Goal: Task Accomplishment & Management: Manage account settings

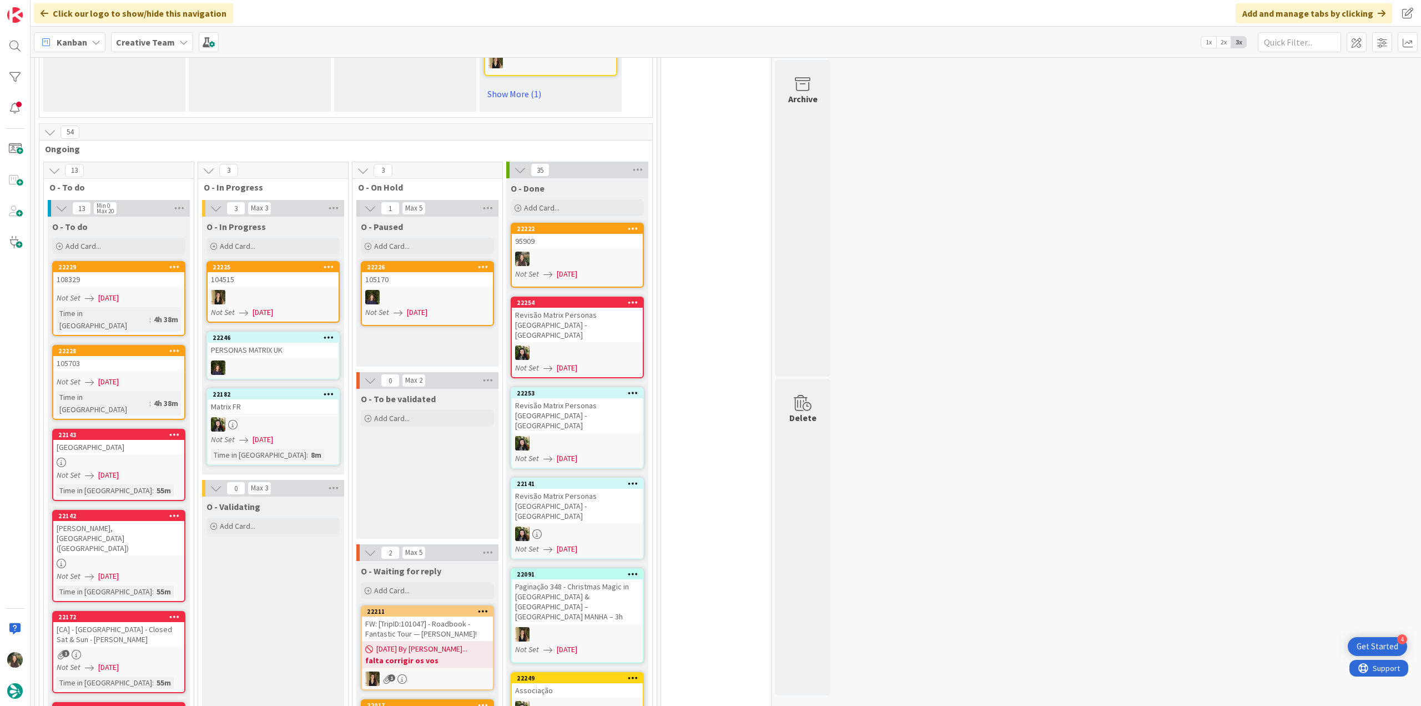
click at [598, 252] on div at bounding box center [577, 259] width 131 height 14
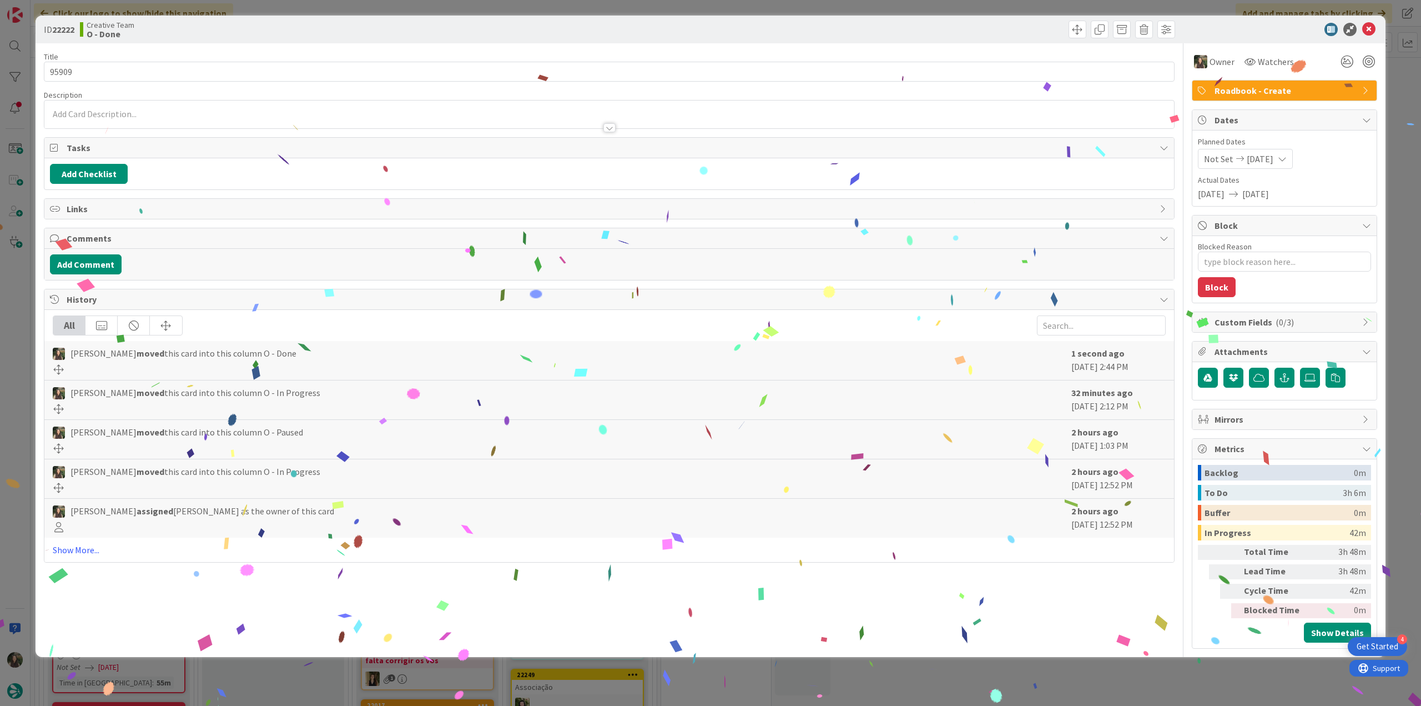
click at [1152, 668] on div "ID 22222 Creative Team O - Done Title 5 / 128 95909 Description Owner Watchers …" at bounding box center [710, 353] width 1421 height 706
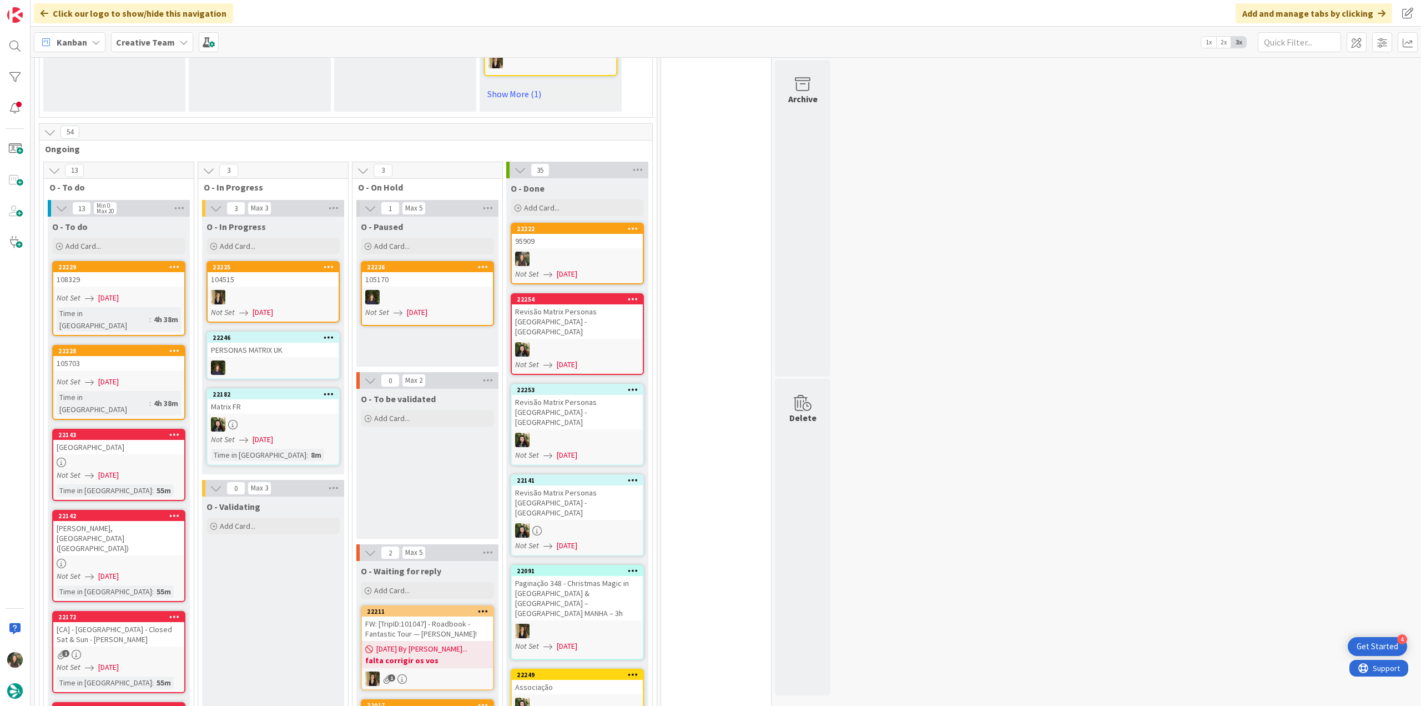
click at [584, 252] on div at bounding box center [577, 259] width 131 height 14
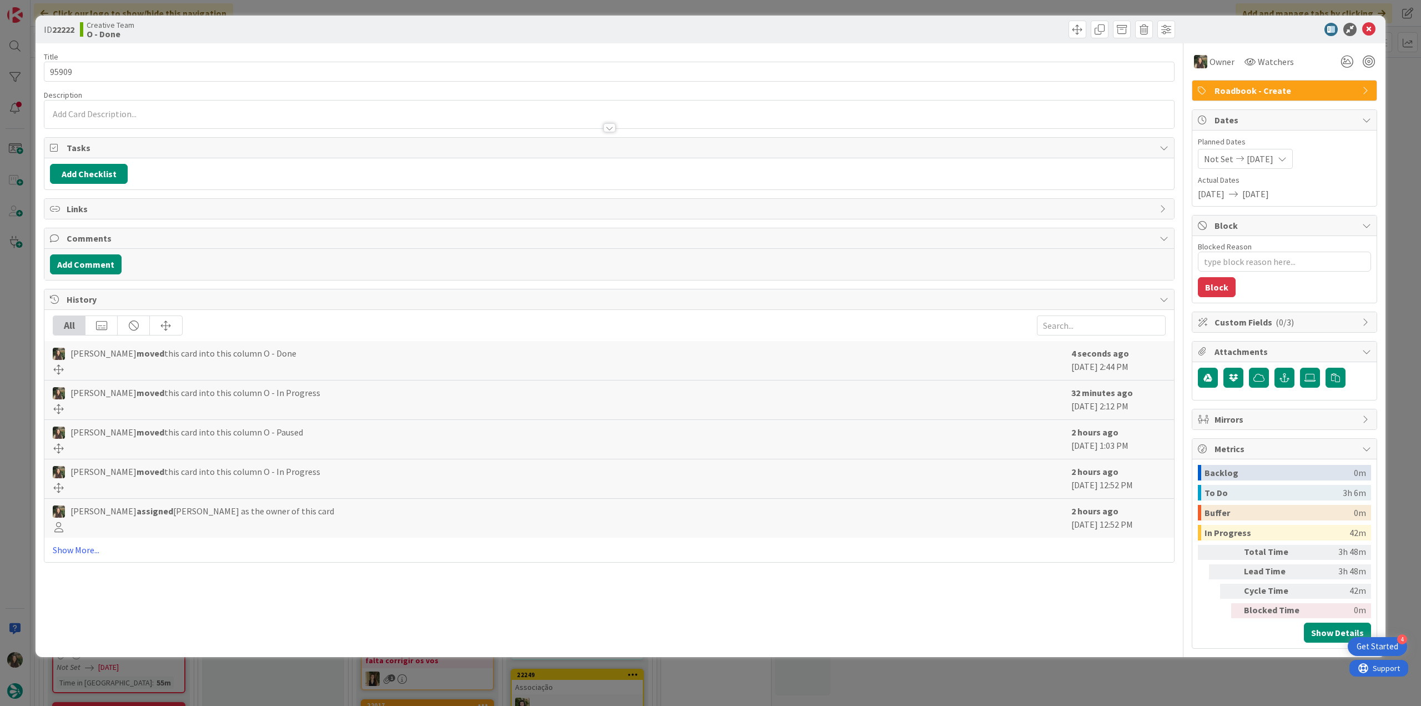
click at [22, 343] on div "ID 22222 Creative Team O - Done Title 5 / 128 95909 Description Owner Watchers …" at bounding box center [710, 353] width 1421 height 706
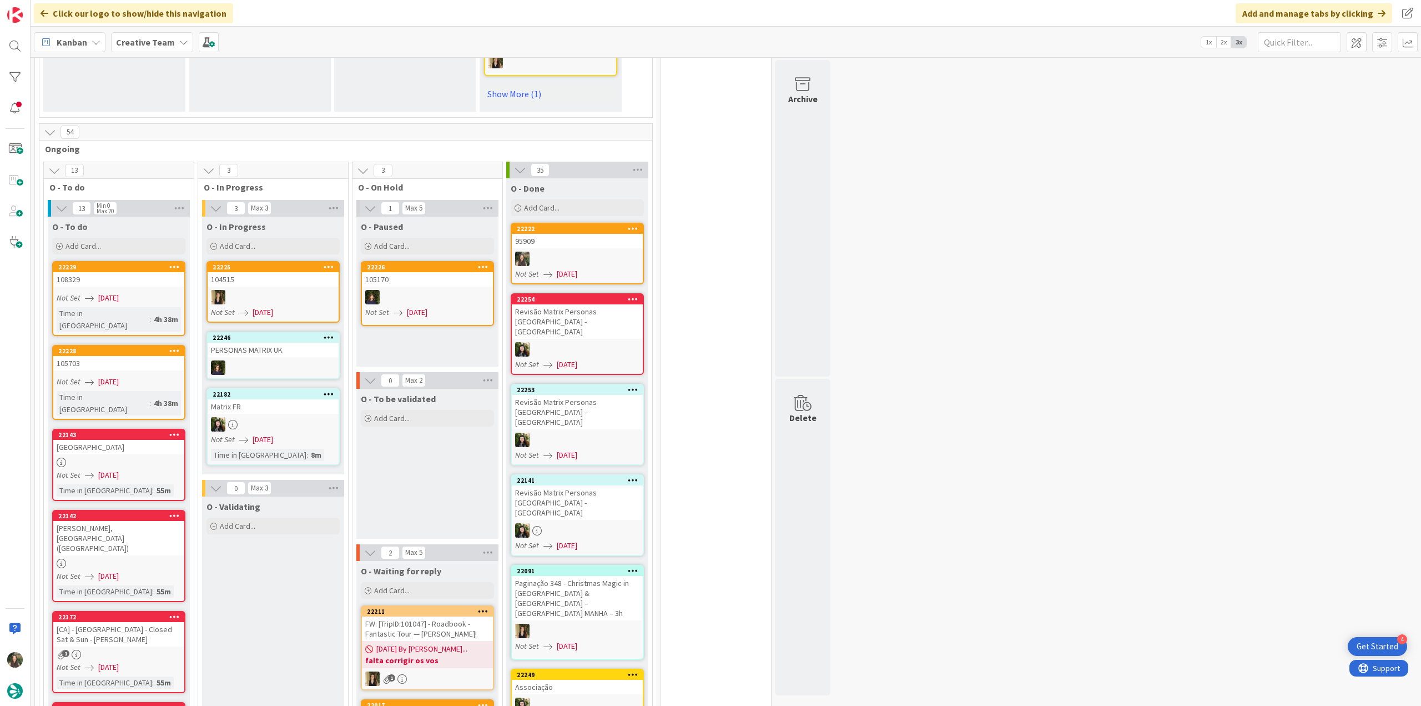
click at [582, 252] on div at bounding box center [577, 259] width 131 height 14
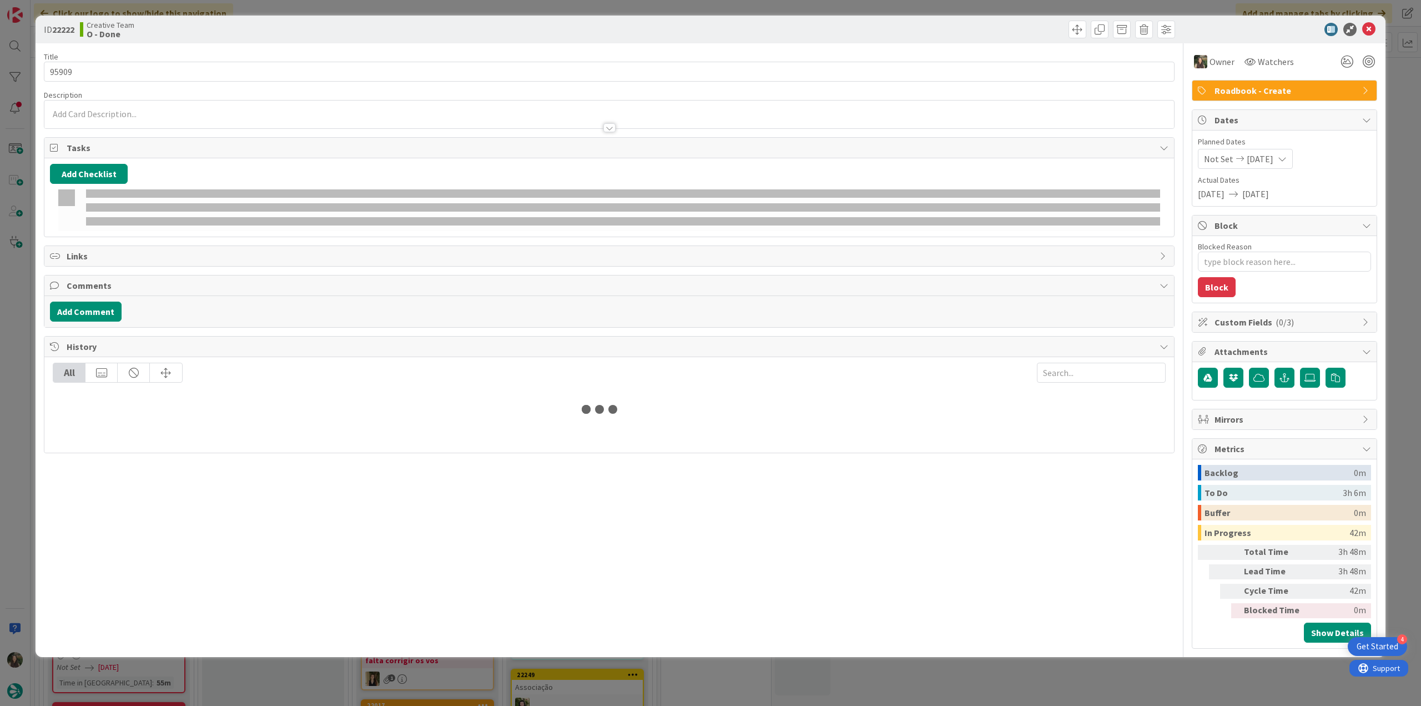
type textarea "x"
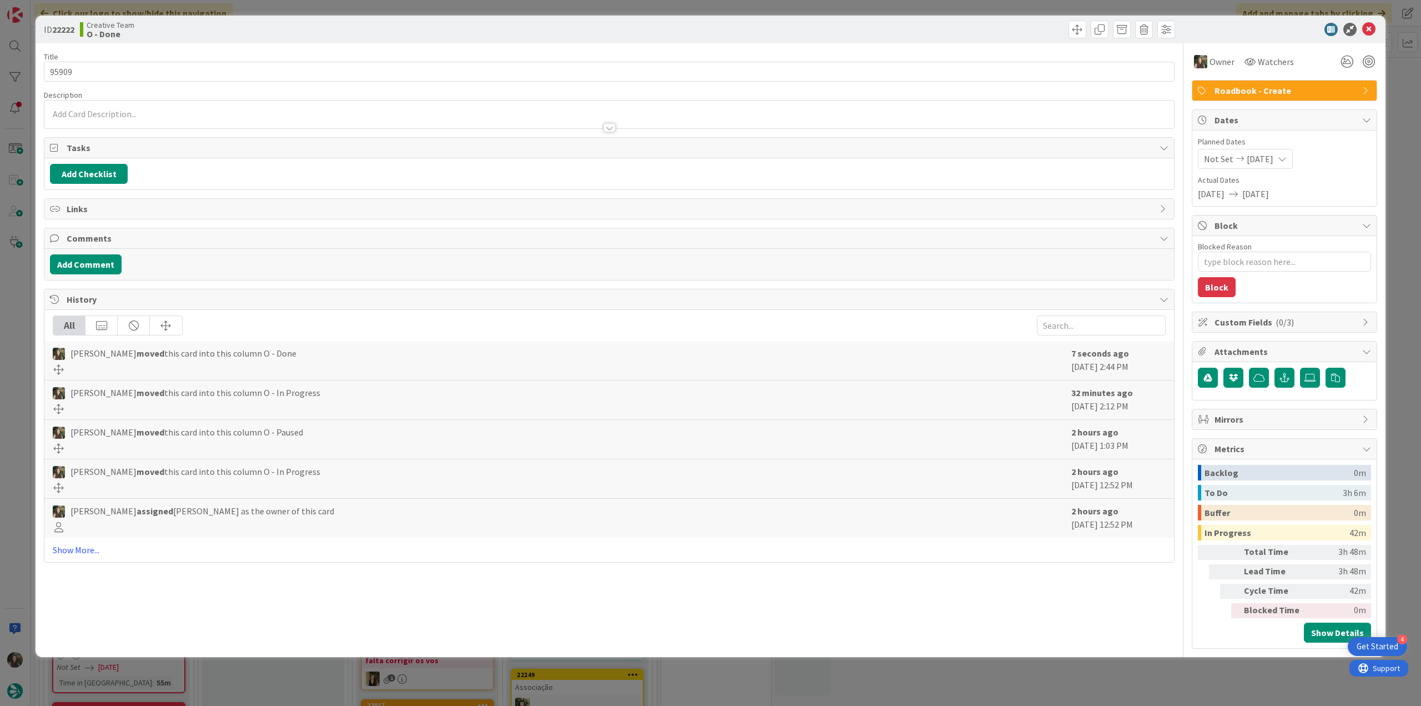
drag, startPoint x: 1129, startPoint y: 681, endPoint x: 1108, endPoint y: 671, distance: 23.3
click at [1130, 681] on div "ID 22222 Creative Team O - Done Title 5 / 128 95909 Description Owner Watchers …" at bounding box center [710, 353] width 1421 height 706
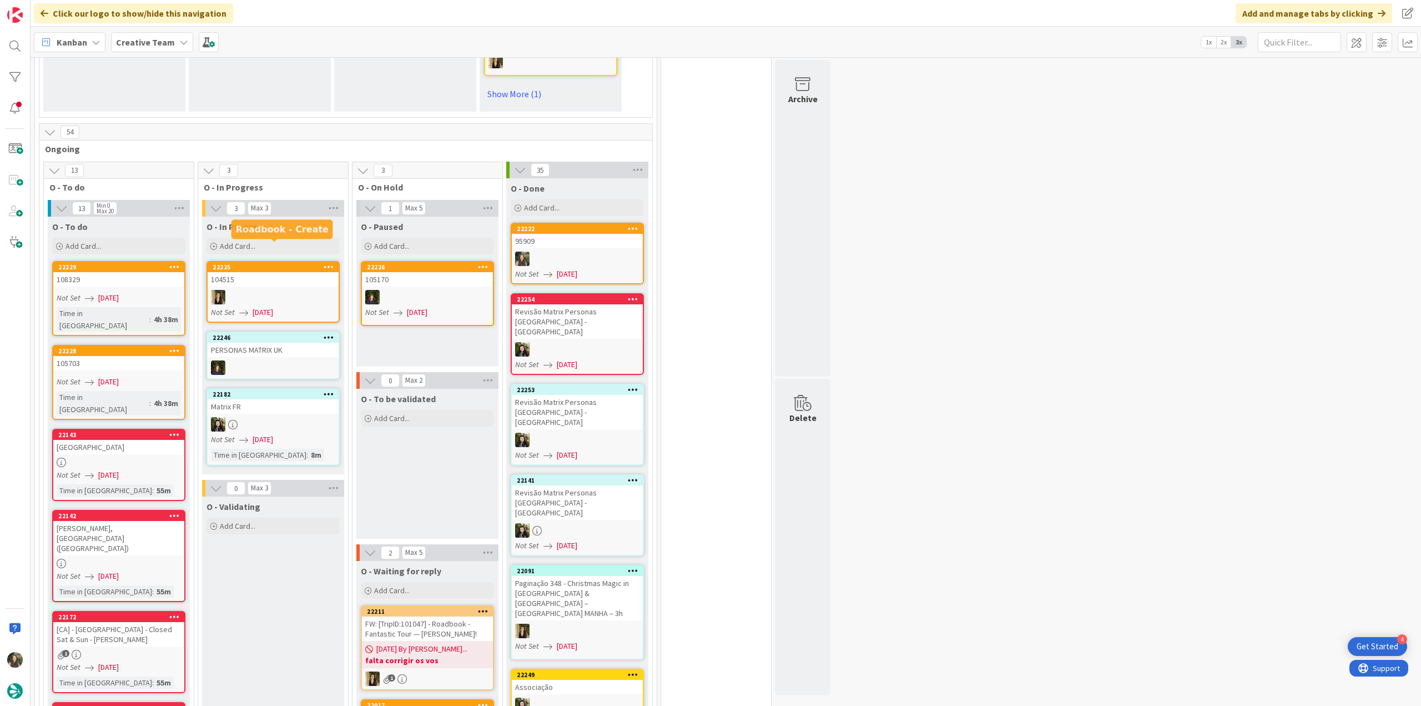
click at [289, 238] on div "Add Card..." at bounding box center [273, 246] width 133 height 17
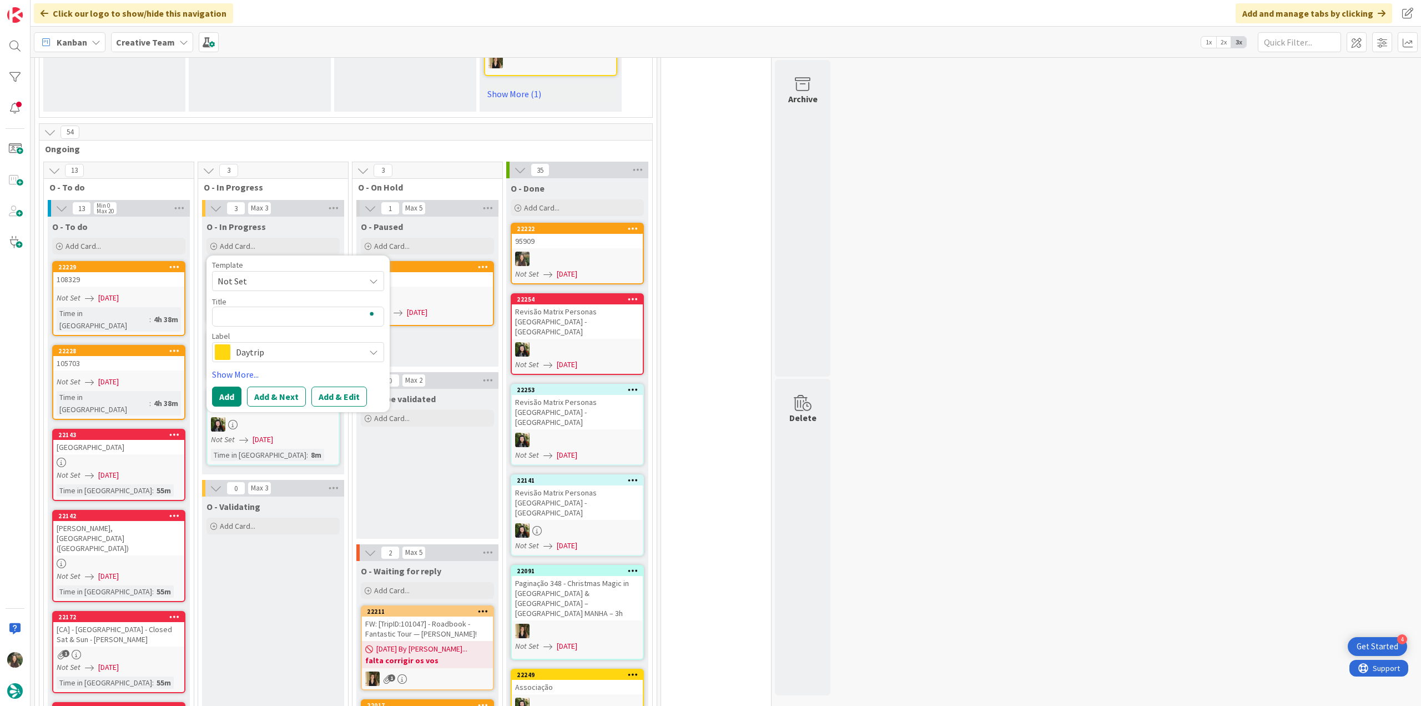
click at [248, 344] on span "Daytrip" at bounding box center [297, 352] width 123 height 16
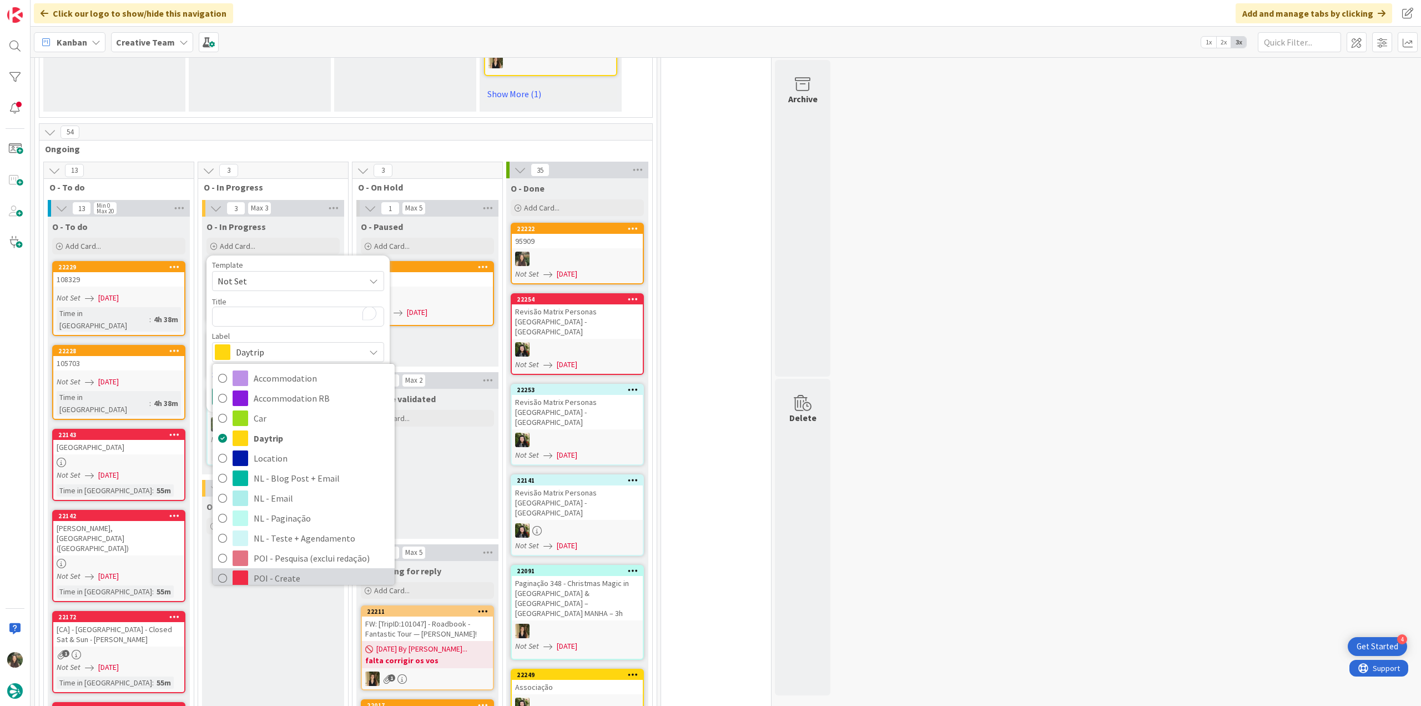
click at [309, 570] on span "POI - Create" at bounding box center [321, 578] width 135 height 17
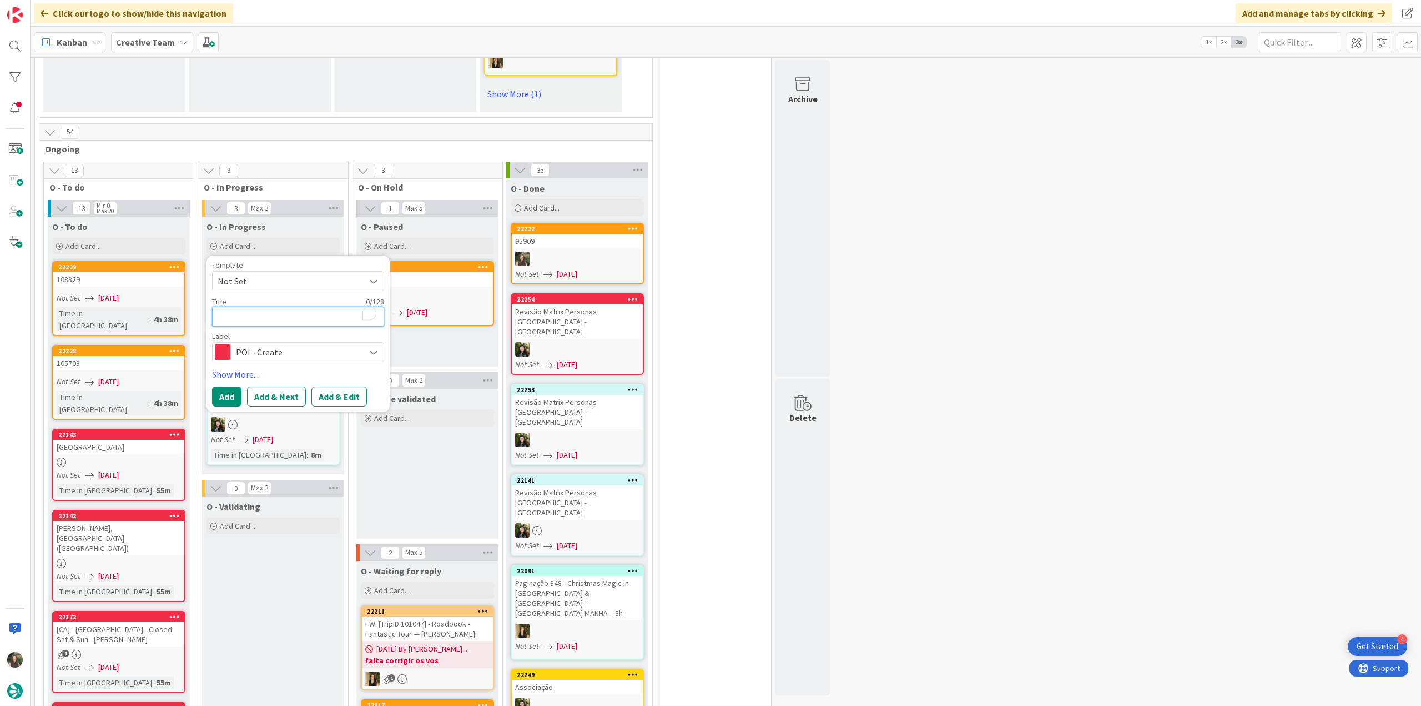
click at [245, 306] on textarea "To enrich screen reader interactions, please activate Accessibility in Grammarl…" at bounding box center [298, 316] width 172 height 20
paste textarea "249124"
type textarea "249124"
type textarea "x"
drag, startPoint x: 269, startPoint y: 292, endPoint x: 189, endPoint y: 293, distance: 80.0
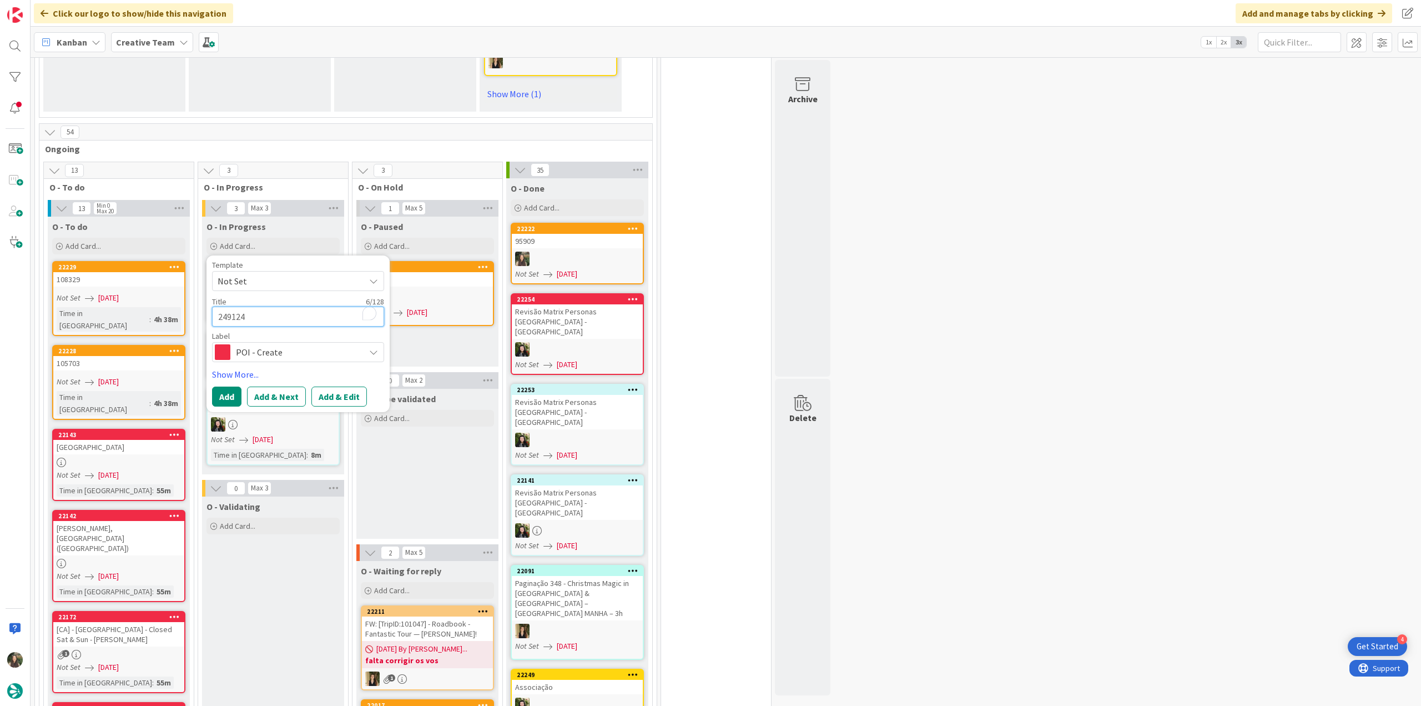
paste textarea "95909"
type textarea "95909"
type textarea "x"
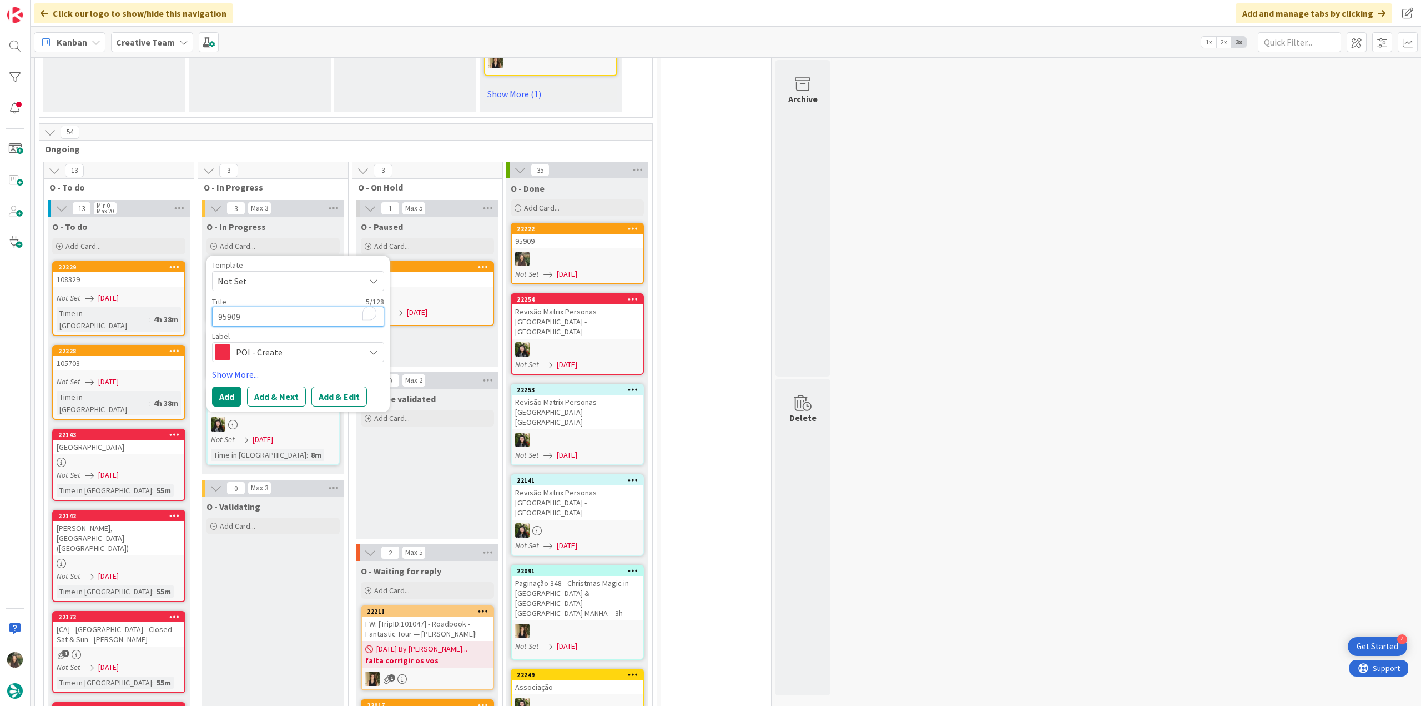
type textarea "95909"
type textarea "x"
type textarea "95909 -"
type textarea "x"
type textarea "95909 -"
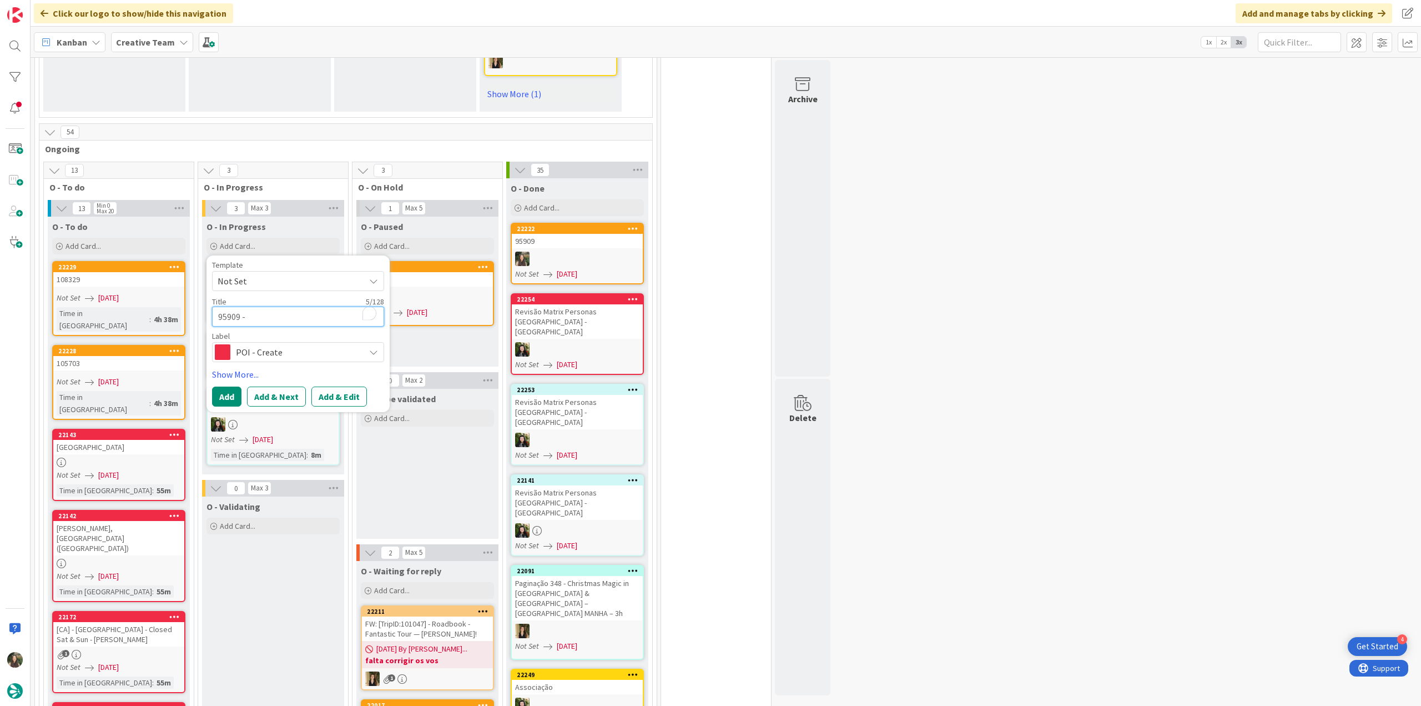
type textarea "x"
type textarea "95909 - c"
type textarea "x"
type textarea "95909 - co"
type textarea "x"
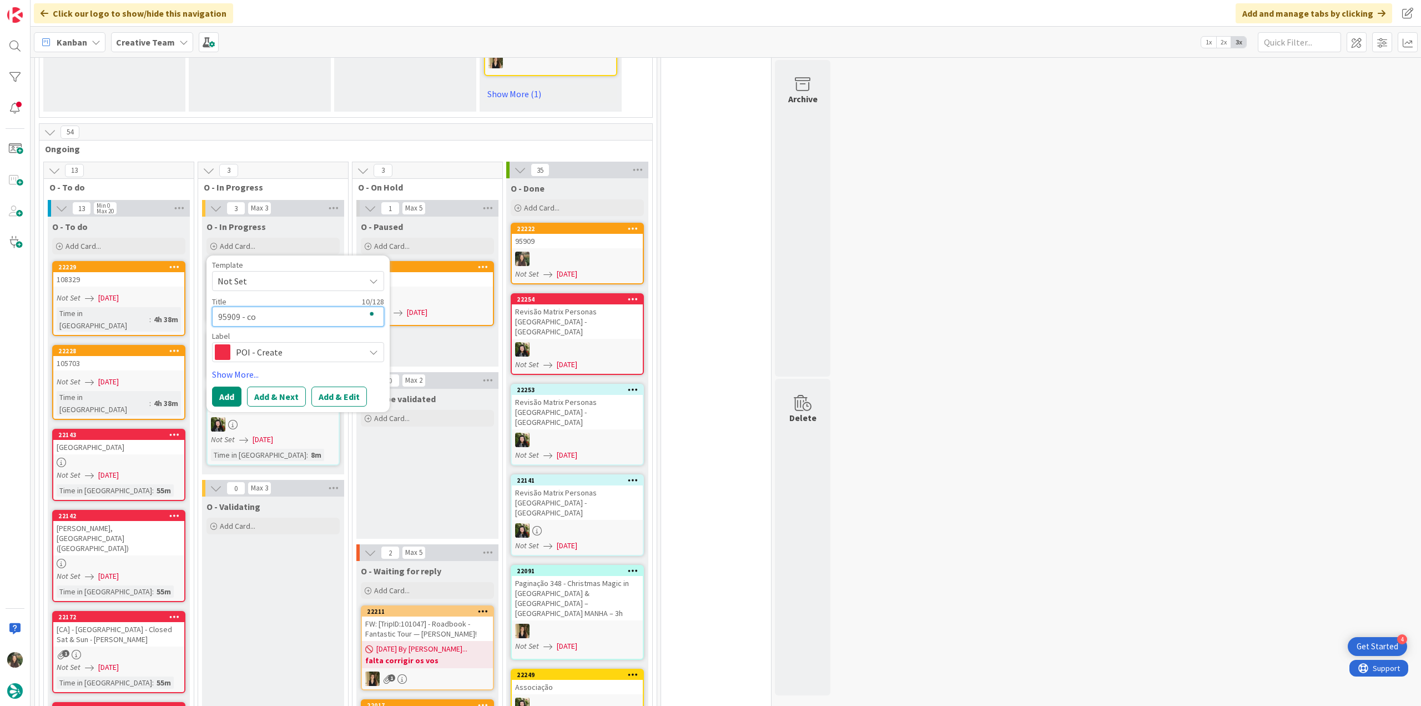
type textarea "95909 - con"
type textarea "x"
type textarea "95909 - cont"
type textarea "x"
type textarea "95909 - [PERSON_NAME]"
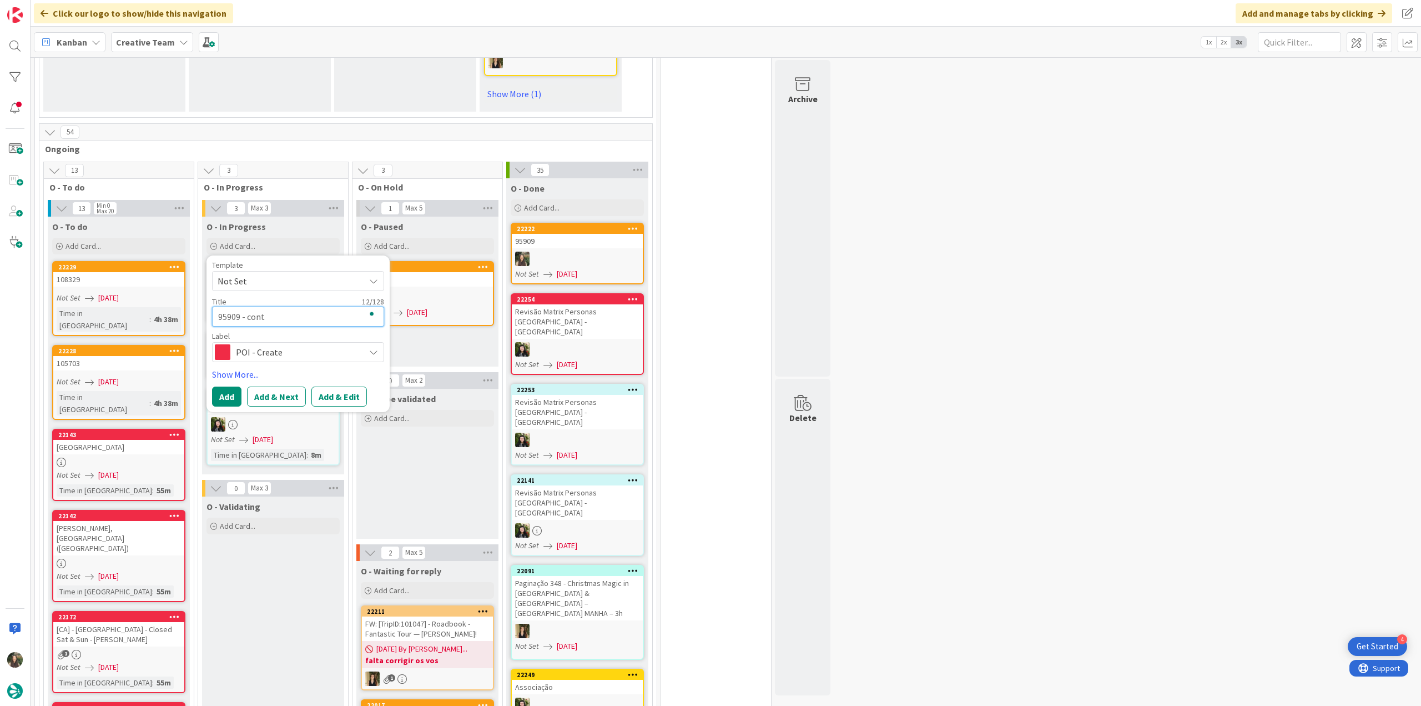
type textarea "x"
type textarea "95909 - contin"
type textarea "x"
type textarea "95909 - continu"
type textarea "x"
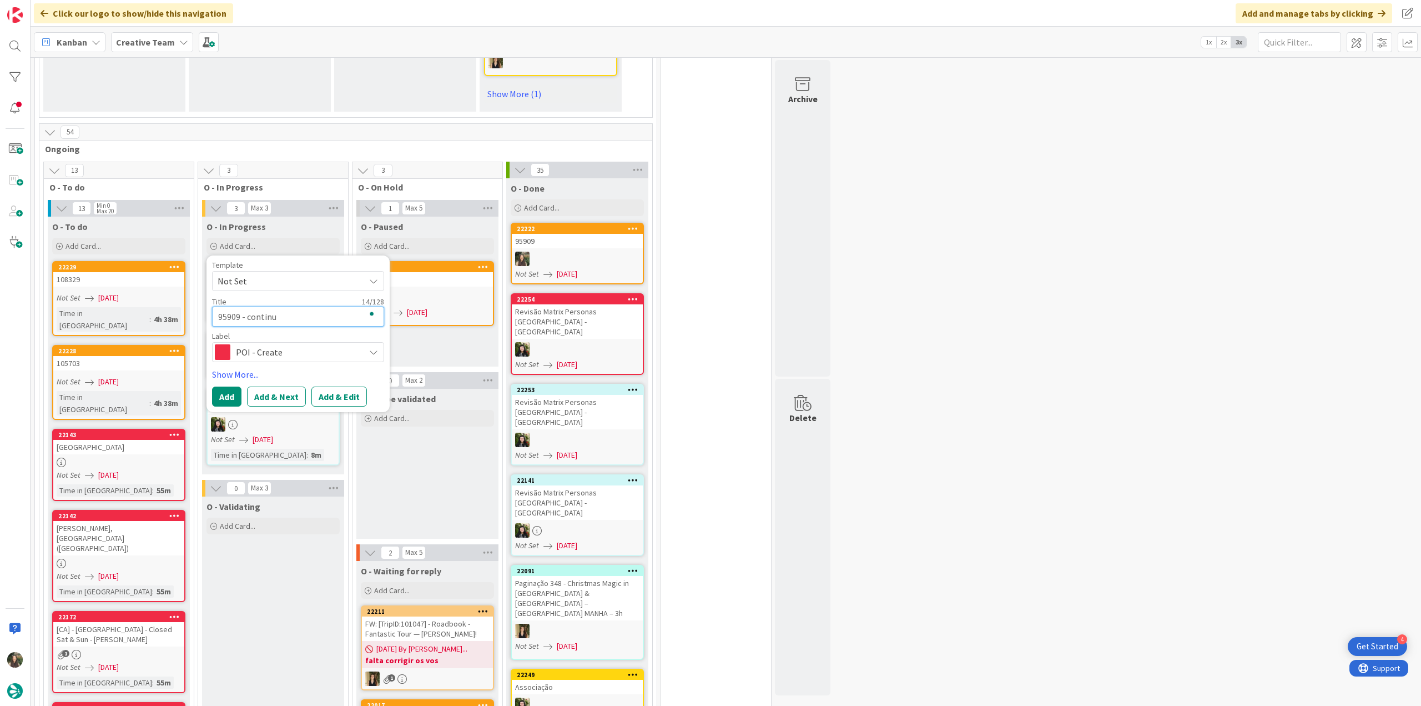
type textarea "95909 - continua"
type textarea "x"
type textarea "95909 - continuaç"
type textarea "x"
type textarea "95909 - continuaçã"
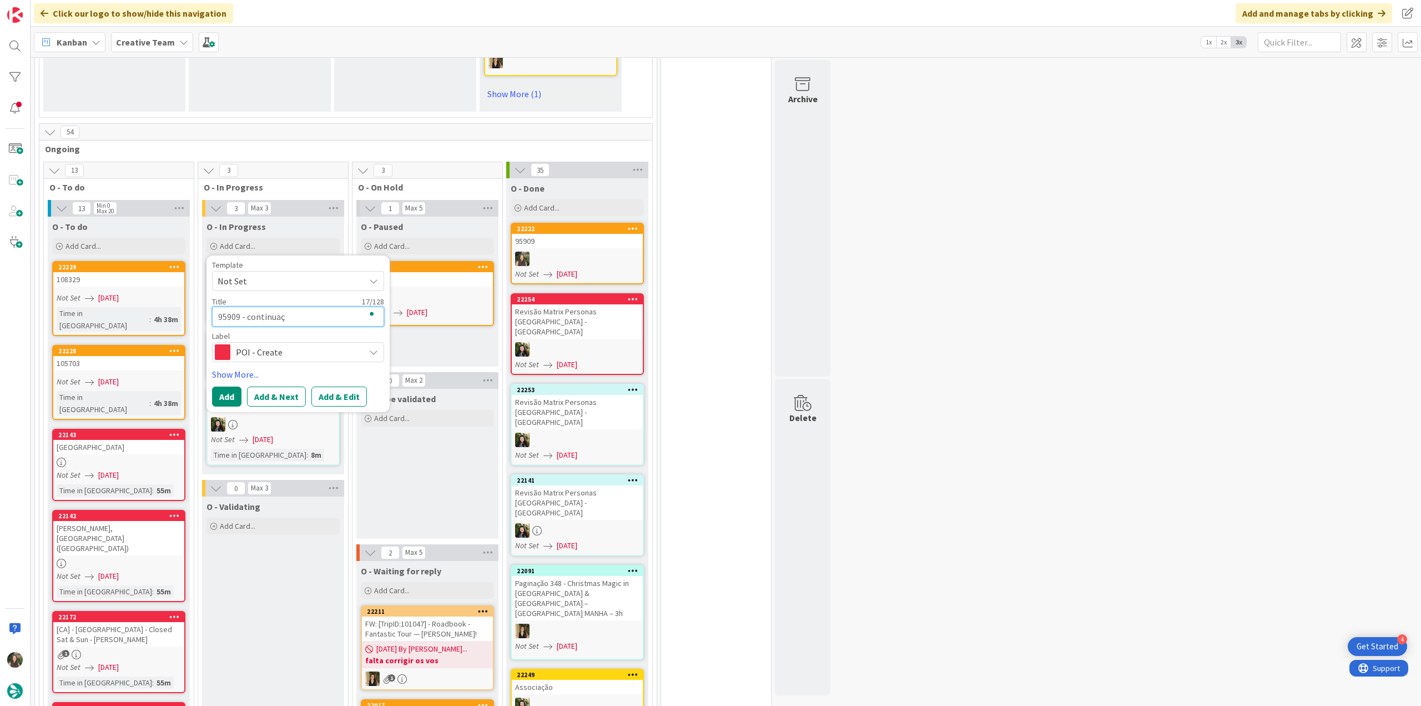
type textarea "x"
type textarea "95909 - continuação"
type textarea "x"
type textarea "95909 - continuação"
click at [318, 344] on span "POI - Create" at bounding box center [297, 352] width 123 height 16
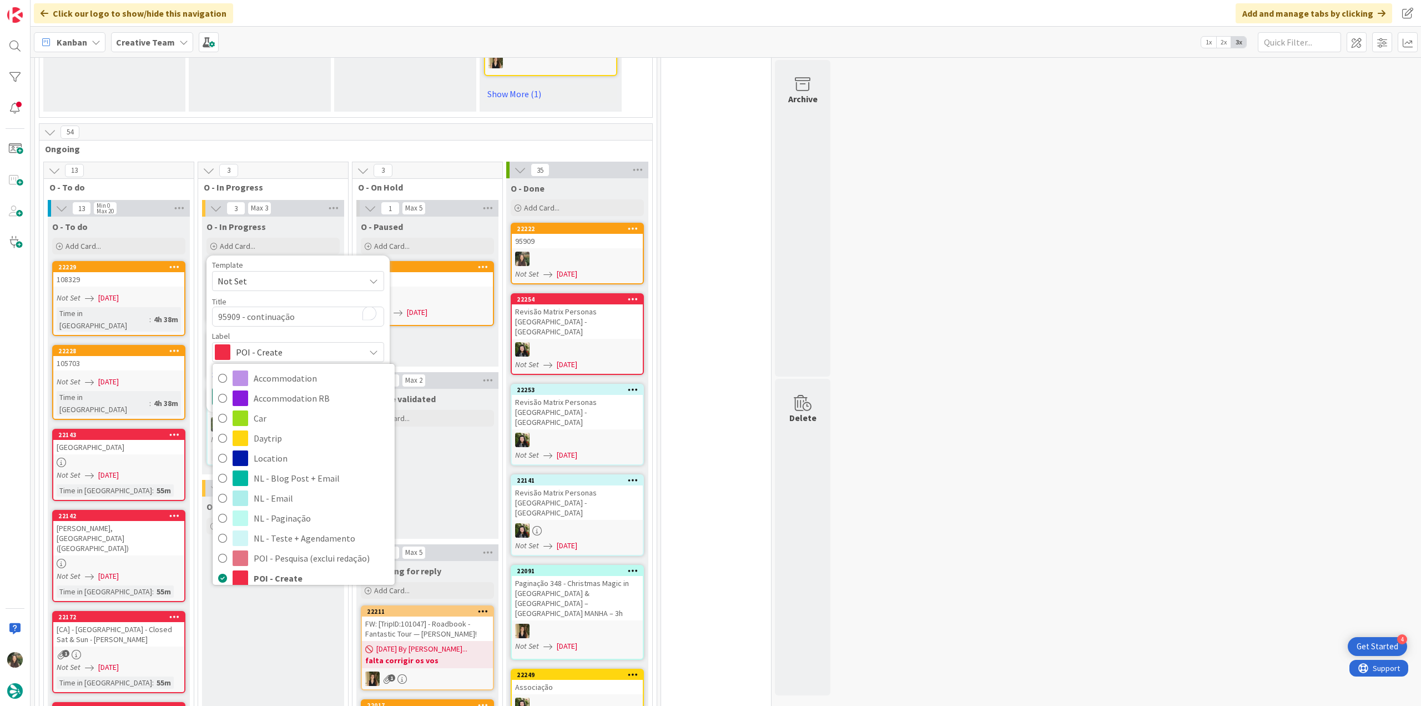
click at [318, 344] on span "POI - Create" at bounding box center [297, 352] width 123 height 16
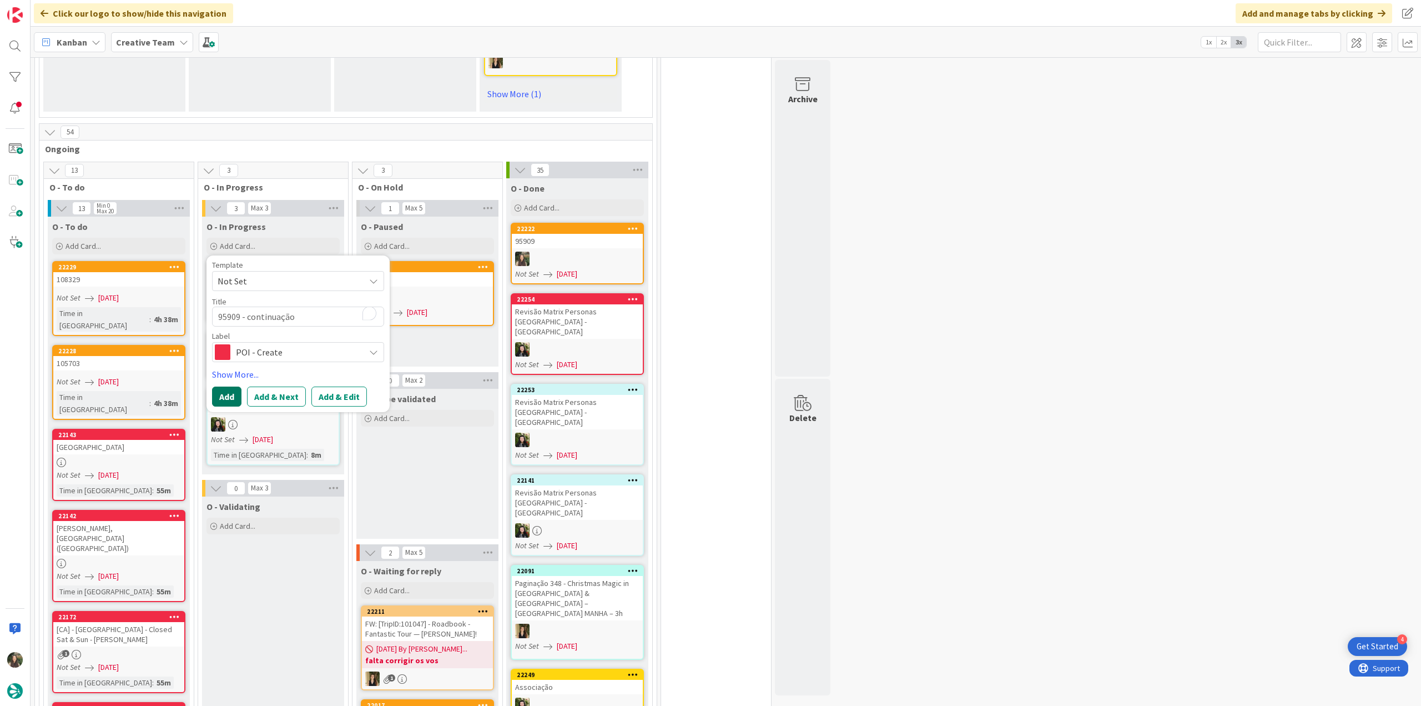
click at [232, 386] on button "Add" at bounding box center [226, 396] width 29 height 20
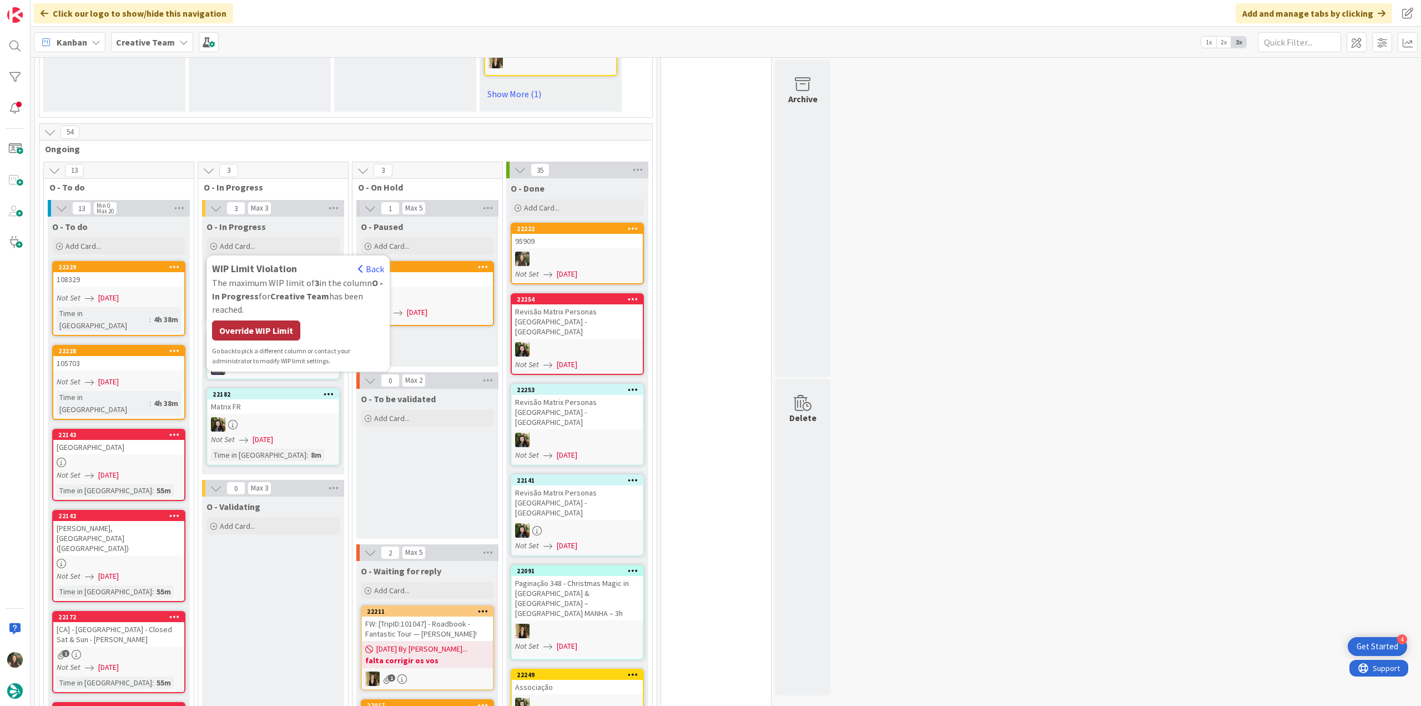
click at [268, 320] on div "Override WIP Limit" at bounding box center [256, 330] width 88 height 20
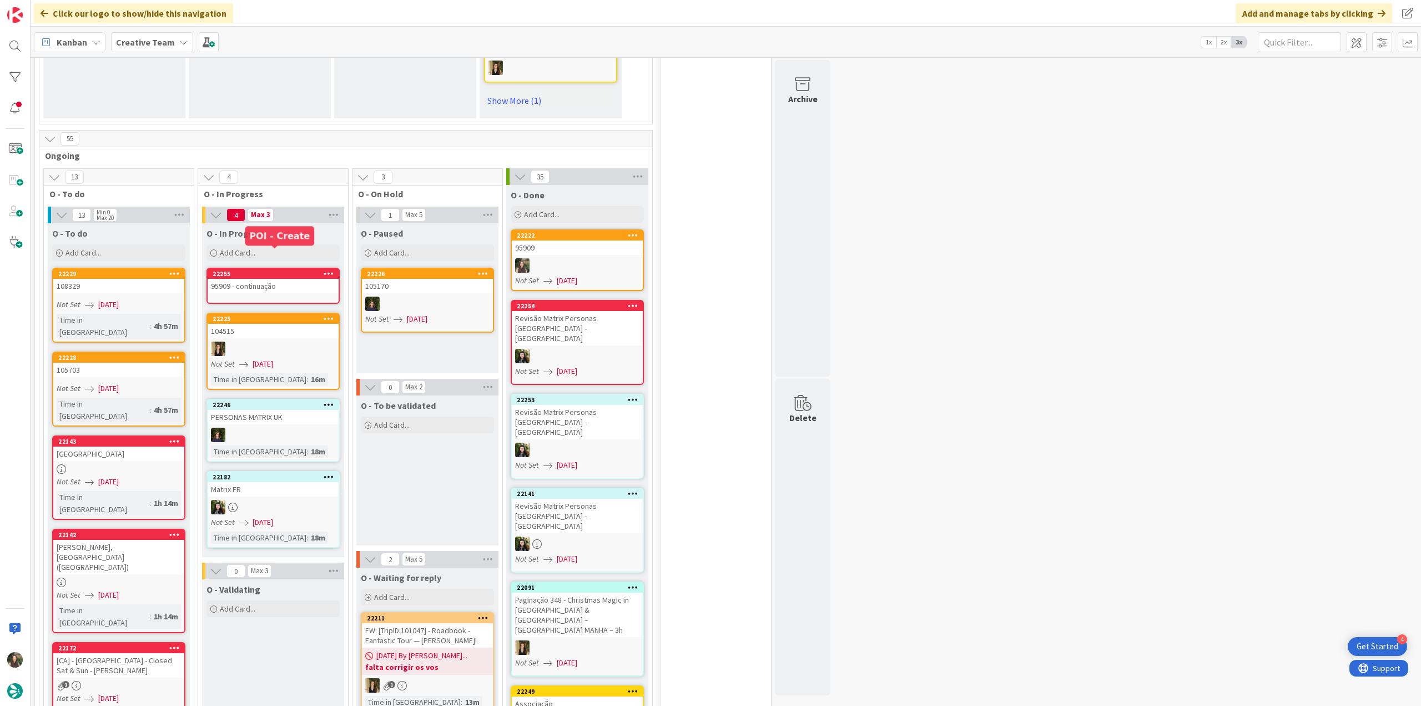
click at [268, 270] on div "22255" at bounding box center [276, 274] width 126 height 8
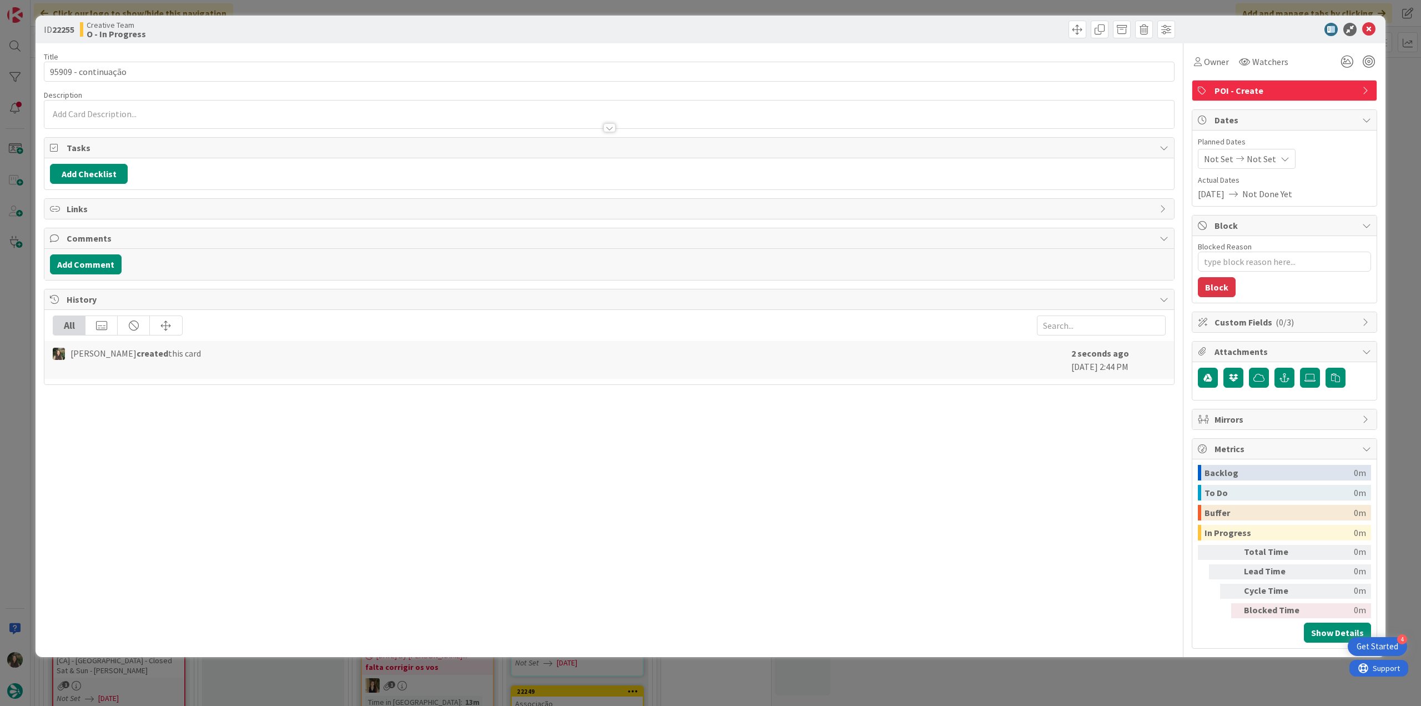
click at [1210, 72] on div "Owner Watchers POI - Create Dates Planned Dates Not Set Not Set Actual Dates 09…" at bounding box center [1284, 345] width 185 height 605
click at [1220, 63] on span "Owner" at bounding box center [1216, 61] width 25 height 13
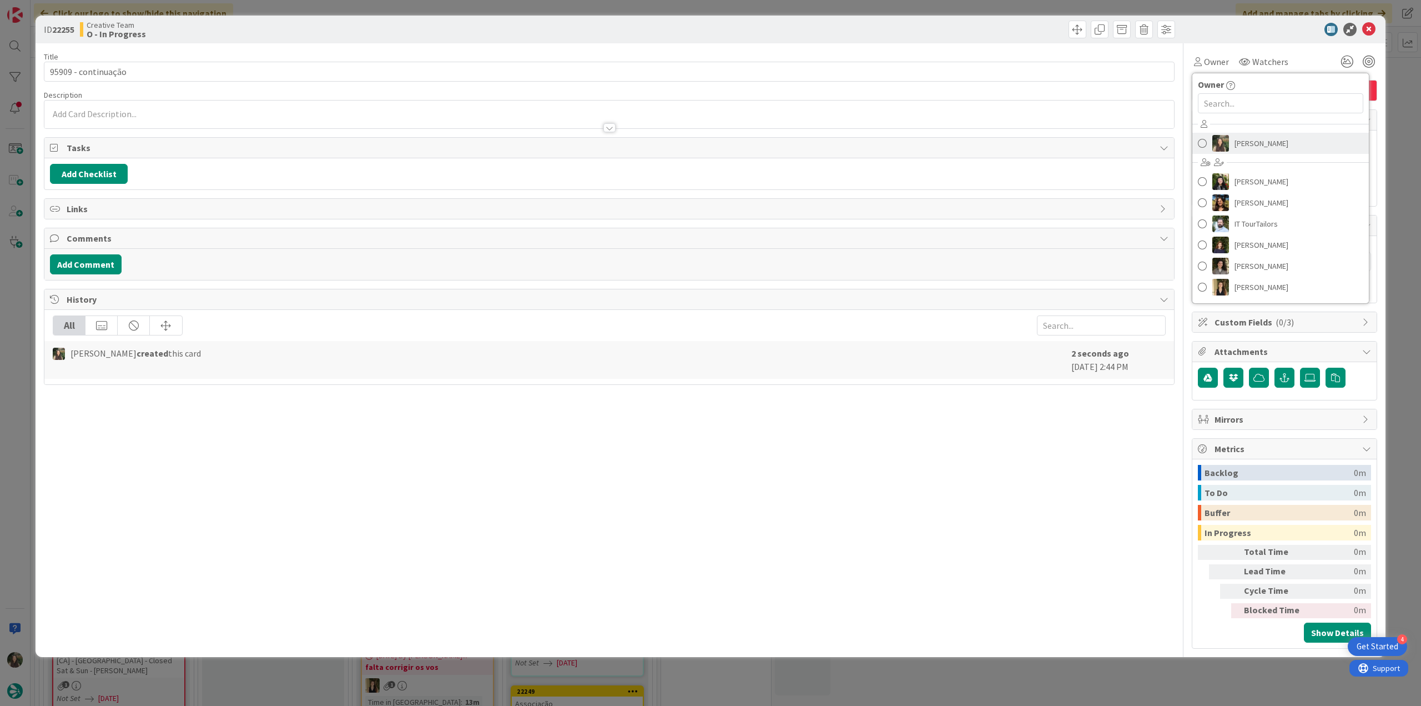
click at [1240, 152] on link "[PERSON_NAME]" at bounding box center [1281, 143] width 177 height 21
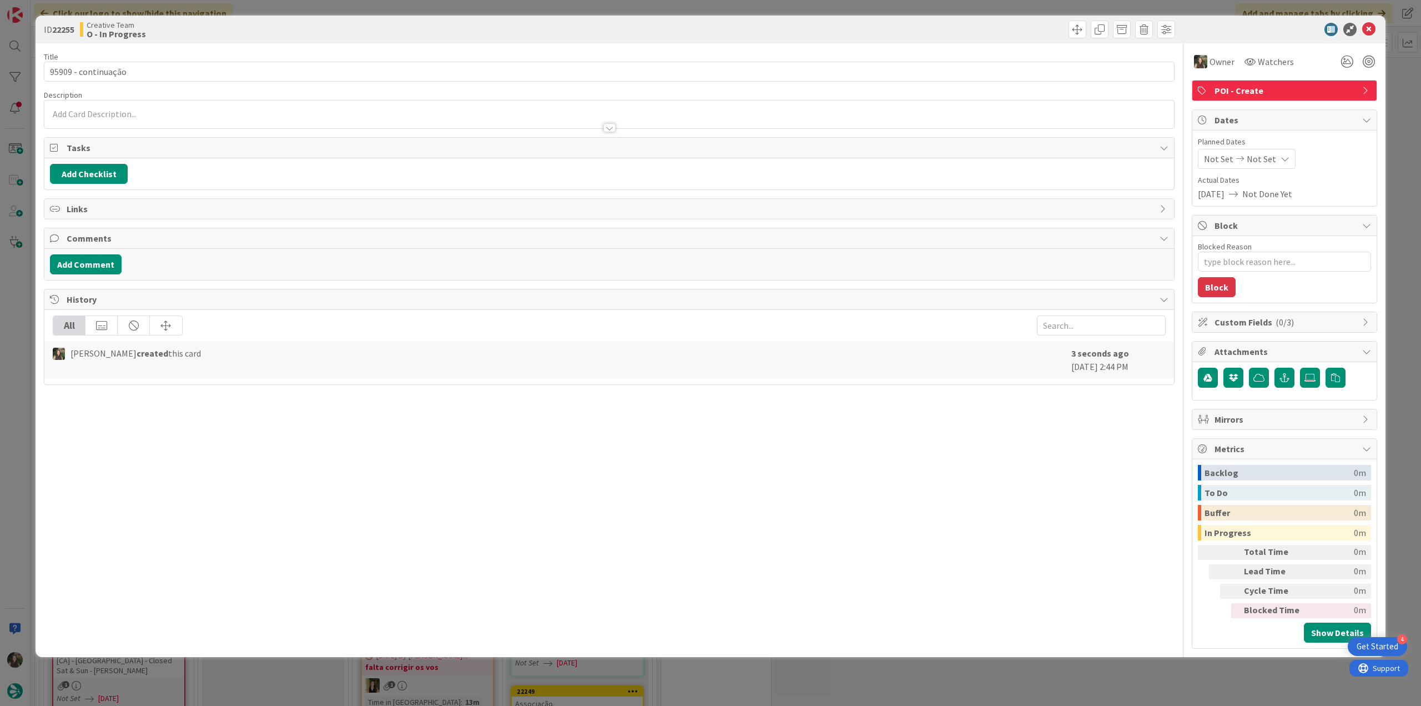
click at [1392, 98] on div "ID 22255 Creative Team O - In Progress Title 19 / 128 95909 - continuação Descr…" at bounding box center [710, 353] width 1421 height 706
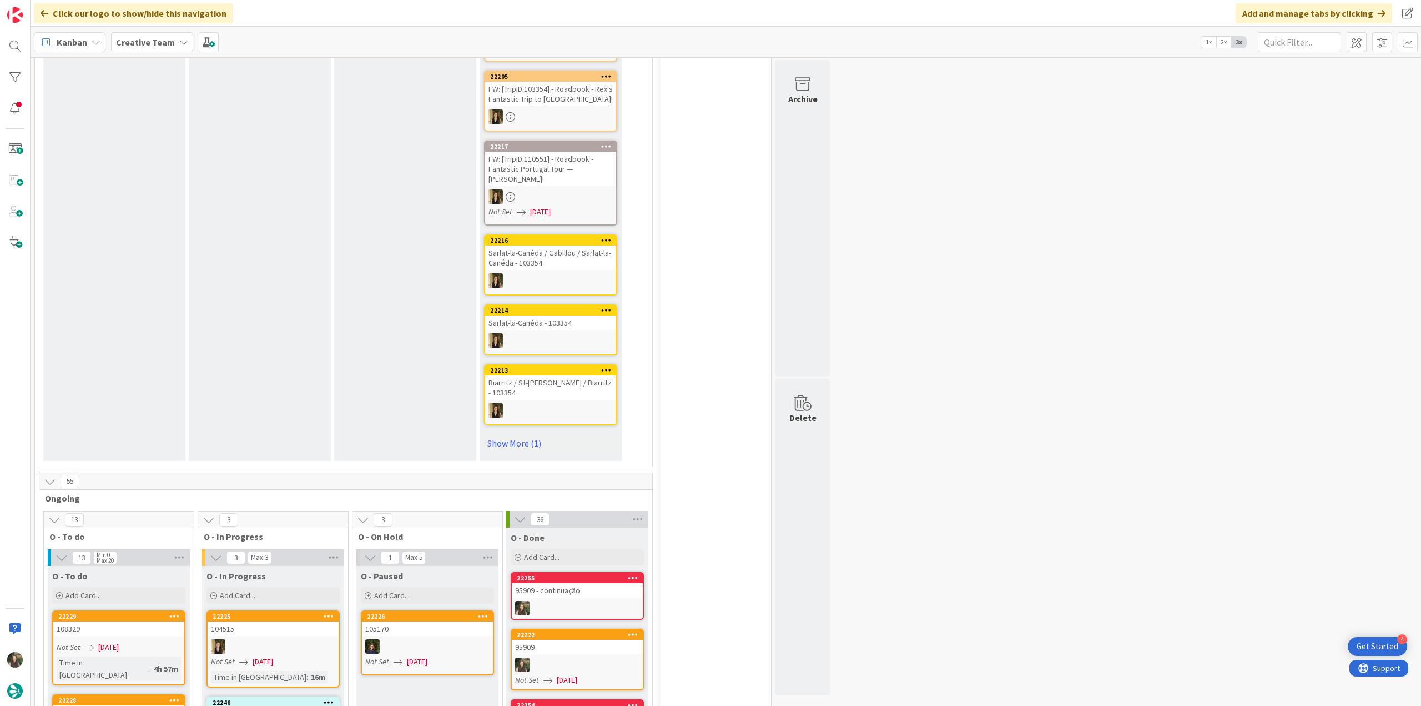
scroll to position [546, 0]
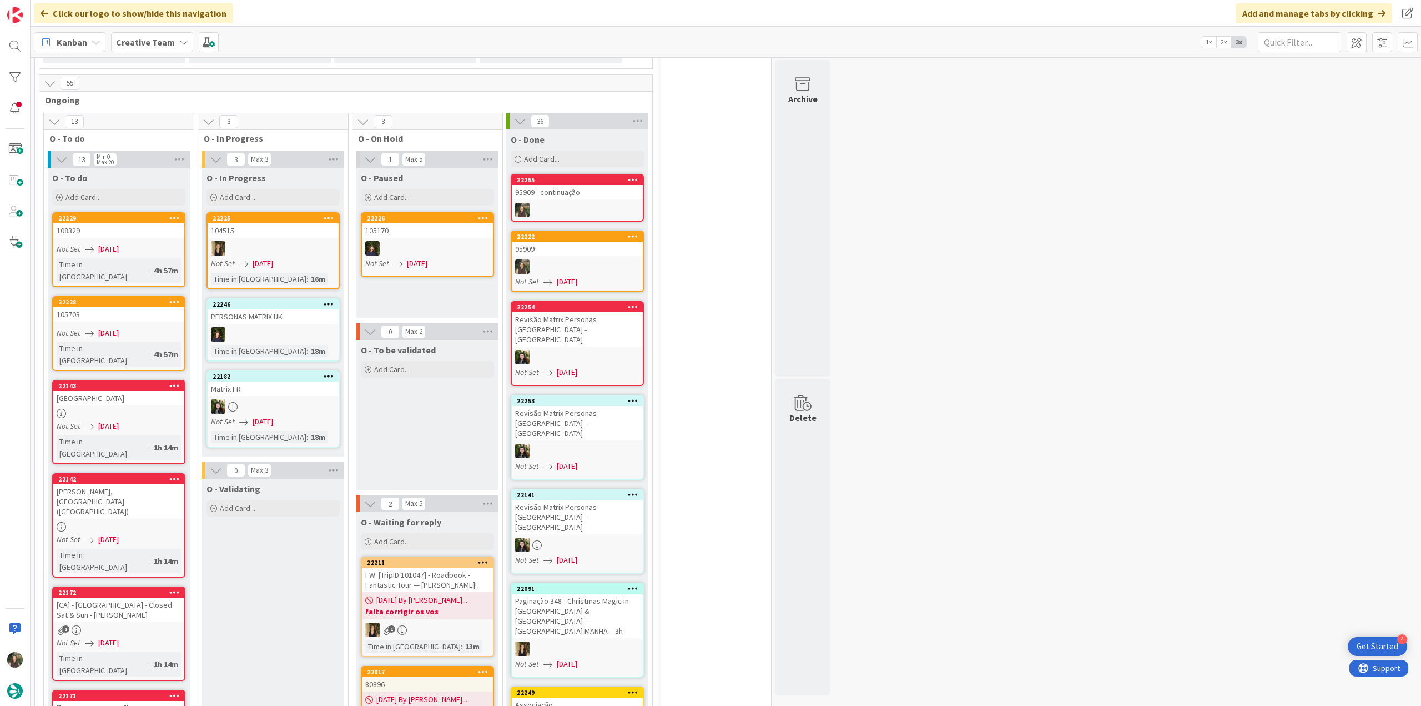
click at [140, 243] on div "Not Set 09/02/2025" at bounding box center [121, 249] width 128 height 12
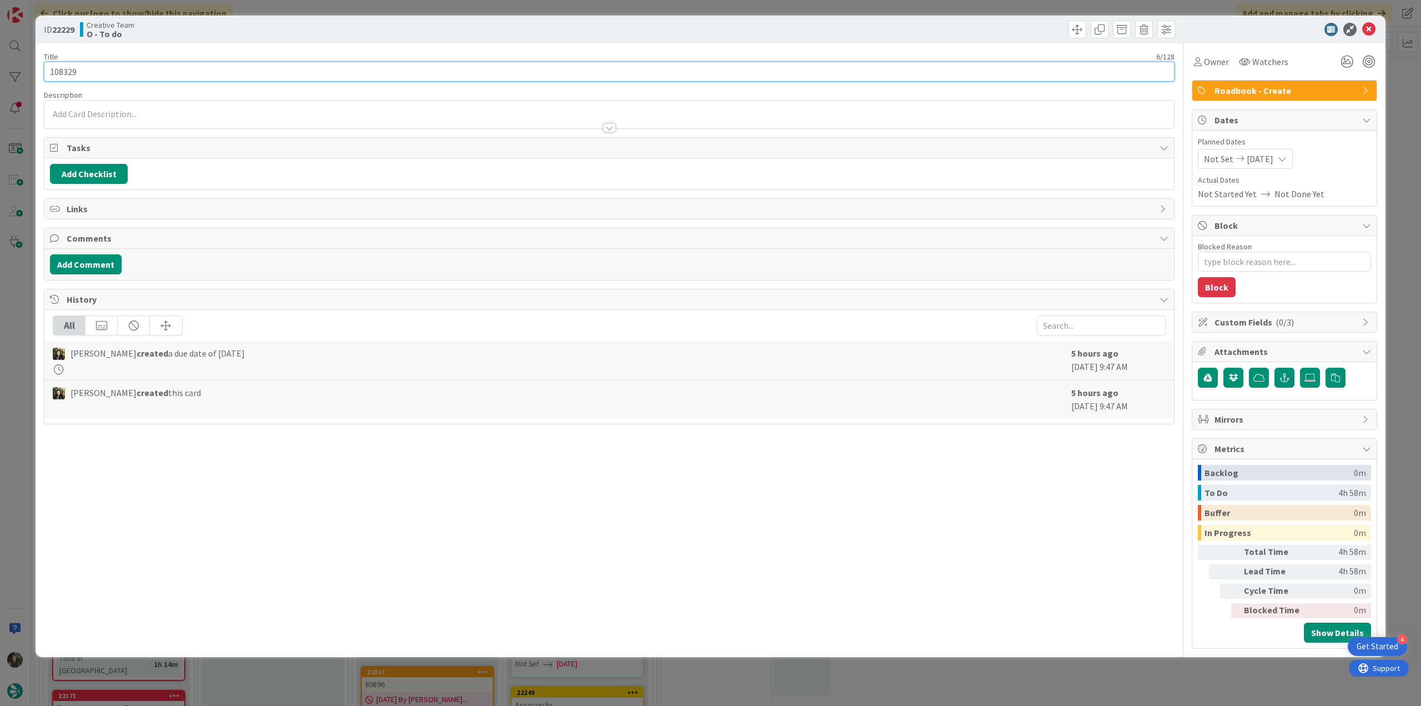
click at [61, 66] on input "108329" at bounding box center [609, 72] width 1131 height 20
click at [22, 345] on div "ID 22229 Creative Team O - To do Title 6 / 128 108329 Description Inês Gonçalve…" at bounding box center [710, 353] width 1421 height 706
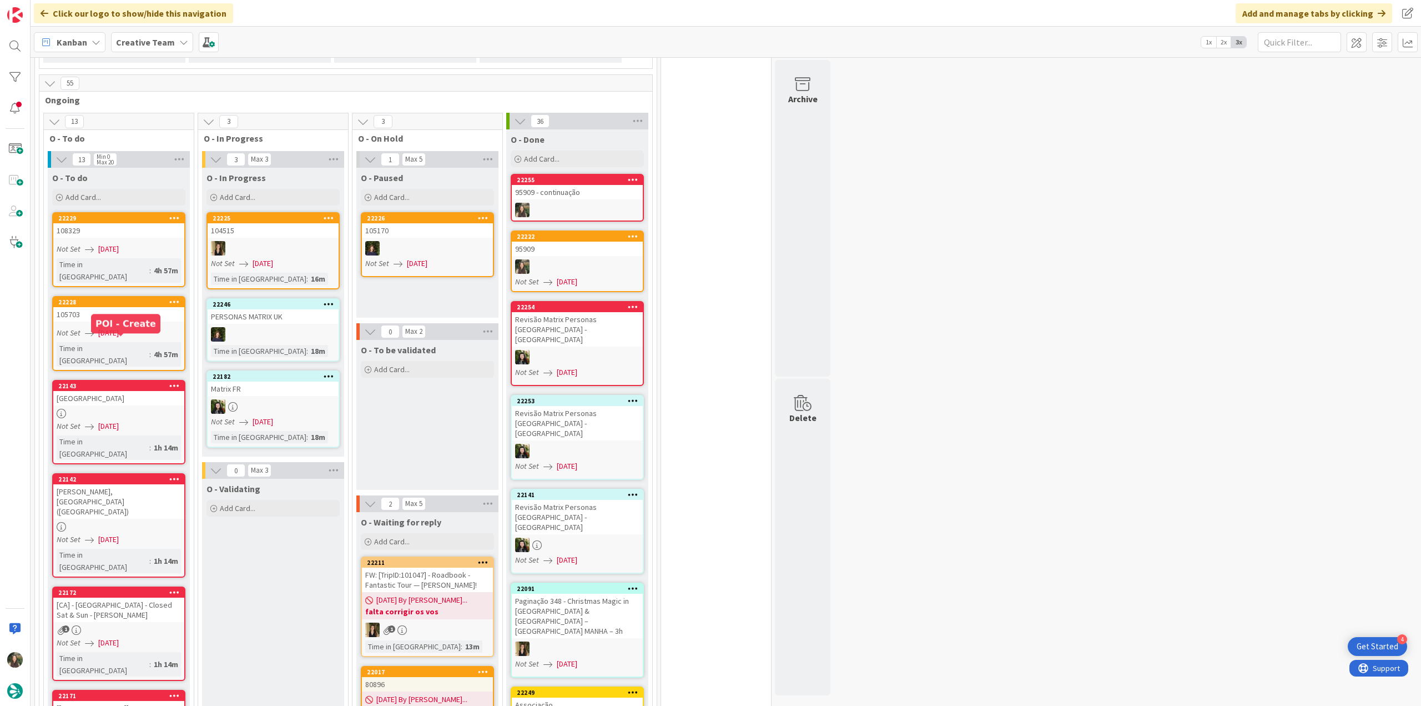
click at [110, 296] on link "22228 105703 Not Set 09/02/2025 Time in Column : 4h 57m" at bounding box center [118, 333] width 133 height 75
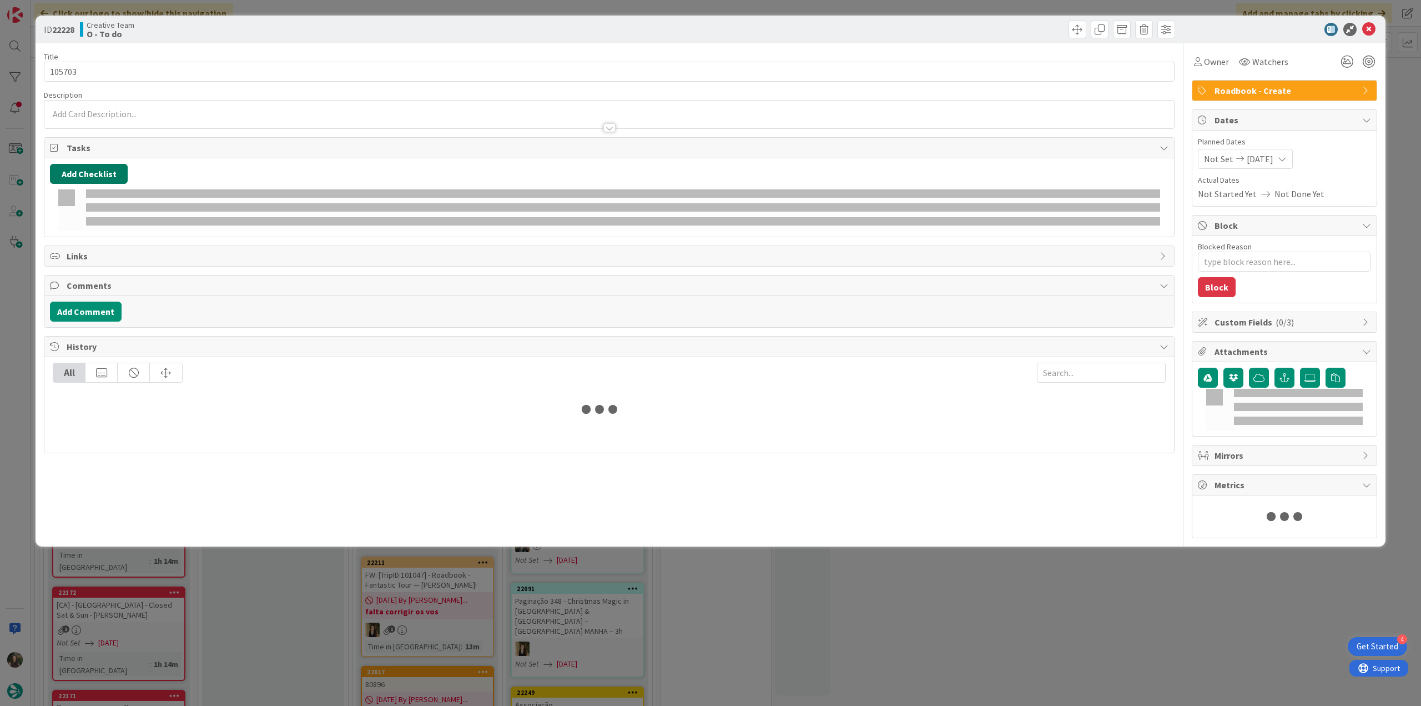
type textarea "x"
type input "105703"
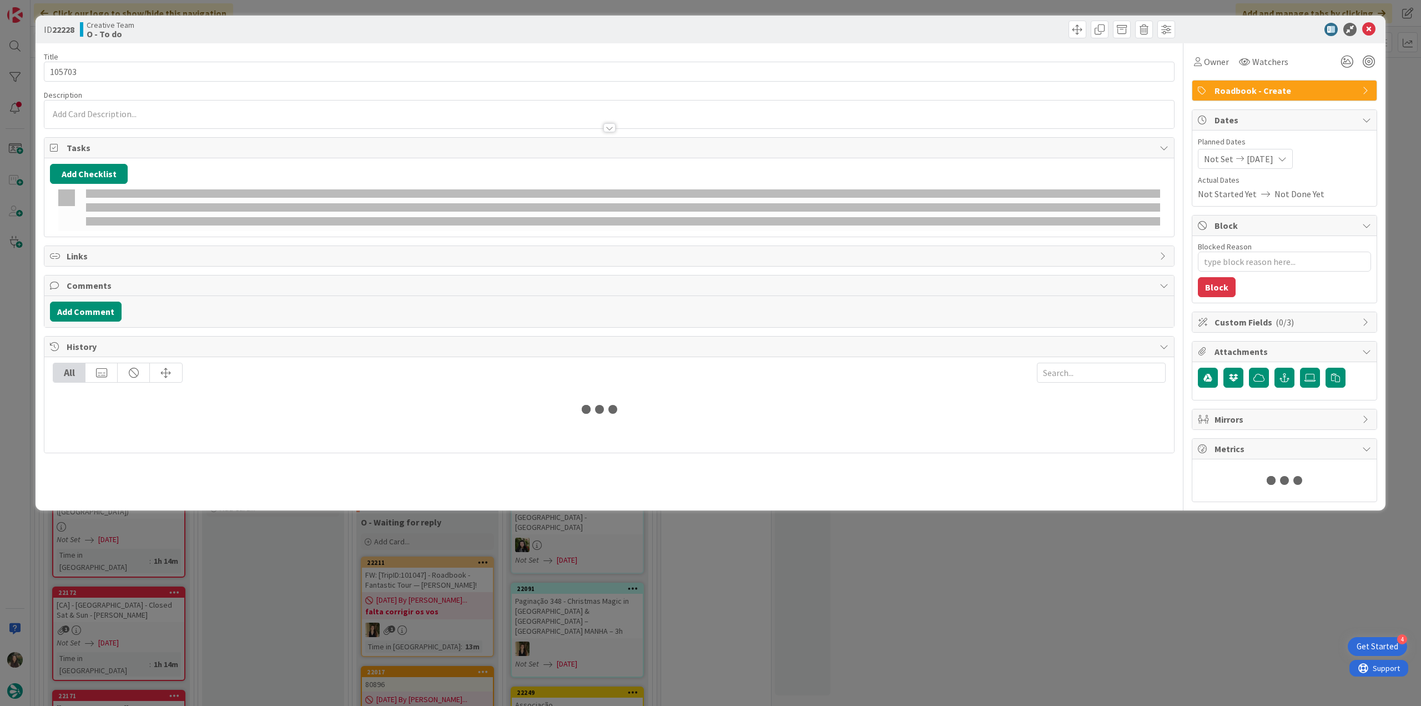
type textarea "x"
type input "105703"
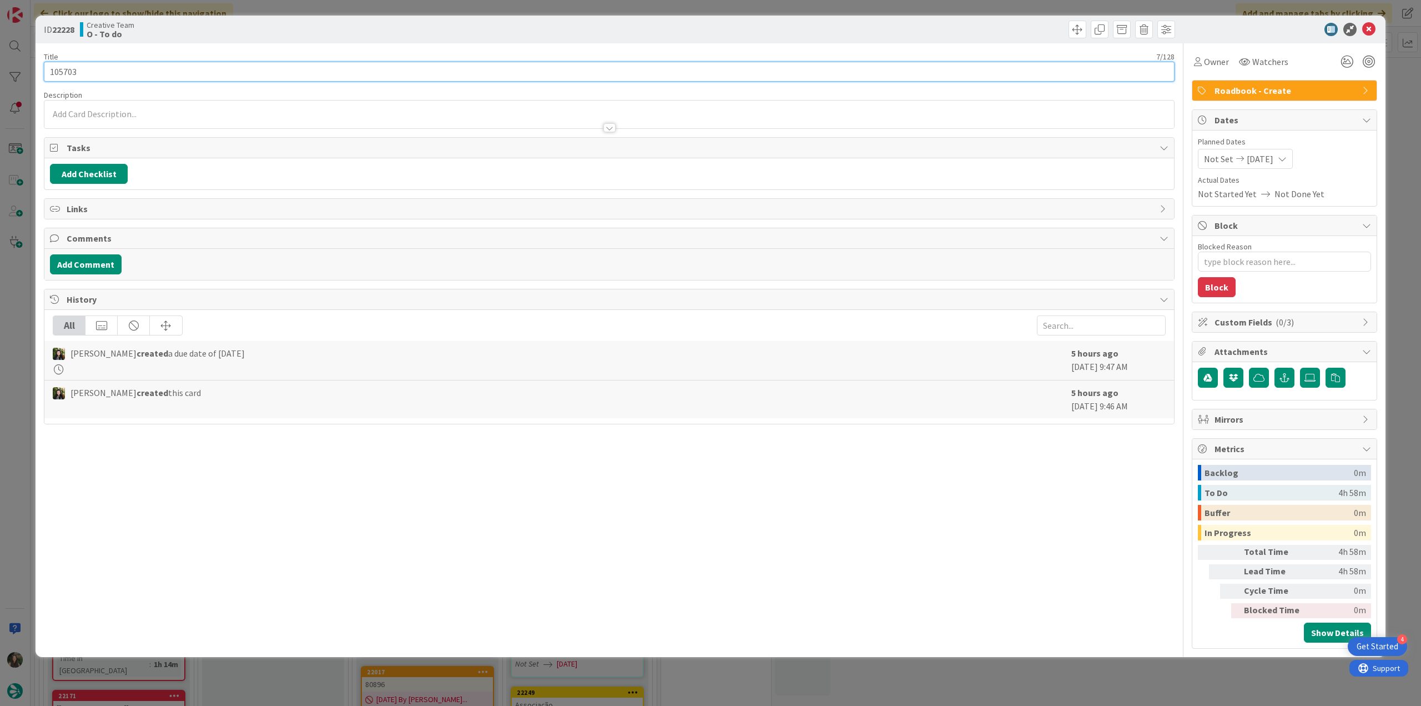
click at [63, 71] on input "105703" at bounding box center [609, 72] width 1131 height 20
click at [1222, 58] on span "Owner" at bounding box center [1216, 61] width 25 height 13
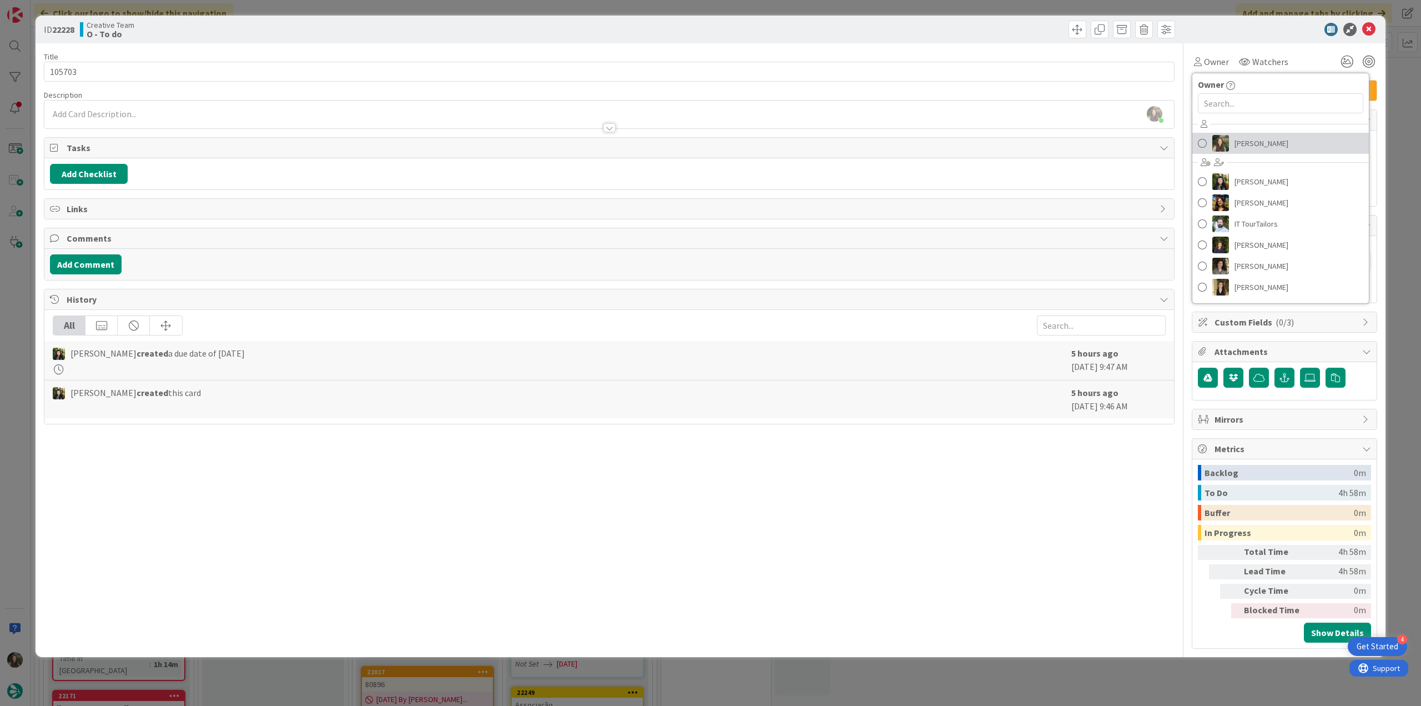
click at [1247, 139] on span "[PERSON_NAME]" at bounding box center [1262, 143] width 54 height 17
type textarea "x"
type input "105703"
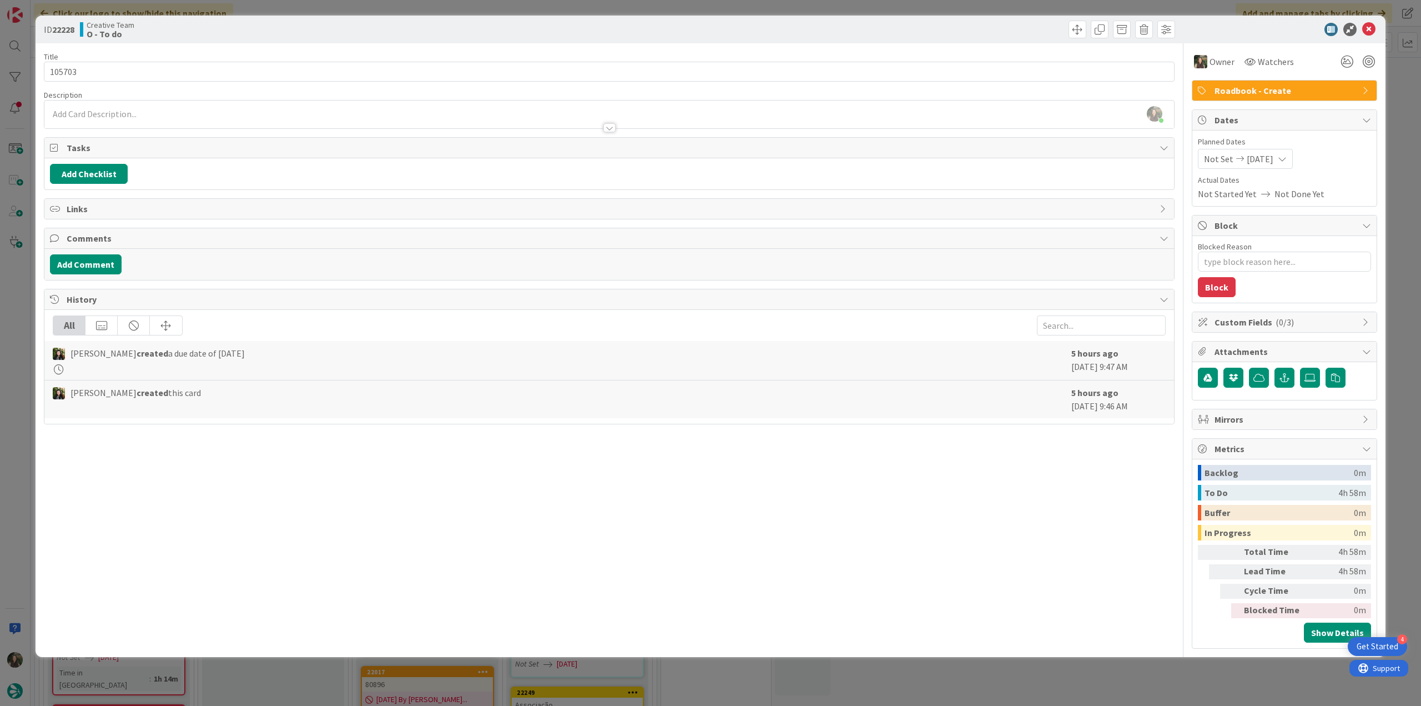
type textarea "x"
type input "105703"
click at [1404, 105] on div "ID 22228 Creative Team O - To do Title 7 / 128 105703 Description Inês Gonçalve…" at bounding box center [710, 353] width 1421 height 706
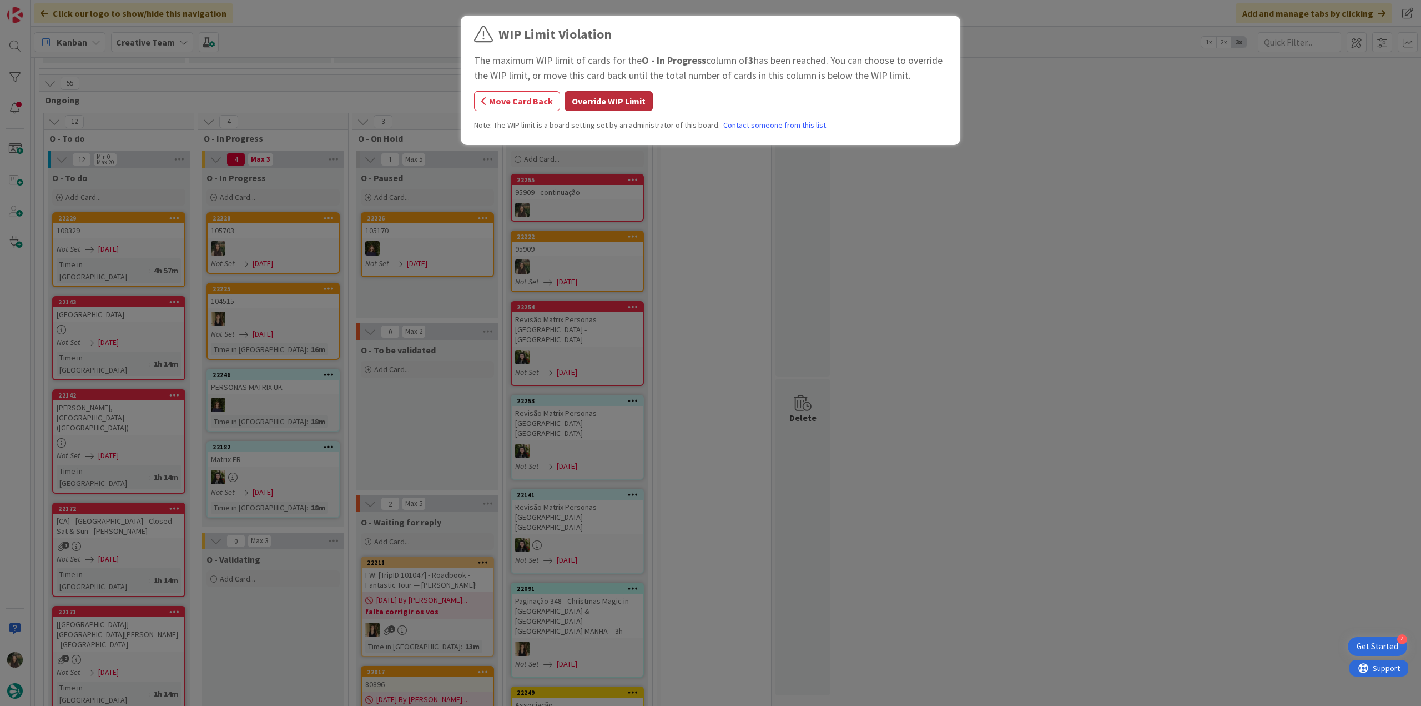
click at [609, 103] on button "Override WIP Limit" at bounding box center [609, 101] width 88 height 20
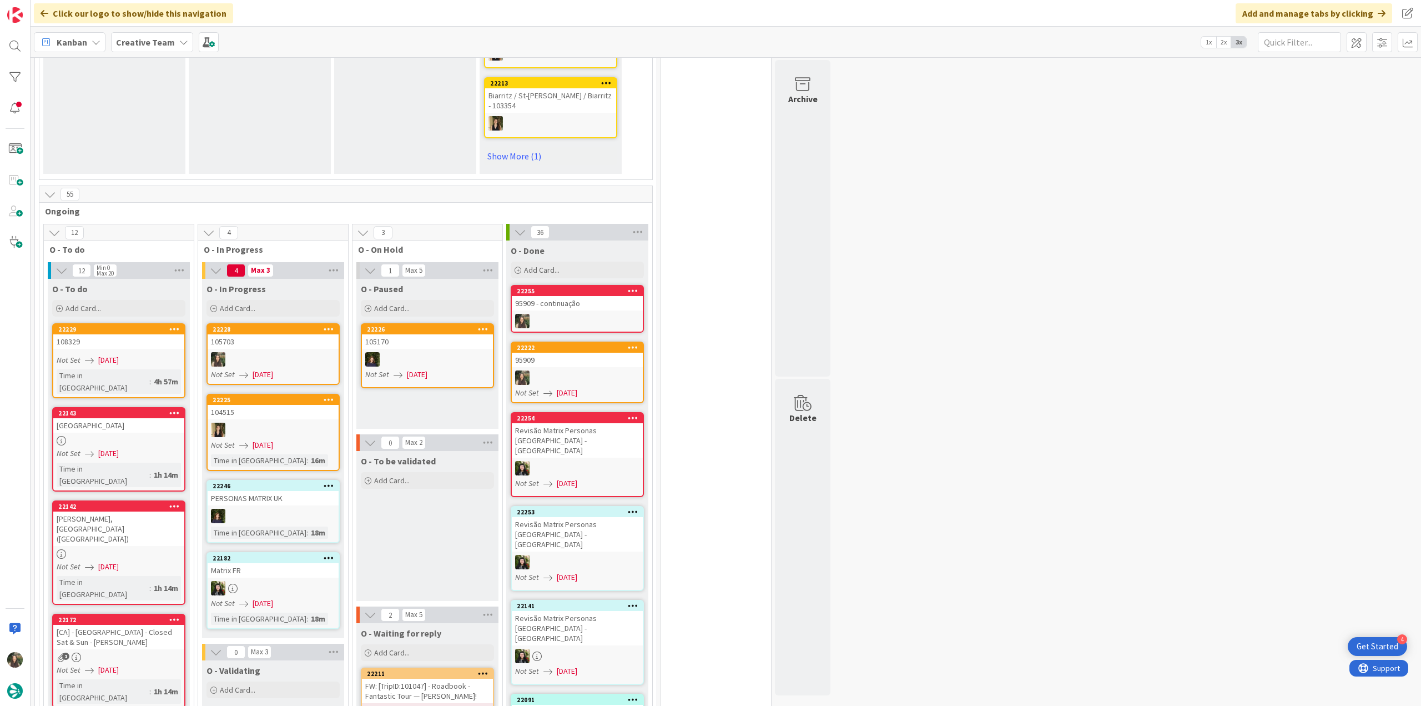
click at [299, 328] on link "22228 105703 Not Set 09/02/2025" at bounding box center [273, 354] width 133 height 62
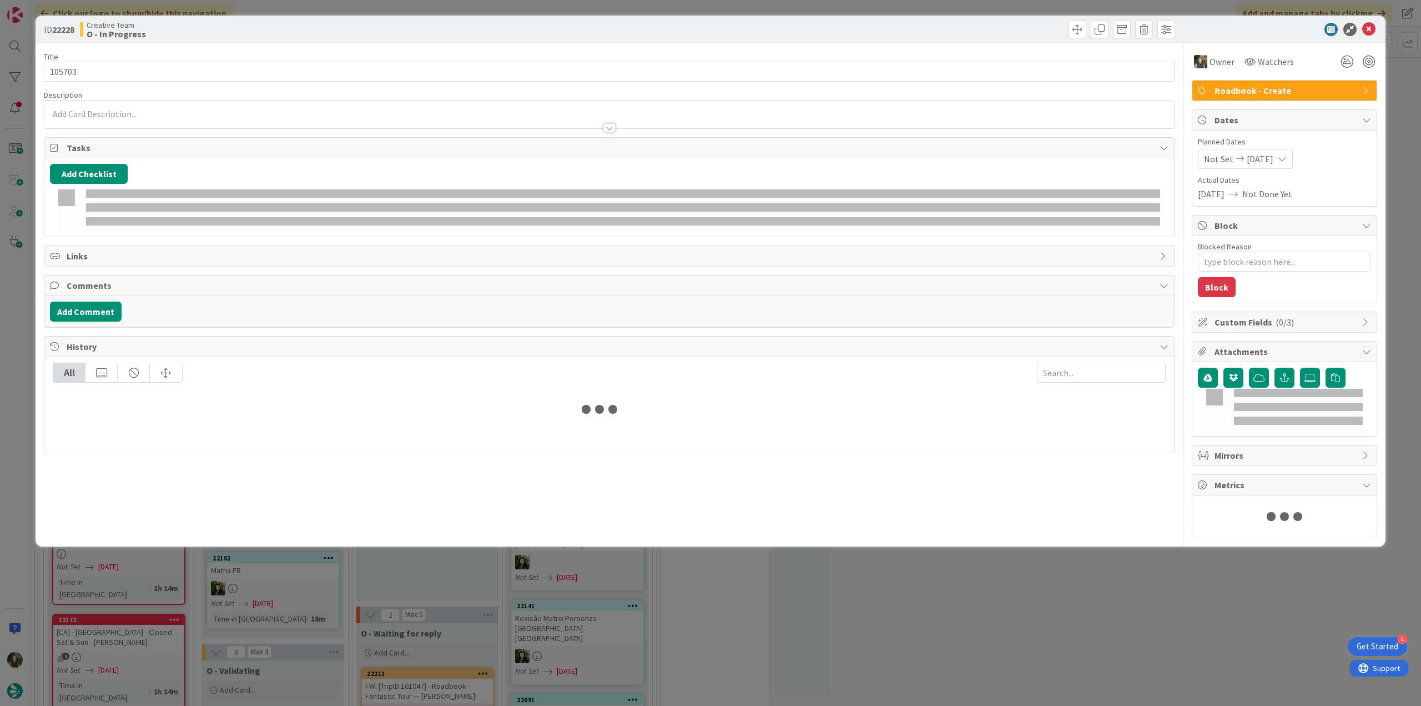
type textarea "x"
type input "105703"
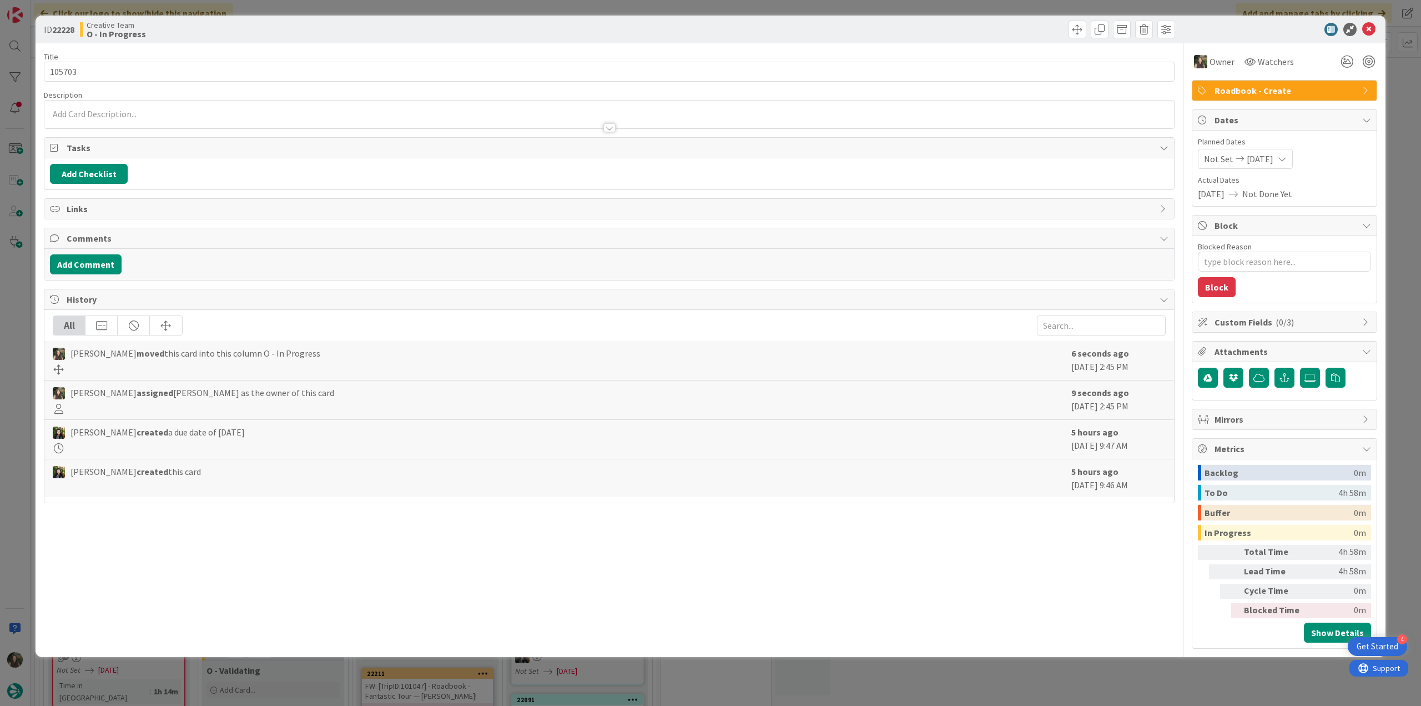
type textarea "x"
type input "105703"
click at [68, 76] on input "105703" at bounding box center [609, 72] width 1131 height 20
type textarea "x"
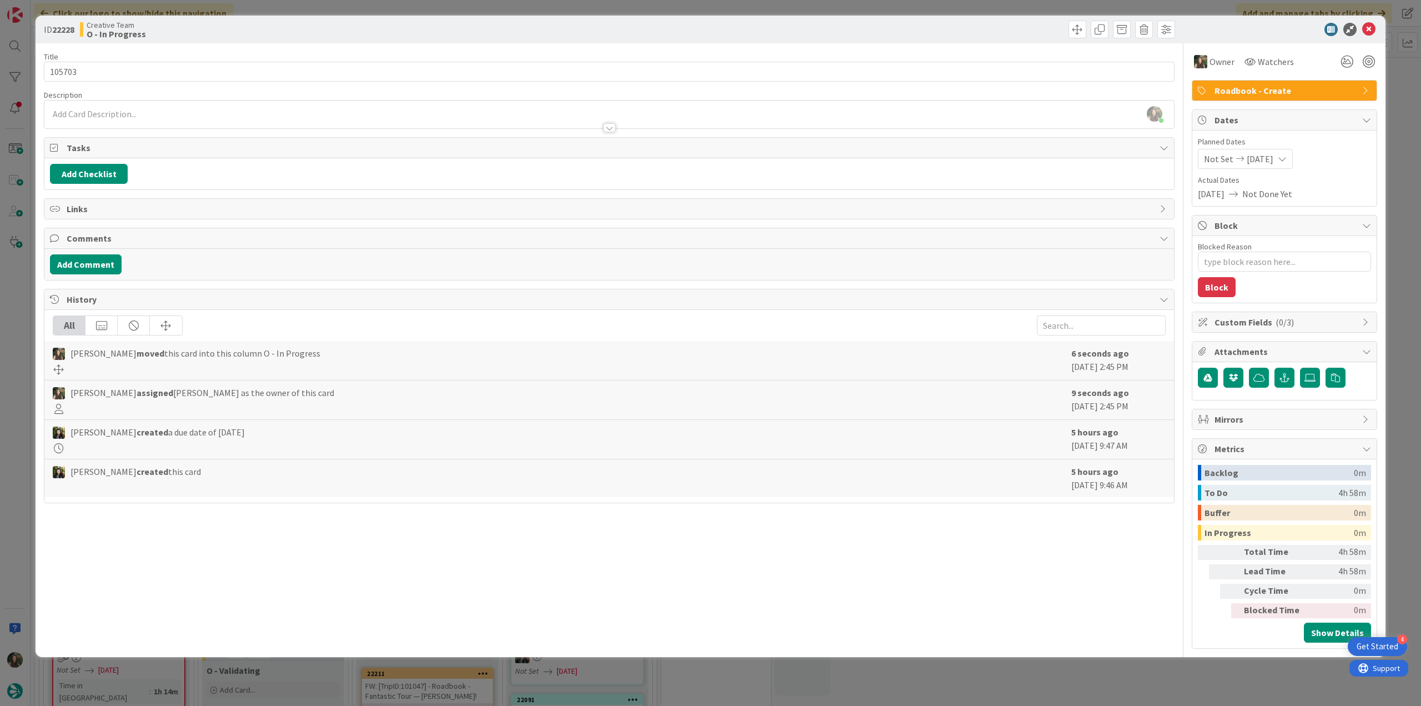
type input "105703"
type textarea "x"
type input "105703"
type textarea "x"
type input "105703"
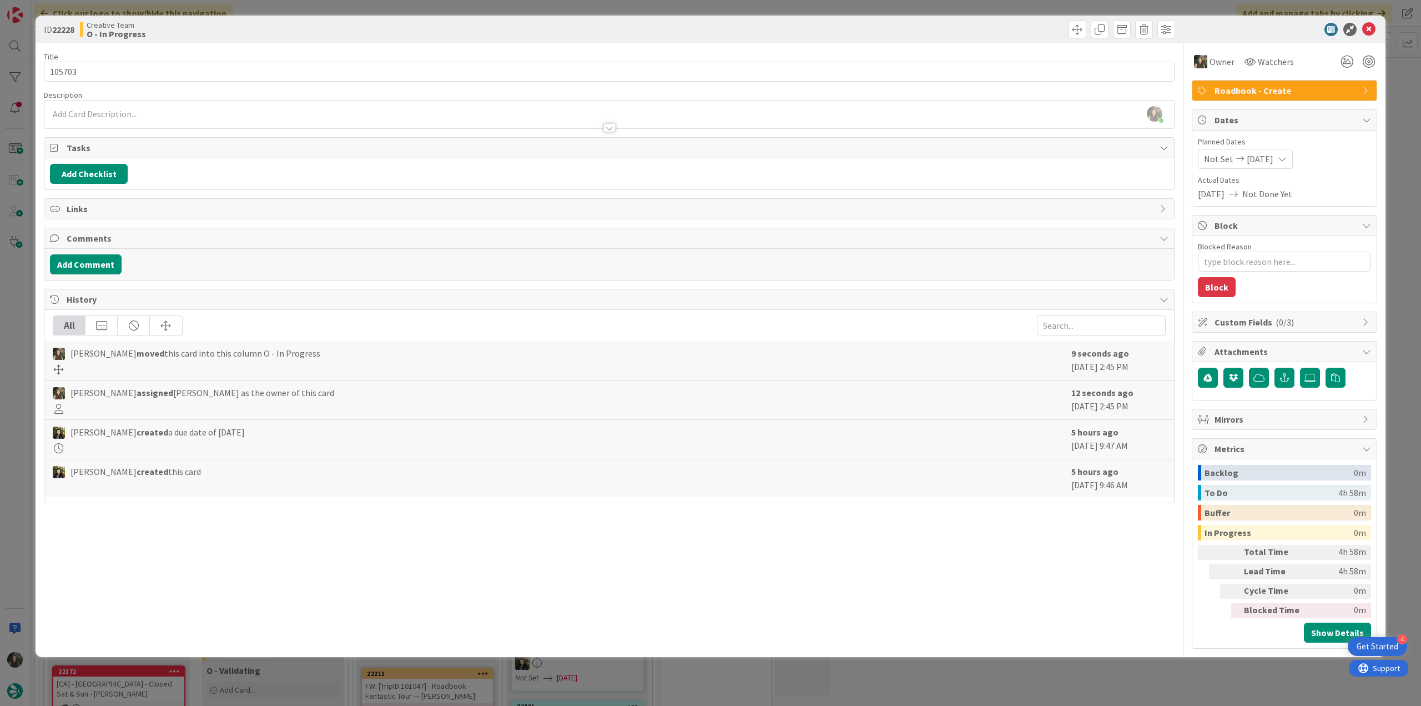
type textarea "x"
type input "105703"
type textarea "x"
type input "105703"
type textarea "x"
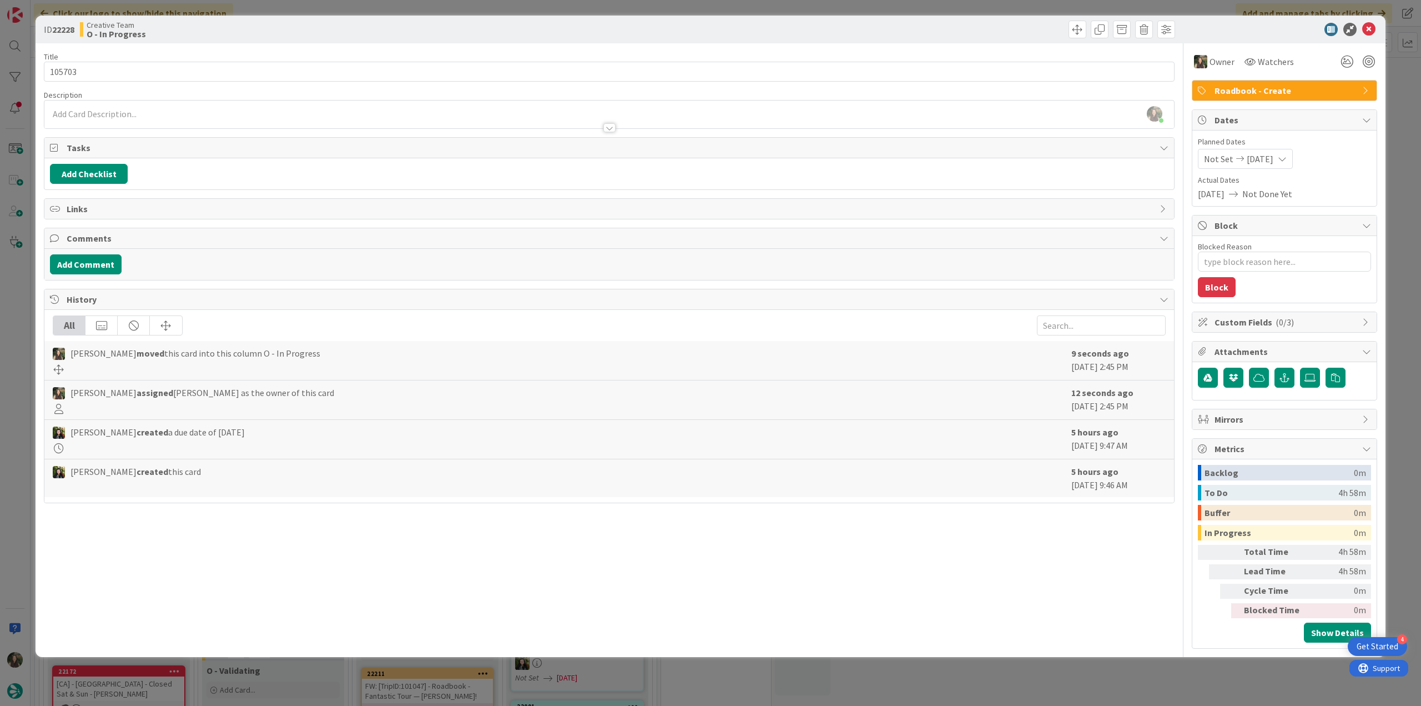
type input "105703"
type textarea "x"
type input "105703"
type textarea "x"
type input "105703"
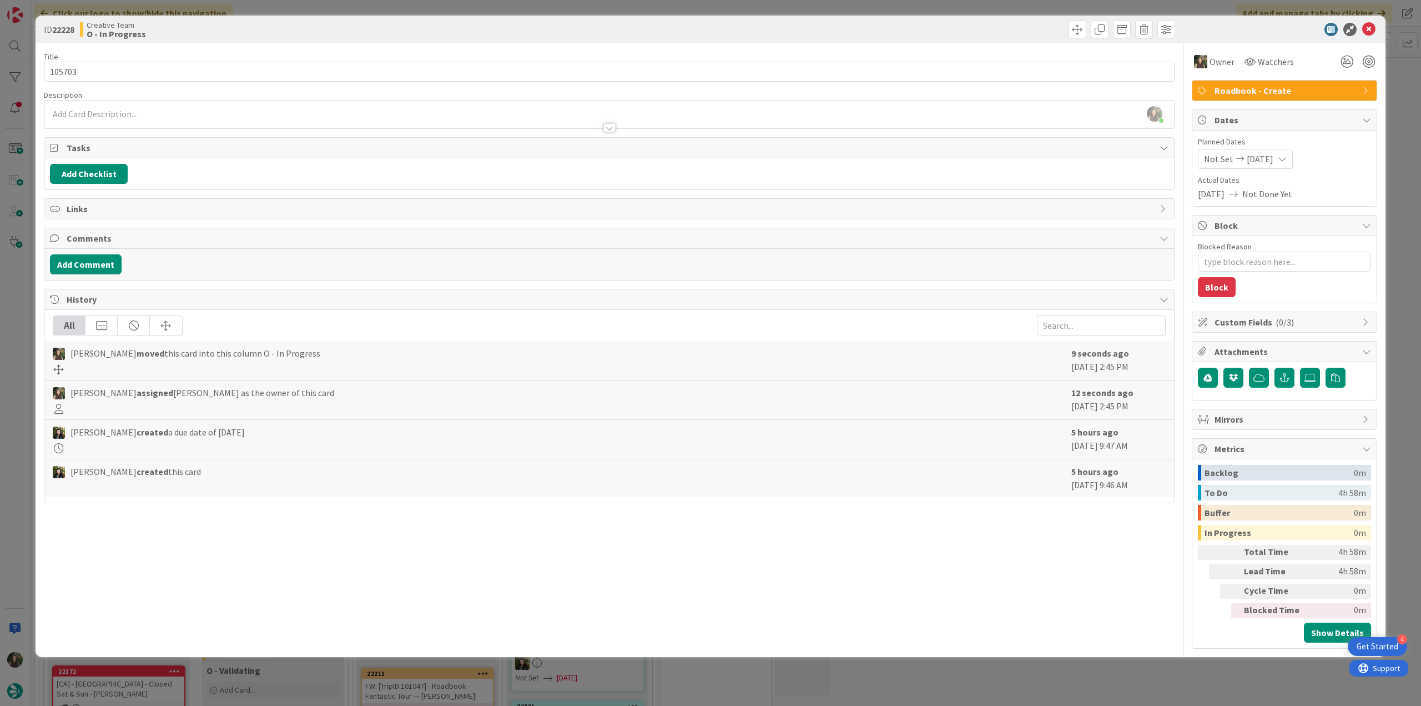
type textarea "x"
type input "105703"
type textarea "x"
type input "105703"
type textarea "x"
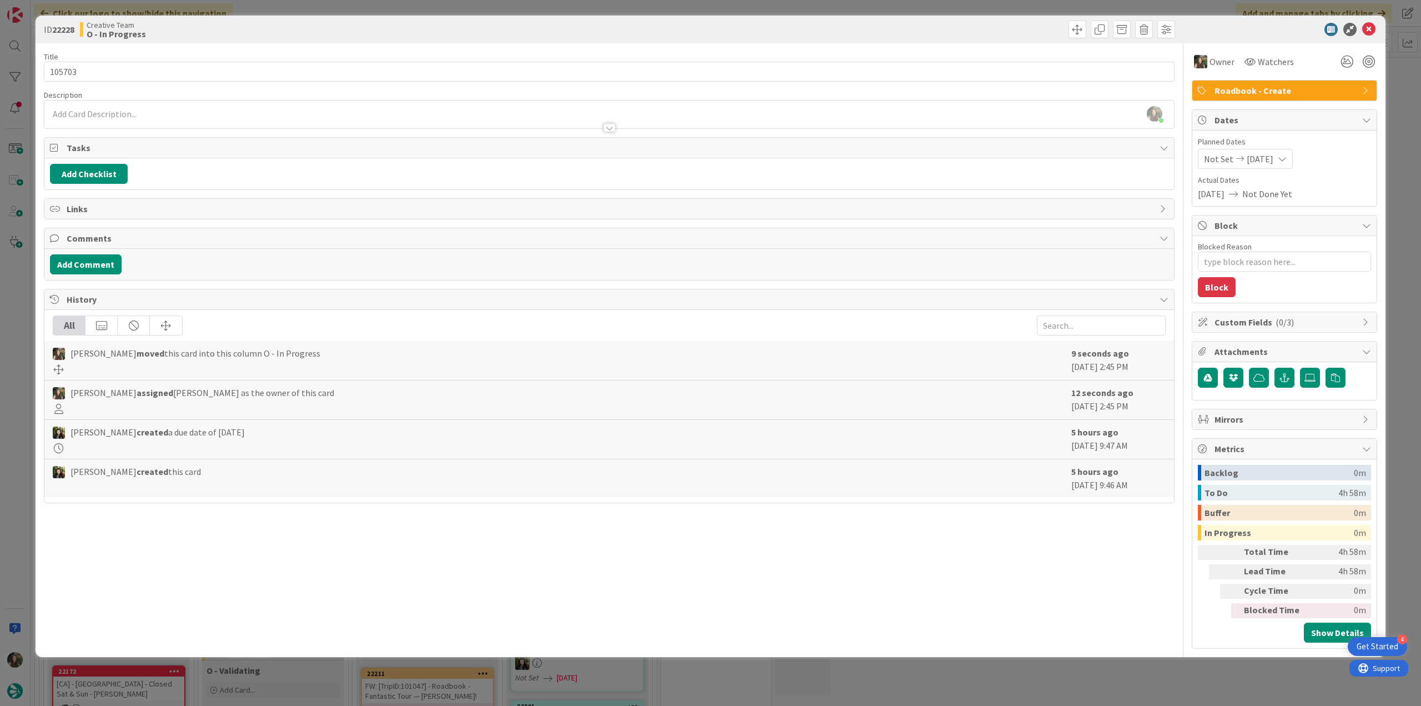
type input "105703"
click at [16, 304] on div "ID 22228 Creative Team O - In Progress Title 7 / 128 105703 Description Inês Go…" at bounding box center [710, 353] width 1421 height 706
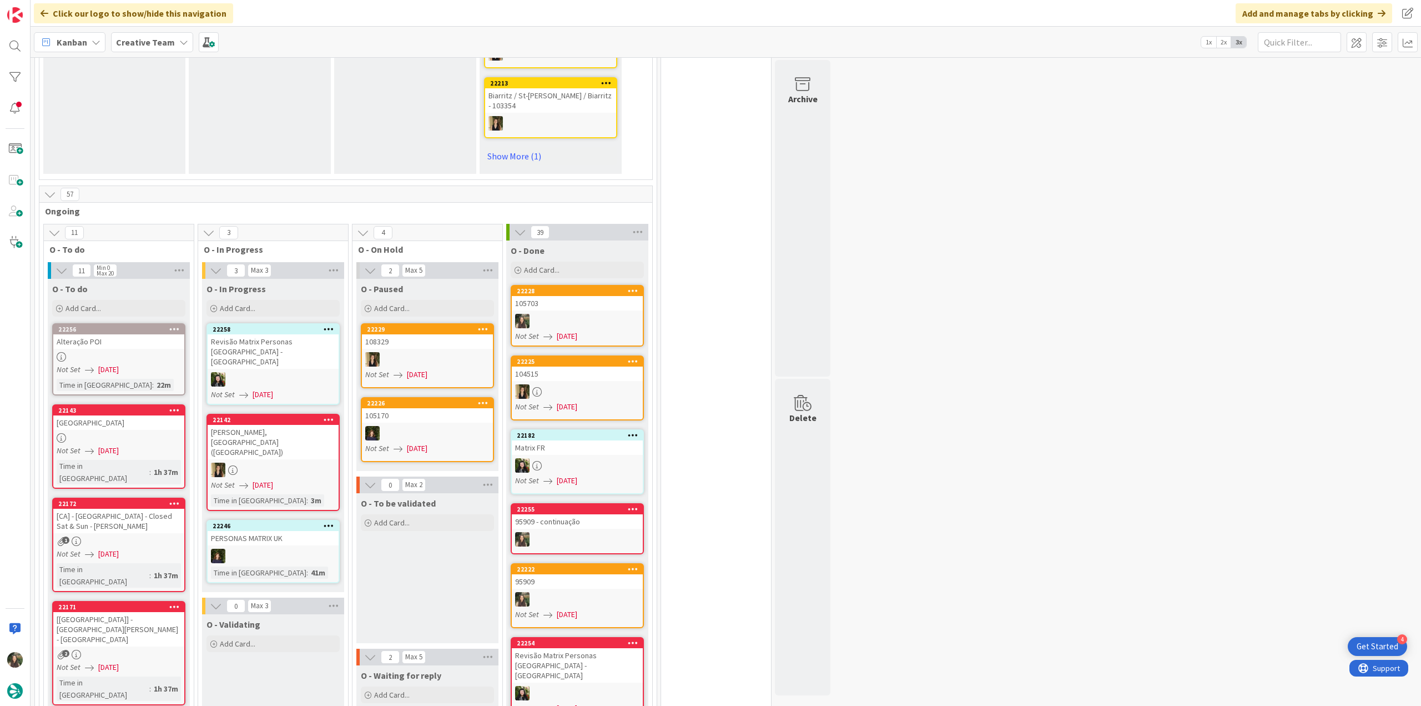
click at [590, 296] on div "105703" at bounding box center [577, 303] width 131 height 14
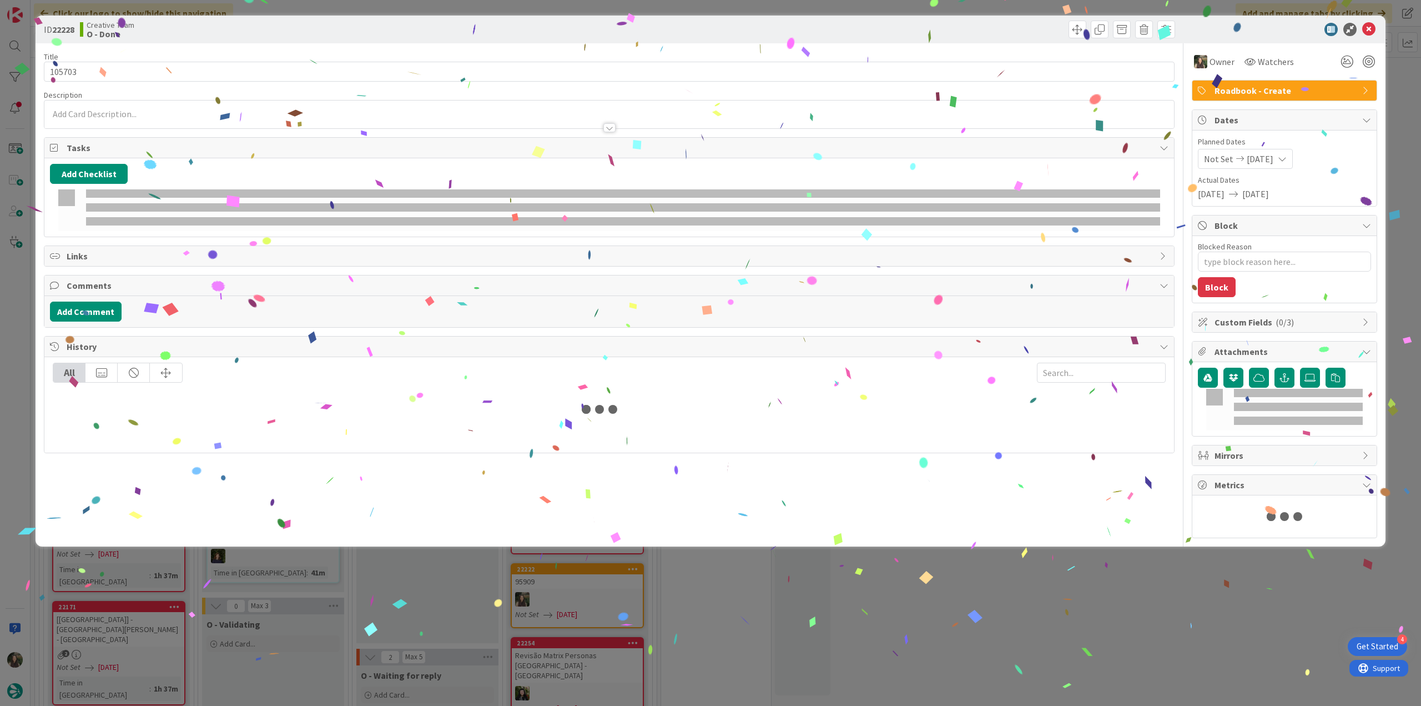
type textarea "x"
type input "105703"
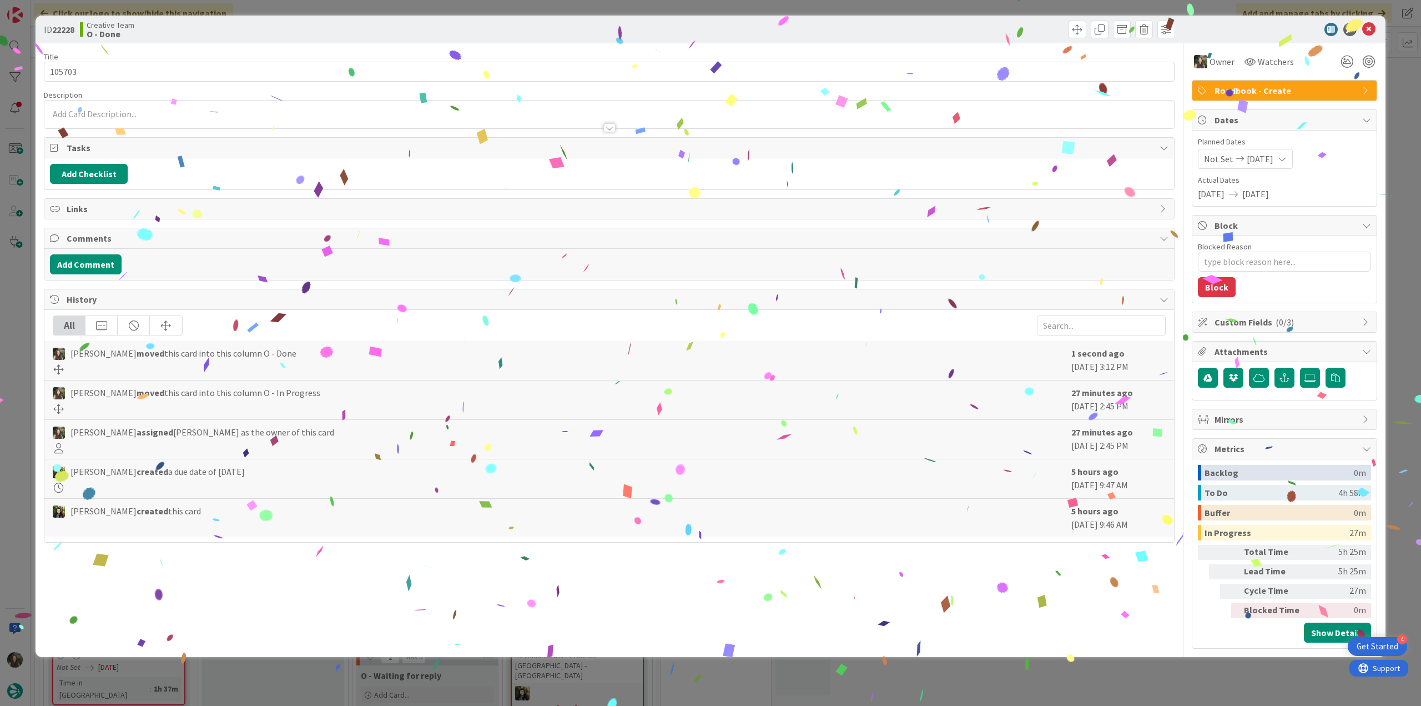
type textarea "x"
type input "105703"
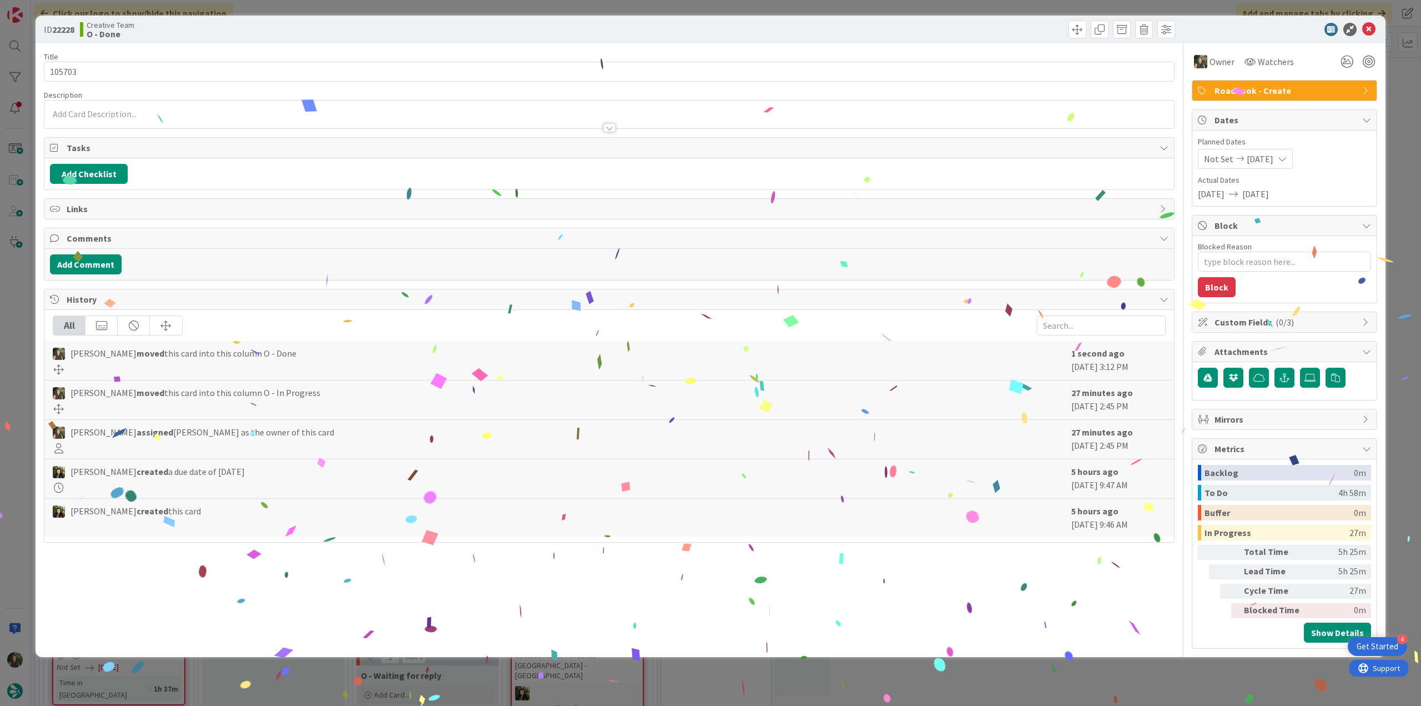
click at [1065, 688] on div "ID 22228 Creative Team O - Done Title 7 / 128 105703 Description Owner Watchers…" at bounding box center [710, 353] width 1421 height 706
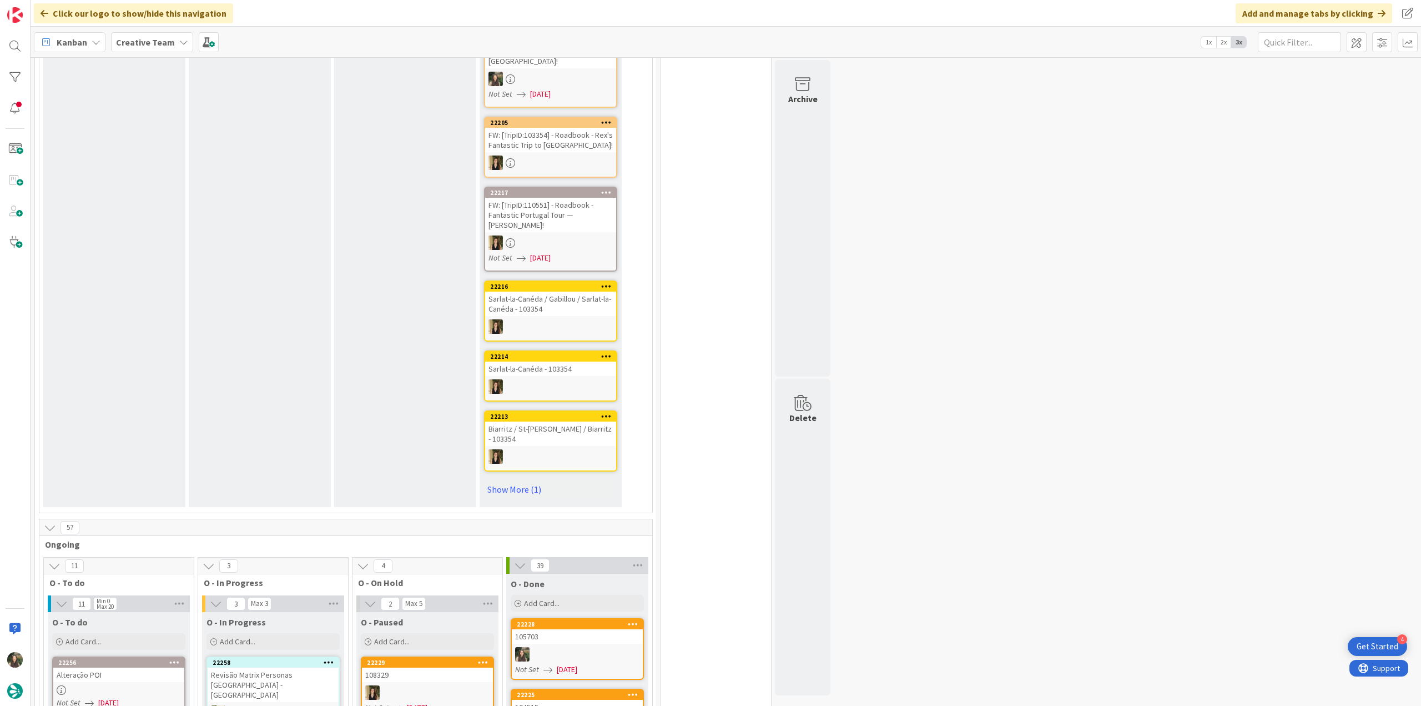
scroll to position [944, 0]
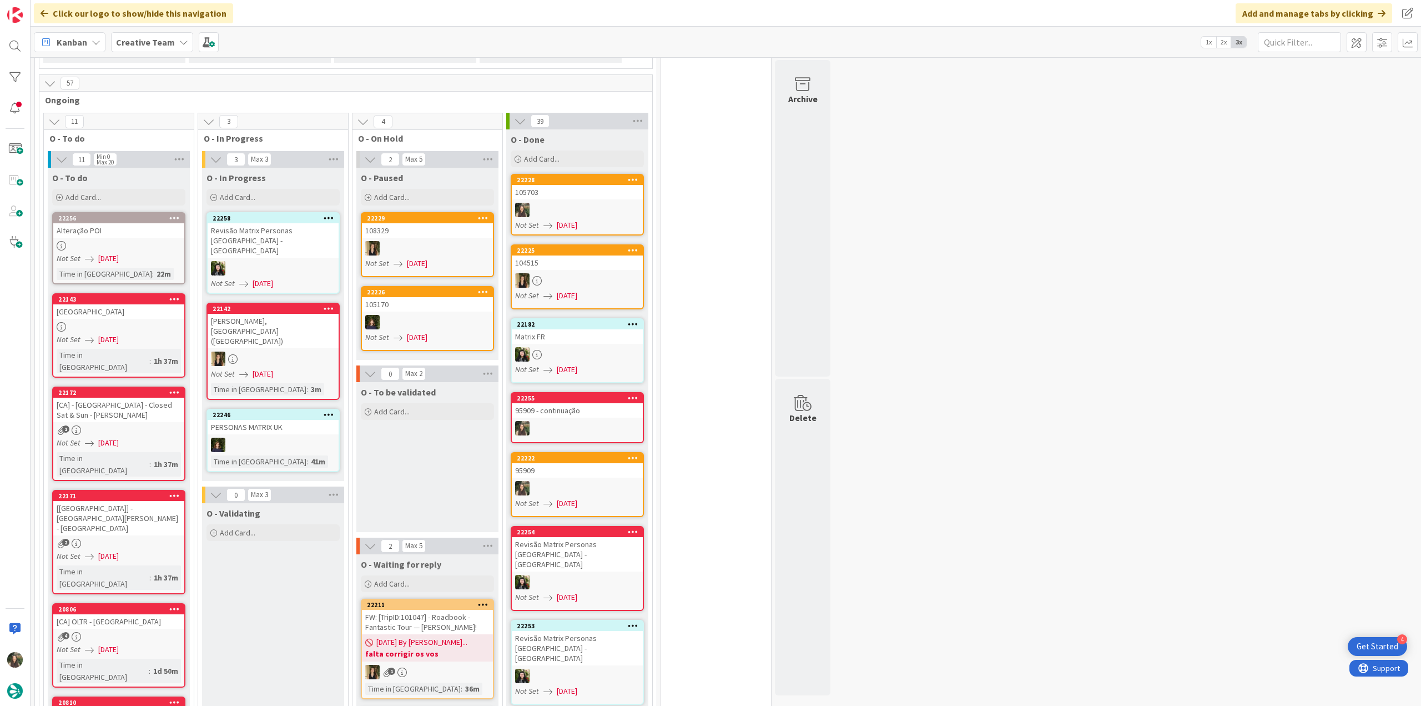
click at [172, 241] on div at bounding box center [118, 245] width 131 height 9
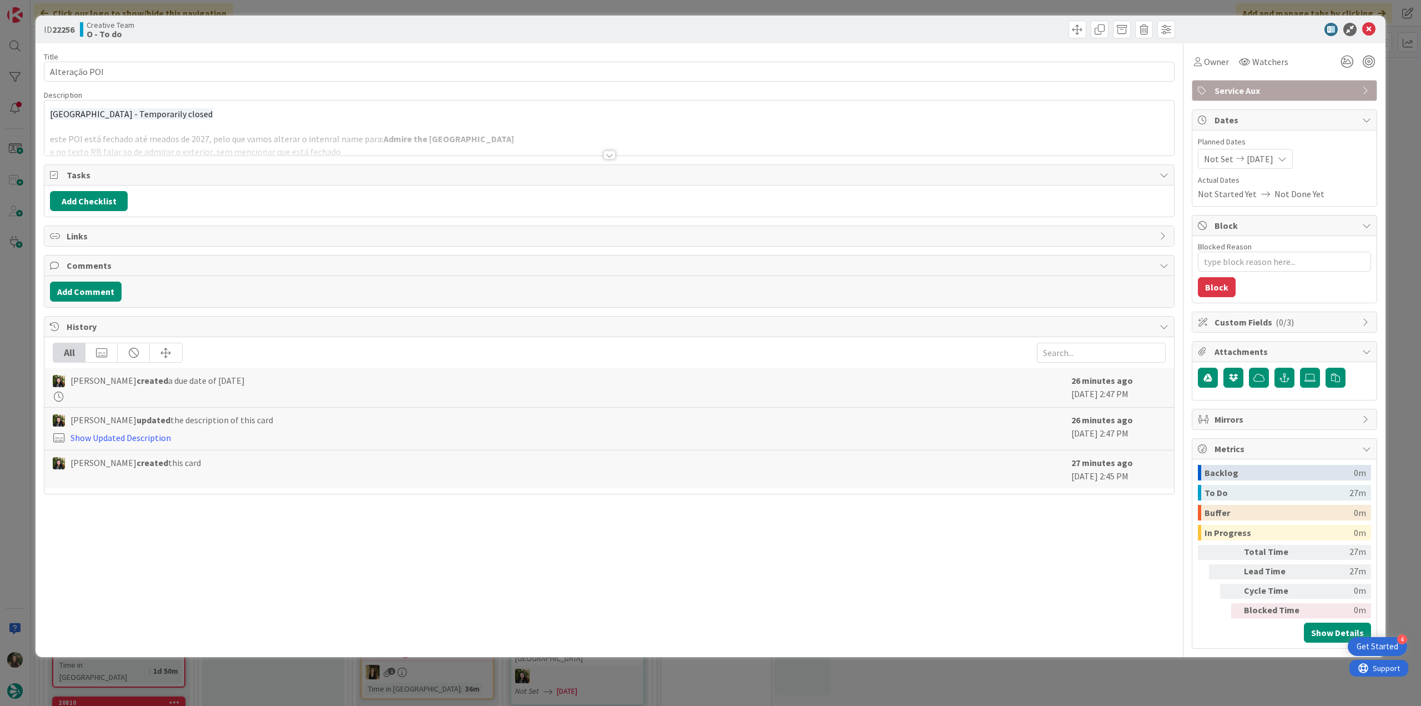
click at [389, 125] on p at bounding box center [609, 126] width 1119 height 13
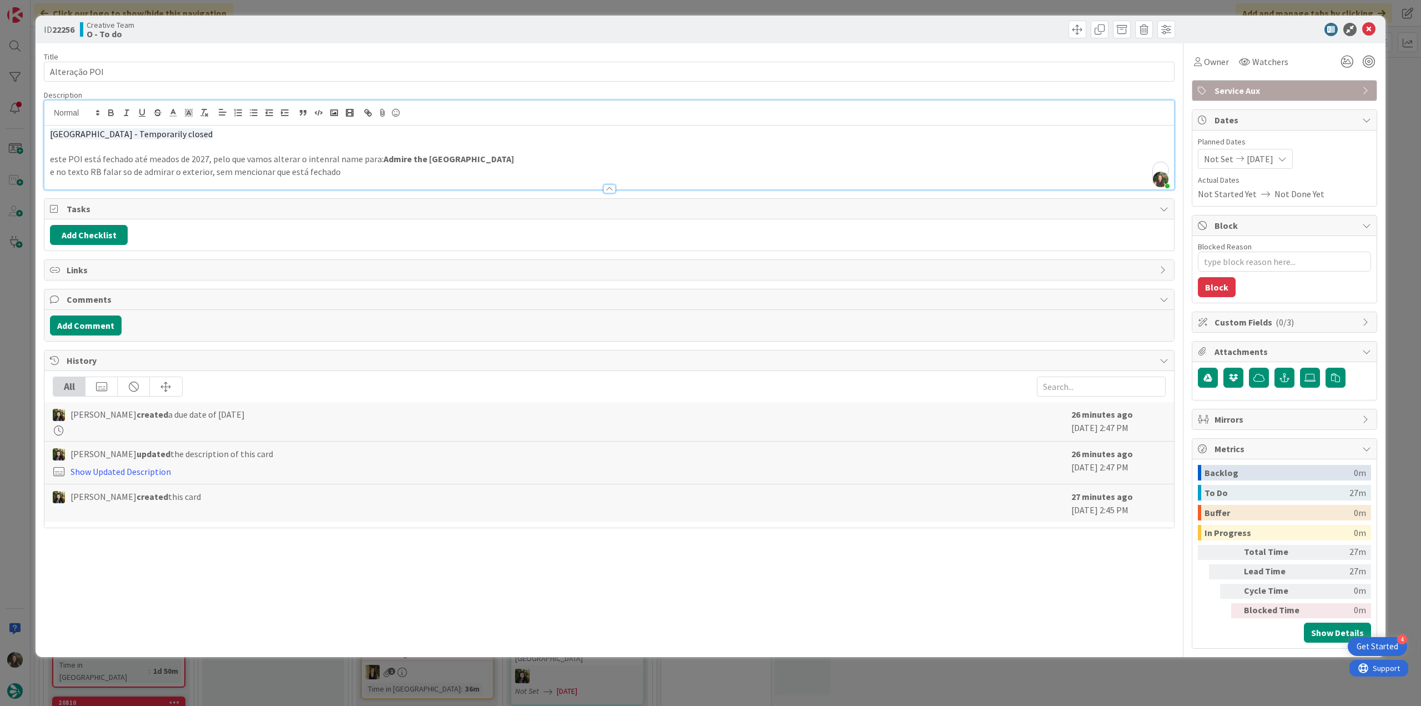
click at [20, 348] on div "ID 22256 Creative Team O - To do Title 13 / 128 Alteração POI Description Inês …" at bounding box center [710, 353] width 1421 height 706
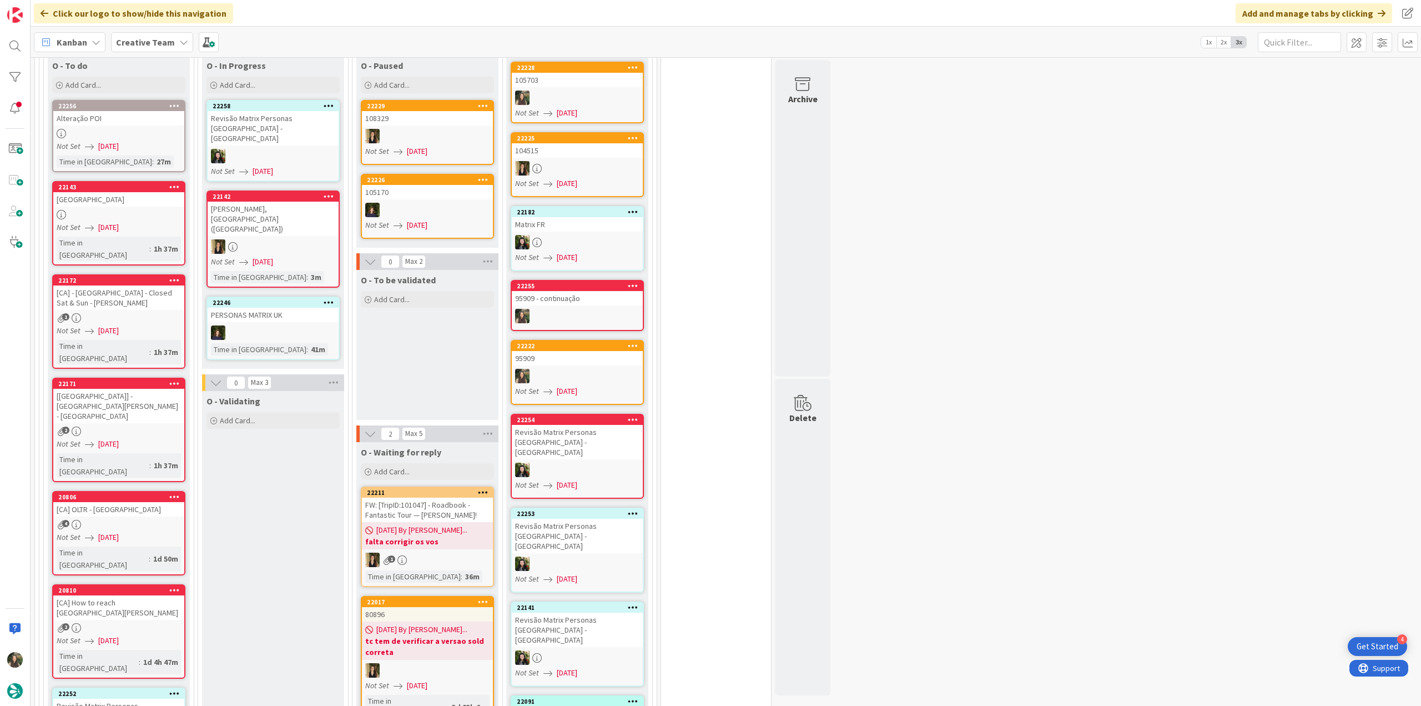
scroll to position [944, 0]
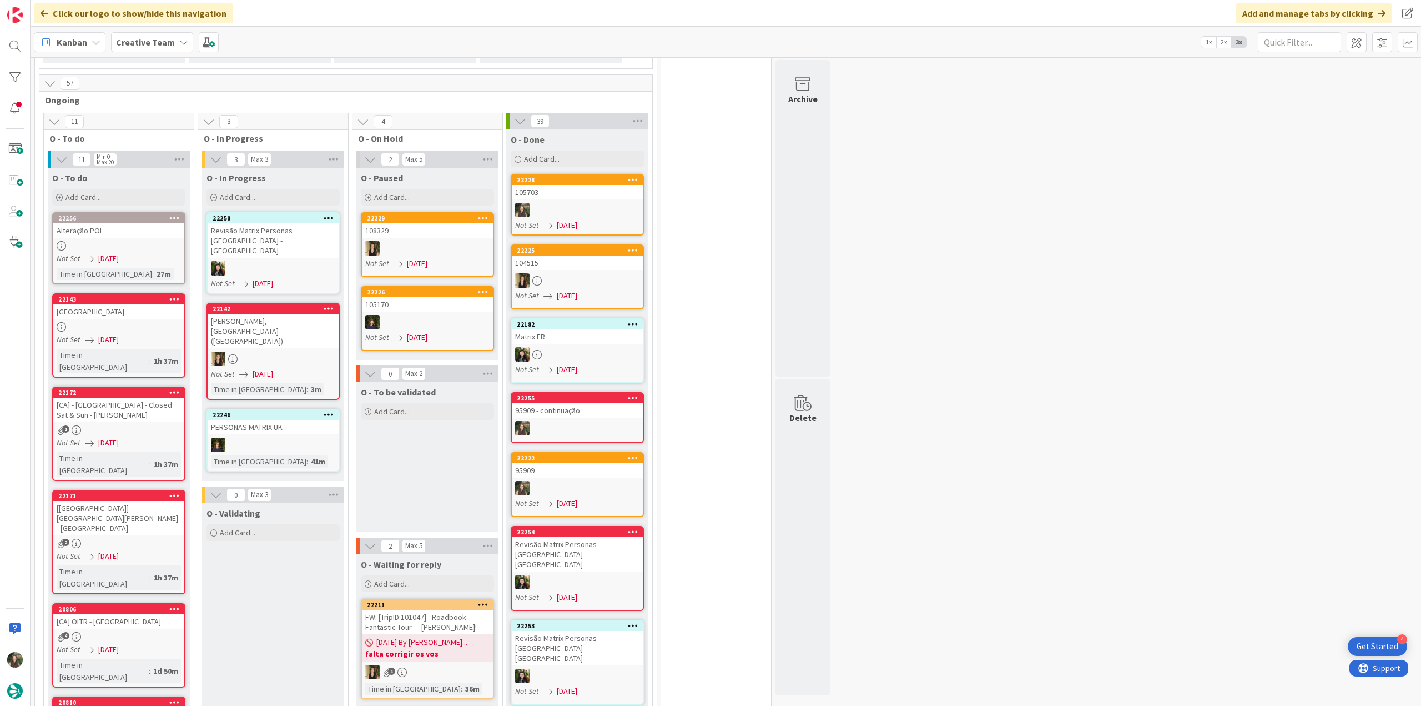
click at [131, 241] on div at bounding box center [118, 245] width 131 height 9
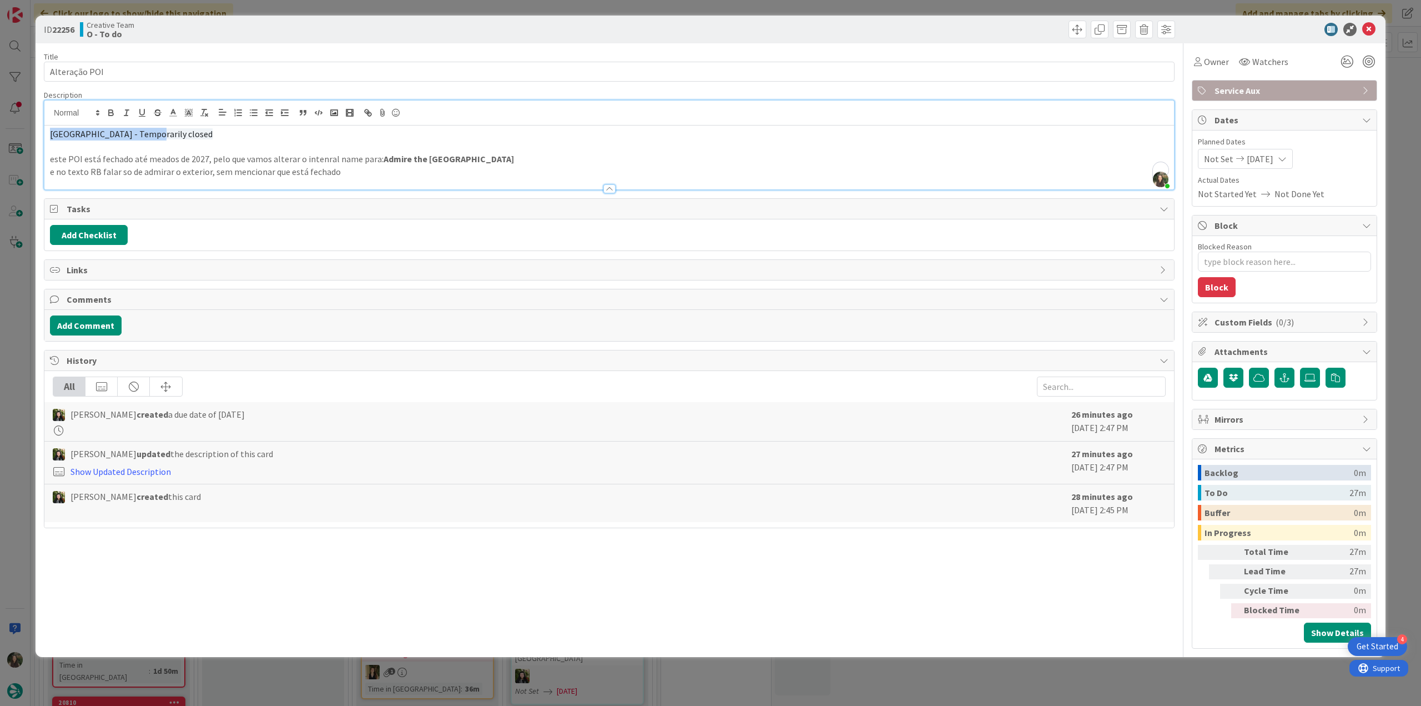
drag, startPoint x: 54, startPoint y: 115, endPoint x: 150, endPoint y: 130, distance: 97.1
click at [150, 130] on span "Église Notre-Dame-la-Grande - Temporarily closed" at bounding box center [131, 133] width 163 height 11
copy span "Église Notre-Dame-la-Gran"
click at [1211, 59] on span "Owner" at bounding box center [1216, 61] width 25 height 13
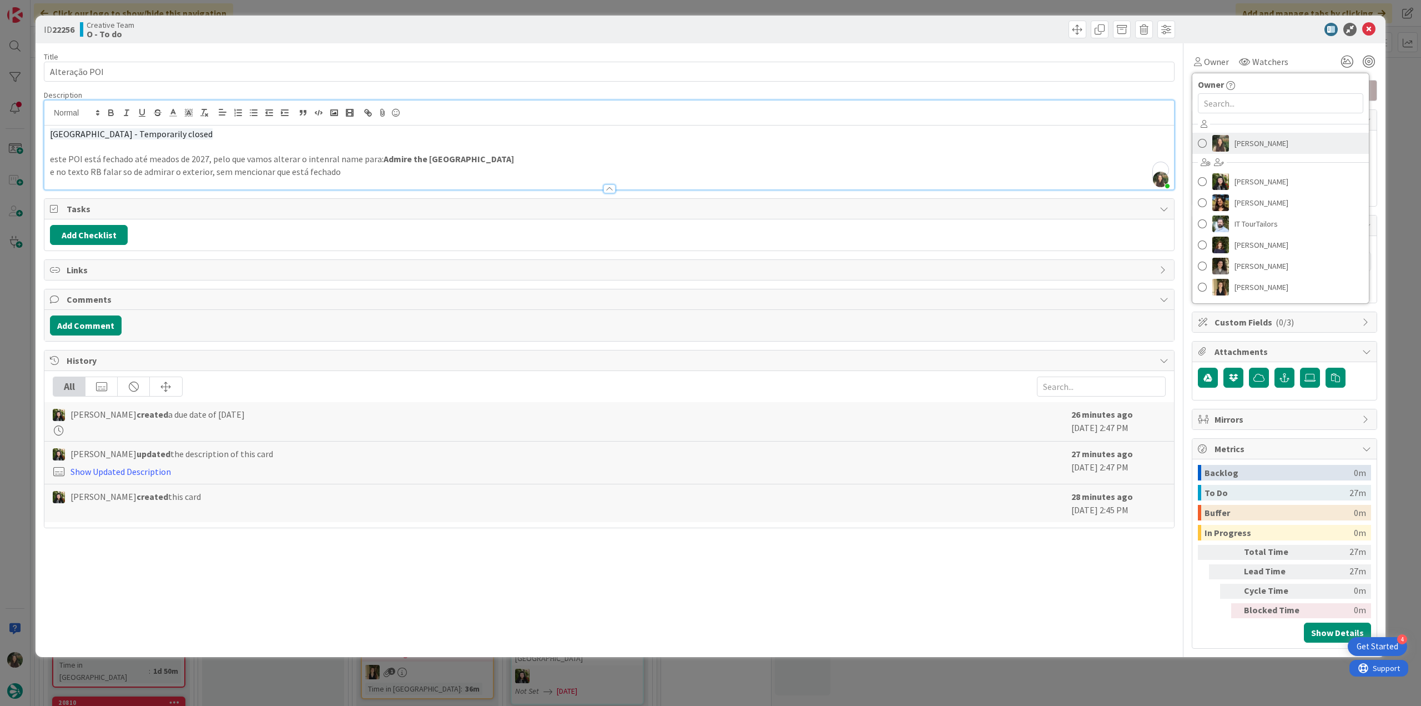
click at [1238, 135] on span "[PERSON_NAME]" at bounding box center [1262, 143] width 54 height 17
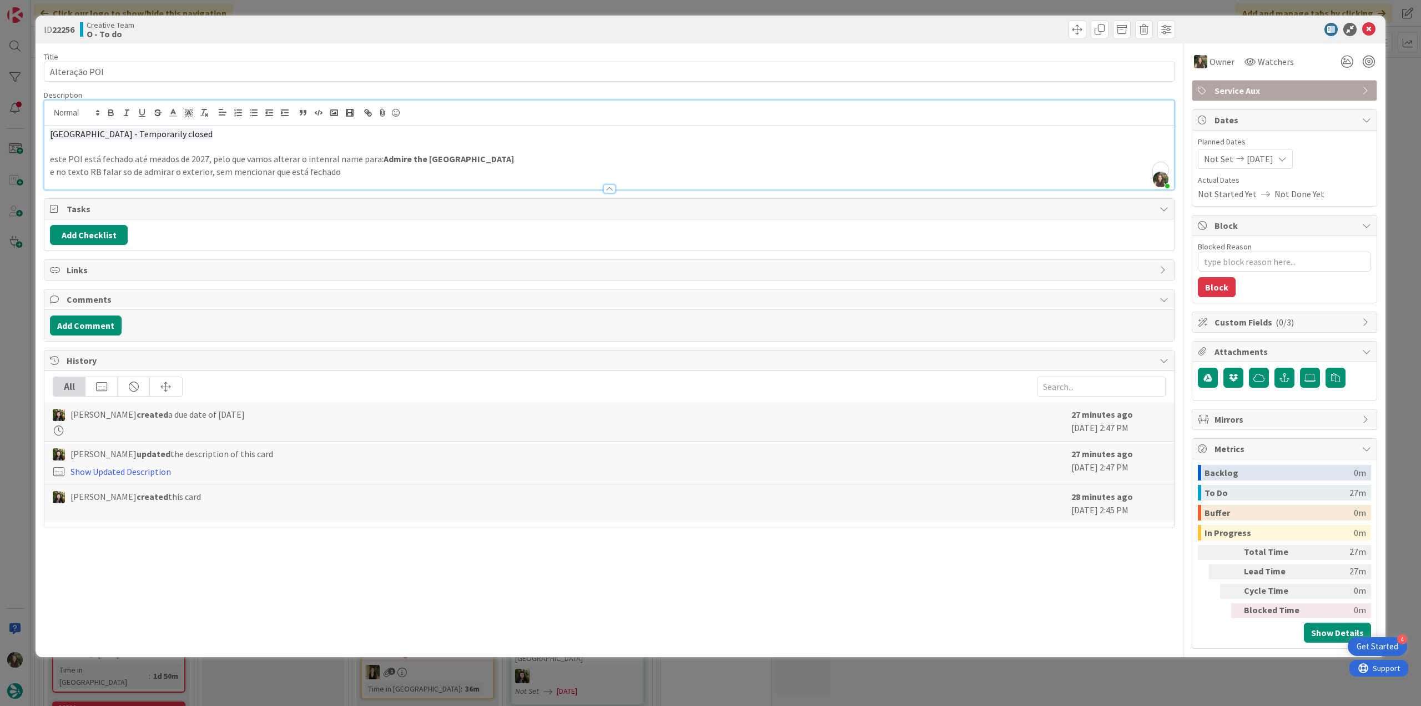
click at [1401, 109] on div "ID 22256 Creative Team O - To do Title 13 / 128 Alteração POI Description Inês …" at bounding box center [710, 353] width 1421 height 706
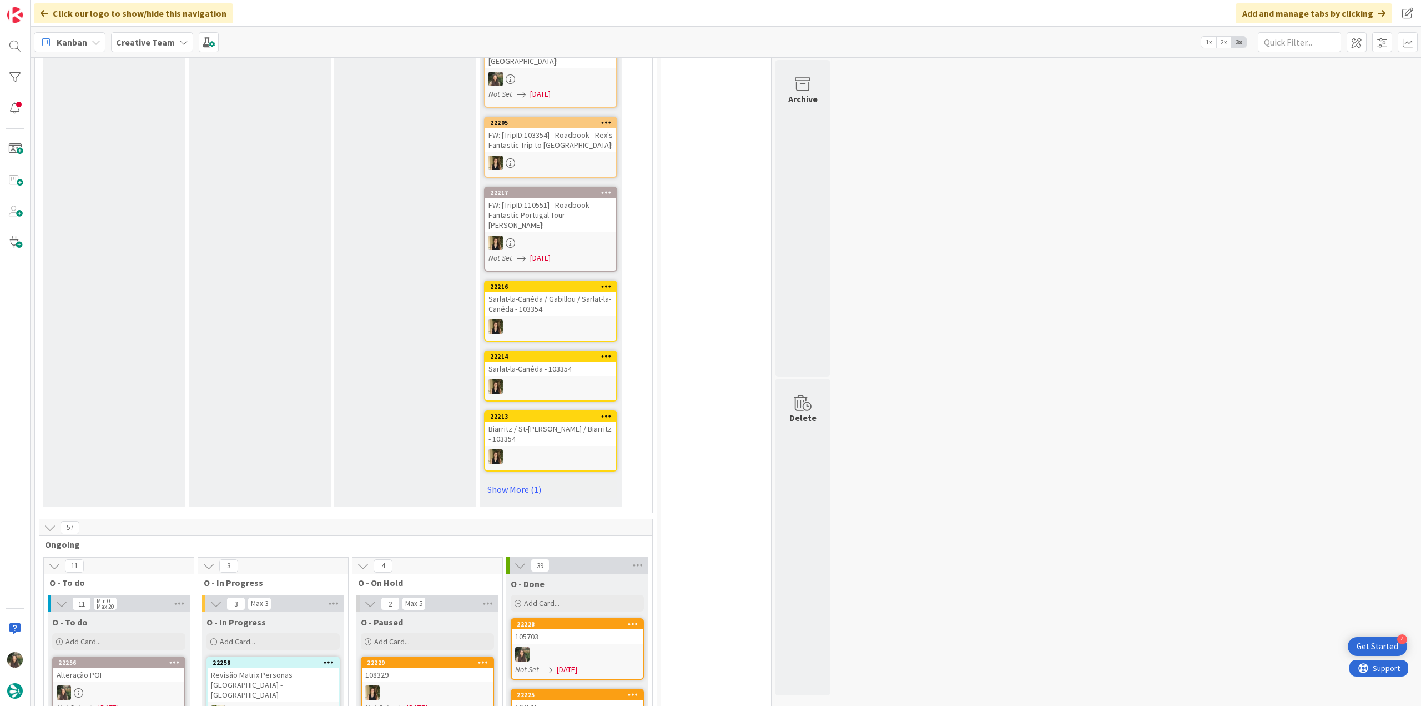
scroll to position [944, 0]
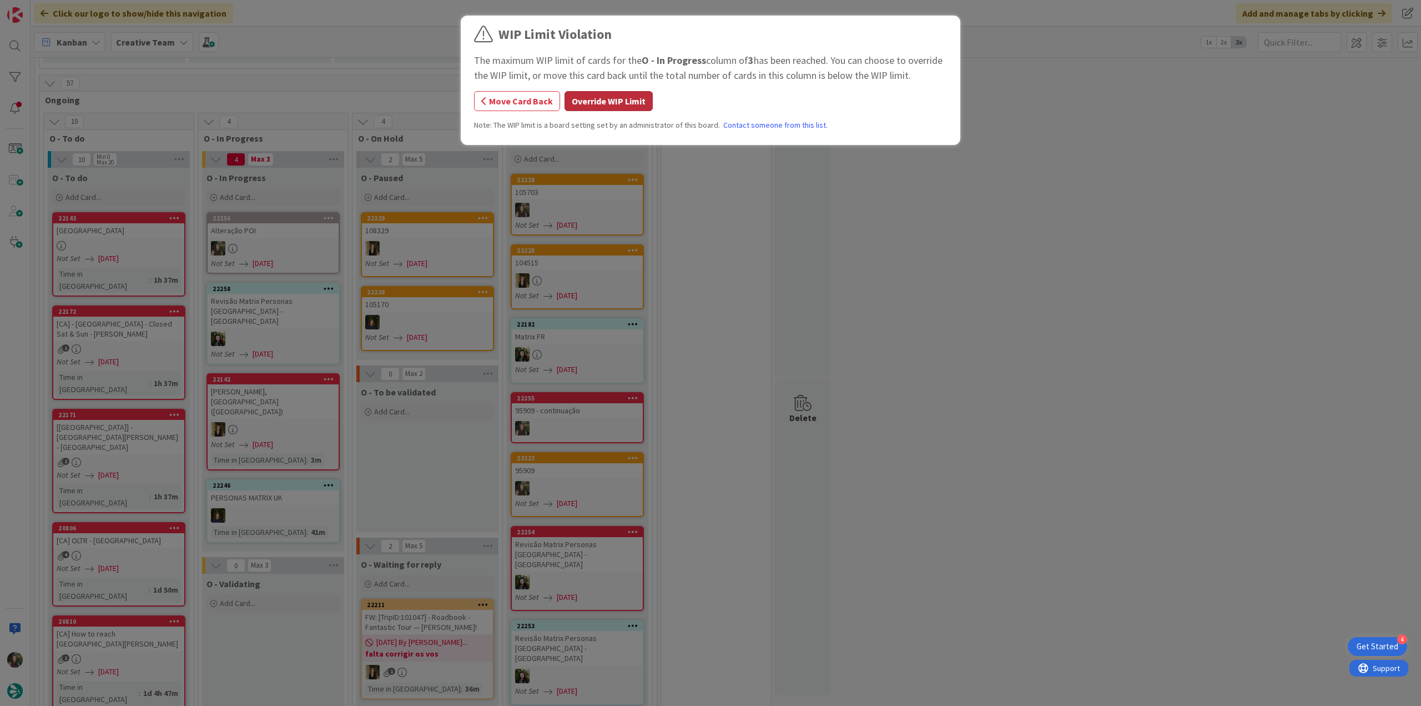
click at [599, 103] on button "Override WIP Limit" at bounding box center [609, 101] width 88 height 20
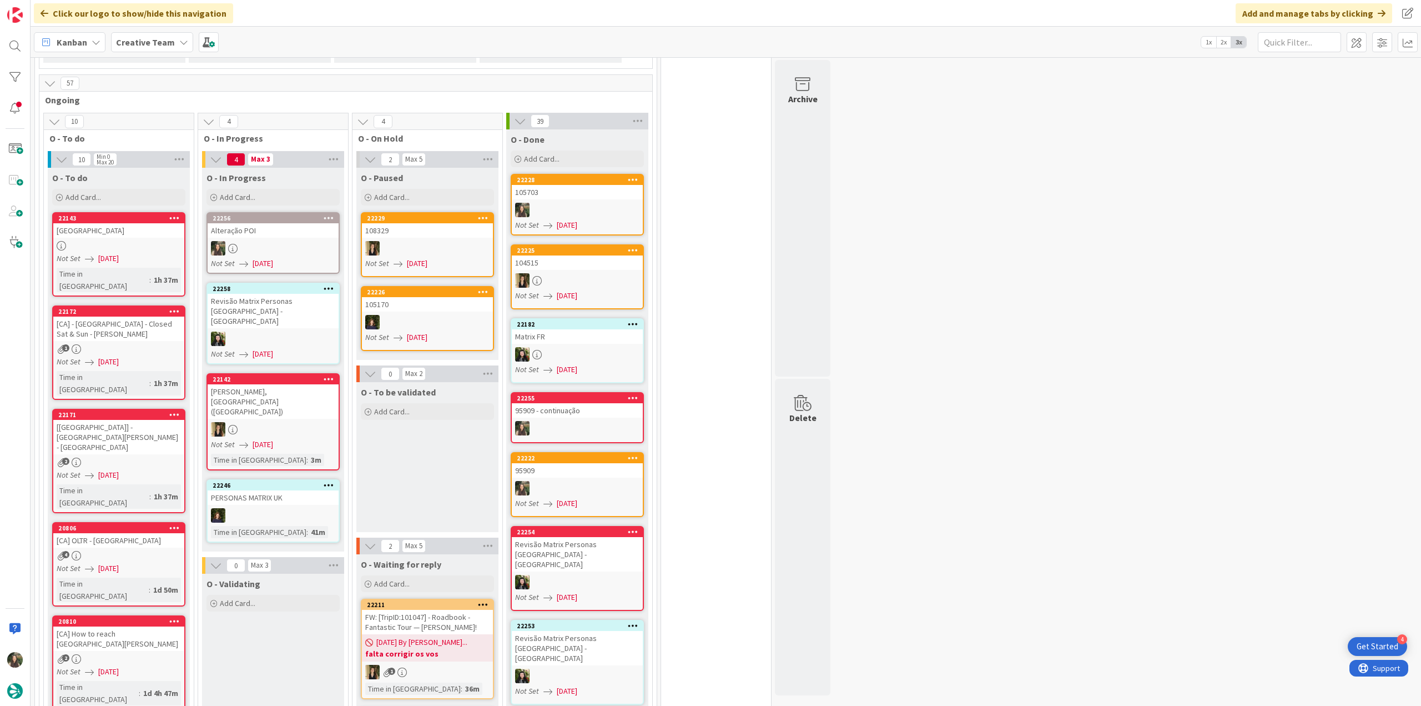
click at [293, 241] on div at bounding box center [273, 248] width 131 height 14
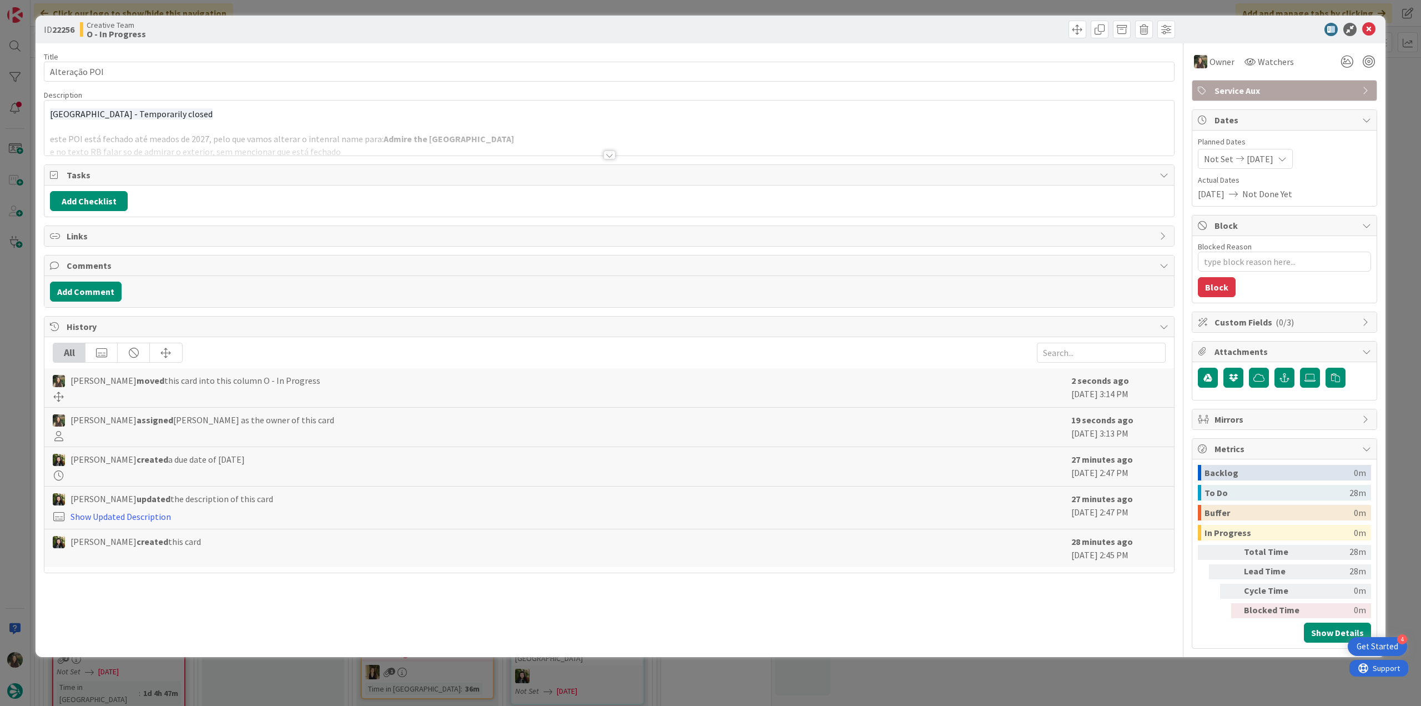
type textarea "x"
click at [369, 139] on div at bounding box center [609, 141] width 1130 height 28
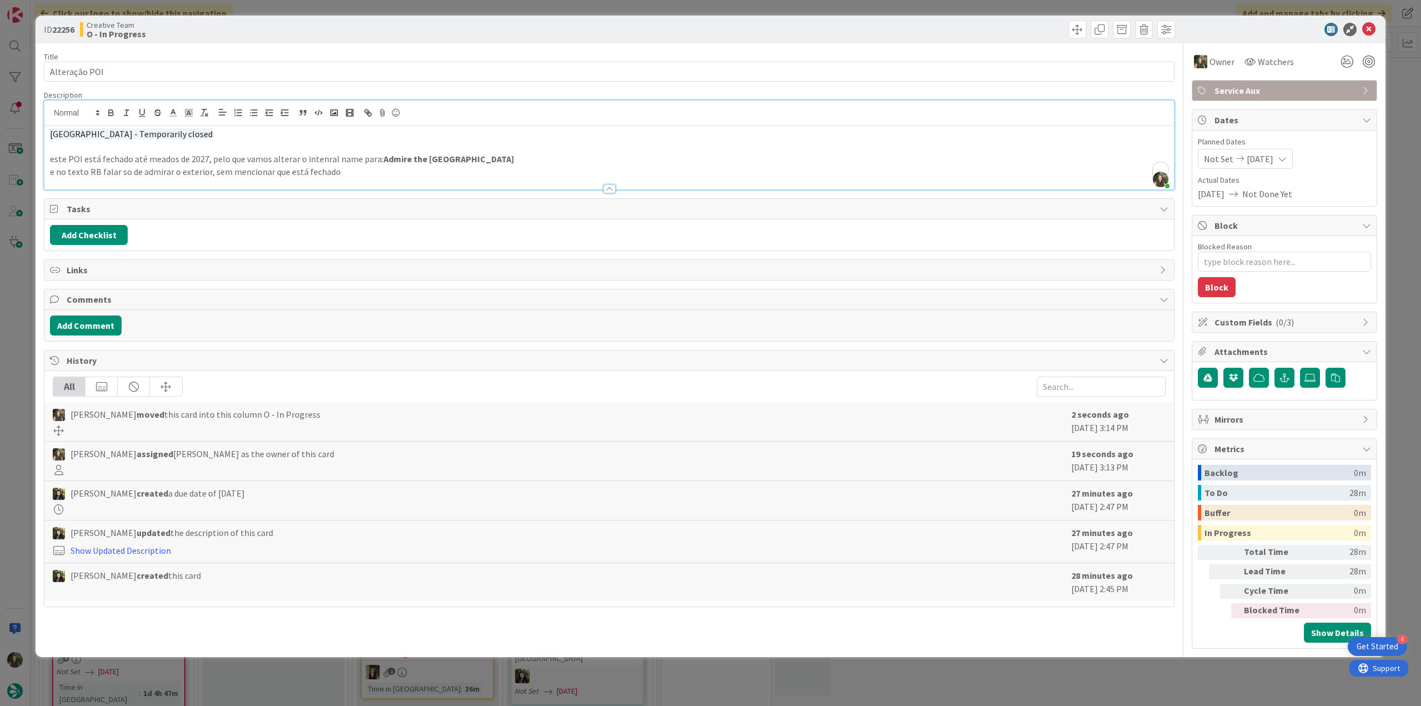
drag, startPoint x: 376, startPoint y: 157, endPoint x: 535, endPoint y: 158, distance: 158.8
click at [535, 158] on p "este POI está fechado até meados de 2027, pelo que vamos alterar o intenral nam…" at bounding box center [609, 159] width 1119 height 13
copy p "este POI está fechado até meados de 2027, pelo que vamos alterar o intenral nam…"
click at [24, 323] on div "ID 22256 Creative Team O - In Progress Title 13 / 128 Alteração POI Description…" at bounding box center [710, 353] width 1421 height 706
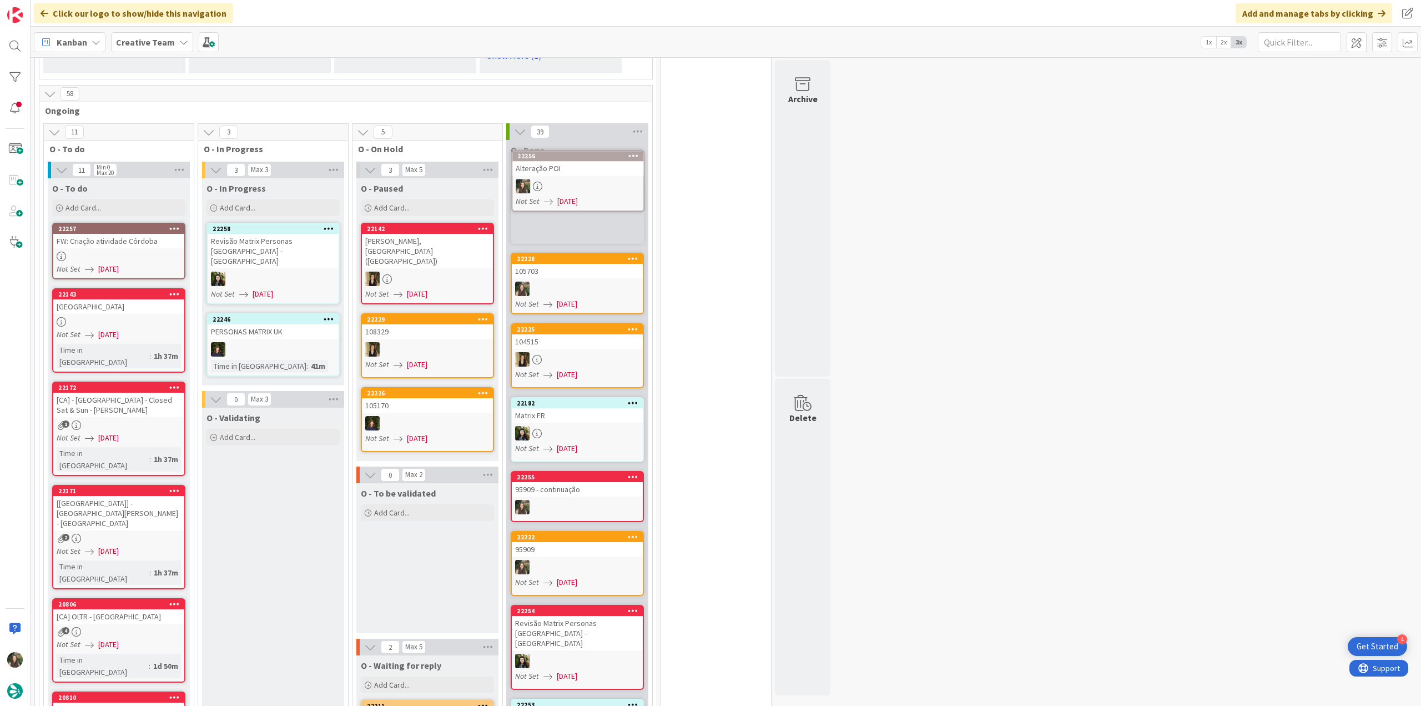
scroll to position [929, 0]
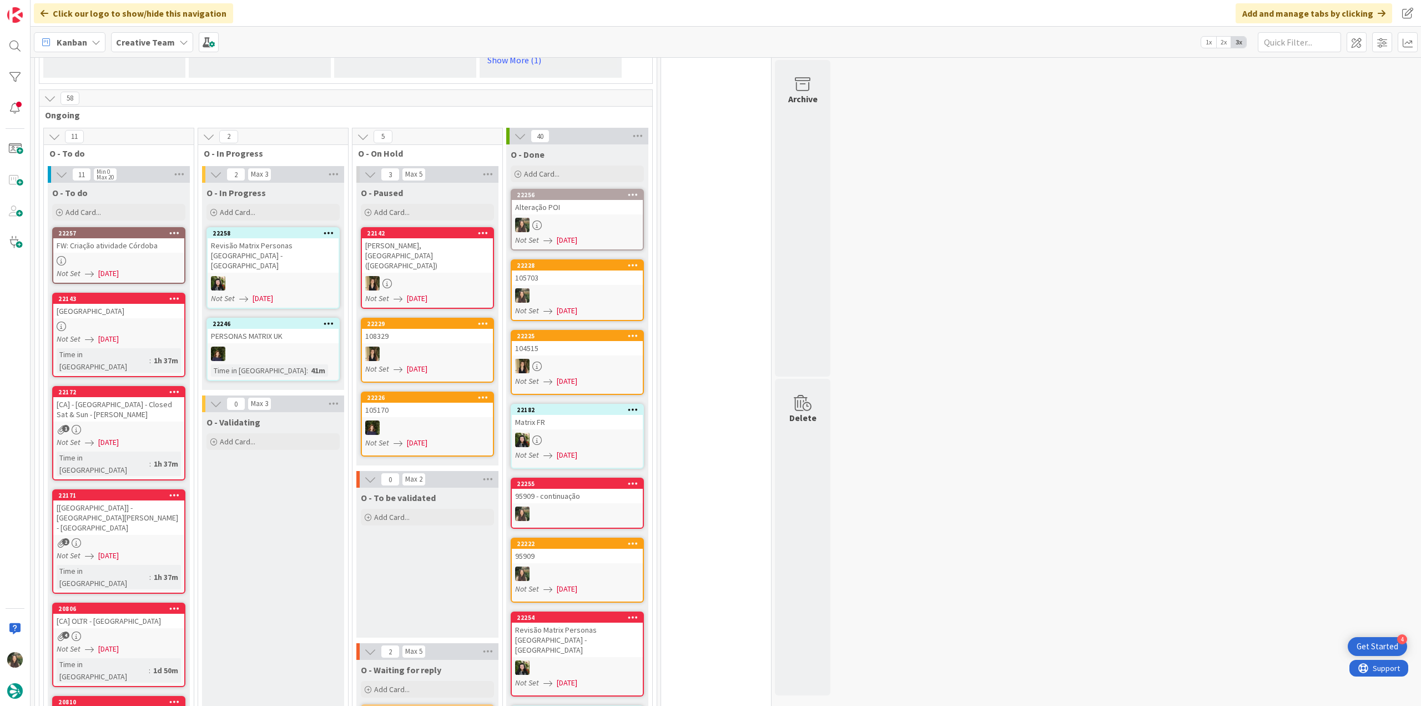
click at [592, 218] on div at bounding box center [577, 225] width 131 height 14
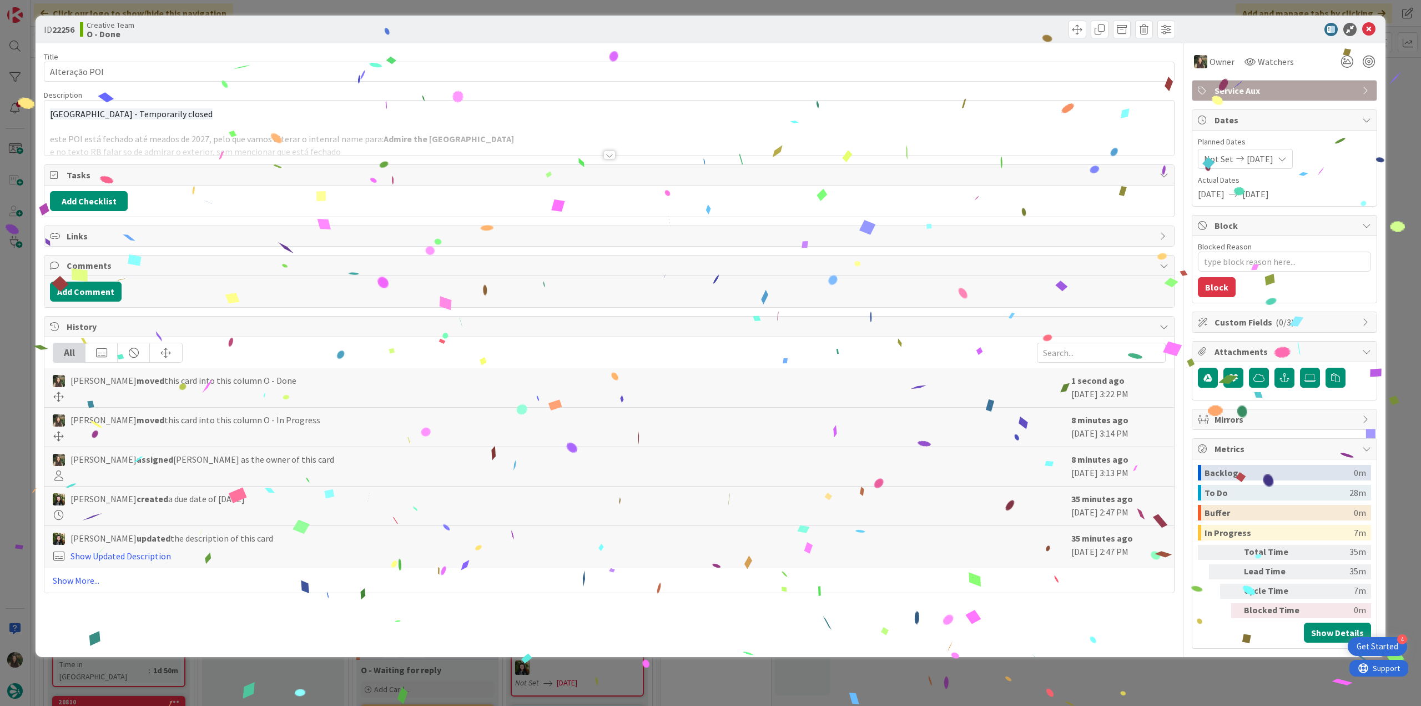
click at [1066, 677] on div "ID 22256 Creative Team O - Done Title 13 / 128 Alteração POI Description Église…" at bounding box center [710, 353] width 1421 height 706
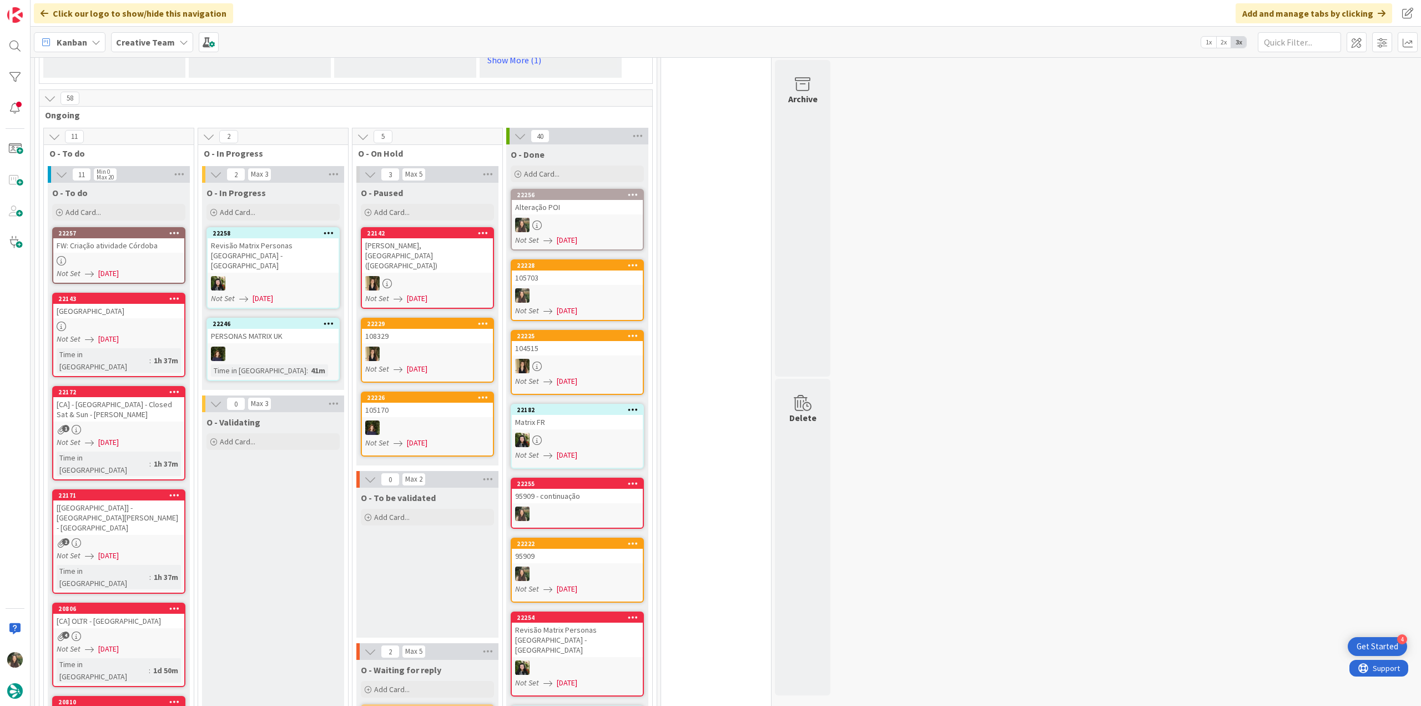
click at [164, 256] on div at bounding box center [118, 260] width 131 height 9
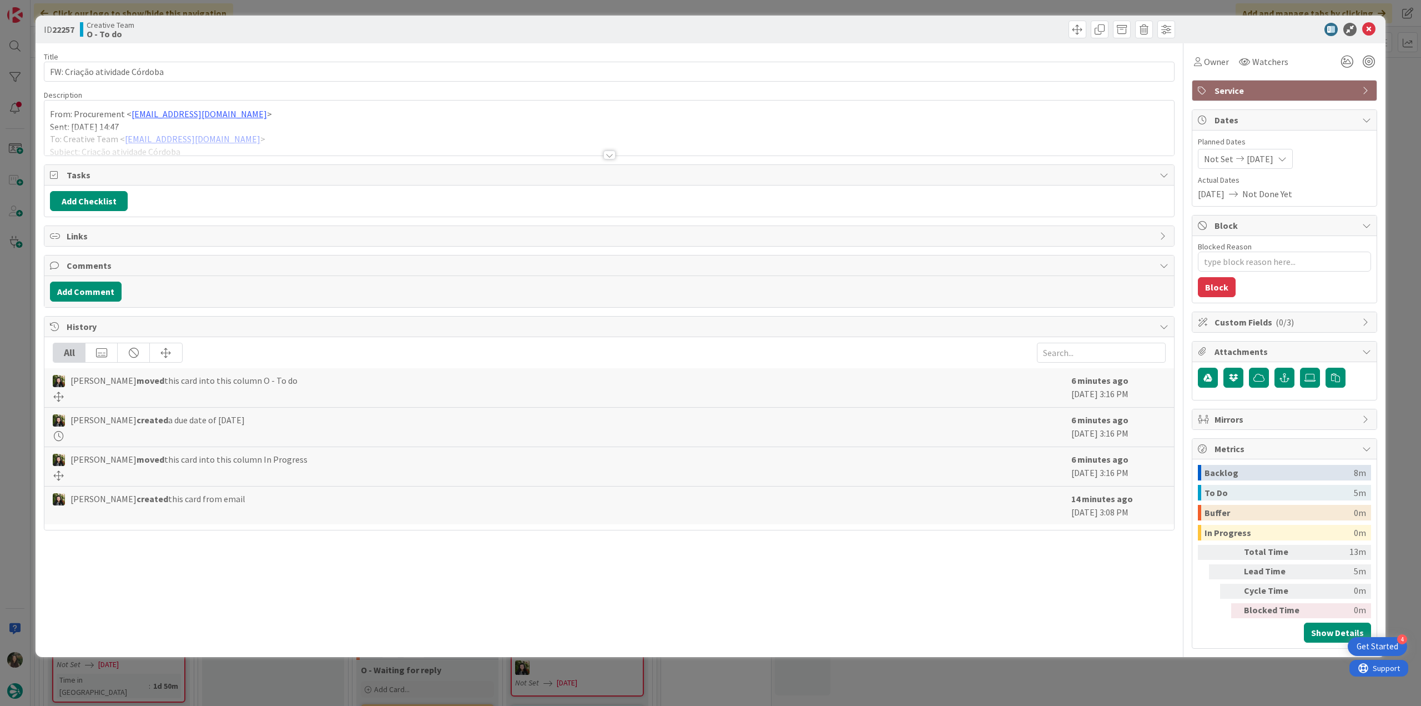
click at [306, 132] on div at bounding box center [609, 141] width 1130 height 28
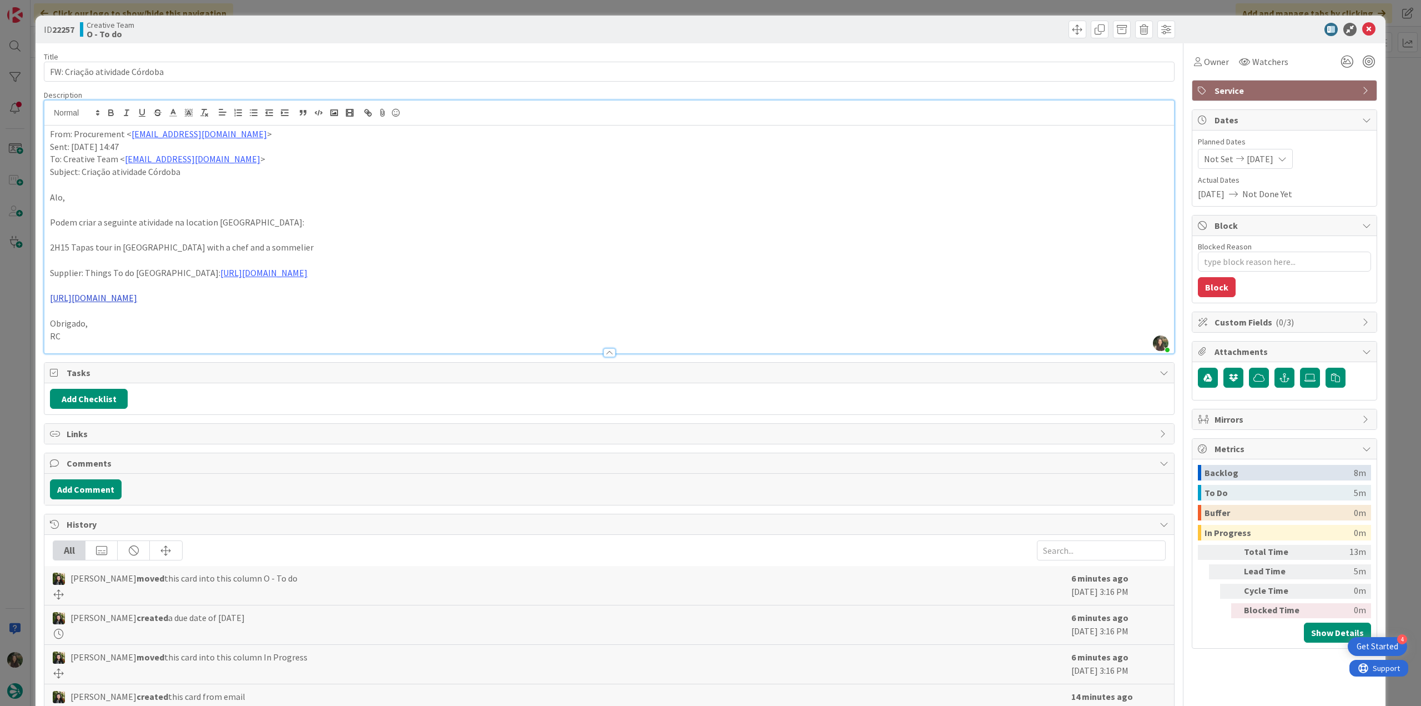
click at [137, 301] on link "https://thingstodocordoba.com/gastroexperiences/" at bounding box center [93, 297] width 87 height 11
click at [143, 314] on link "https://thingstodocordoba.com/gastroexperiences/" at bounding box center [117, 320] width 76 height 14
click at [20, 368] on div "ID 22257 Creative Team O - To do Title 29 / 128 FW: Criação atividade Córdoba D…" at bounding box center [710, 353] width 1421 height 706
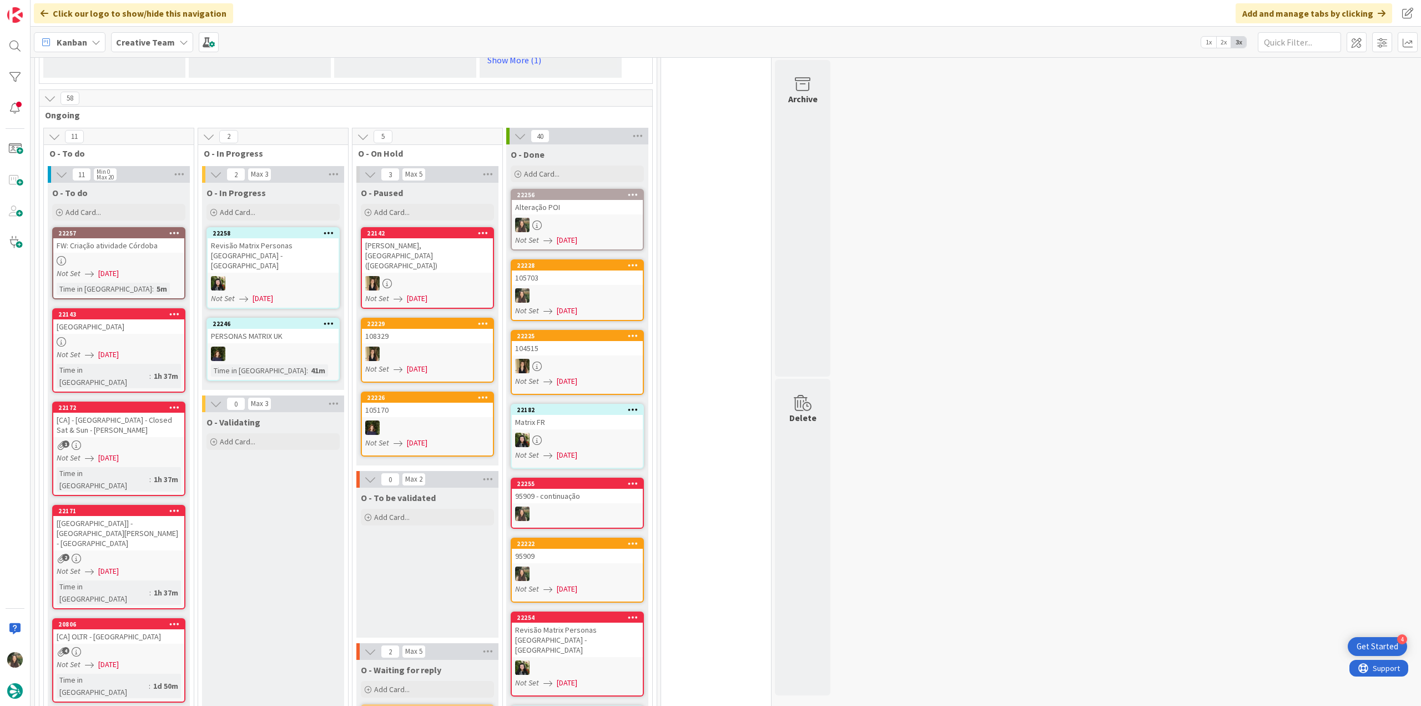
click at [181, 337] on div at bounding box center [118, 341] width 131 height 9
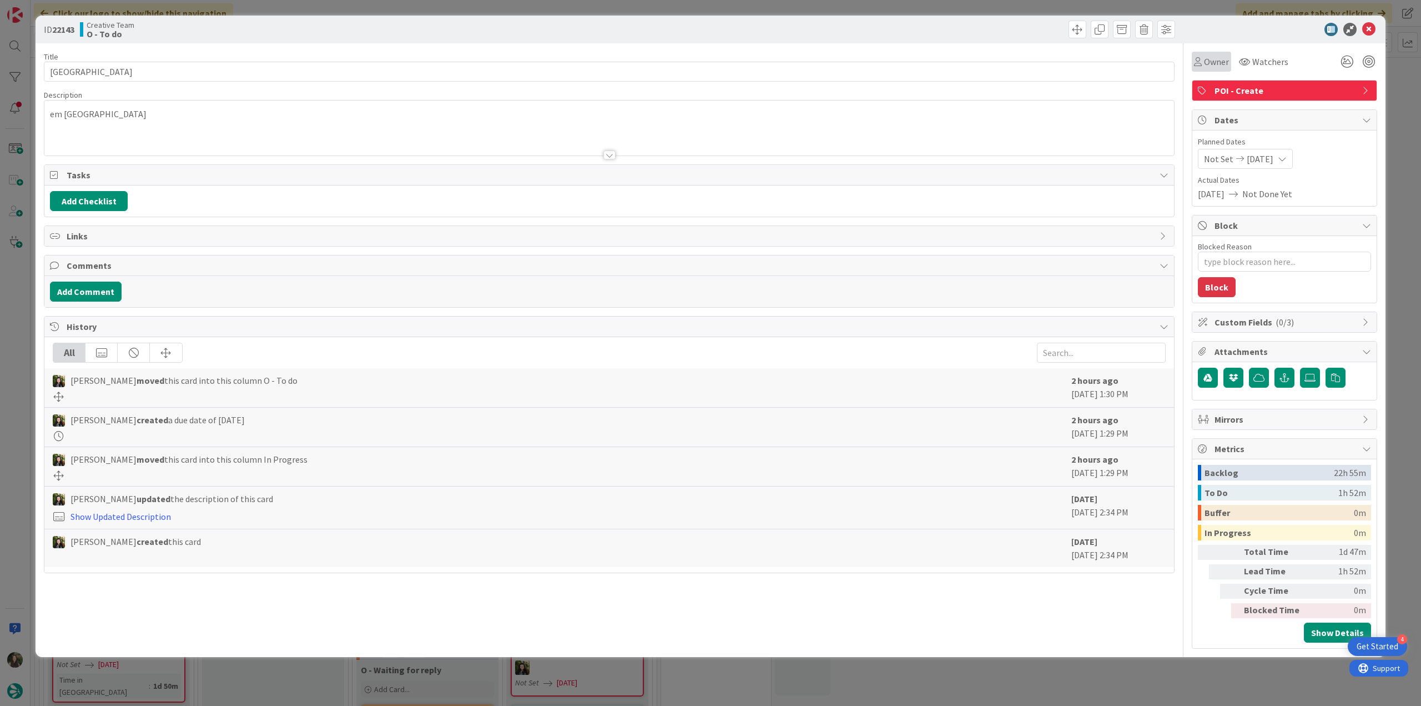
click at [1215, 59] on span "Owner" at bounding box center [1216, 61] width 25 height 13
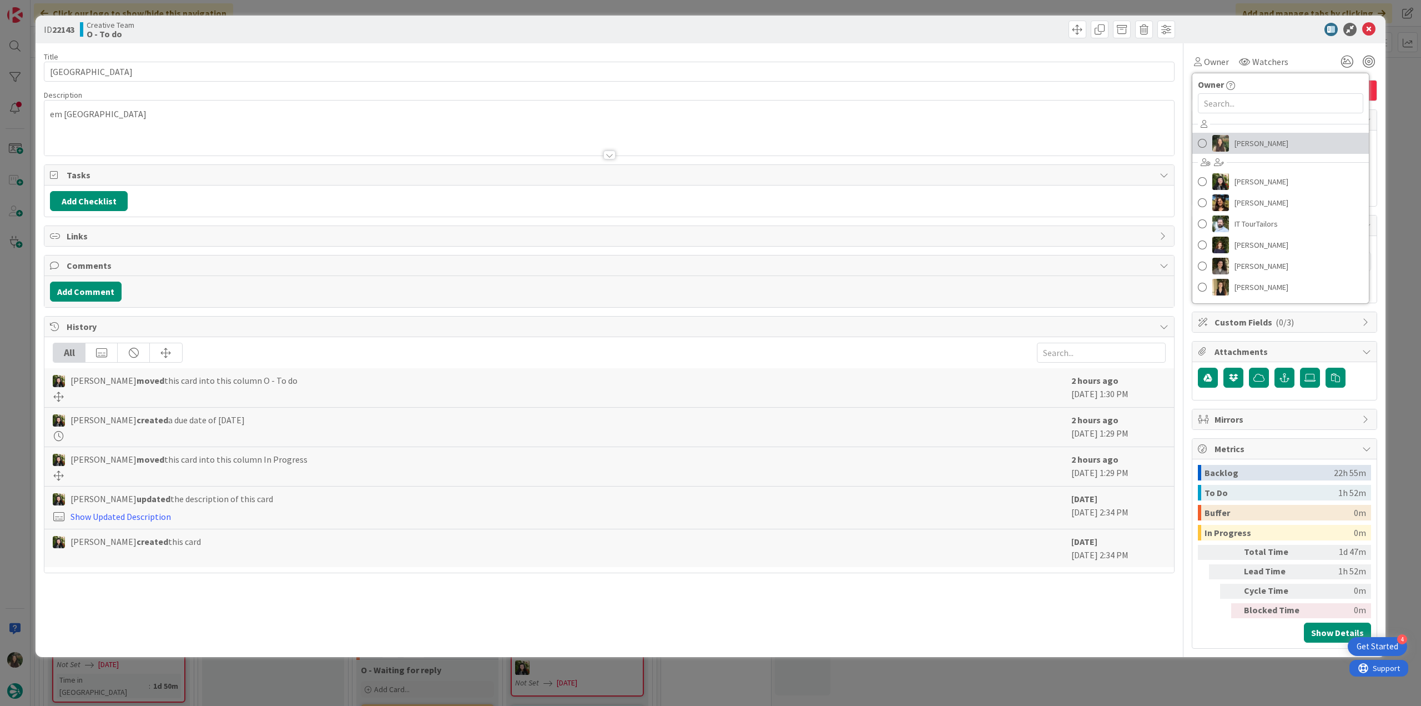
click at [1232, 141] on link "[PERSON_NAME]" at bounding box center [1281, 143] width 177 height 21
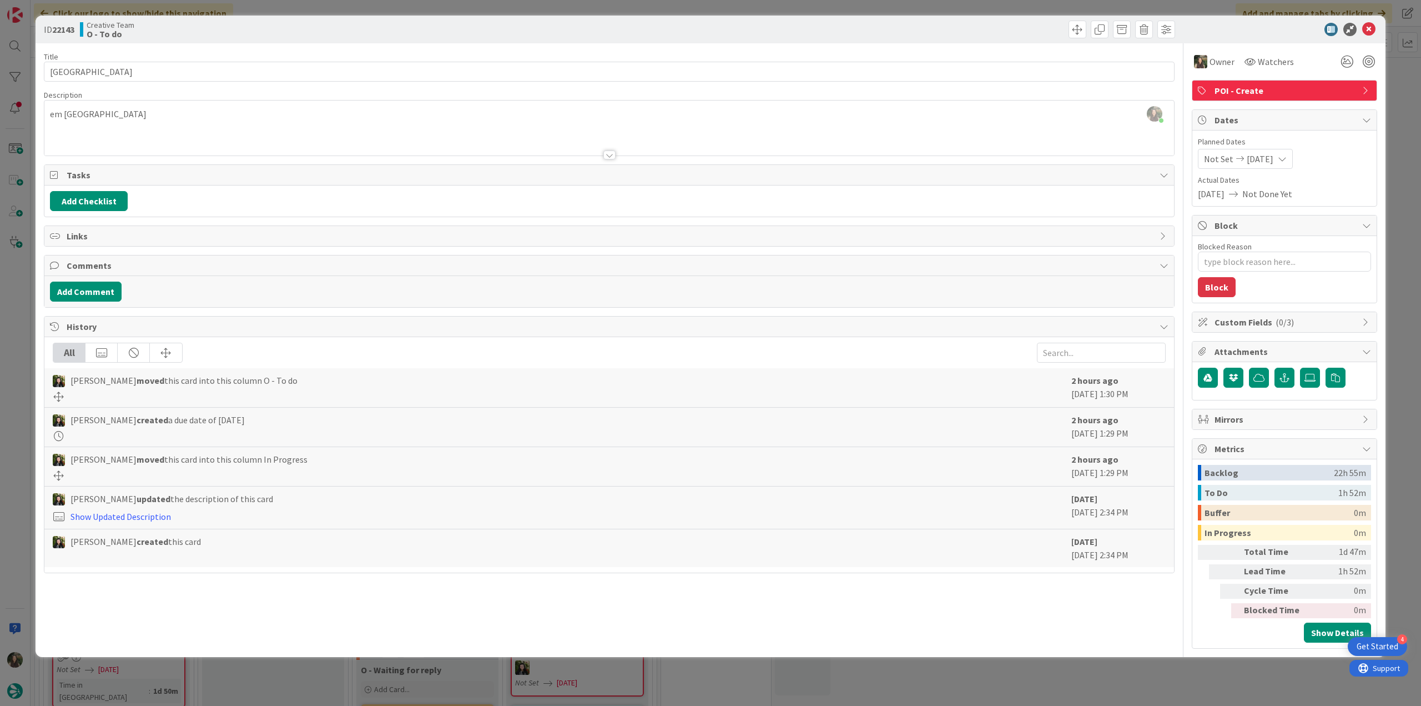
drag, startPoint x: 1398, startPoint y: 99, endPoint x: 1328, endPoint y: 118, distance: 72.3
click at [1398, 99] on div "ID 22143 Creative Team O - To do Title 29 / 128 Jedburgh Castle Jail & Museum D…" at bounding box center [710, 353] width 1421 height 706
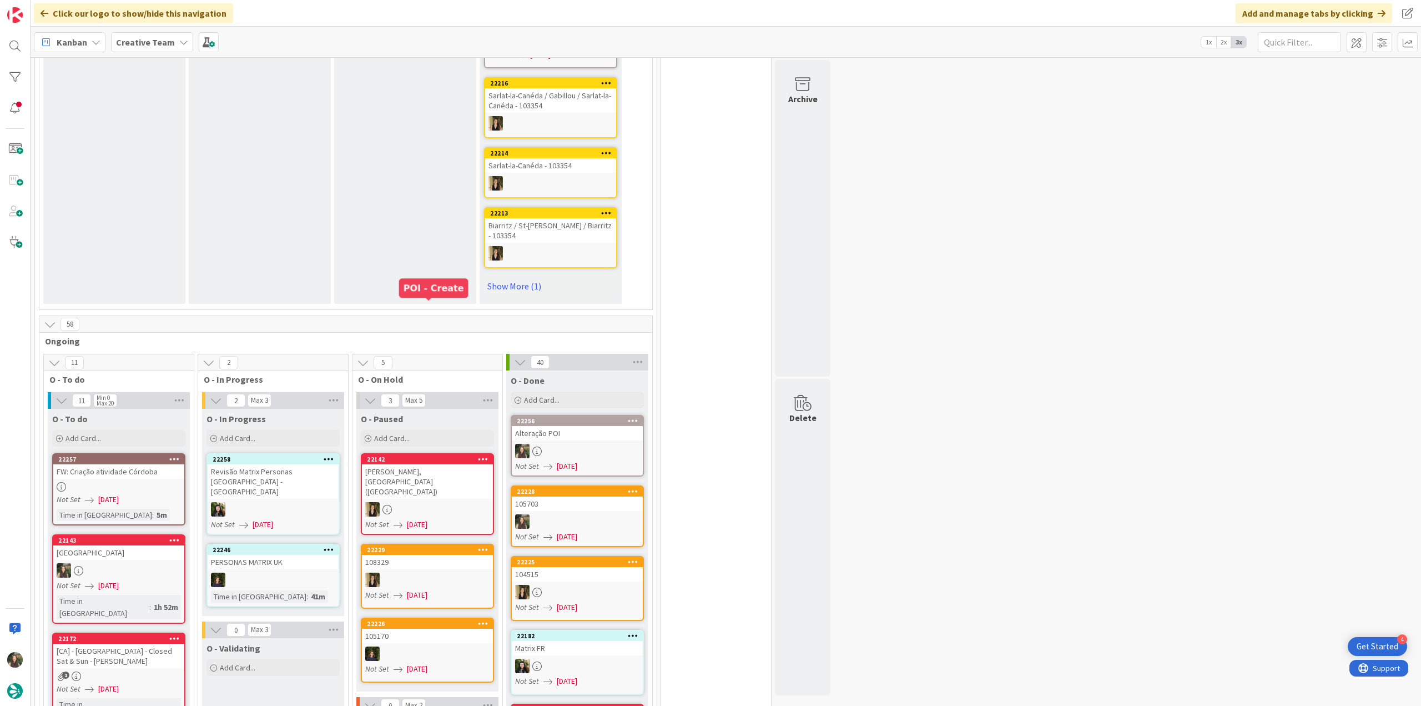
scroll to position [888, 0]
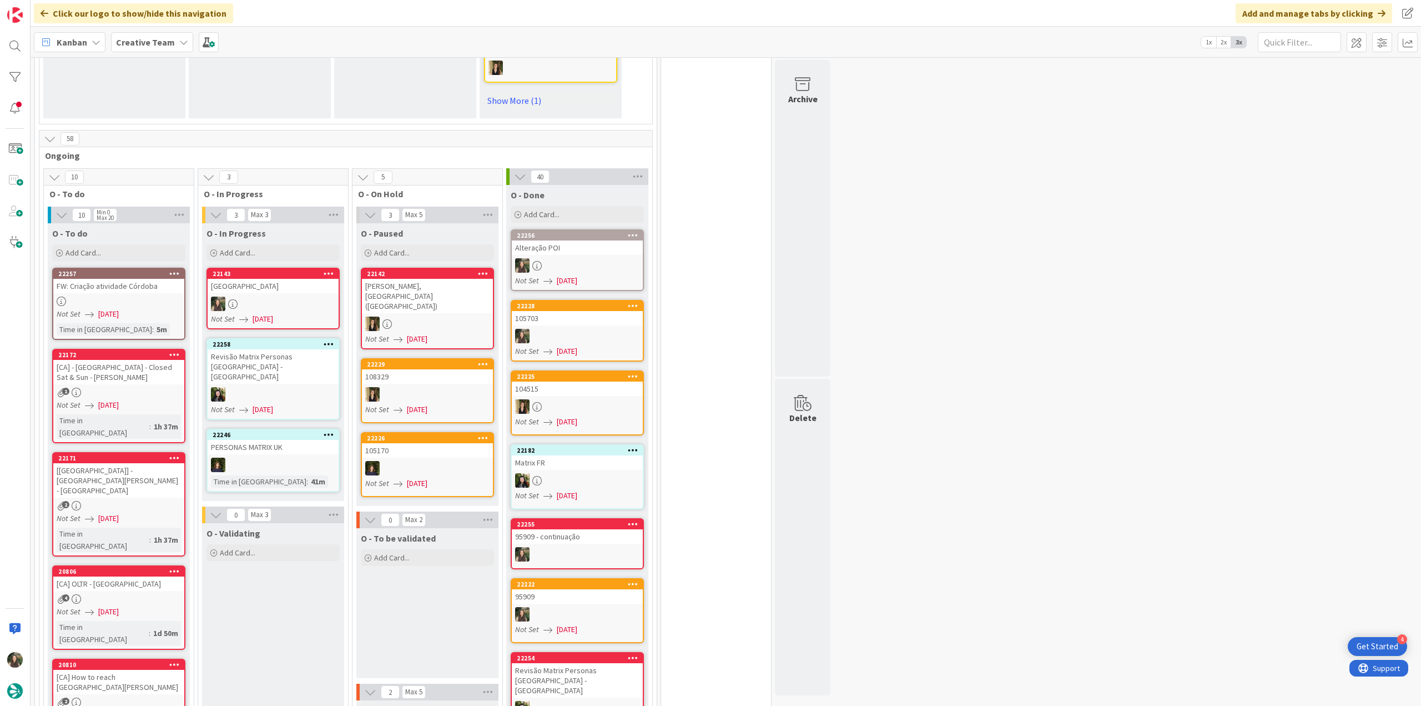
click at [312, 296] on div at bounding box center [273, 303] width 131 height 14
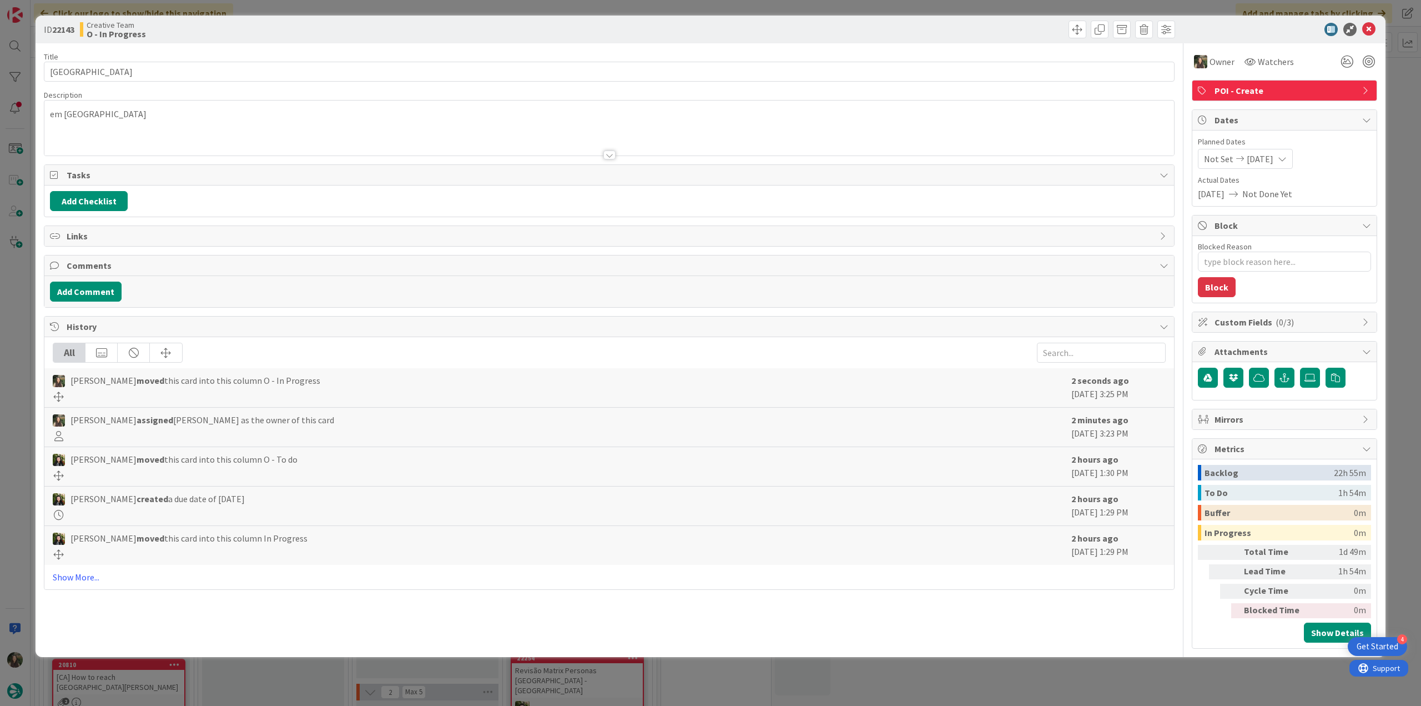
click at [10, 318] on div "ID 22143 Creative Team O - In Progress Title 29 / 128 Jedburgh Castle Jail & Mu…" at bounding box center [710, 353] width 1421 height 706
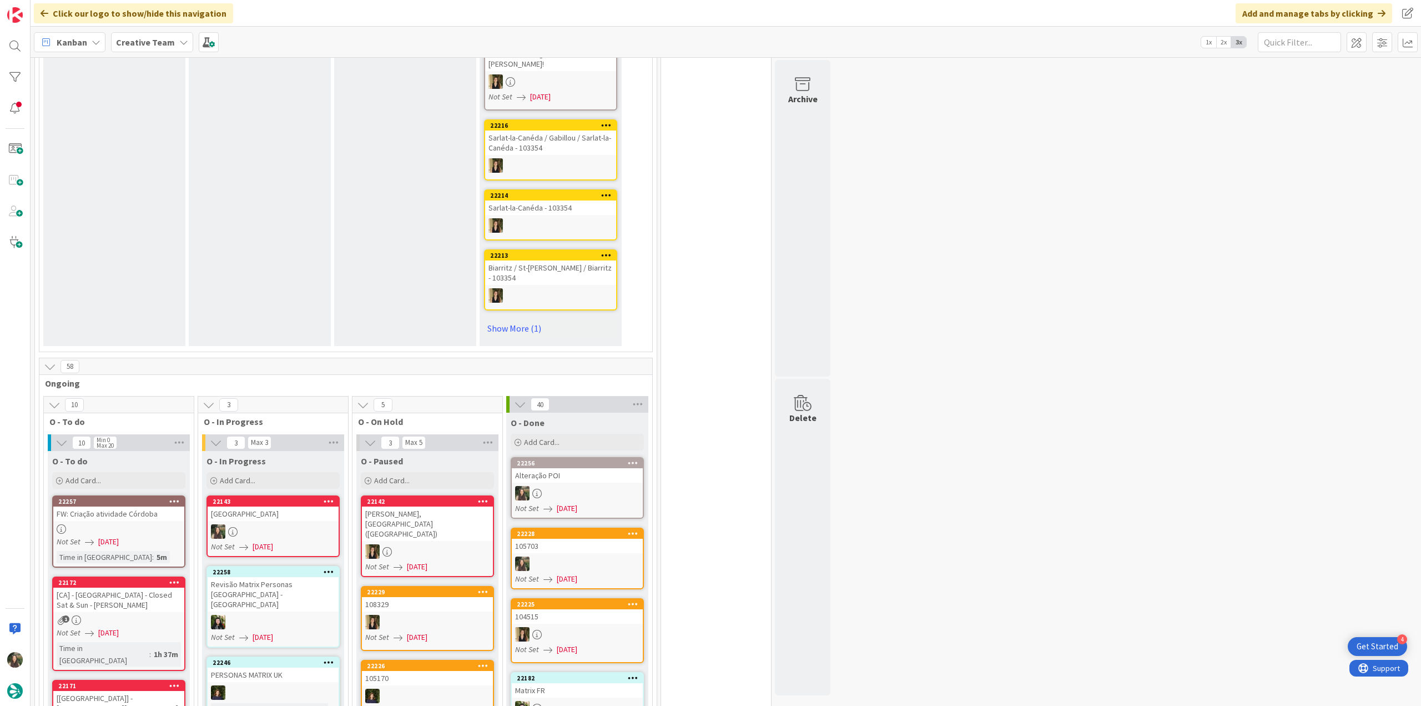
scroll to position [833, 0]
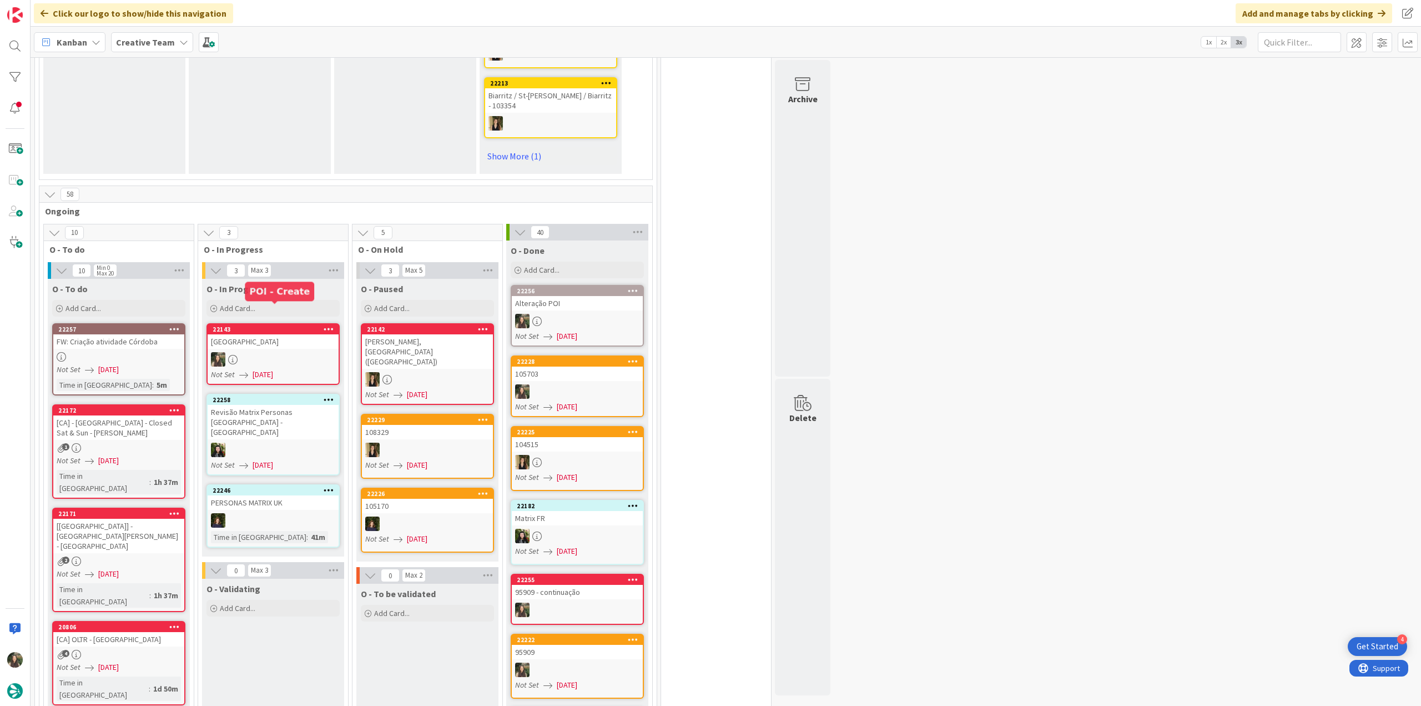
click at [289, 334] on div "[GEOGRAPHIC_DATA]" at bounding box center [273, 341] width 131 height 14
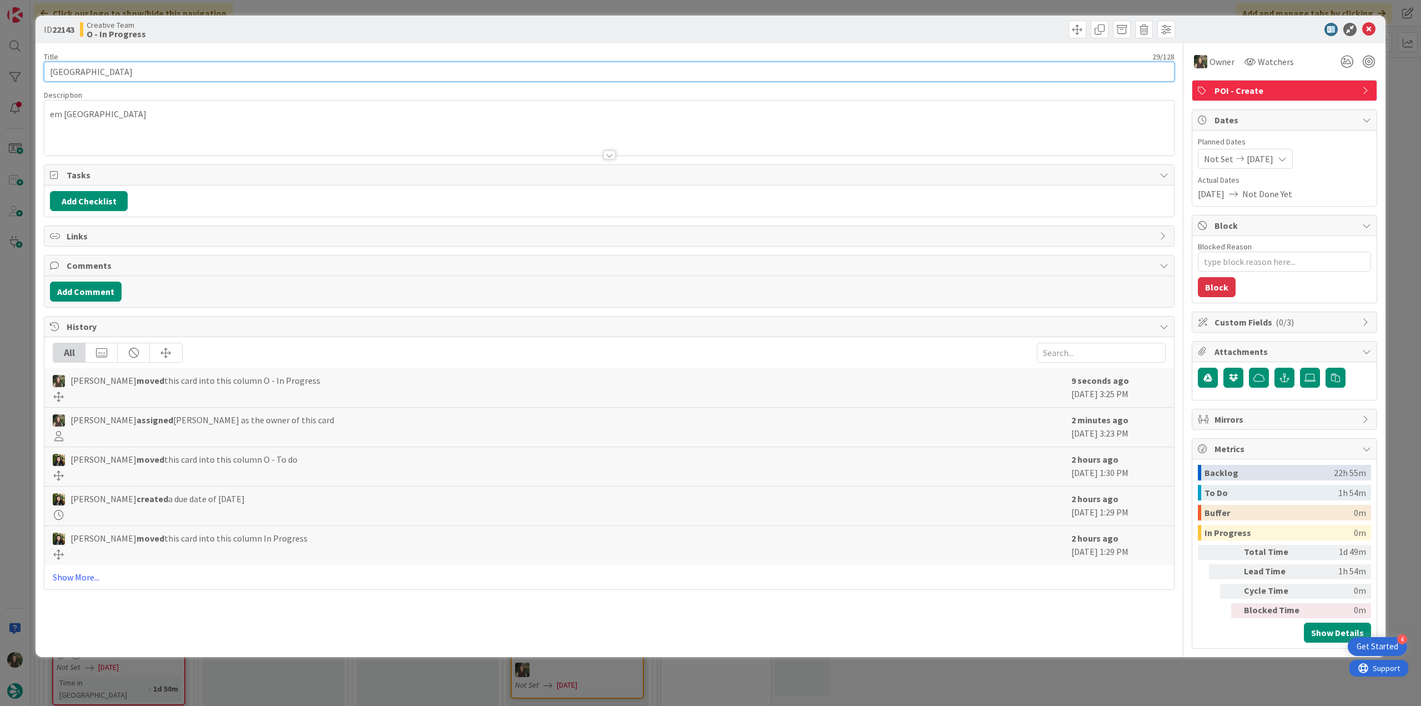
drag, startPoint x: 181, startPoint y: 74, endPoint x: 26, endPoint y: 77, distance: 154.9
click at [26, 77] on div "ID 22143 Creative Team O - In Progress Title 29 / 128 Jedburgh Castle Jail & Mu…" at bounding box center [710, 353] width 1421 height 706
click at [22, 303] on div "ID 22143 Creative Team O - In Progress Title 29 / 128 Jedburgh Castle Jail & Mu…" at bounding box center [710, 353] width 1421 height 706
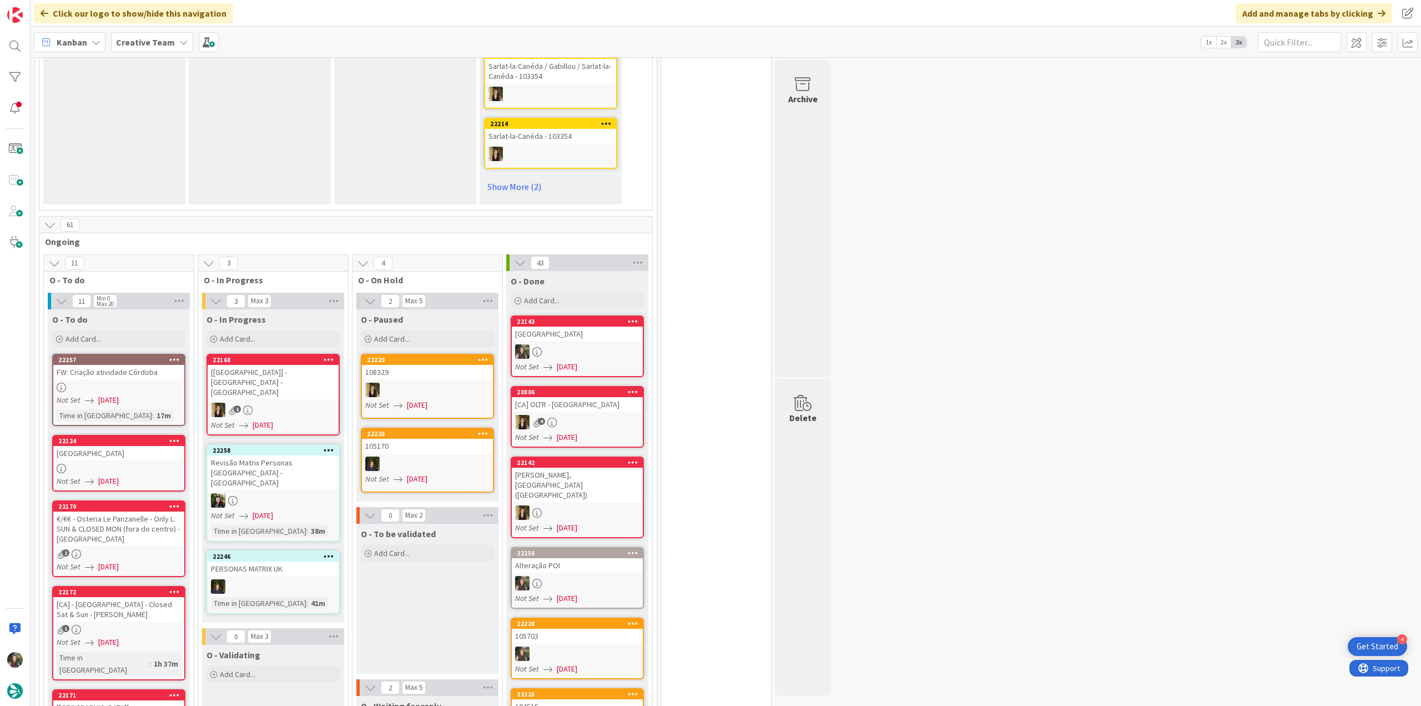
click at [619, 326] on div "[GEOGRAPHIC_DATA]" at bounding box center [577, 333] width 131 height 14
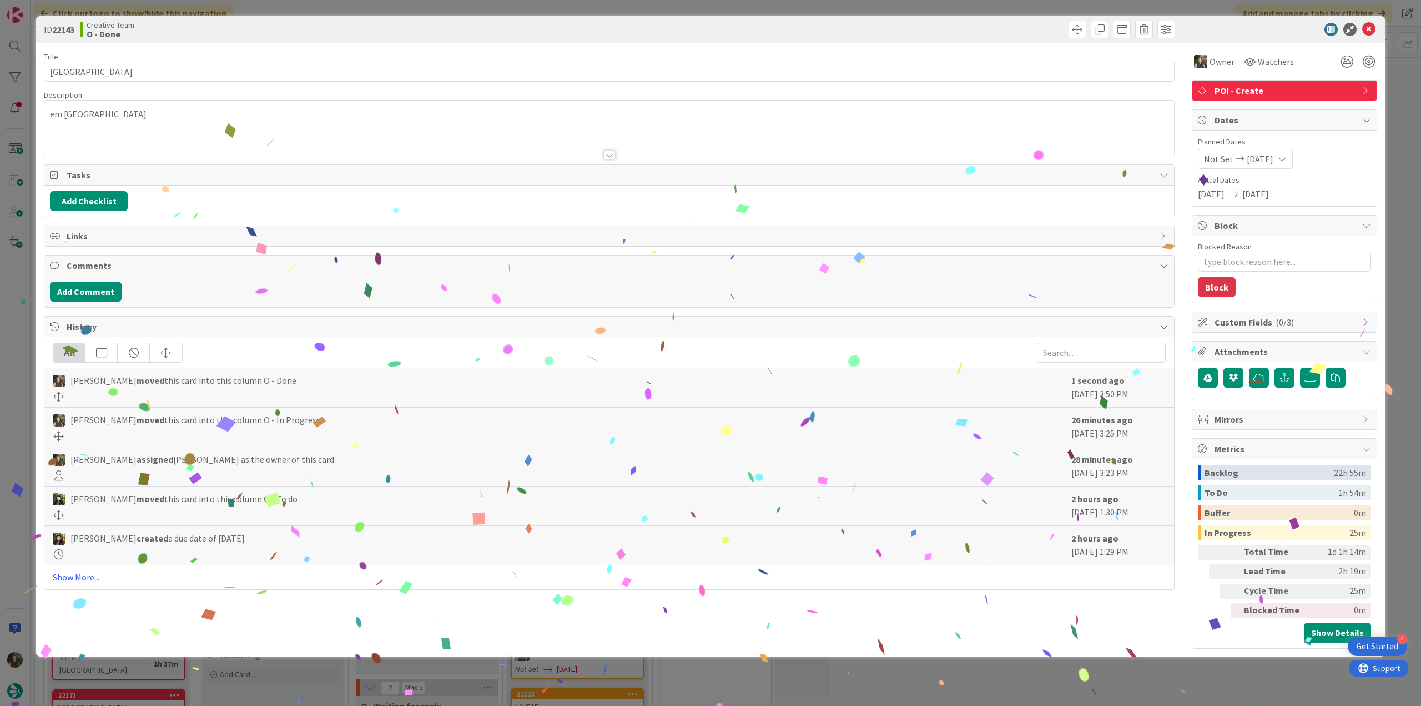
click at [1036, 674] on div "ID 22143 Creative Team O - Done Title 29 / 128 Jedburgh Castle Jail & Museum De…" at bounding box center [710, 353] width 1421 height 706
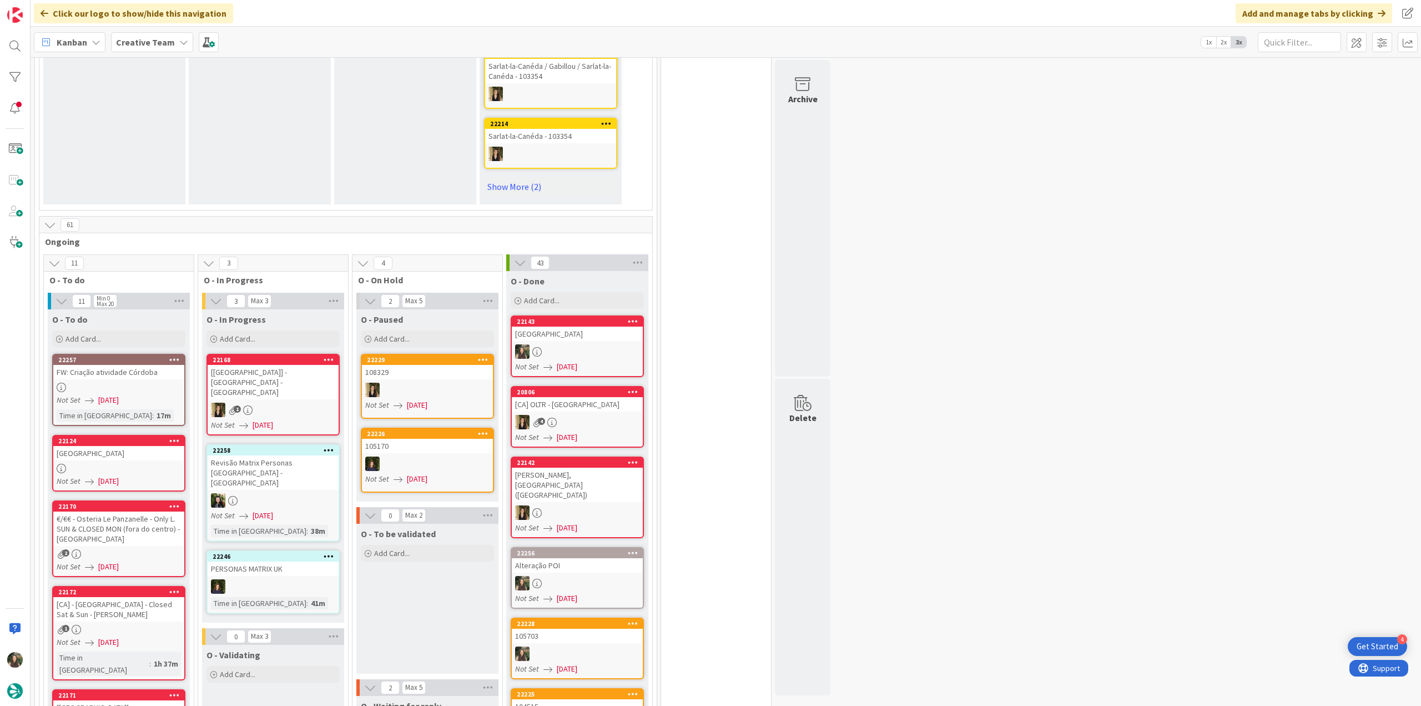
scroll to position [833, 0]
click at [151, 446] on div "[GEOGRAPHIC_DATA]" at bounding box center [118, 453] width 131 height 14
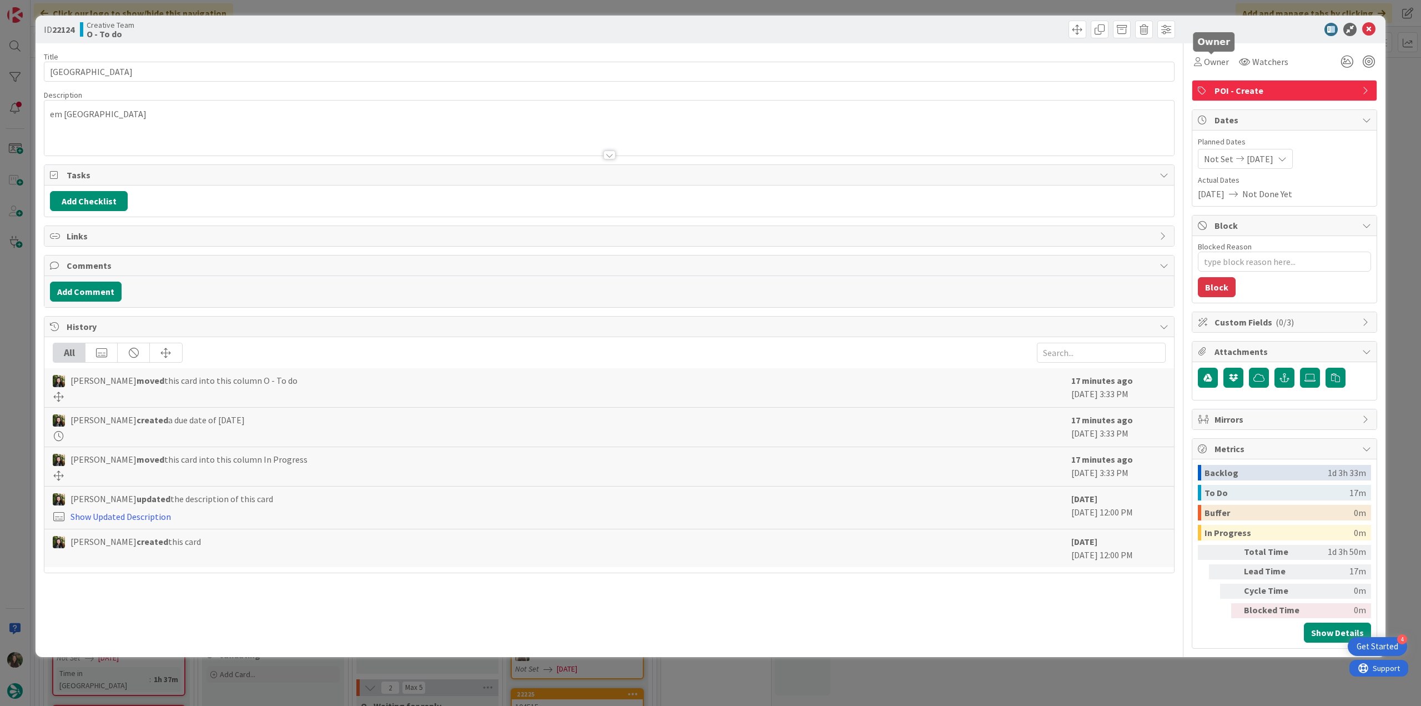
click at [1212, 66] on span "Owner" at bounding box center [1216, 61] width 25 height 13
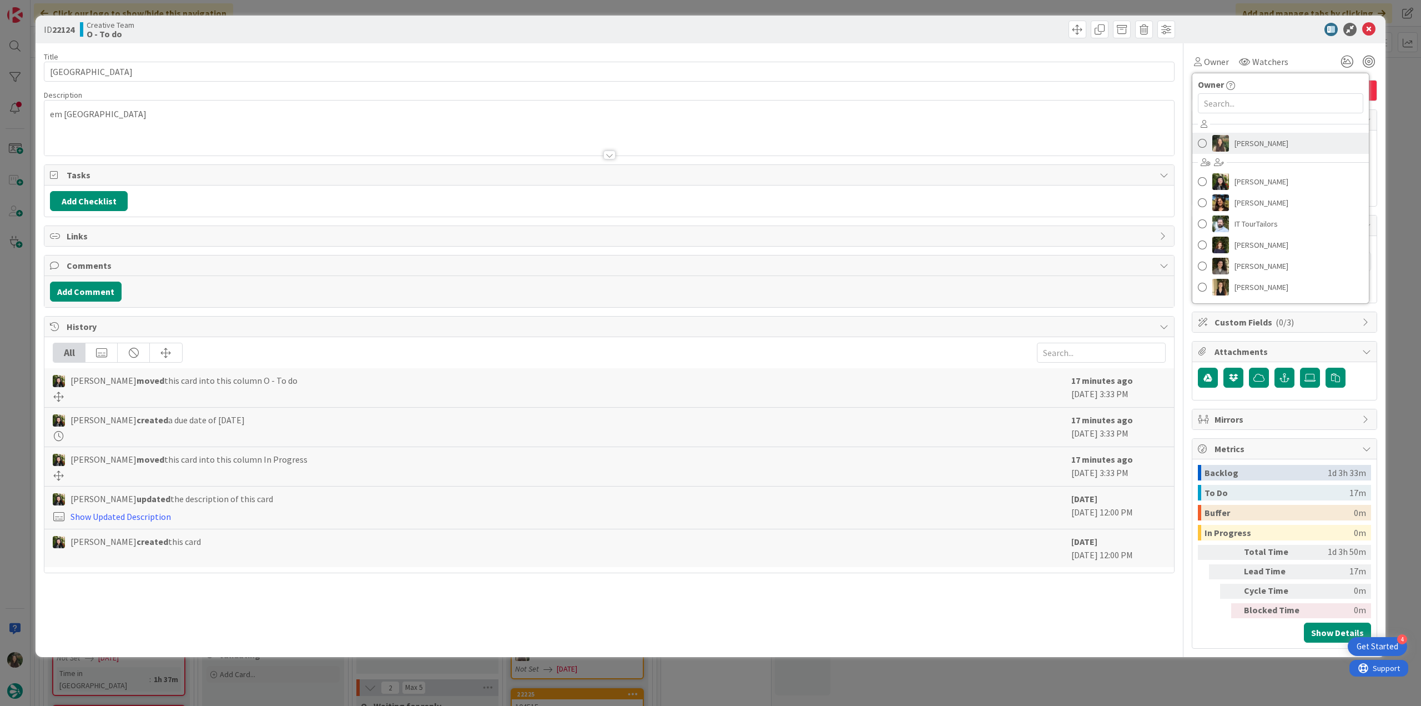
click at [1241, 143] on span "[PERSON_NAME]" at bounding box center [1262, 143] width 54 height 17
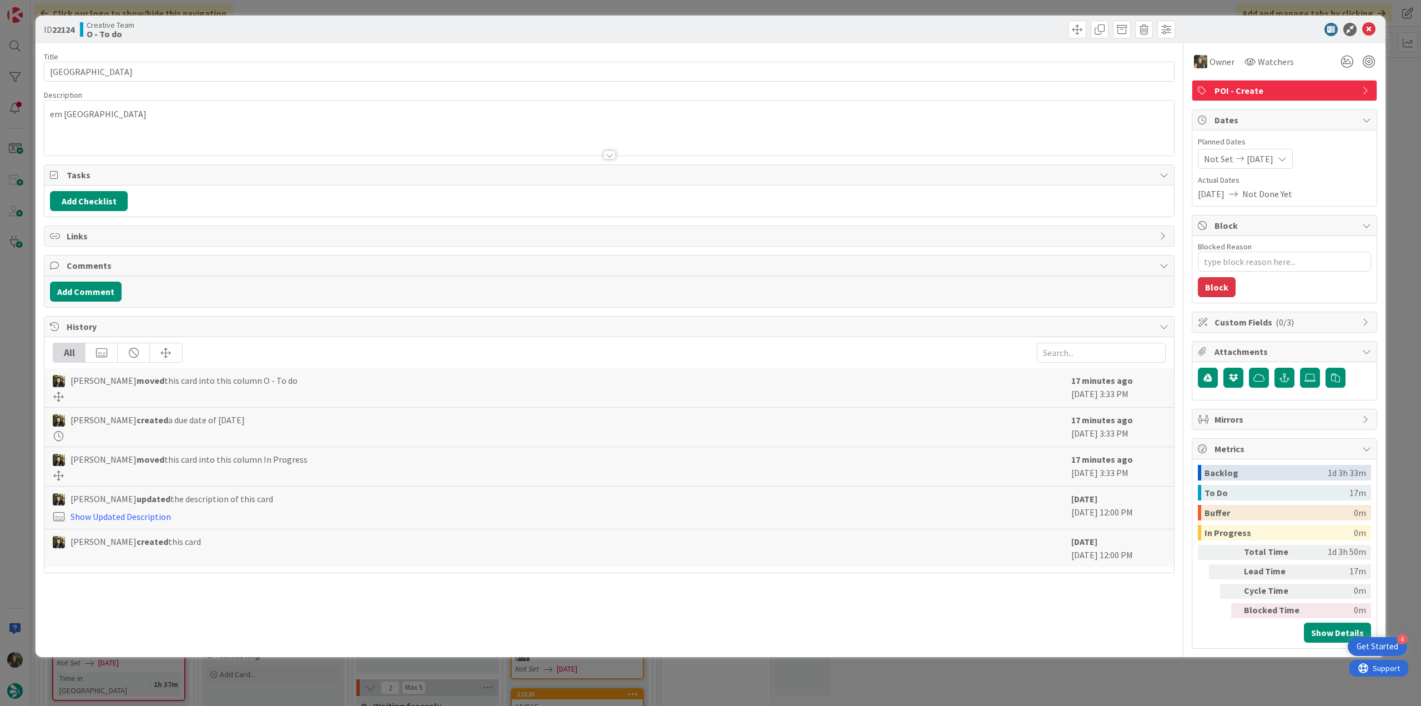
click at [1401, 115] on div "ID 22124 Creative Team O - To do Title 14 / 128 Jedburgh Abbey Description em J…" at bounding box center [710, 353] width 1421 height 706
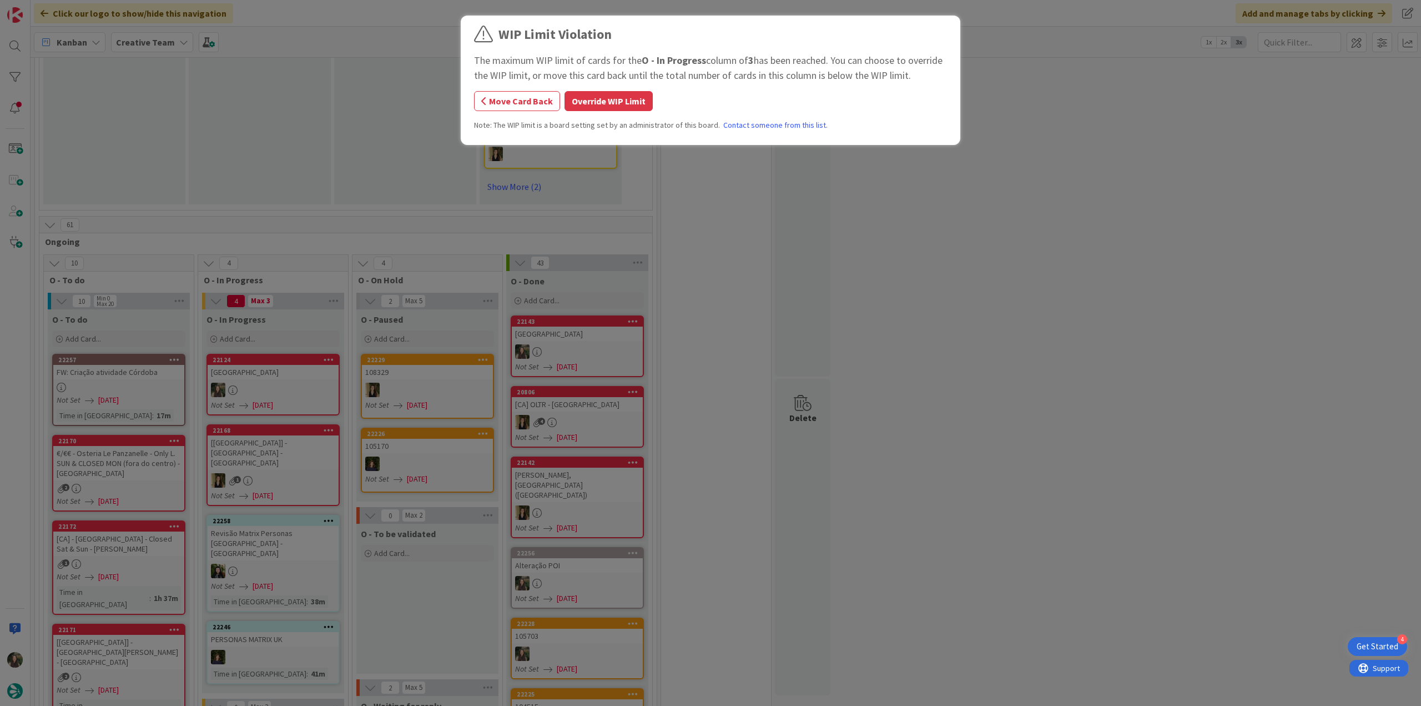
click at [617, 82] on div "The maximum WIP limit of cards for the O - In Progress column of 3 has been rea…" at bounding box center [710, 68] width 473 height 30
click at [609, 94] on button "Override WIP Limit" at bounding box center [609, 101] width 88 height 20
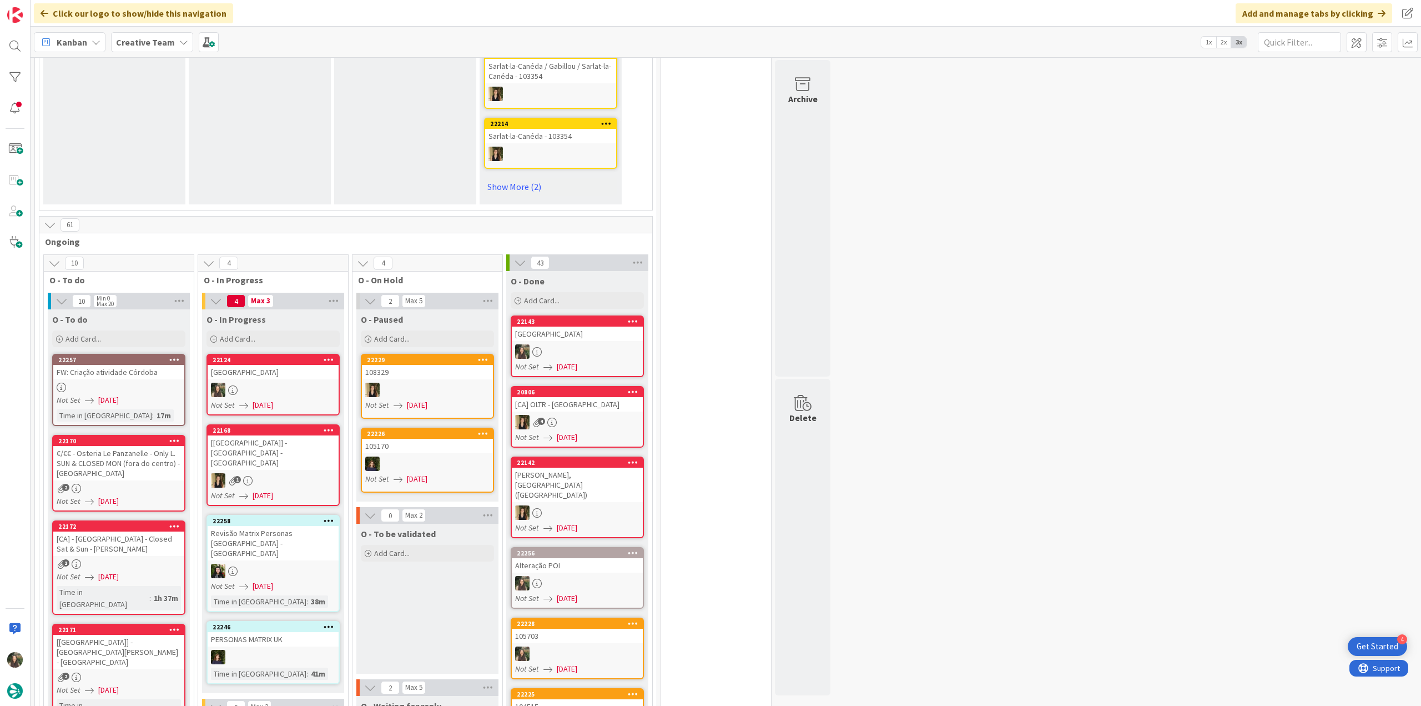
click at [305, 383] on div at bounding box center [273, 390] width 131 height 14
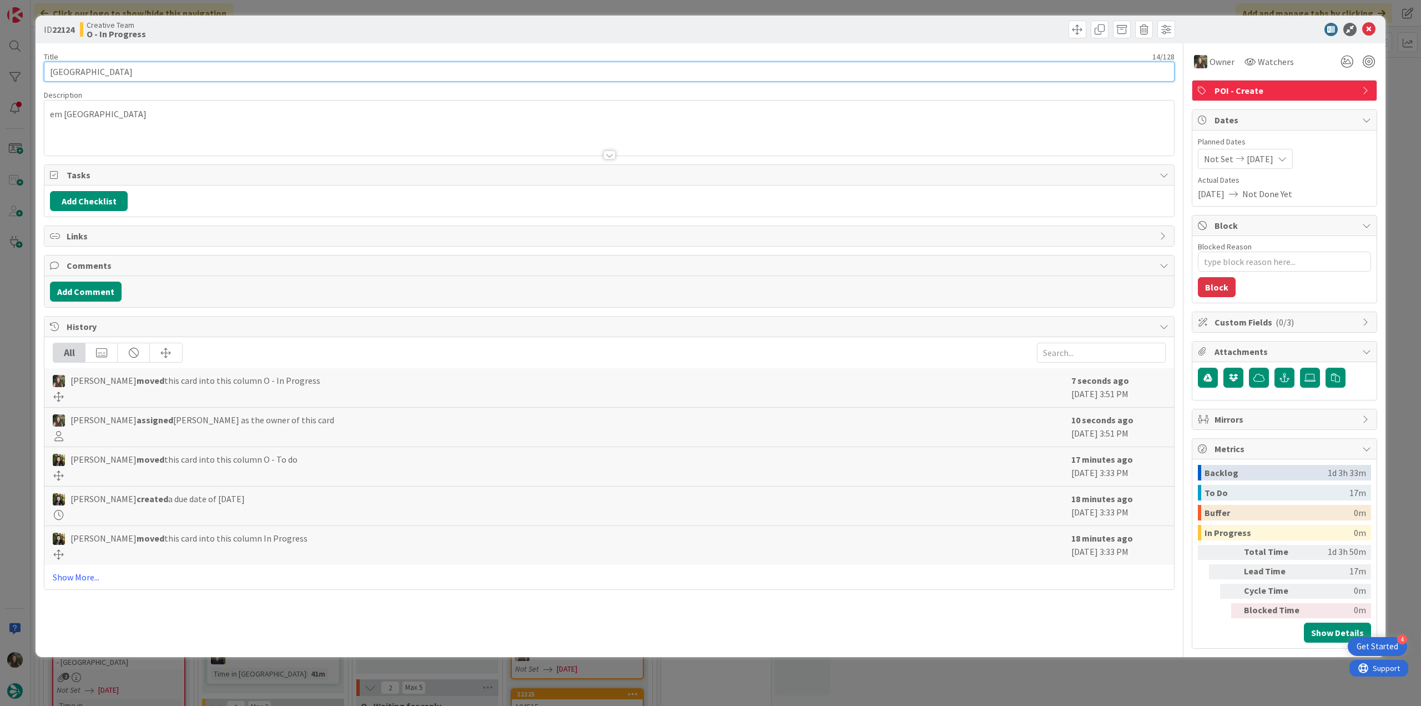
drag, startPoint x: 124, startPoint y: 72, endPoint x: 39, endPoint y: 72, distance: 85.0
click at [37, 72] on div "ID 22124 Creative Team O - In Progress Title 14 / 128 Jedburgh Abbey Descriptio…" at bounding box center [711, 336] width 1350 height 641
click at [24, 344] on div "ID 22124 Creative Team O - In Progress Title 14 / 128 Jedburgh Abbey Descriptio…" at bounding box center [710, 353] width 1421 height 706
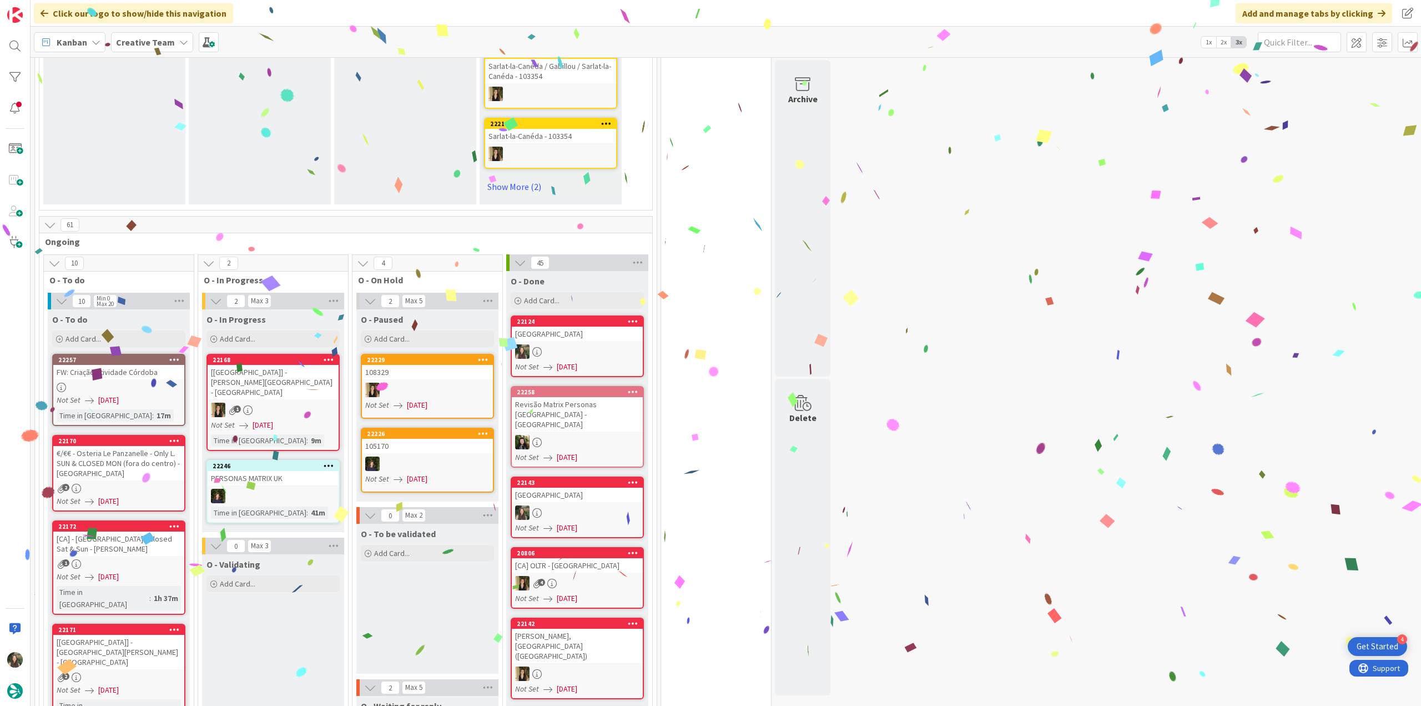
click at [620, 344] on div at bounding box center [577, 351] width 131 height 14
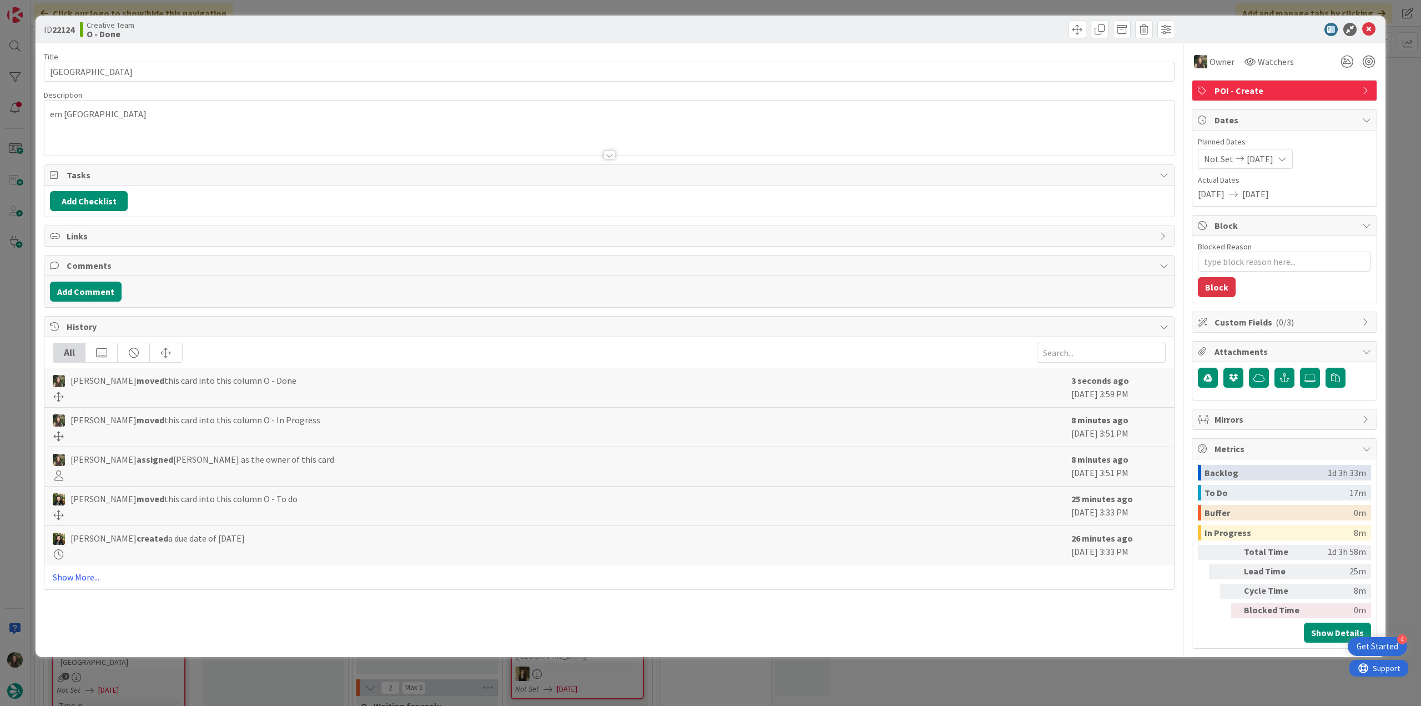
click at [1057, 675] on div "ID 22124 Creative Team O - Done Title 14 / 128 Jedburgh Abbey Description em Je…" at bounding box center [710, 353] width 1421 height 706
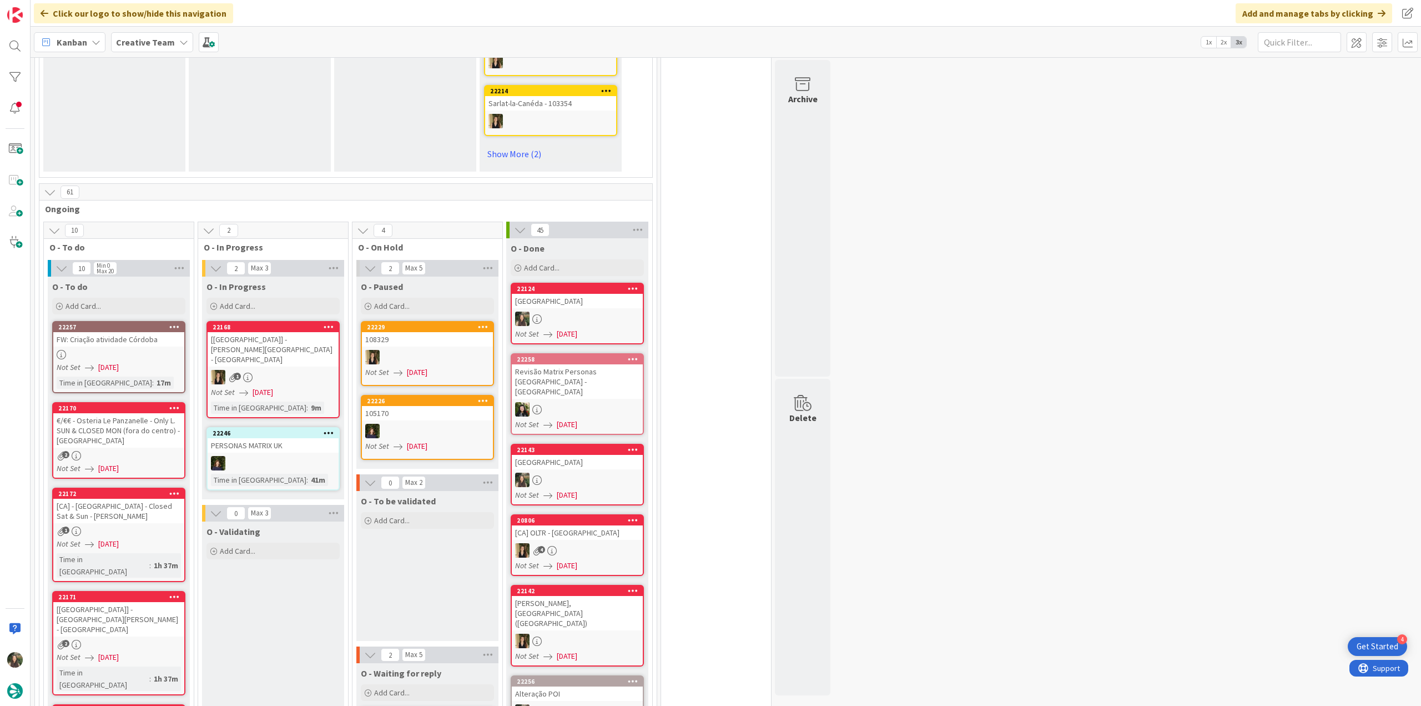
scroll to position [888, 0]
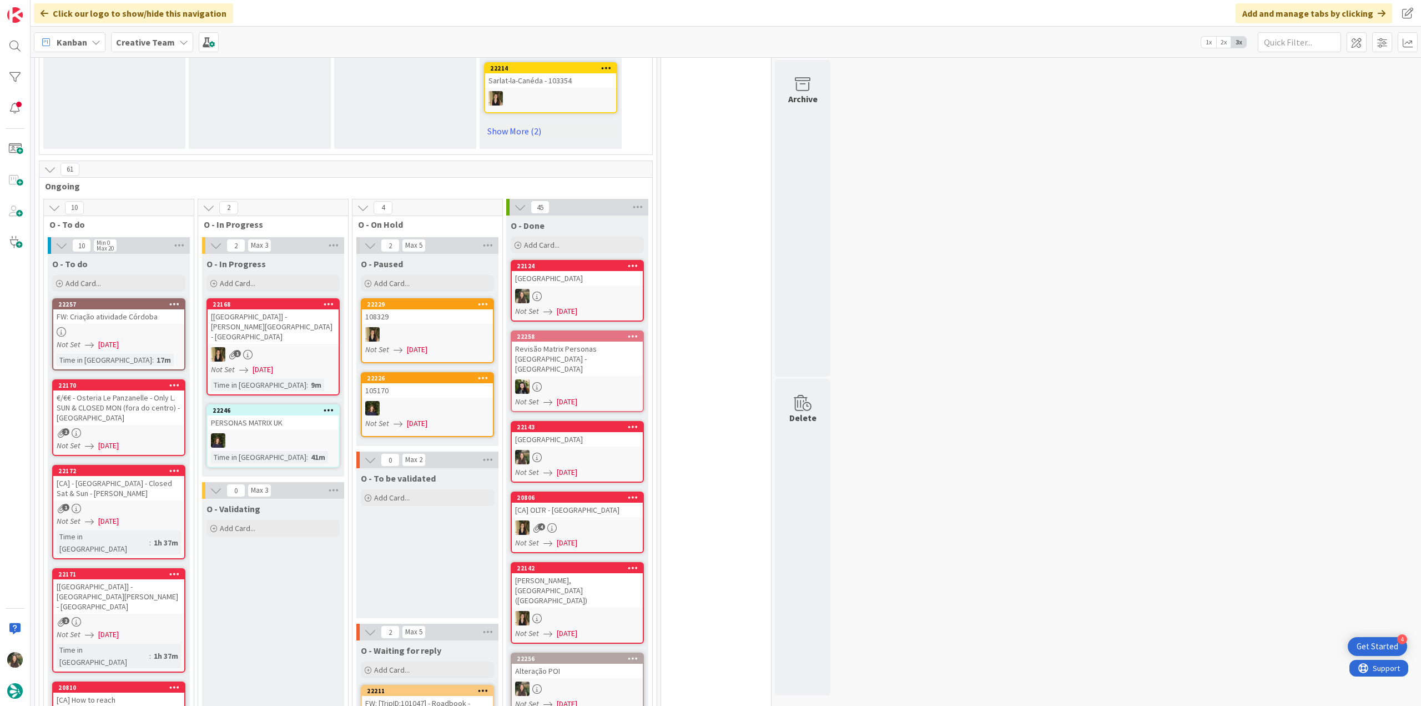
click at [141, 390] on div "€/€€ - Osteria Le Panzanelle - Only L. SUN & CLOSED MON (fora do centro) - [GEO…" at bounding box center [118, 407] width 131 height 34
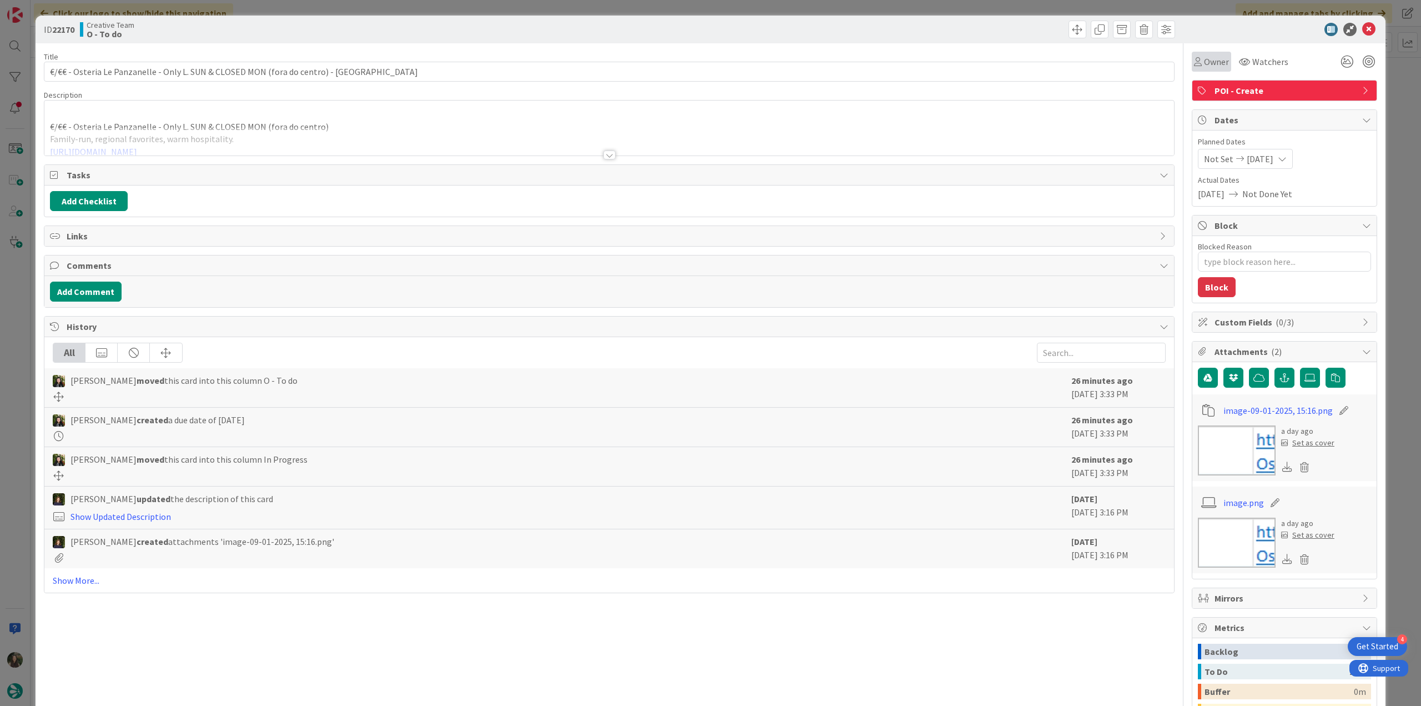
click at [1213, 68] on div "Owner" at bounding box center [1211, 62] width 39 height 20
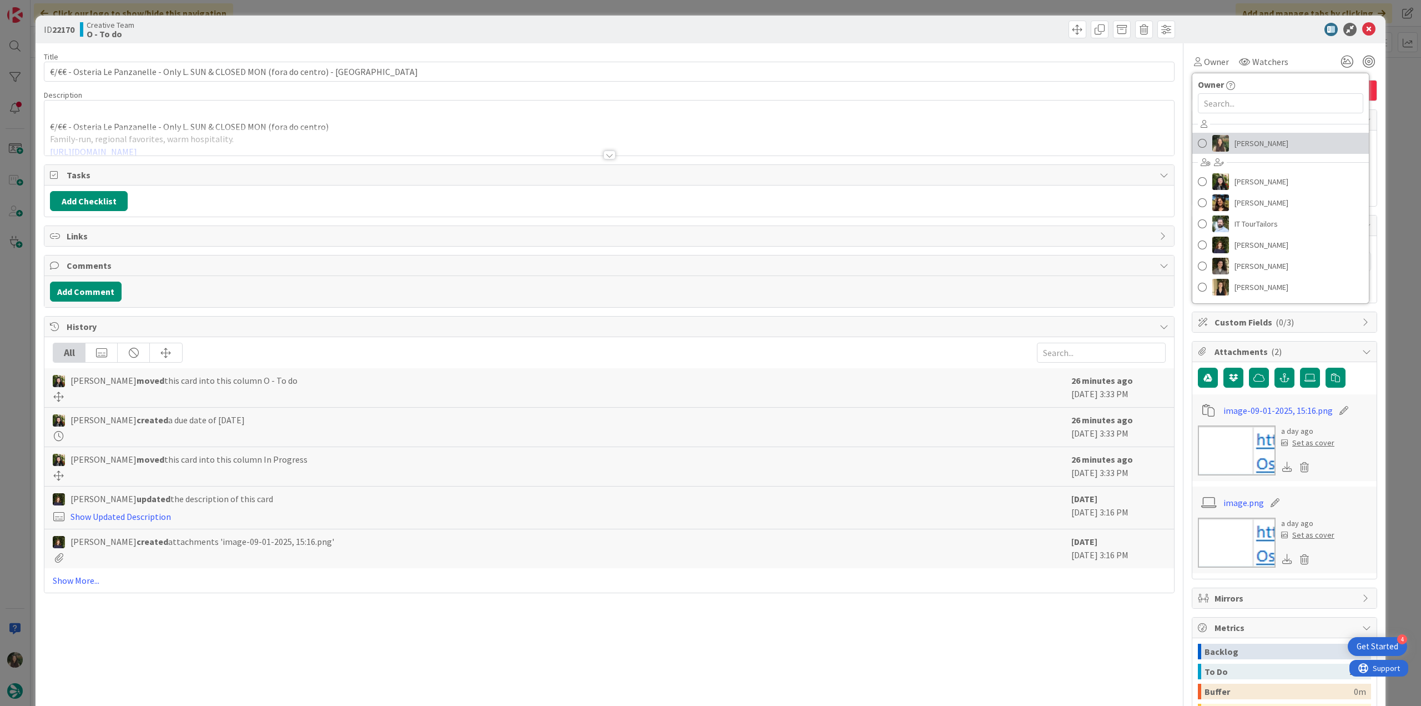
click at [1249, 149] on span "[PERSON_NAME]" at bounding box center [1262, 143] width 54 height 17
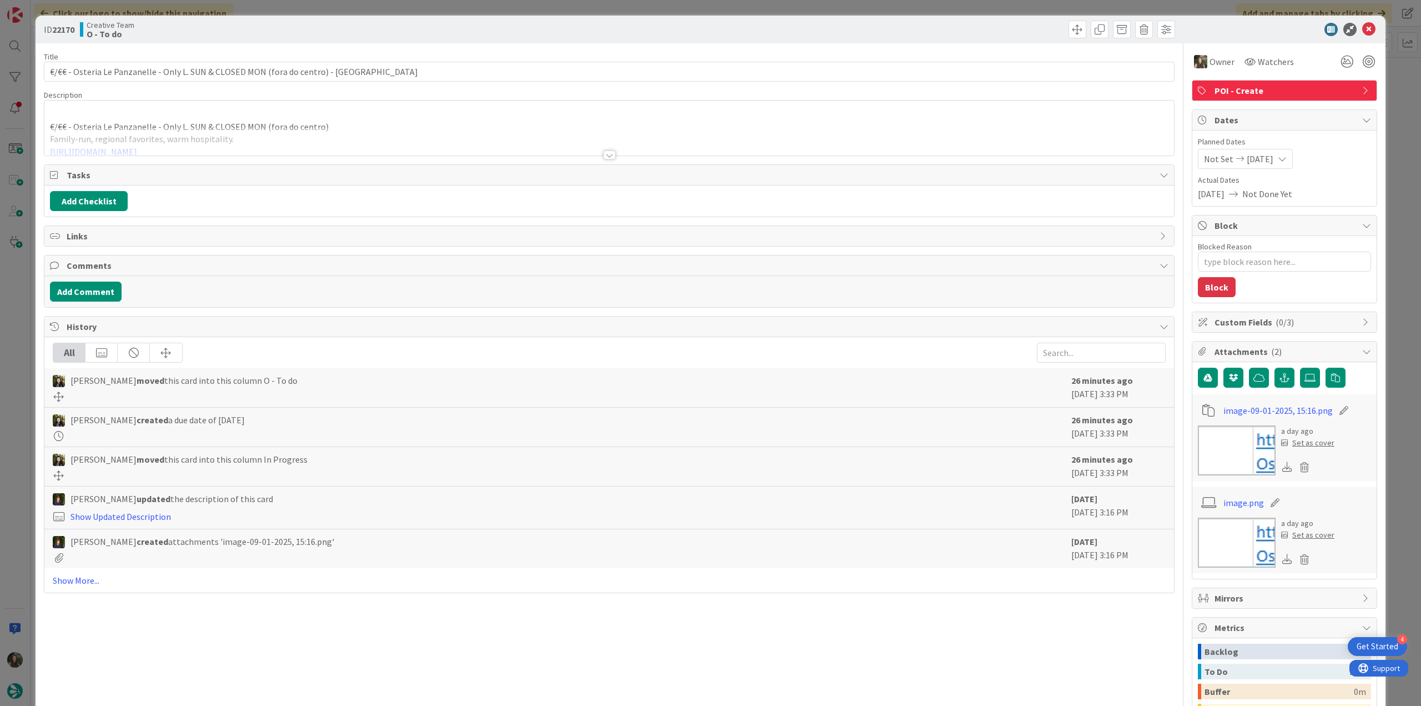
click at [1392, 94] on div "ID 22170 Creative Team O - To do Title 80 / 128 €/€€ - Osteria Le Panzanelle - …" at bounding box center [710, 353] width 1421 height 706
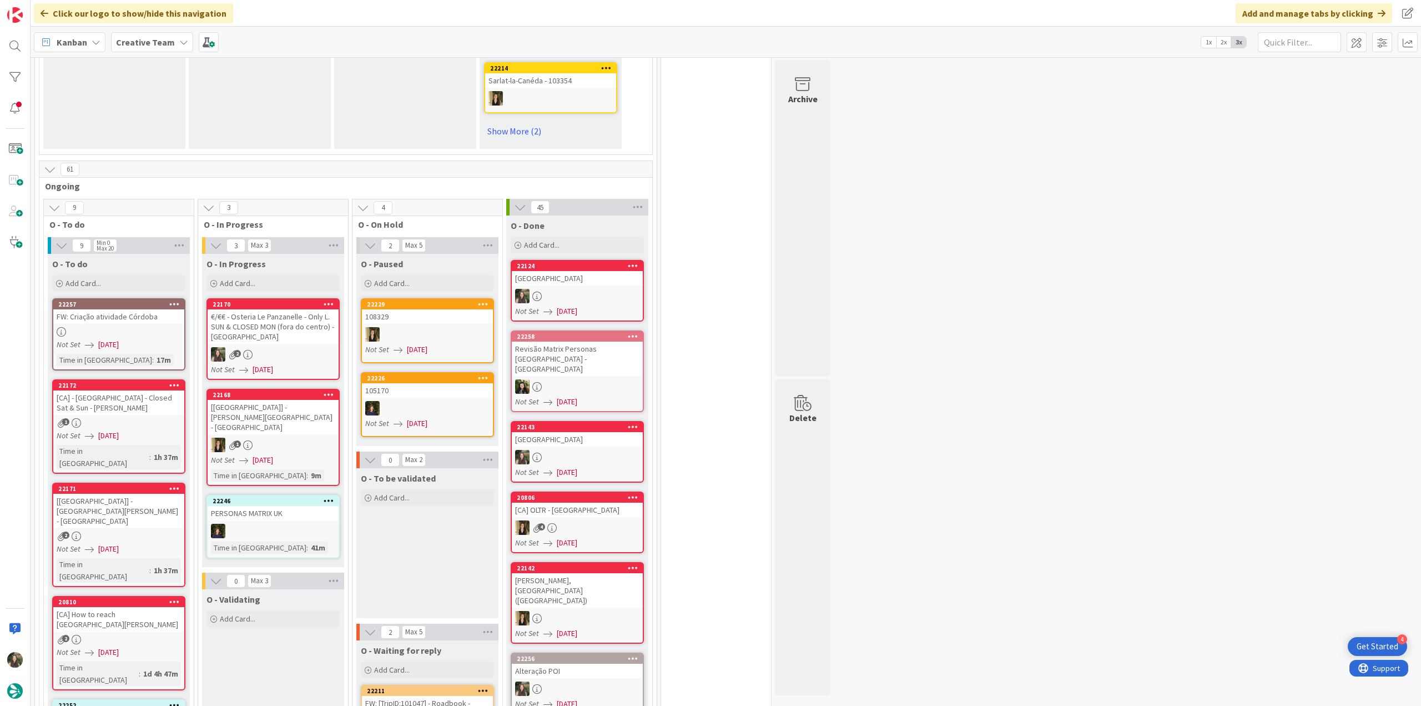
click at [302, 309] on div "€/€€ - Osteria Le Panzanelle - Only L. SUN & CLOSED MON (fora do centro) - [GEO…" at bounding box center [273, 326] width 131 height 34
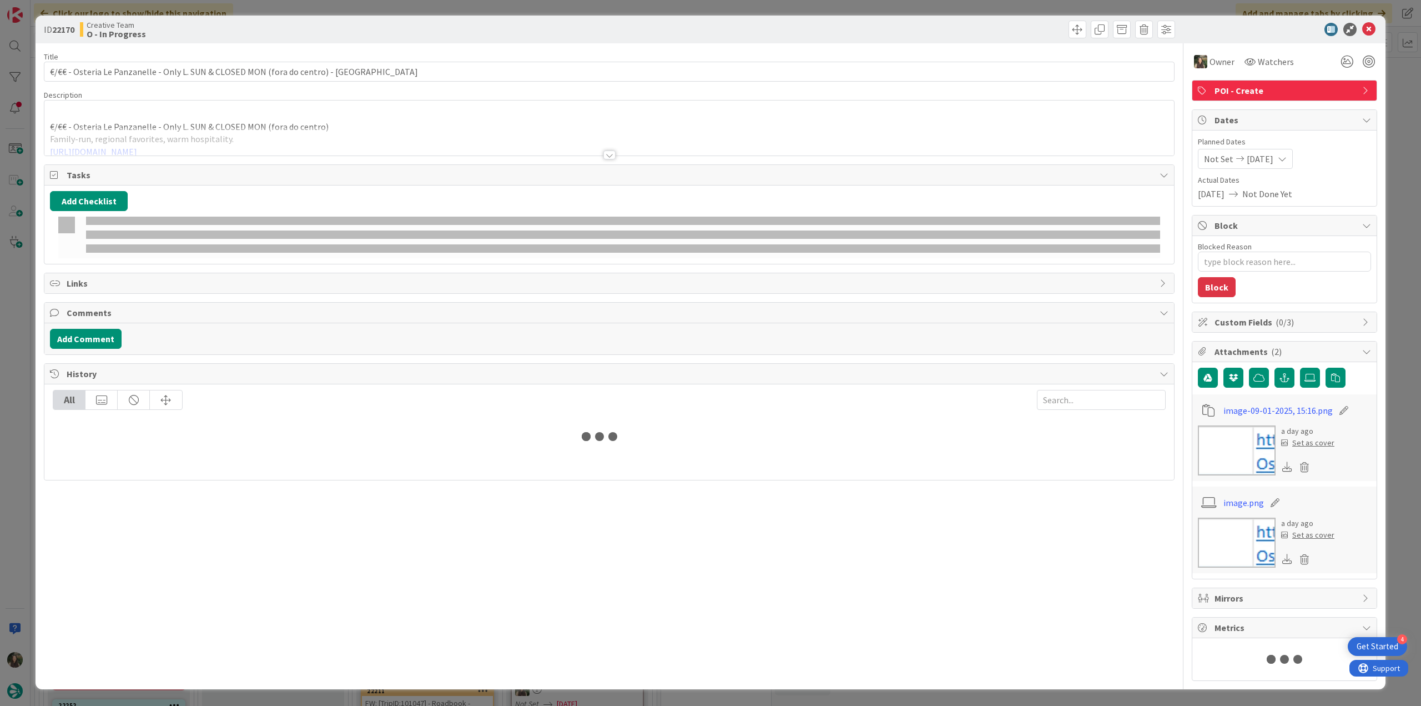
type textarea "x"
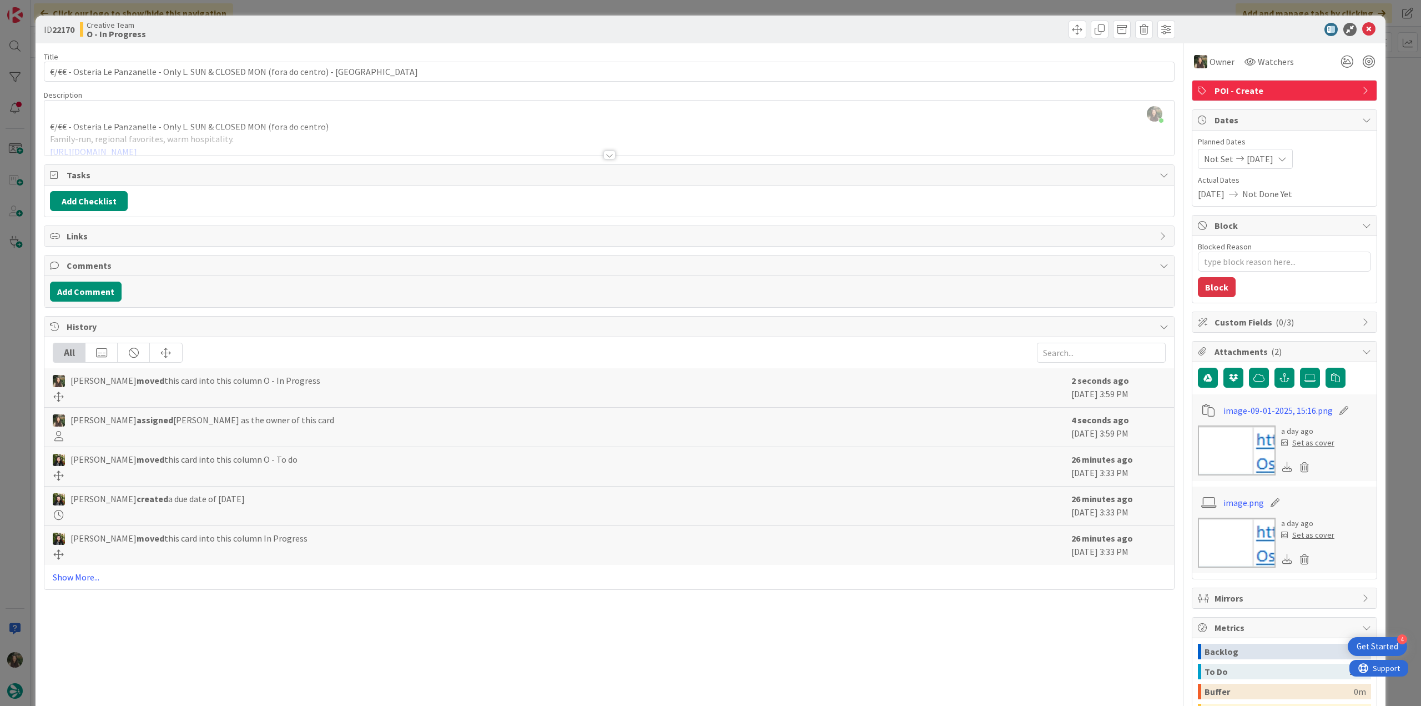
click at [334, 122] on div "Inês Gonçalves just joined €/€€ - Osteria Le Panzanelle - Only L. SUN & CLOSED …" at bounding box center [609, 127] width 1130 height 55
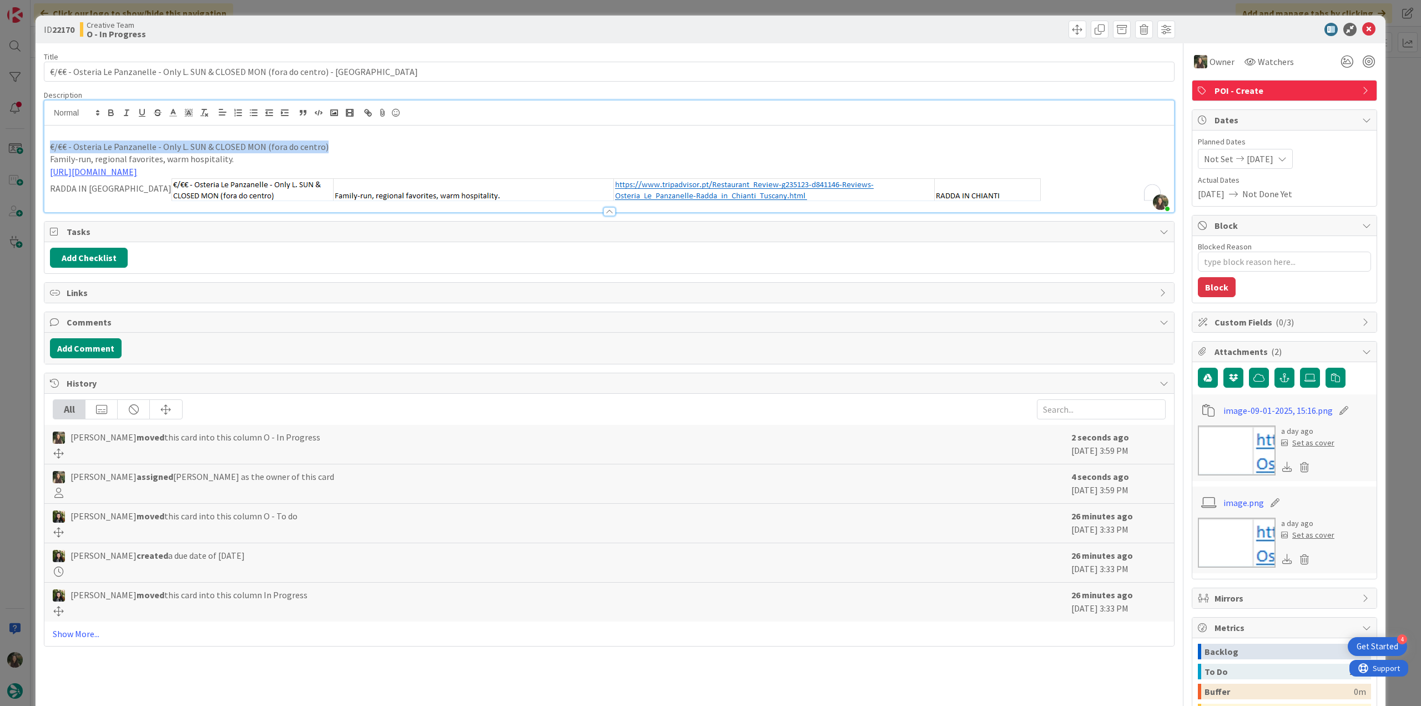
drag, startPoint x: 328, startPoint y: 144, endPoint x: 43, endPoint y: 150, distance: 284.4
click at [40, 150] on div "ID 22170 Creative Team O - In Progress Title 80 / 128 €/€€ - Osteria Le Panzane…" at bounding box center [711, 426] width 1350 height 820
copy p "€/€€ - Osteria Le Panzanelle - Only L. SUN & CLOSED MON (fora do centro)"
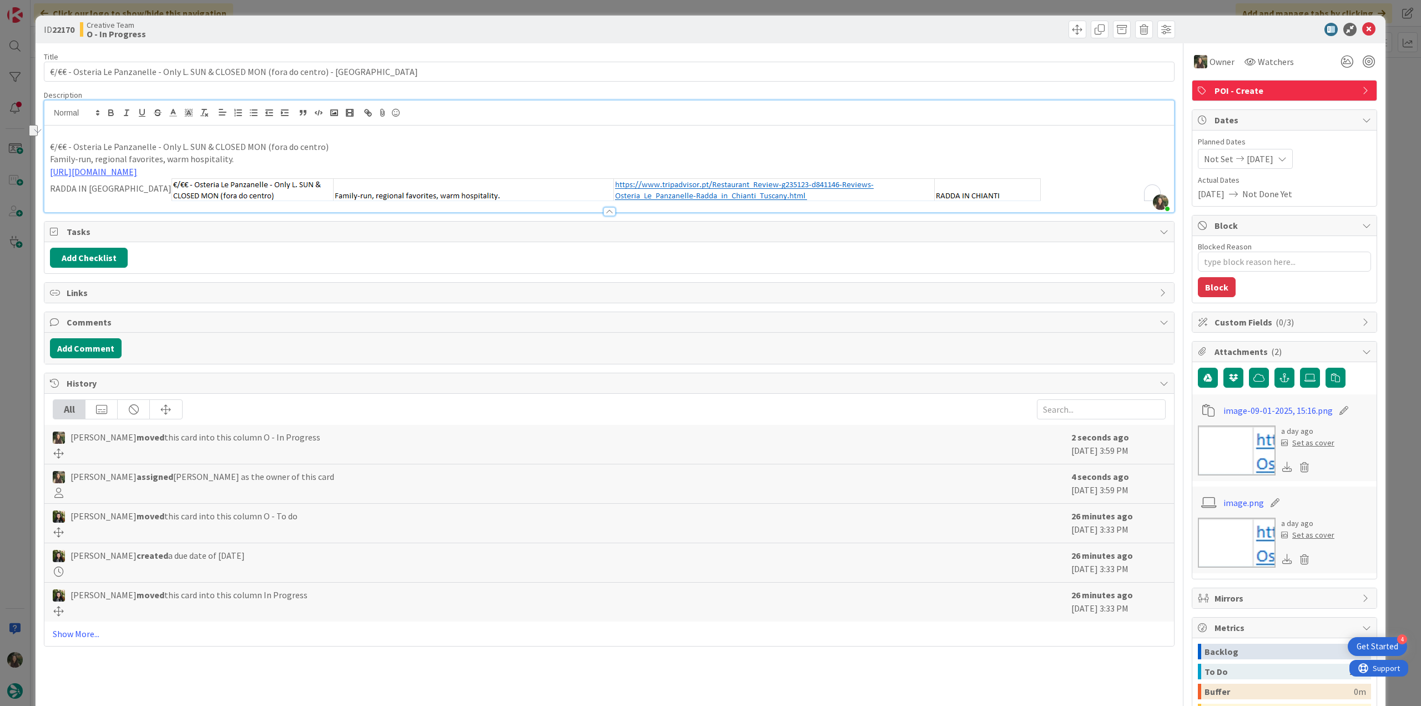
click at [21, 320] on div "ID 22170 Creative Team O - In Progress Title 80 / 128 €/€€ - Osteria Le Panzane…" at bounding box center [710, 353] width 1421 height 706
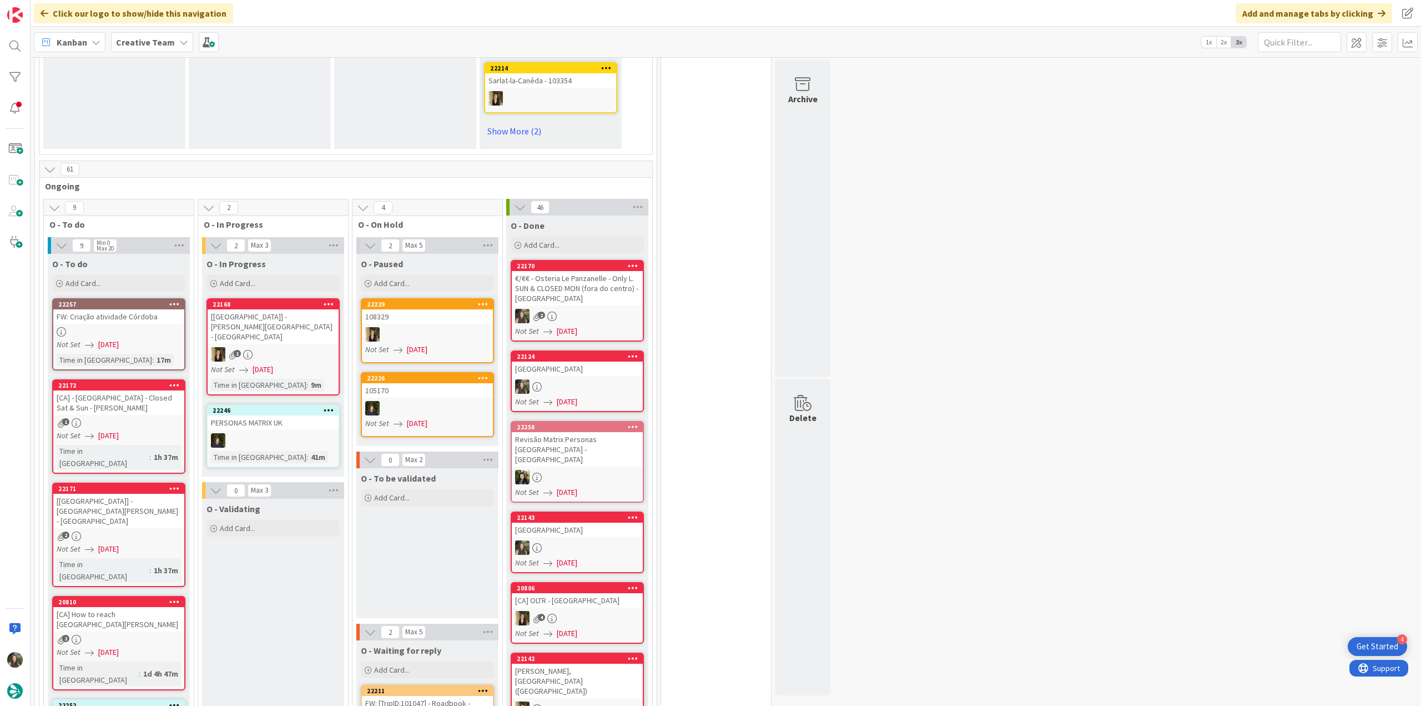
click at [152, 418] on div "1" at bounding box center [118, 422] width 131 height 9
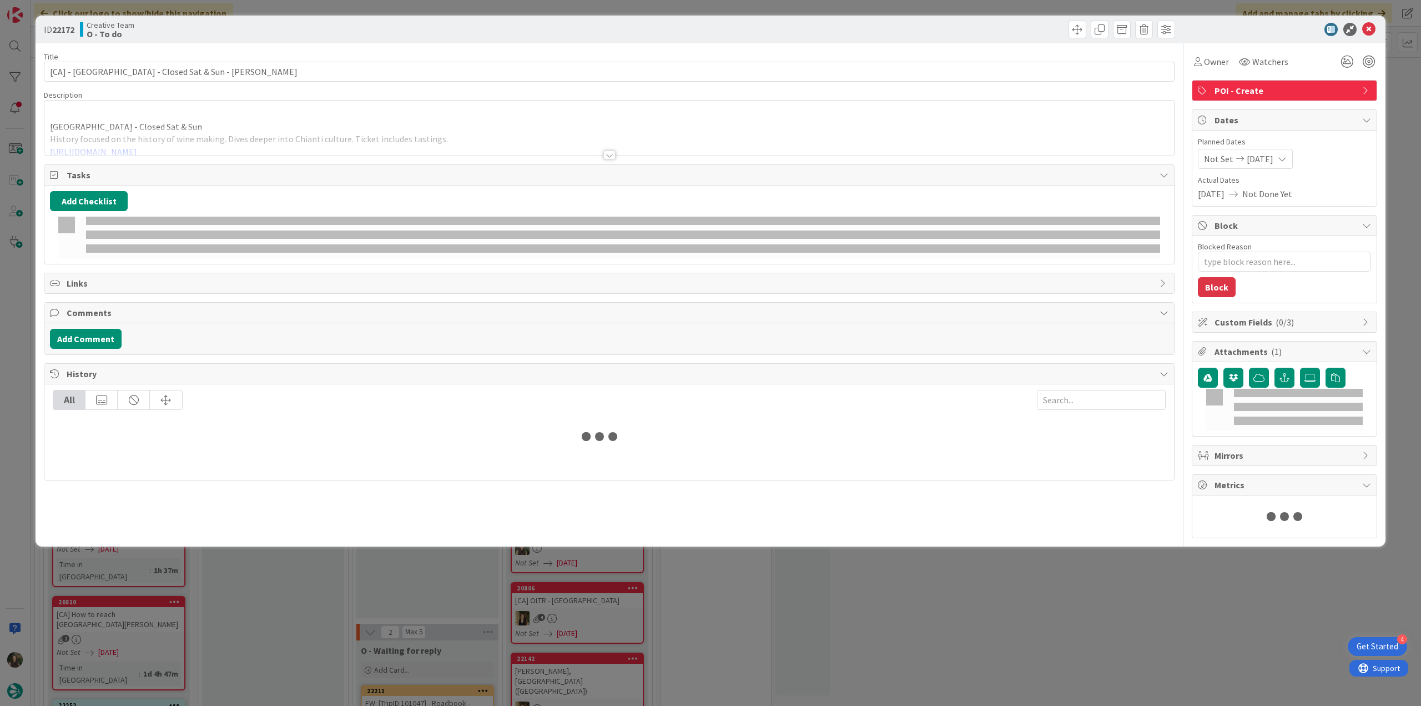
type textarea "x"
type input "[CA] - Museo del Vino - Closed Sat & Sun - Greve"
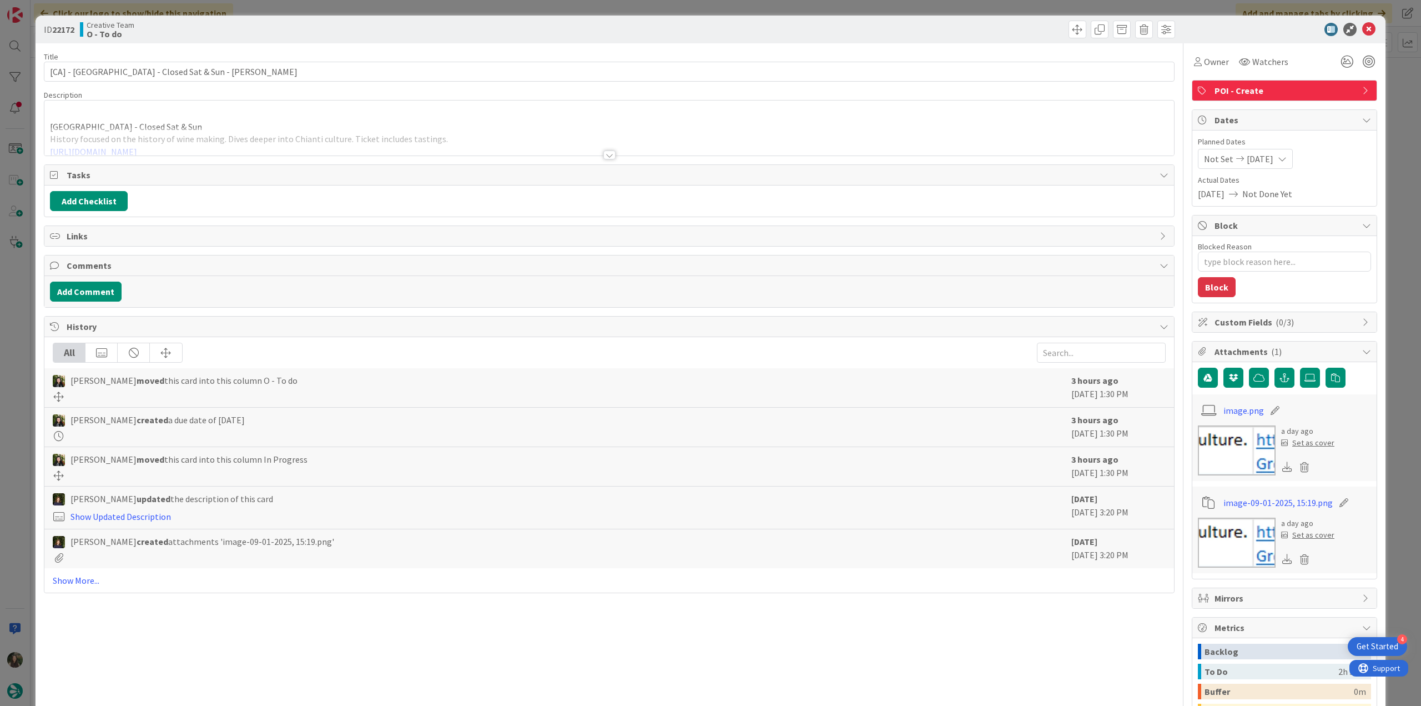
type textarea "x"
type input "[CA] - Museo del Vino - Closed Sat & Sun - Greve"
click at [1207, 68] on div "Owner" at bounding box center [1211, 62] width 39 height 20
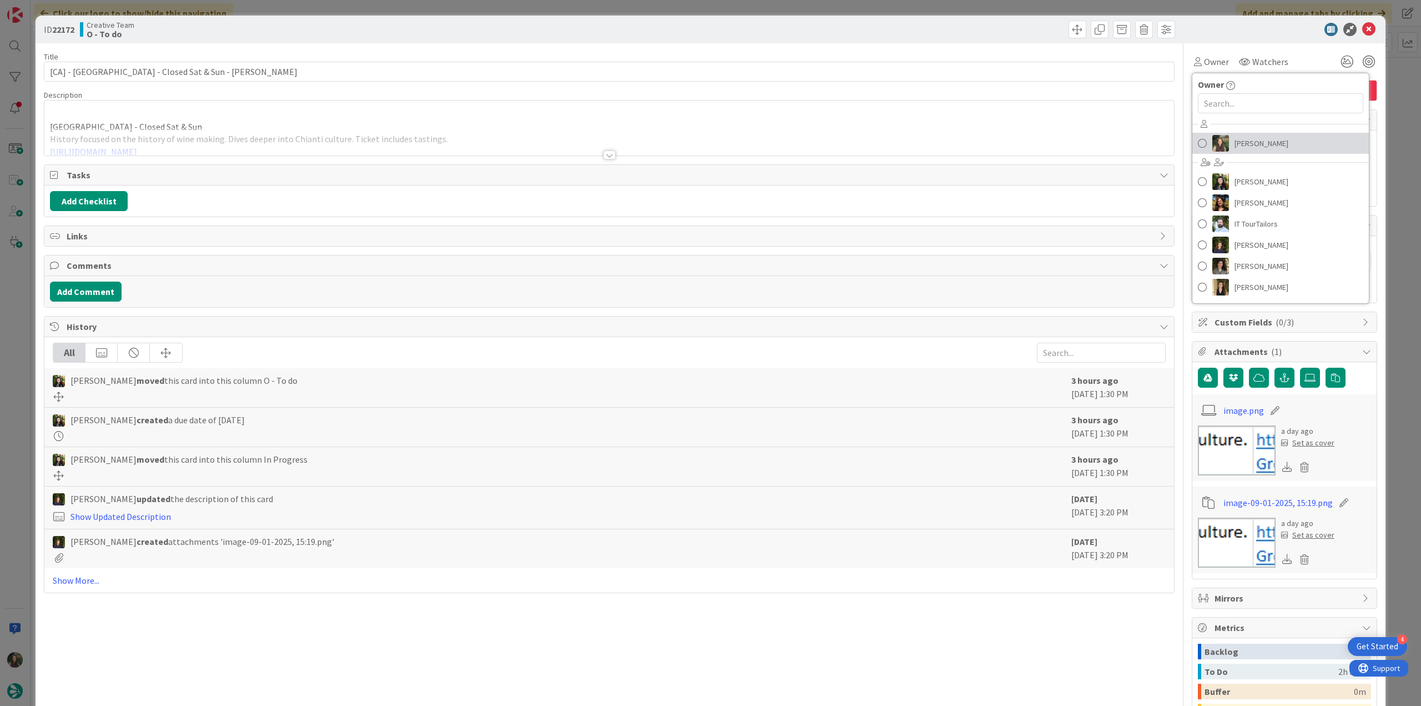
drag, startPoint x: 1233, startPoint y: 135, endPoint x: 1248, endPoint y: 132, distance: 15.2
click at [1235, 135] on span "[PERSON_NAME]" at bounding box center [1262, 143] width 54 height 17
type textarea "x"
type input "[CA] - Museo del Vino - Closed Sat & Sun - Greve"
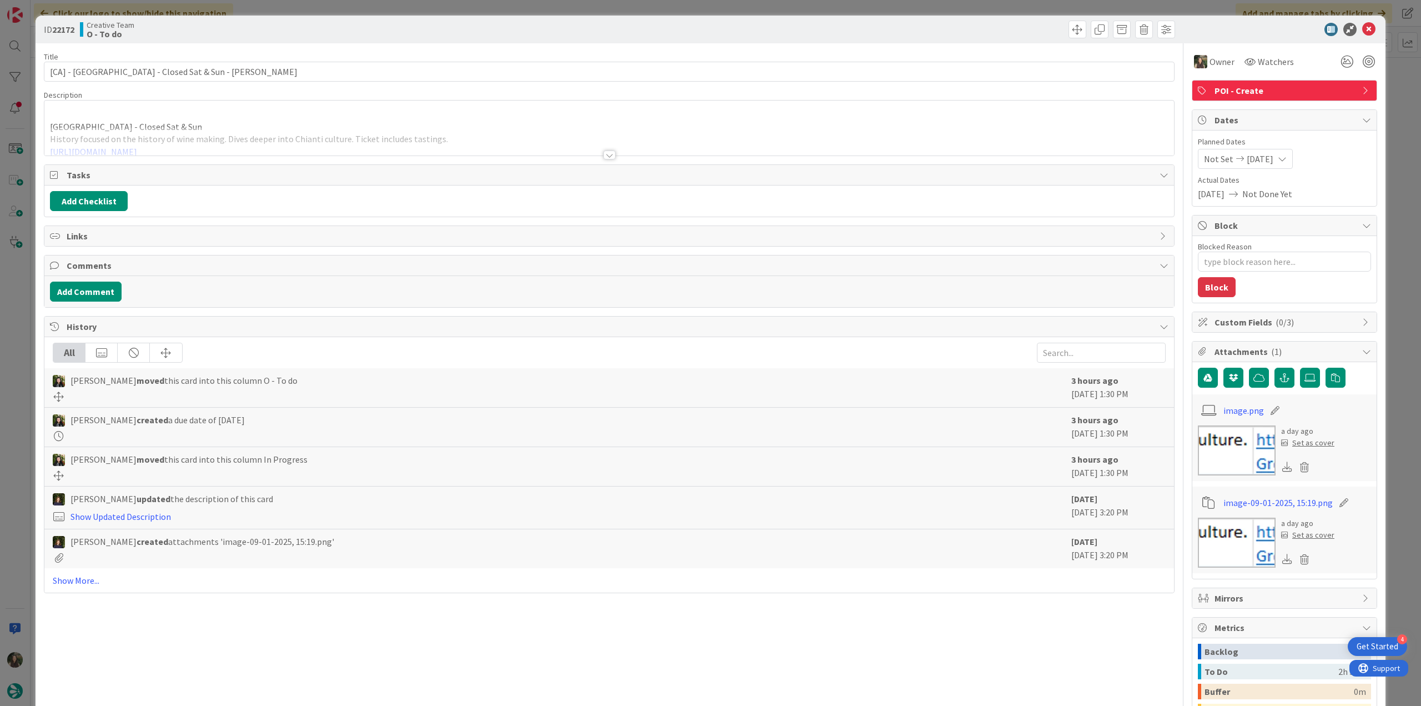
click at [1397, 86] on div "ID 22172 Creative Team O - To do Title 49 / 128 [CA] - Museo del Vino - Closed …" at bounding box center [710, 353] width 1421 height 706
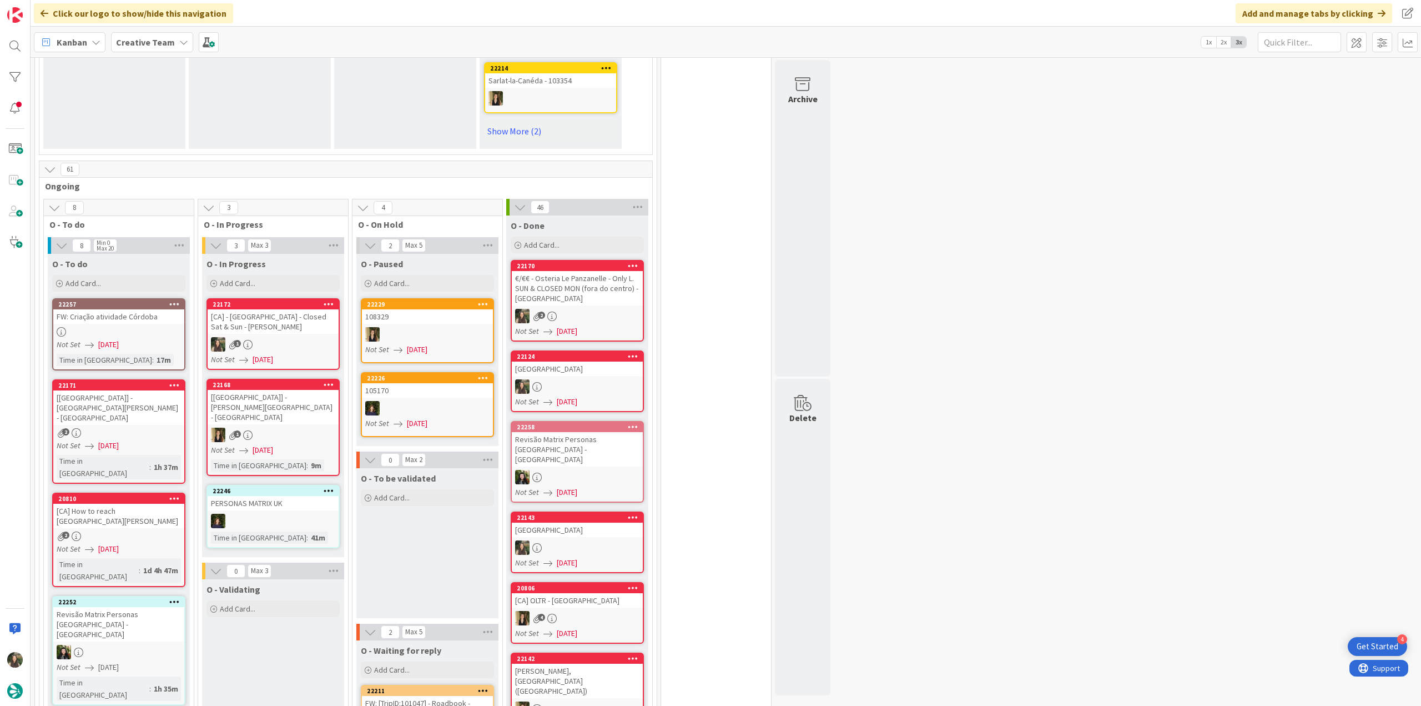
click at [288, 303] on link "22172 [CA] - Museo del Vino - Closed Sat & Sun - Greve 1 Not Set 09/02/2025" at bounding box center [273, 334] width 133 height 72
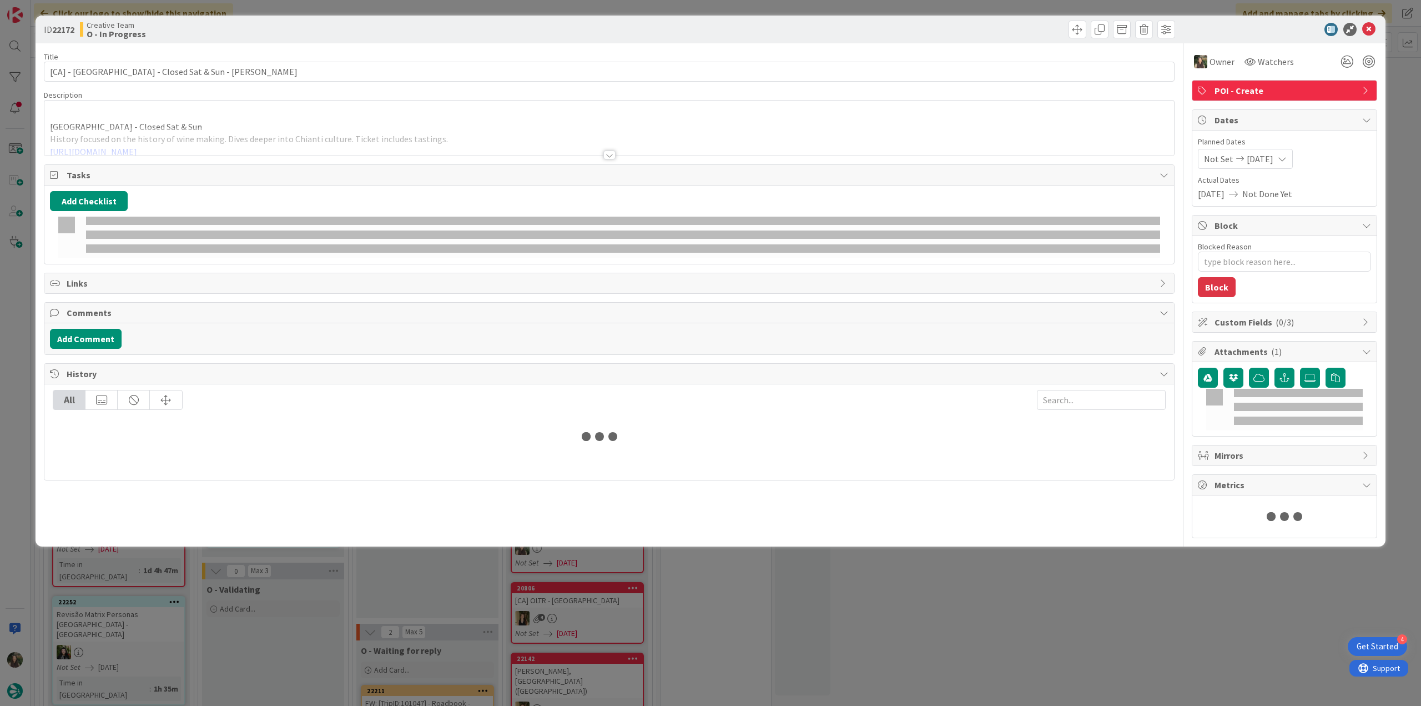
type textarea "x"
type input "[CA] - Museo del Vino - Closed Sat & Sun - Greve"
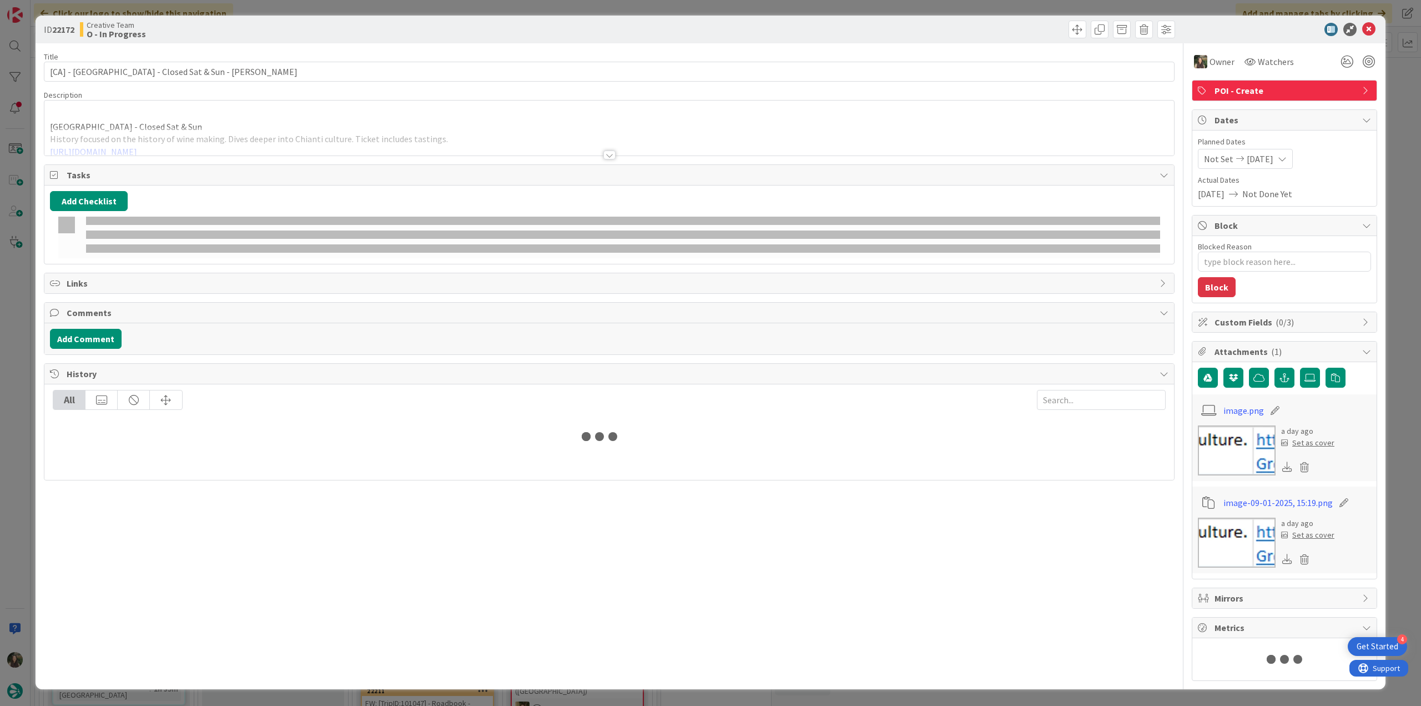
type textarea "x"
type input "[CA] - Museo del Vino - Closed Sat & Sun - Greve"
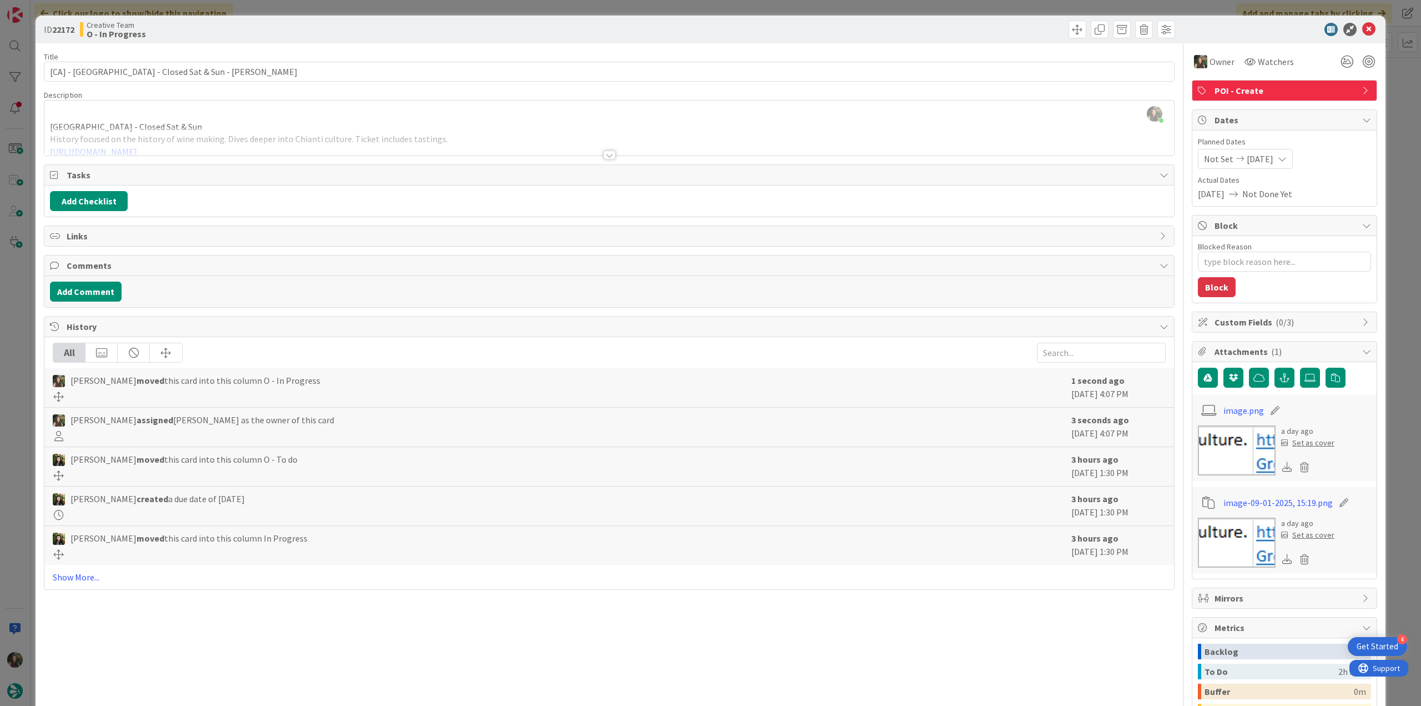
click at [233, 118] on div "Inês Gonçalves just joined Museo del Vino - Closed Sat & Sun History focused on…" at bounding box center [609, 127] width 1130 height 55
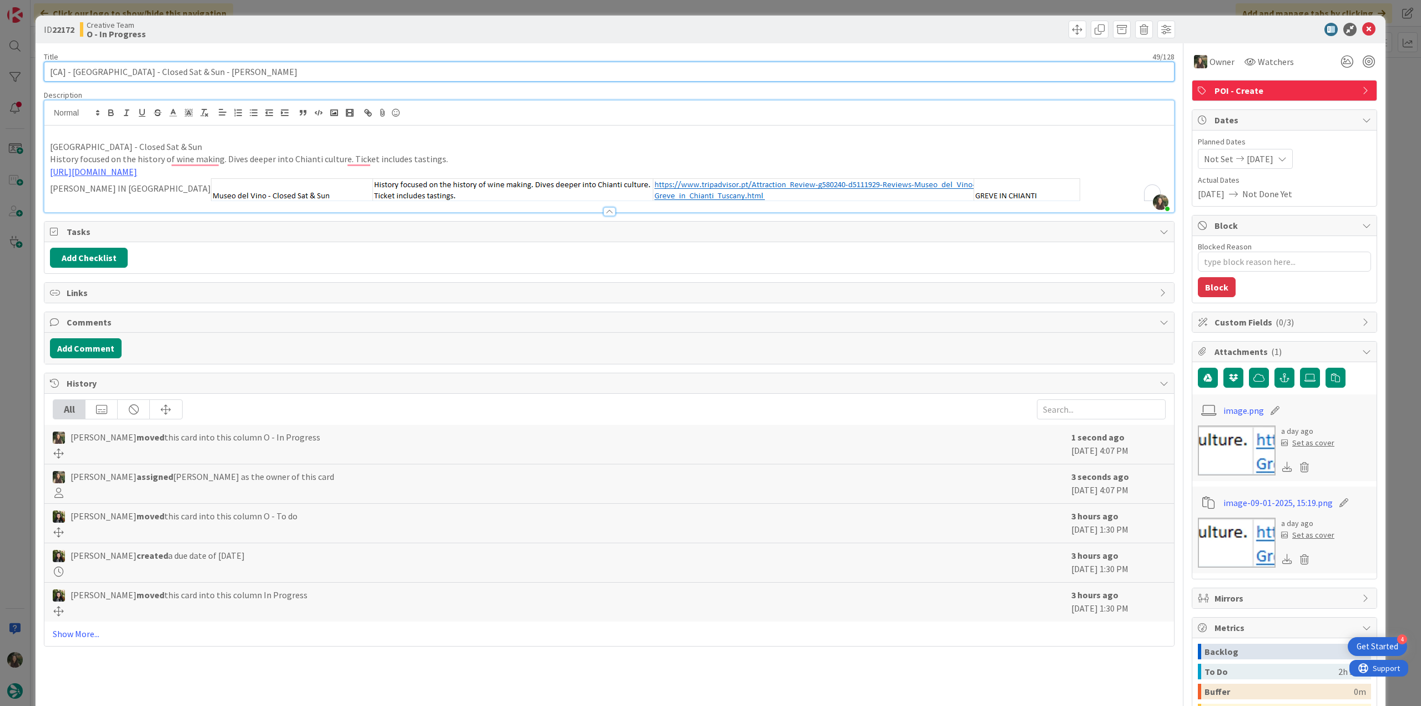
drag, startPoint x: 195, startPoint y: 70, endPoint x: 26, endPoint y: 74, distance: 168.8
click at [26, 73] on div "ID 22172 Creative Team O - In Progress Title 49 / 128 [CA] - Museo del Vino - C…" at bounding box center [710, 353] width 1421 height 706
type textarea "x"
type input "[CA] - Museo del Vino - Closed Sat & Sun - Greve"
type textarea "x"
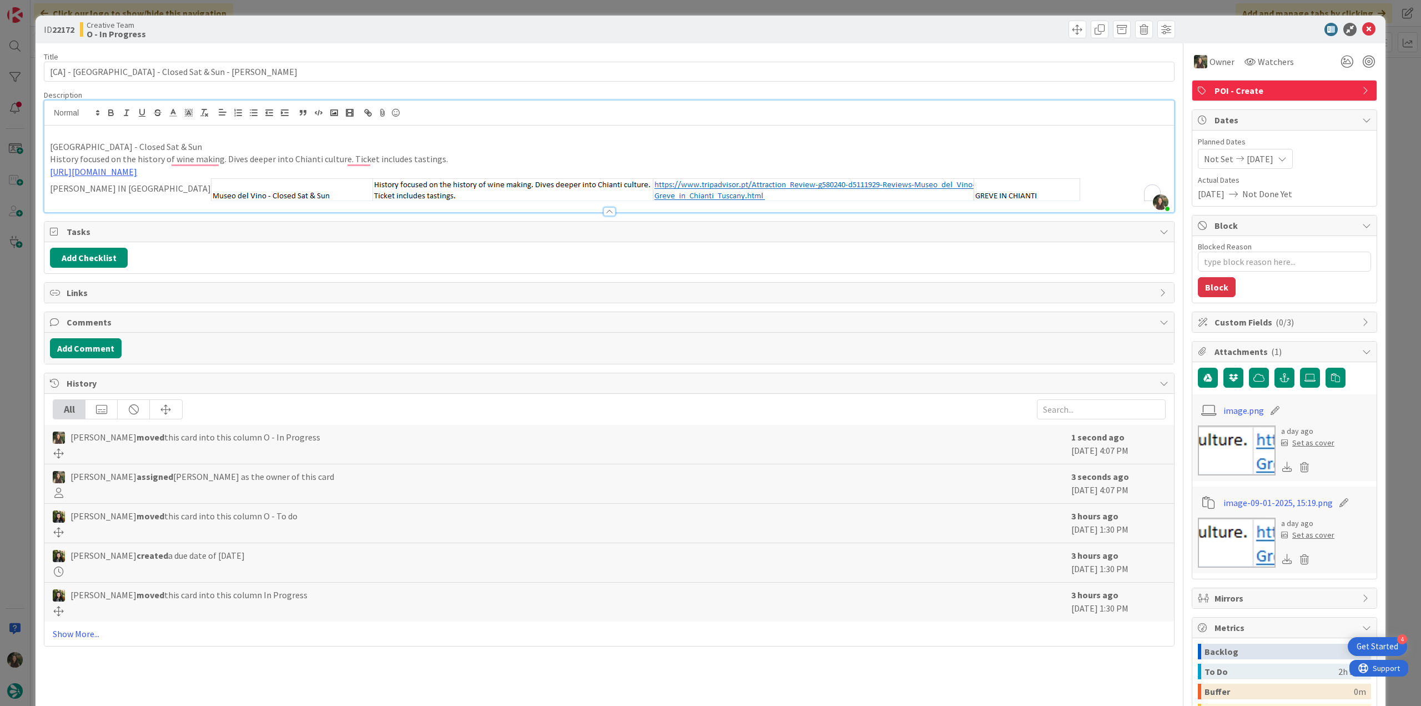
type input "[CA] - Museo del Vino - Closed Sat & Sun - Greve"
type textarea "x"
type input "[CA] - Museo del Vino - Closed Sat & Sun - Greve"
type textarea "x"
type input "[CA] - Museo del Vino - Closed Sat & Sun - Greve"
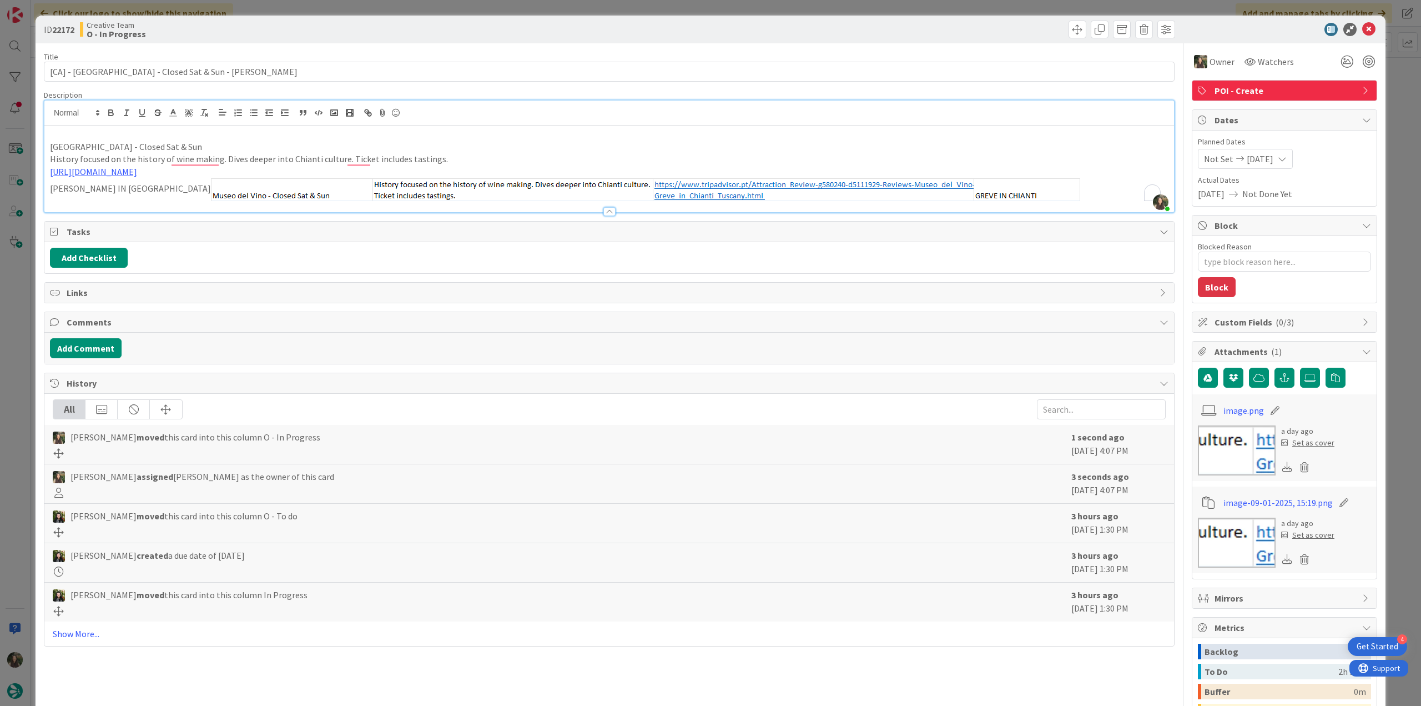
type textarea "x"
type input "[CA] - Museo del Vino - Closed Sat & Sun - Greve"
type textarea "x"
type input "[CA] - Museo del Vino - Closed Sat & Sun - Greve"
type textarea "x"
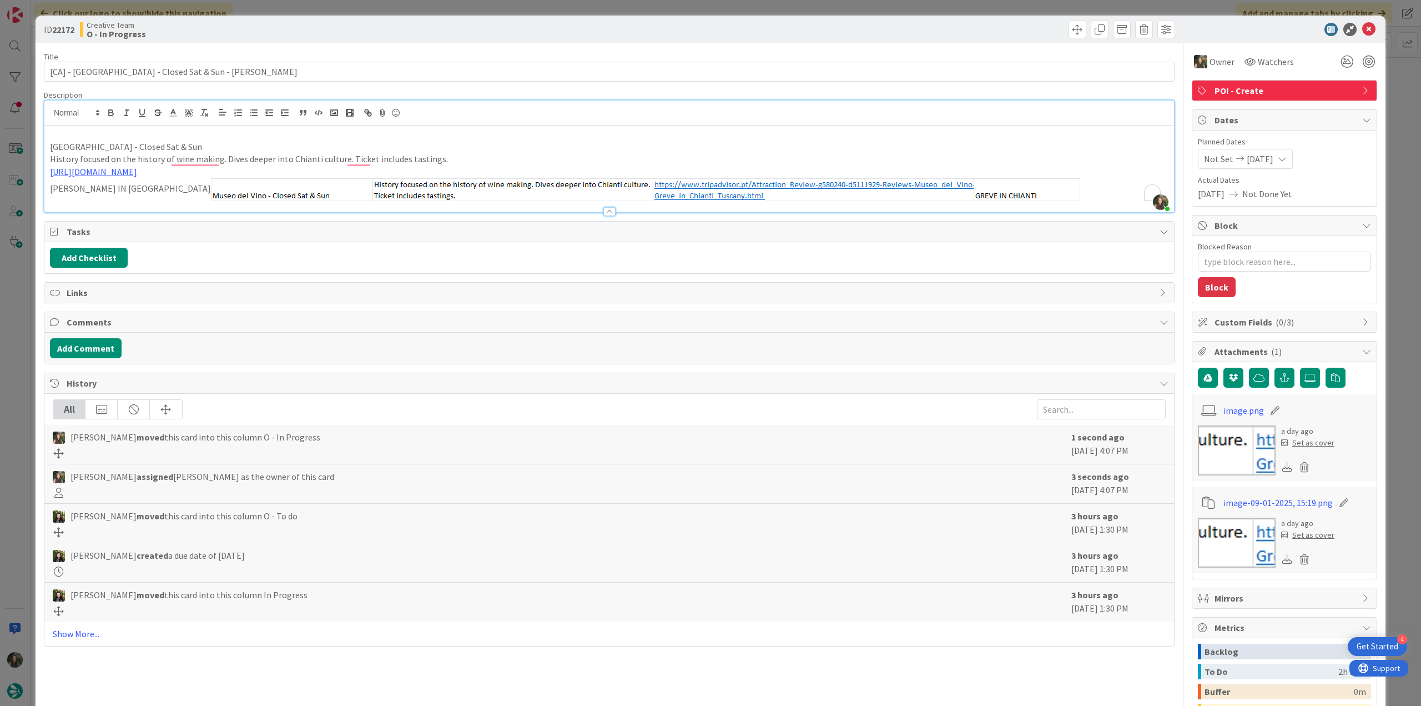
type input "[CA] - Museo del Vino - Closed Sat & Sun - Greve"
type textarea "x"
type input "[CA] - Museo del Vino - Closed Sat & Sun - Greve"
type textarea "x"
type input "[CA] - Museo del Vino - Closed Sat & Sun - Greve"
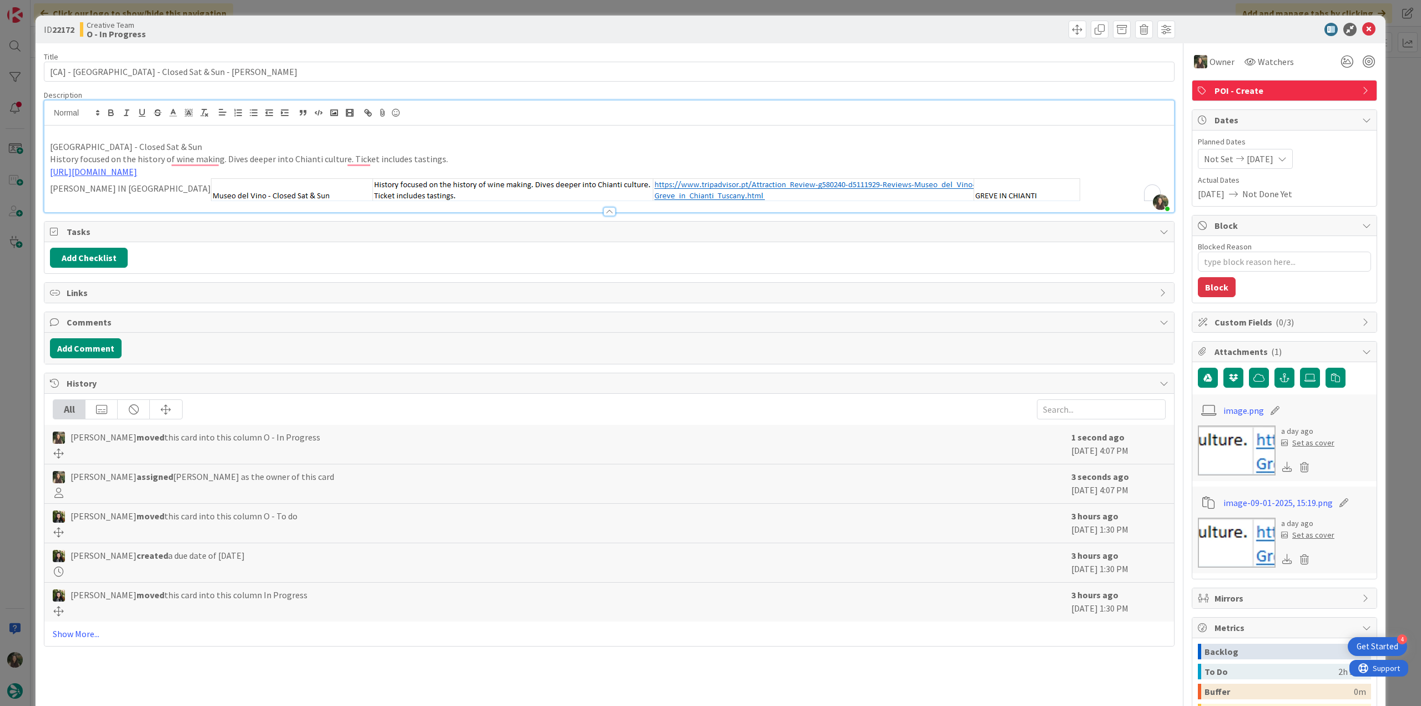
type textarea "x"
type input "[CA] - Museo del Vino - Closed Sat & Sun - Greve"
type textarea "x"
type input "[CA] - Museo del Vino - Closed Sat & Sun - Greve"
type textarea "x"
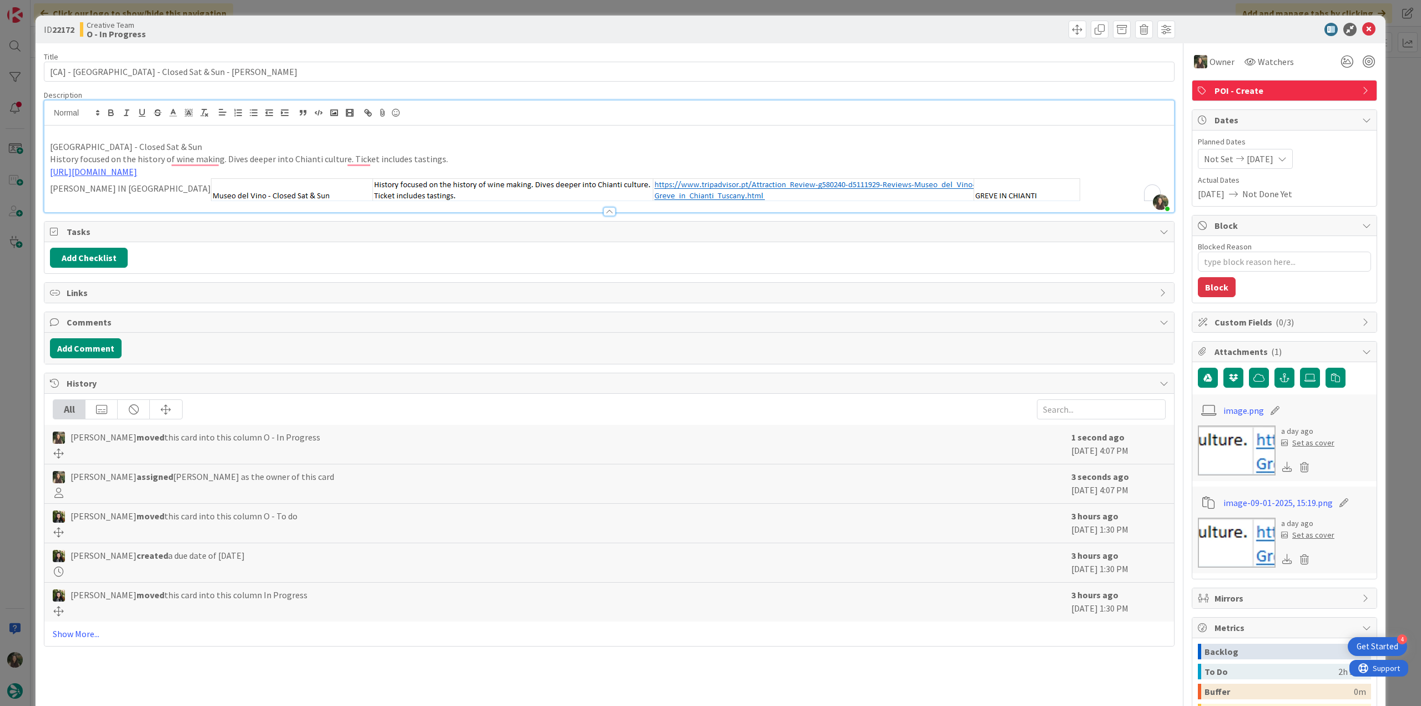
type input "[CA] - Museo del Vino - Closed Sat & Sun - Greve"
type textarea "x"
type input "[CA] - Museo del Vino - Closed Sat & Sun - Greve"
type textarea "x"
type input "[CA] - Museo del Vino - Closed Sat & Sun - Greve"
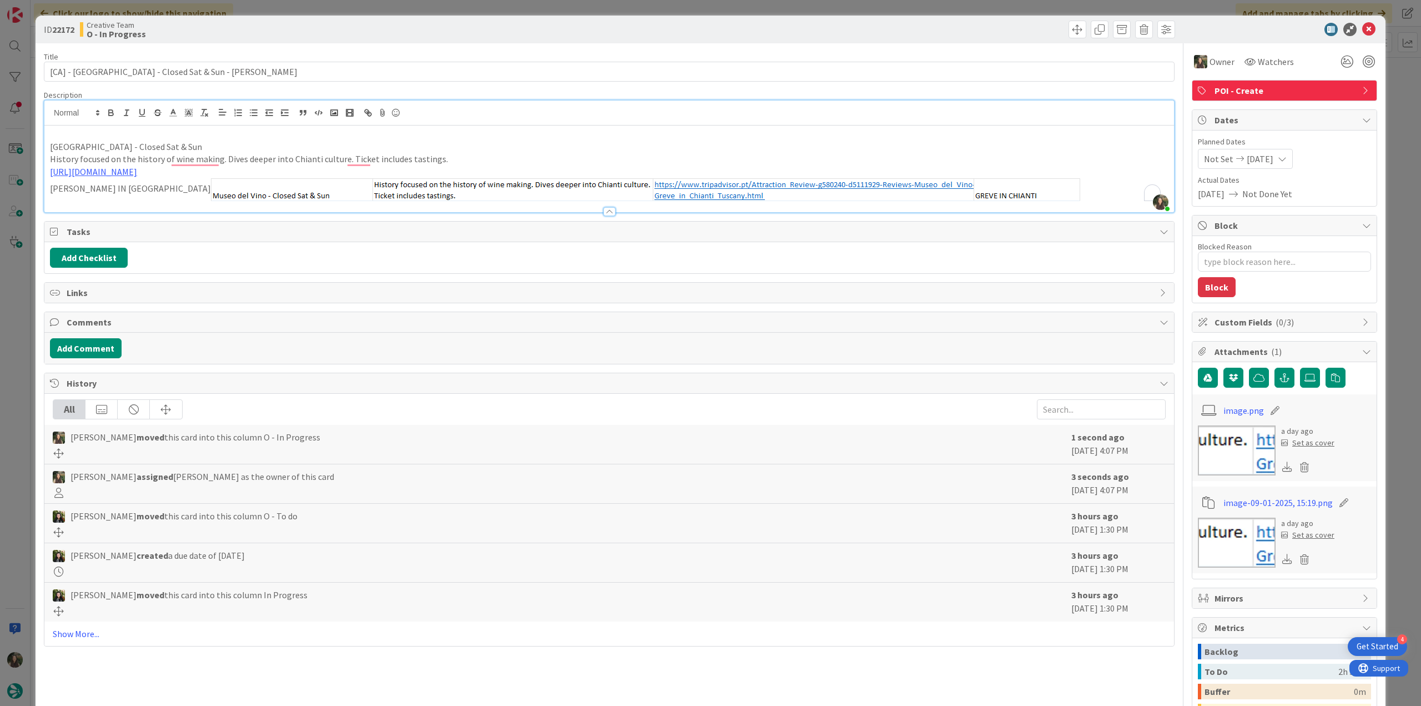
type textarea "x"
type input "[CA] - Museo del Vino - Closed Sat & Sun - Greve"
type textarea "x"
type input "[CA] - Museo del Vino - Closed Sat & Sun - Greve"
click at [24, 349] on div "ID 22172 Creative Team O - In Progress Title 49 / 128 [CA] - Museo del Vino - C…" at bounding box center [710, 353] width 1421 height 706
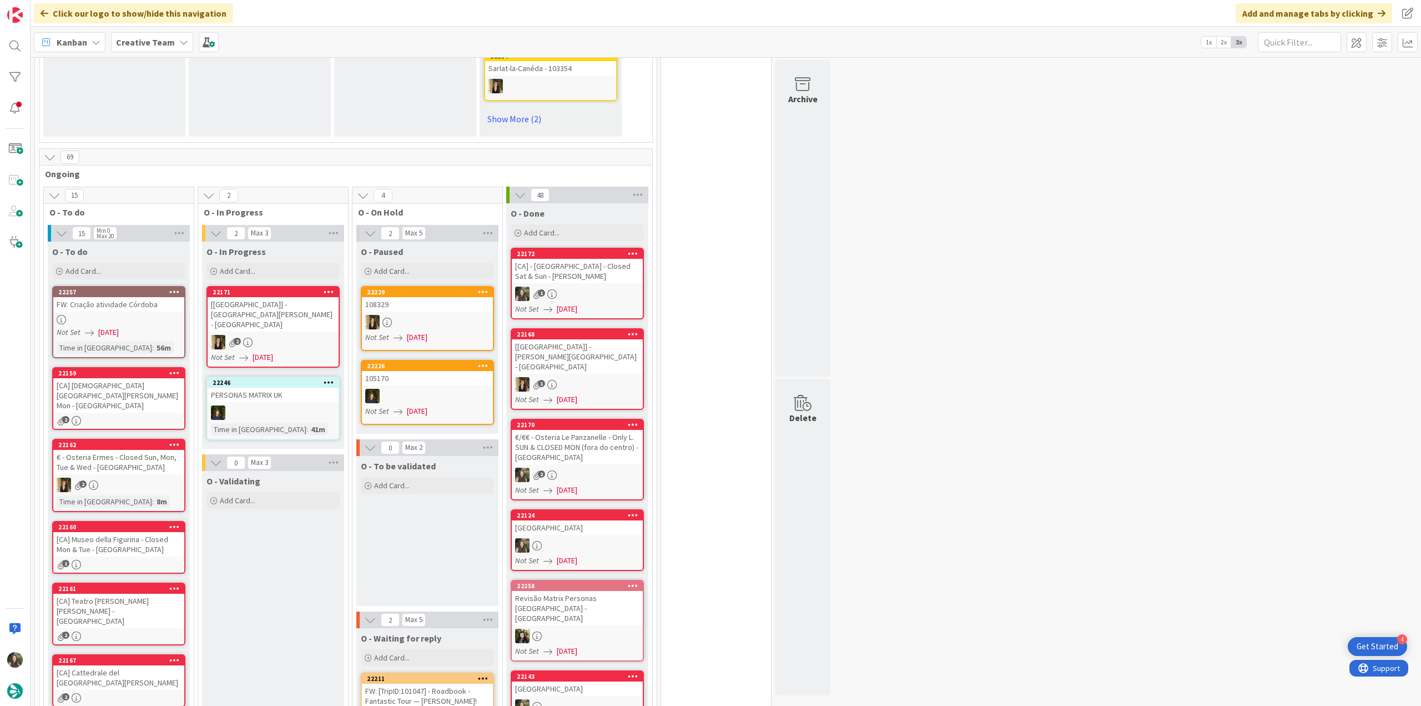
scroll to position [833, 0]
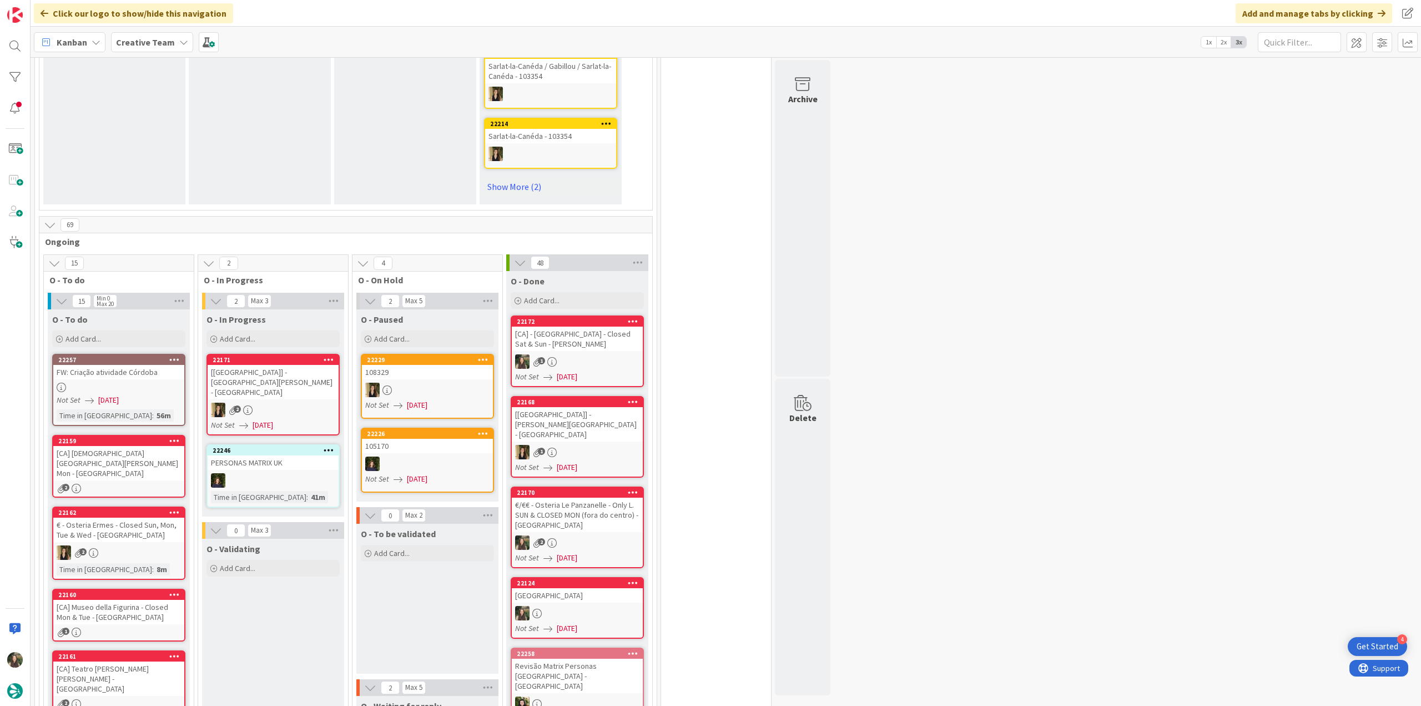
click at [155, 446] on div "[CA] Chiesa di San Giovanni Battista - Closed Mon - Modena" at bounding box center [118, 463] width 131 height 34
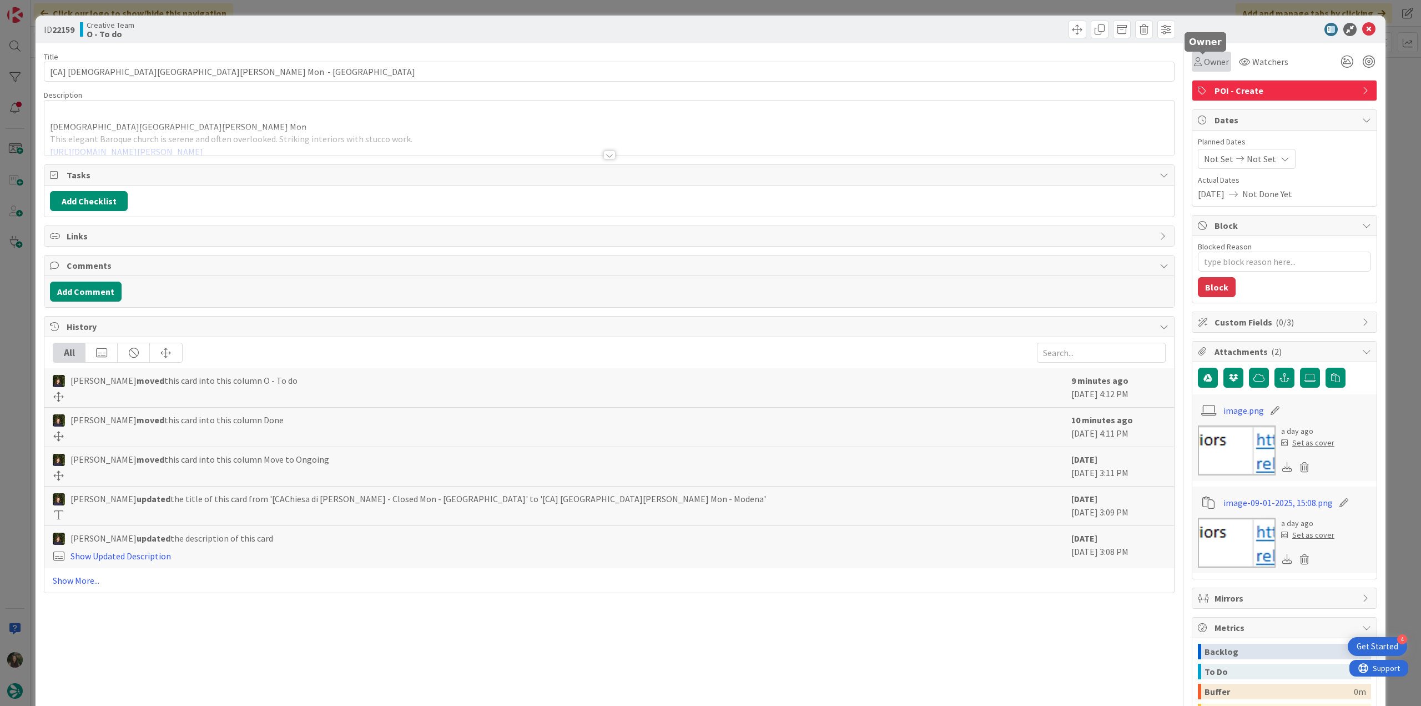
click at [1216, 67] on span "Owner" at bounding box center [1216, 61] width 25 height 13
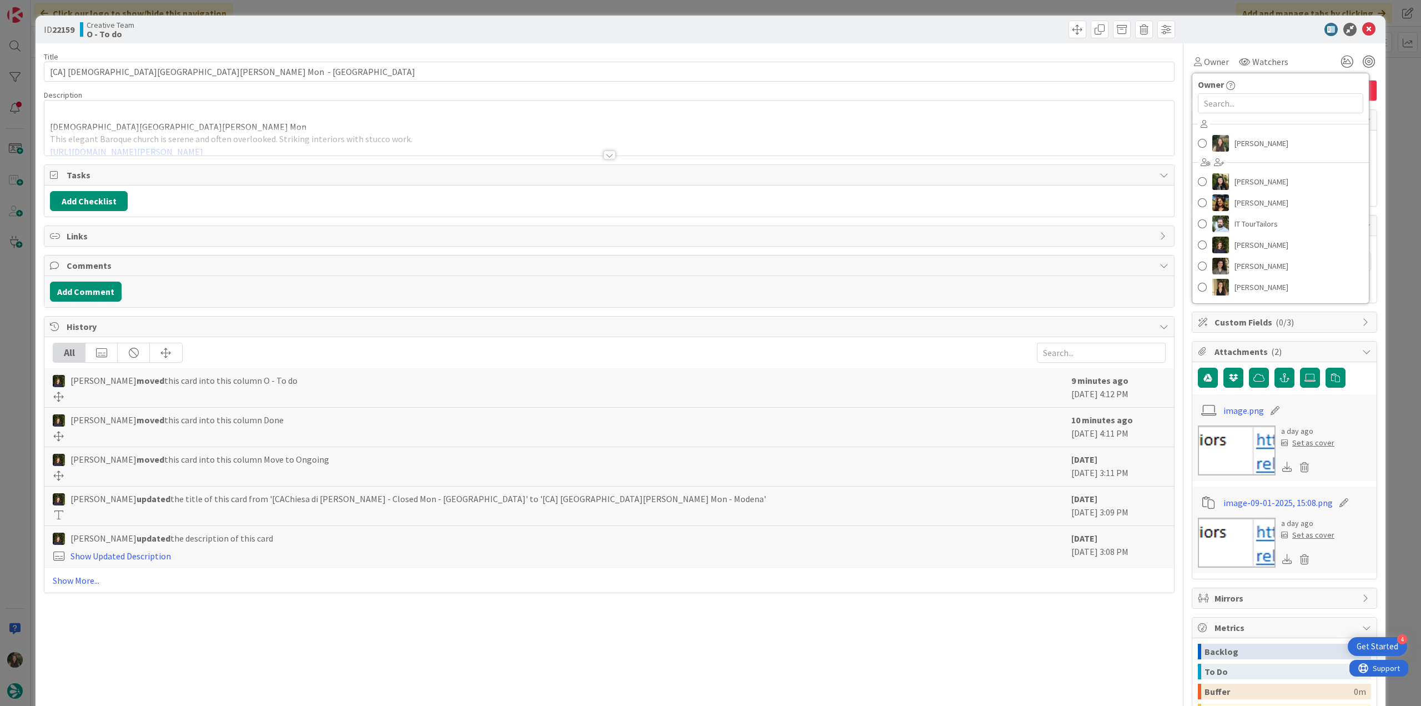
click at [1229, 158] on div "Inês Gonçalves Beatriz Cassona Diana Ramos IT TourTailors Margarida Carvalho Me…" at bounding box center [1281, 206] width 177 height 183
click at [1260, 141] on span "[PERSON_NAME]" at bounding box center [1262, 143] width 54 height 17
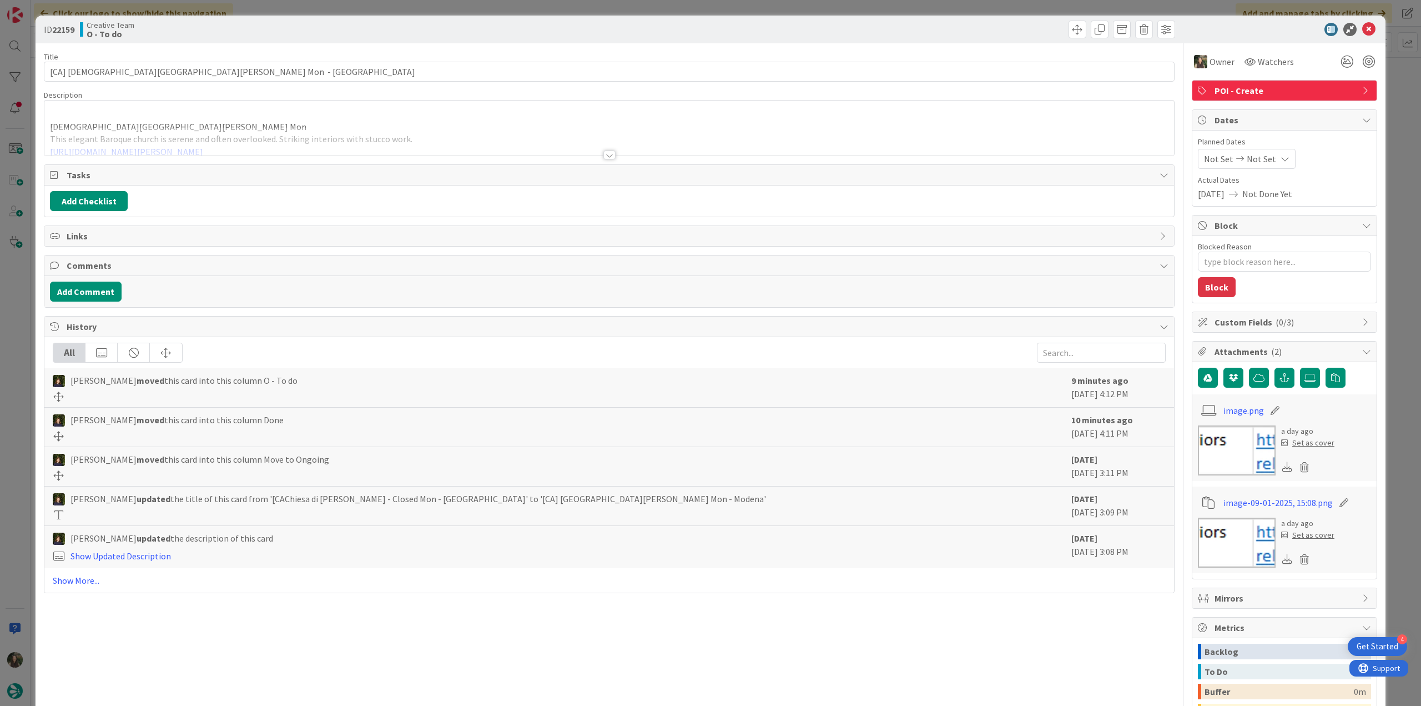
click at [1411, 89] on div "ID 22159 Creative Team O - To do Title 59 / 128 [CA] Chiesa di San Giovanni Bat…" at bounding box center [710, 353] width 1421 height 706
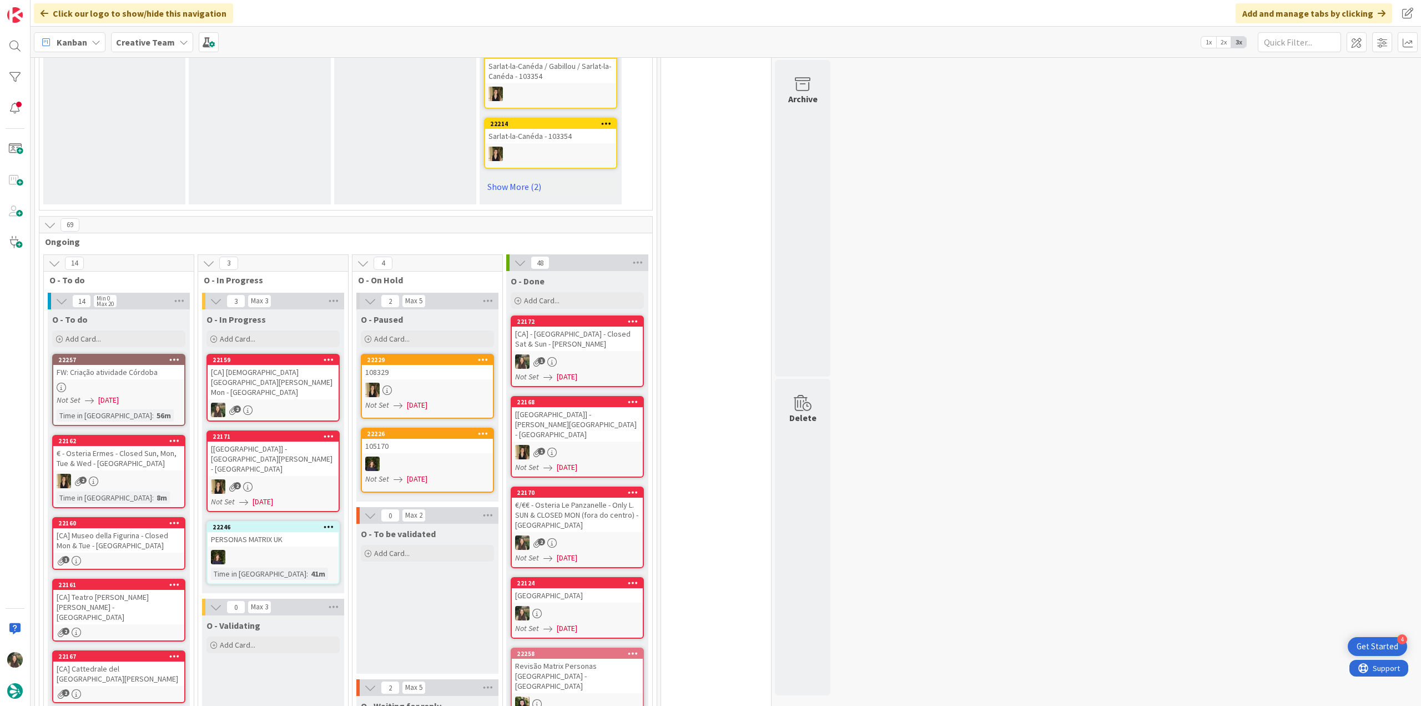
click at [285, 365] on div "[CA] Chiesa di San Giovanni Battista - Closed Mon - Modena" at bounding box center [273, 382] width 131 height 34
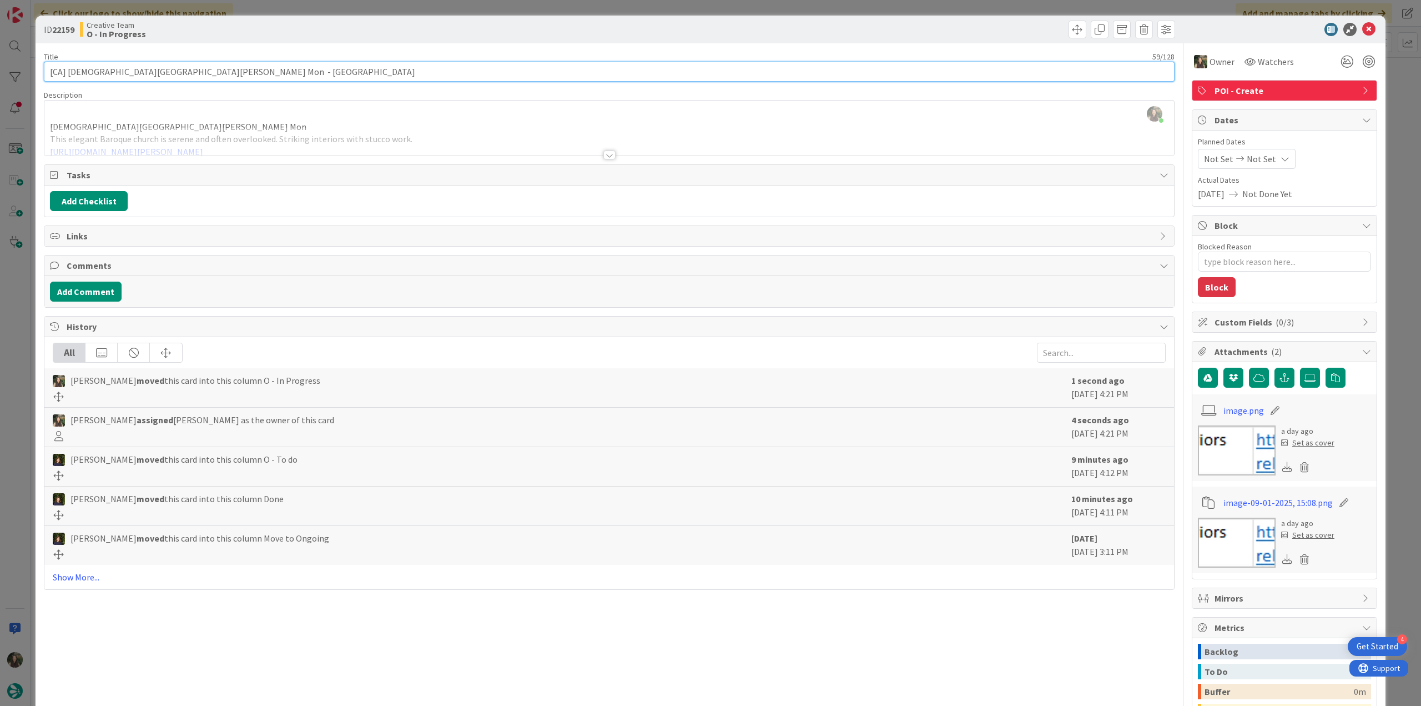
drag, startPoint x: 231, startPoint y: 68, endPoint x: 4, endPoint y: 82, distance: 226.9
click at [2, 82] on div "ID 22159 Creative Team O - In Progress Title 59 / 128 [CA] Chiesa di San Giovan…" at bounding box center [710, 353] width 1421 height 706
click at [6, 342] on div "ID 22159 Creative Team O - In Progress Title 59 / 128 [CA] Chiesa di San Giovan…" at bounding box center [710, 353] width 1421 height 706
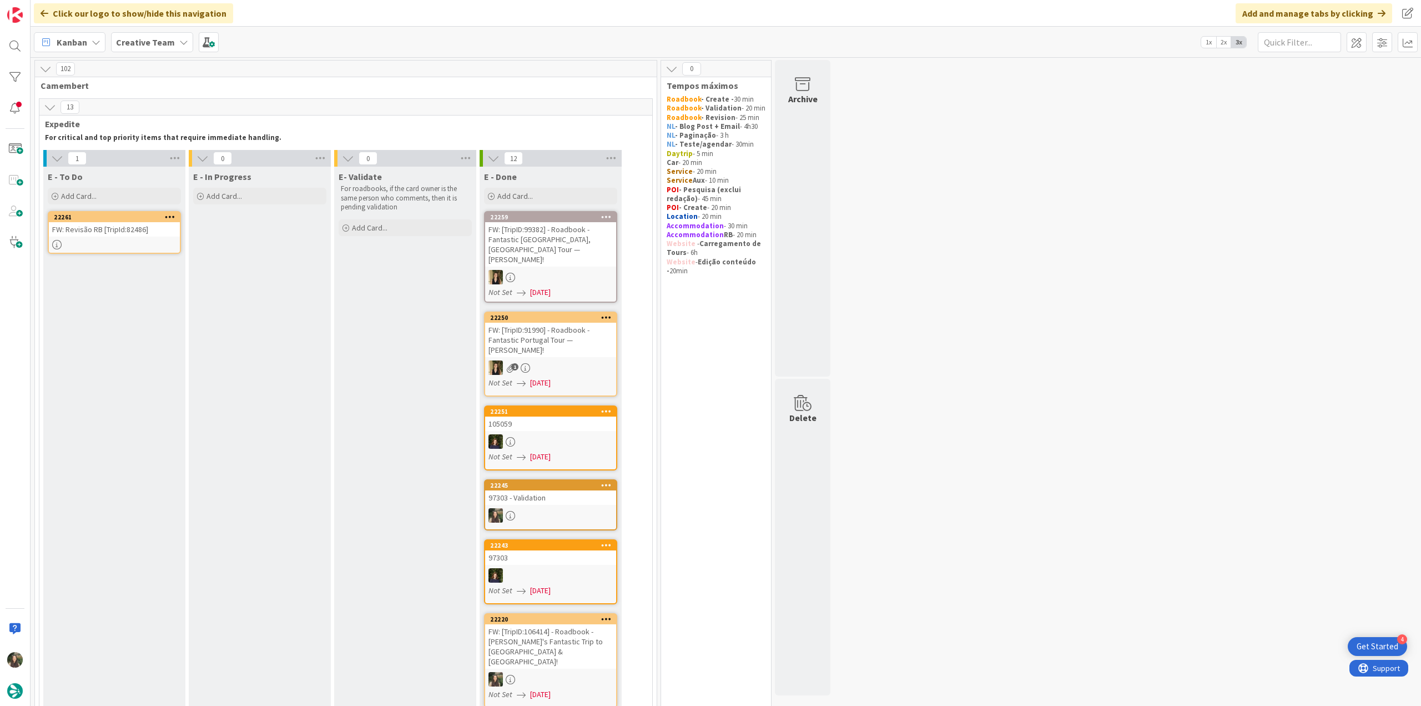
click at [144, 238] on link "22261 FW: Revisão RB [TripId:82486]" at bounding box center [114, 232] width 133 height 43
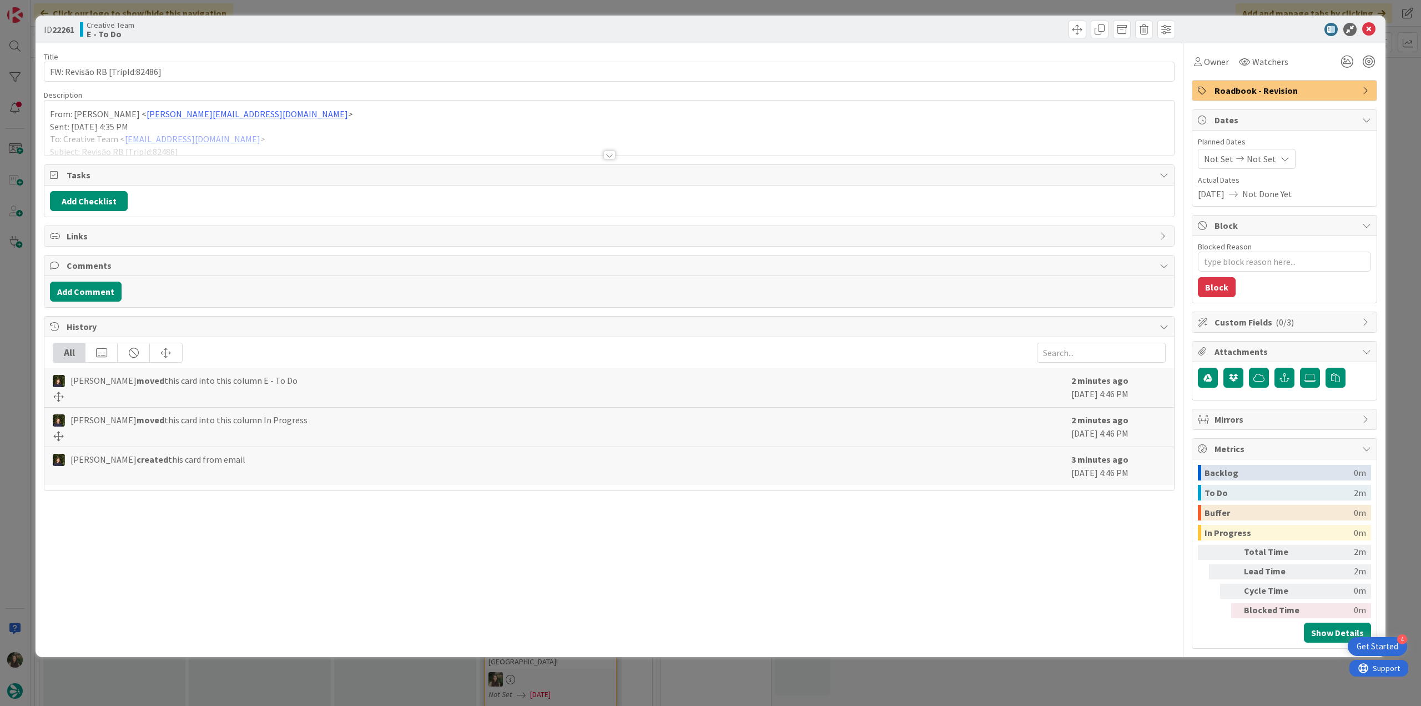
click at [335, 136] on div at bounding box center [609, 141] width 1130 height 28
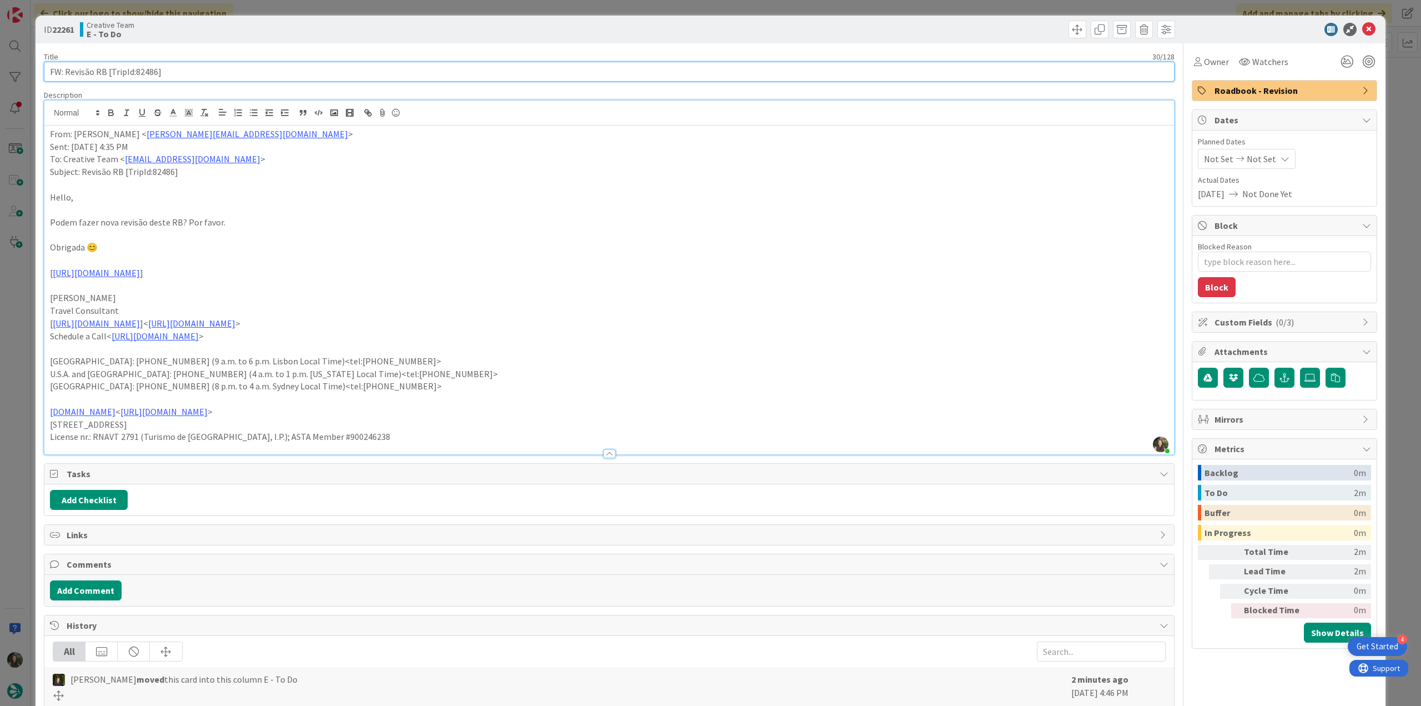
click at [152, 72] on input "FW: Revisão RB [TripId:82486]" at bounding box center [609, 72] width 1131 height 20
click at [26, 353] on div "ID 22261 Creative Team E - To Do Title 30 / 128 FW: Revisão RB [TripId:82486] D…" at bounding box center [710, 353] width 1421 height 706
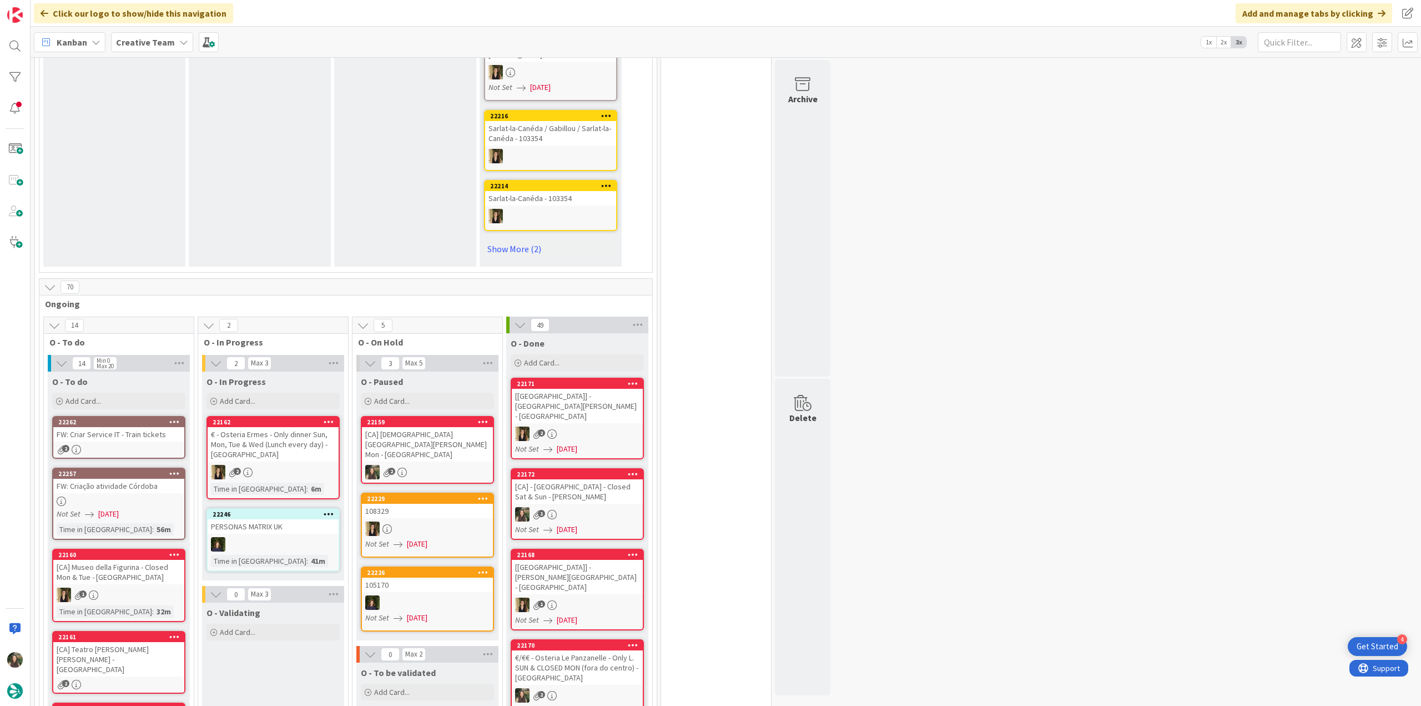
scroll to position [888, 0]
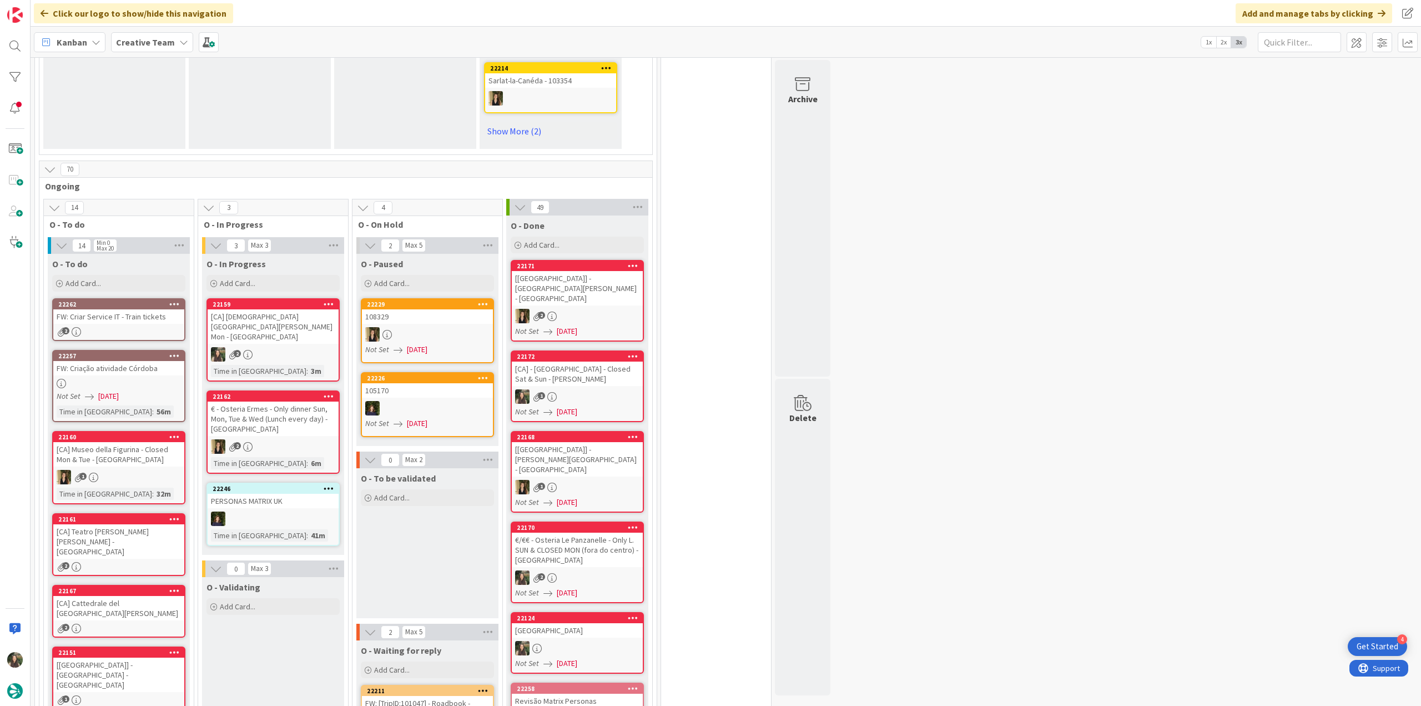
click at [331, 347] on div "2" at bounding box center [273, 354] width 131 height 14
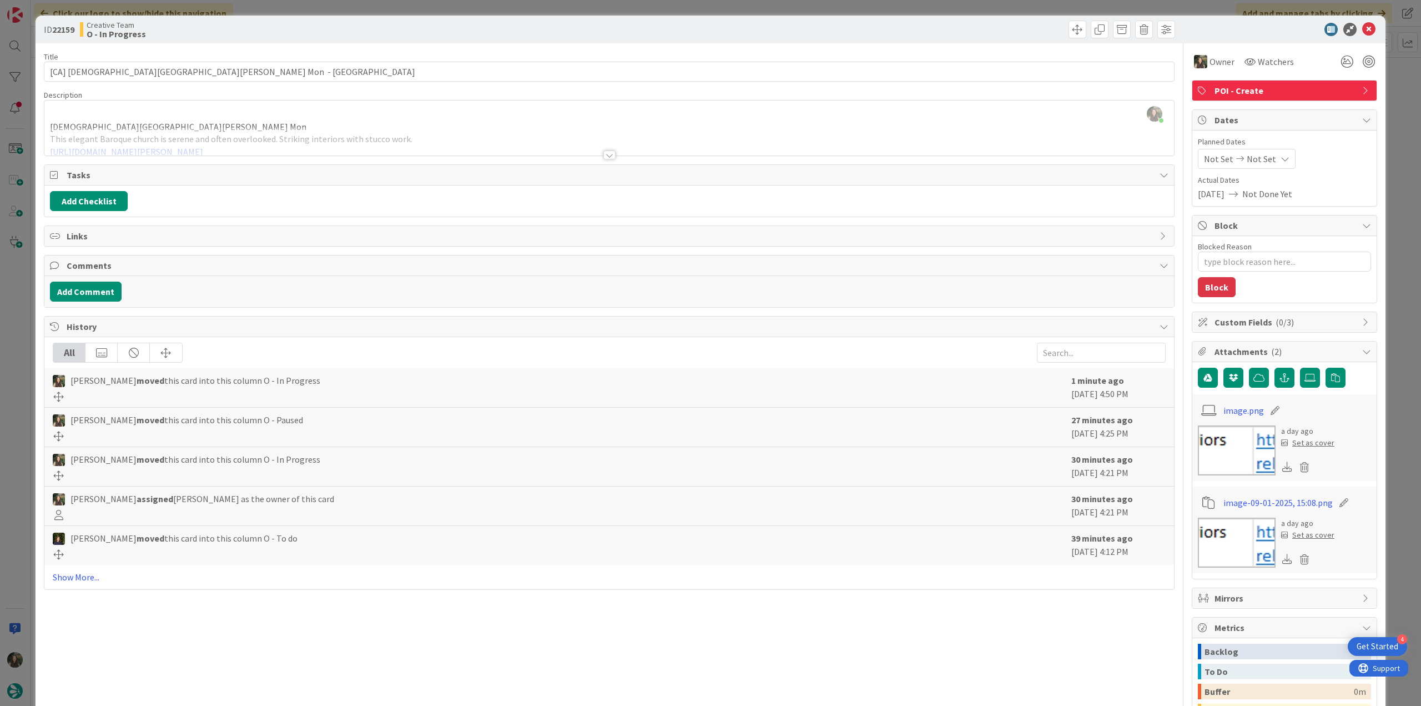
click at [24, 336] on div "ID 22159 Creative Team O - In Progress Title 59 / 128 [CA] Chiesa di San Giovan…" at bounding box center [710, 353] width 1421 height 706
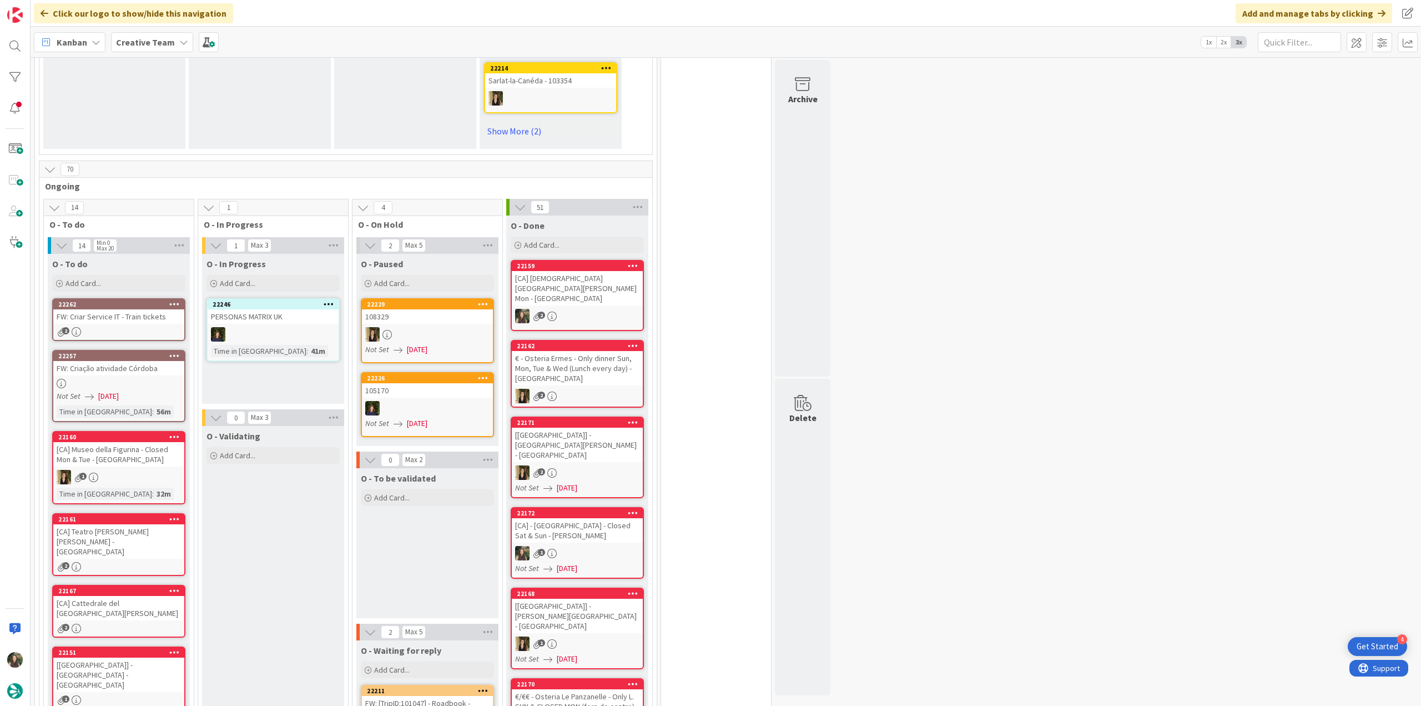
click at [149, 327] on div "2" at bounding box center [118, 331] width 131 height 9
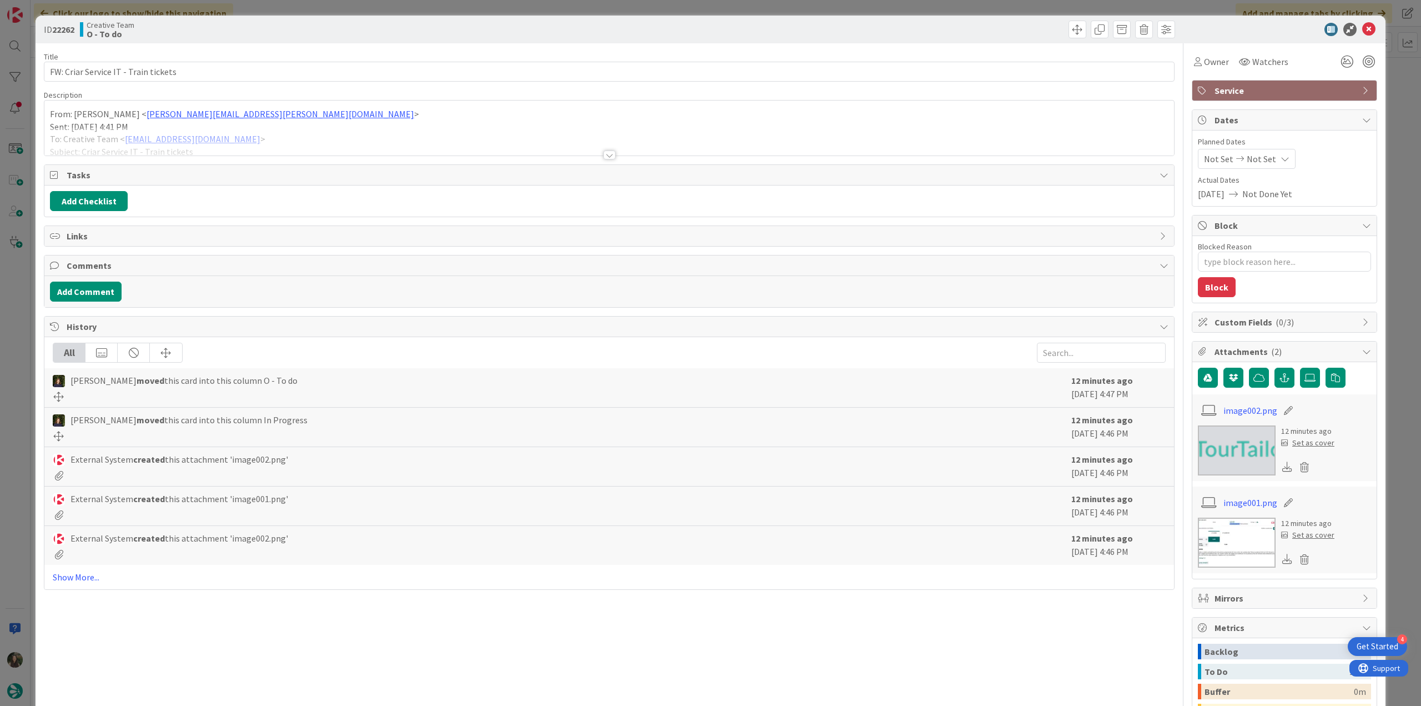
click at [367, 133] on div at bounding box center [609, 141] width 1130 height 28
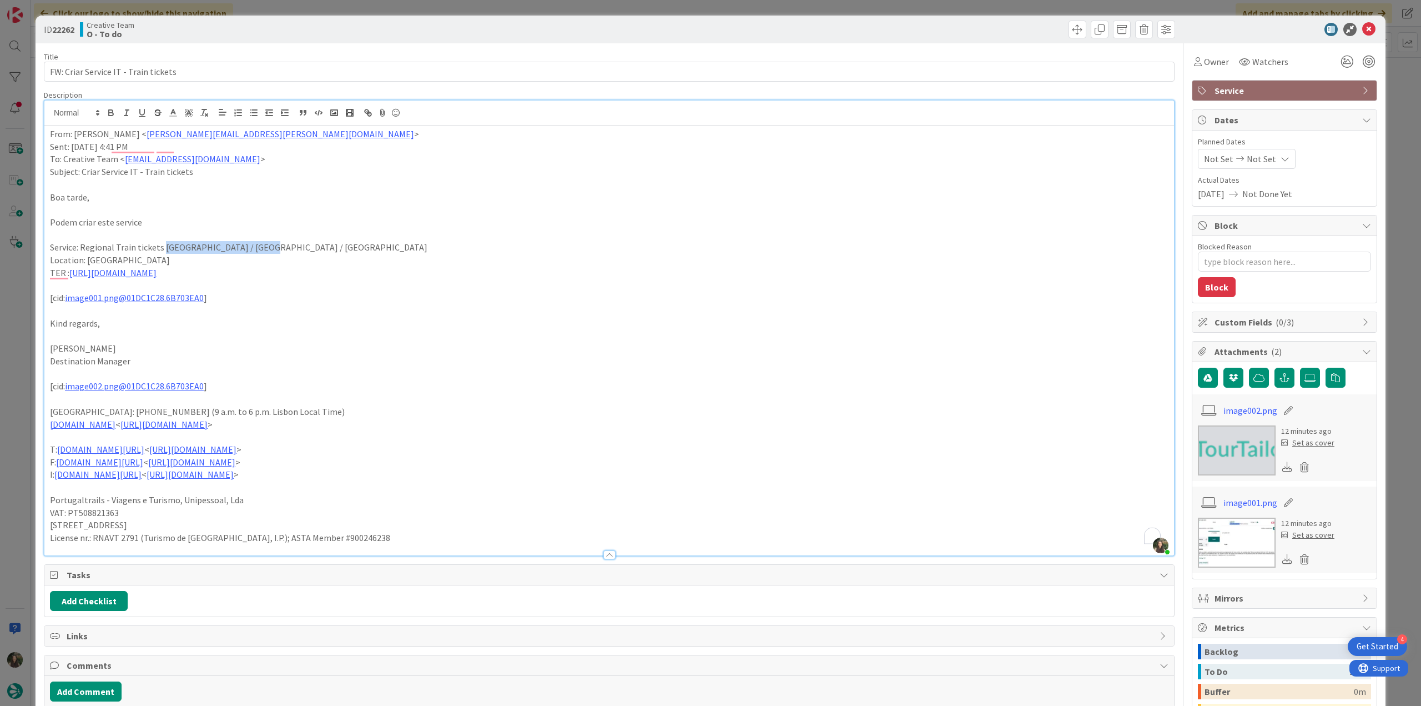
drag, startPoint x: 259, startPoint y: 247, endPoint x: 160, endPoint y: 247, distance: 98.8
click at [160, 247] on p "Service: Regional Train tickets [GEOGRAPHIC_DATA] / [GEOGRAPHIC_DATA] / [GEOGRA…" at bounding box center [609, 247] width 1119 height 13
copy p "Lucca / Montecatini Terme"
click at [14, 362] on div "ID 22262 Creative Team O - To do Title 36 / 128 FW: Criar Service IT - Train ti…" at bounding box center [710, 353] width 1421 height 706
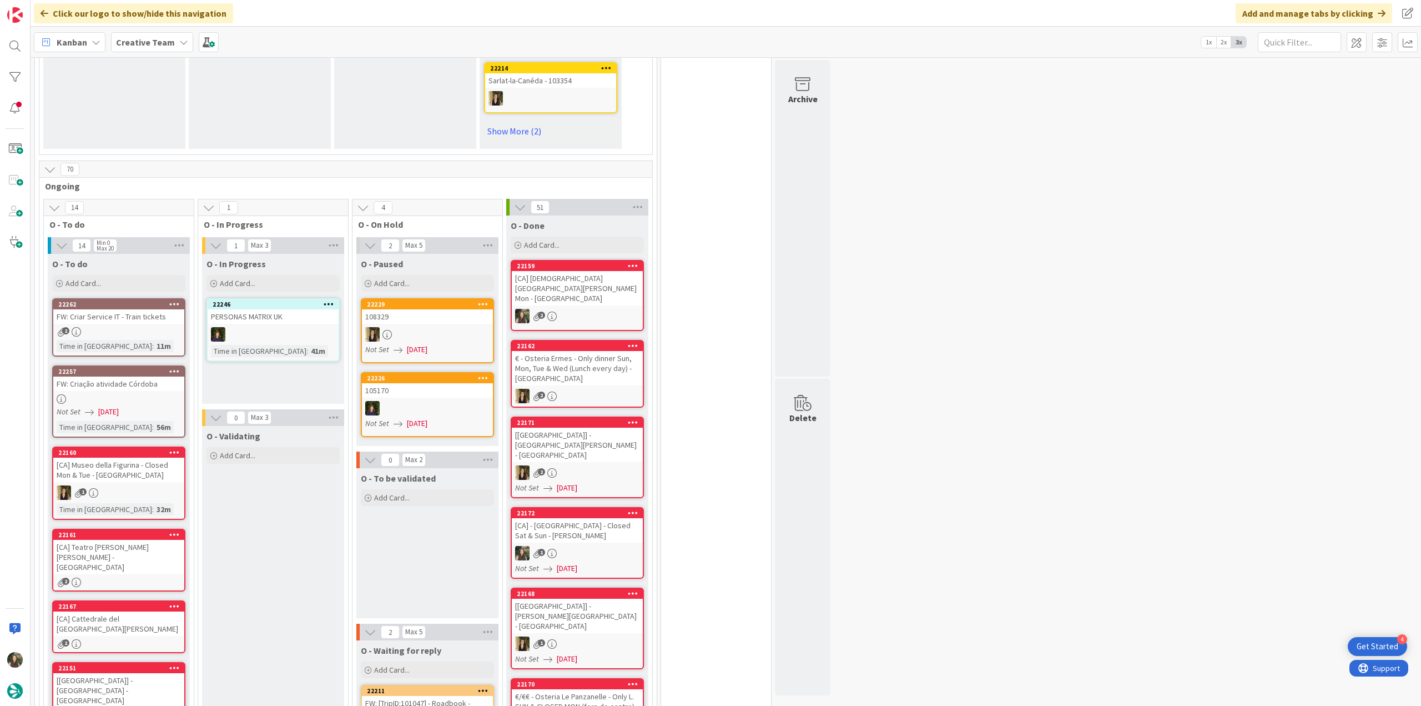
click at [125, 327] on div "2" at bounding box center [118, 331] width 131 height 9
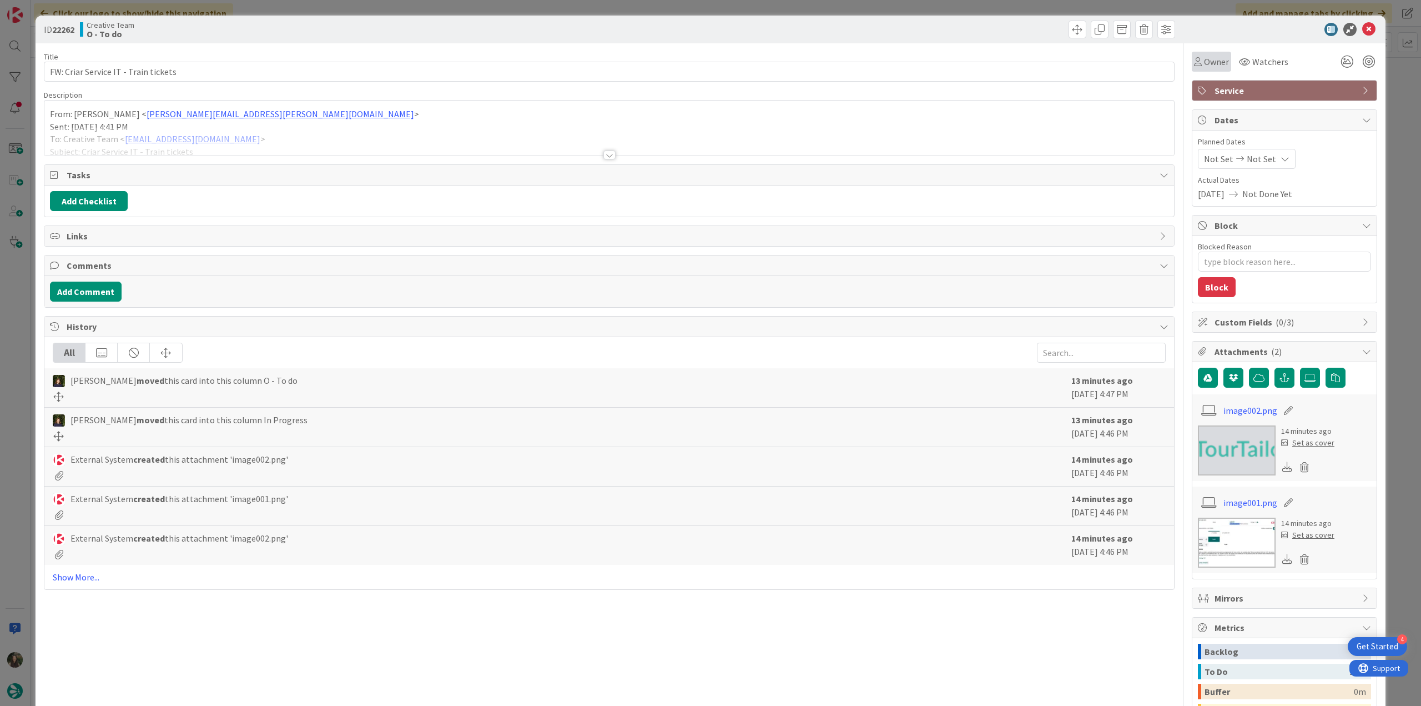
click at [1217, 62] on span "Owner" at bounding box center [1216, 61] width 25 height 13
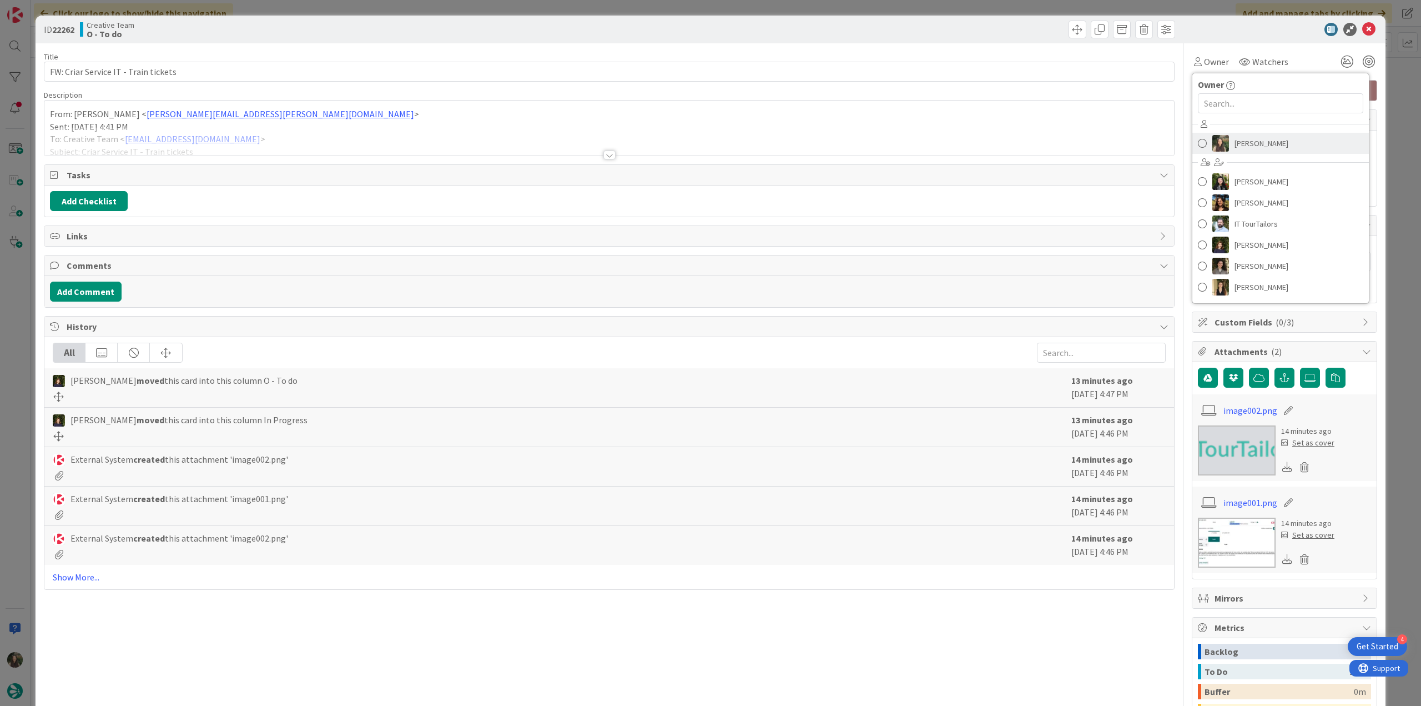
click at [1258, 150] on link "[PERSON_NAME]" at bounding box center [1281, 143] width 177 height 21
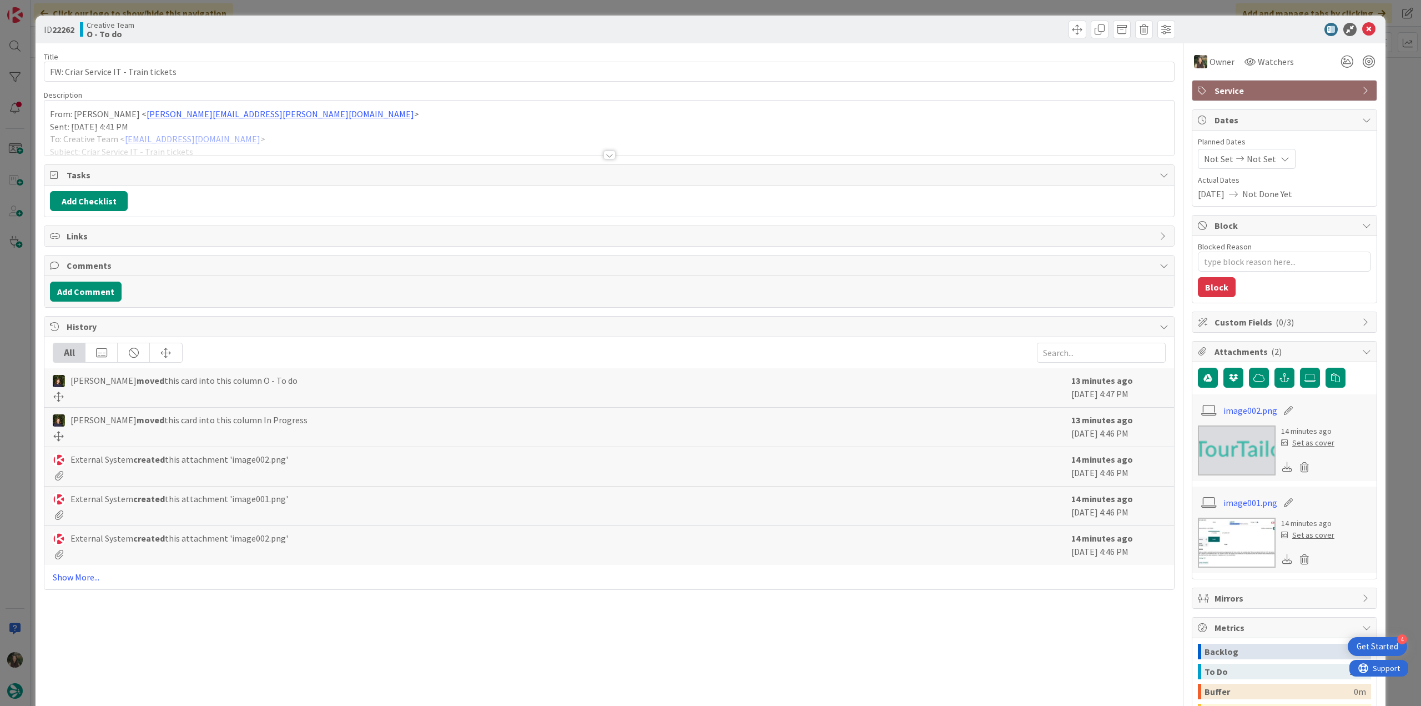
click at [1392, 114] on div "ID 22262 Creative Team O - To do Title 36 / 128 FW: Criar Service IT - Train ti…" at bounding box center [710, 353] width 1421 height 706
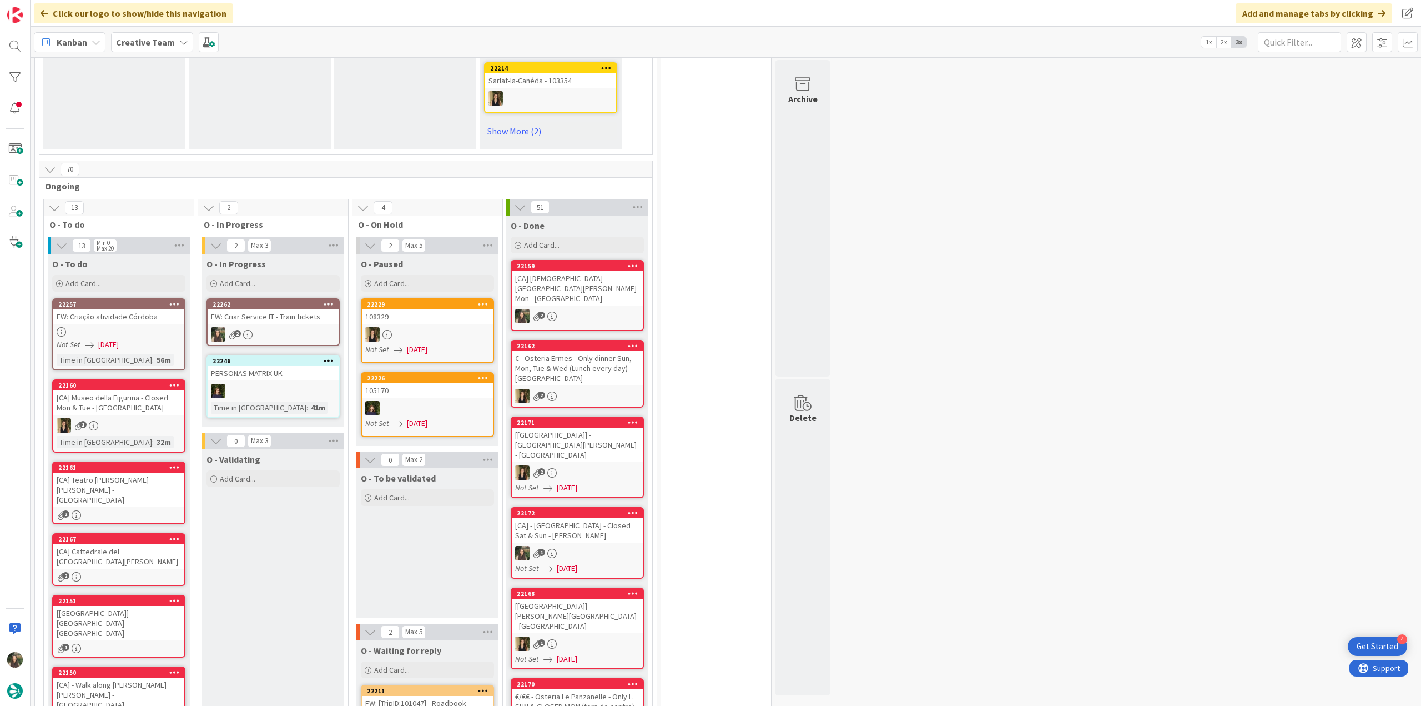
click at [294, 327] on div "2" at bounding box center [273, 334] width 131 height 14
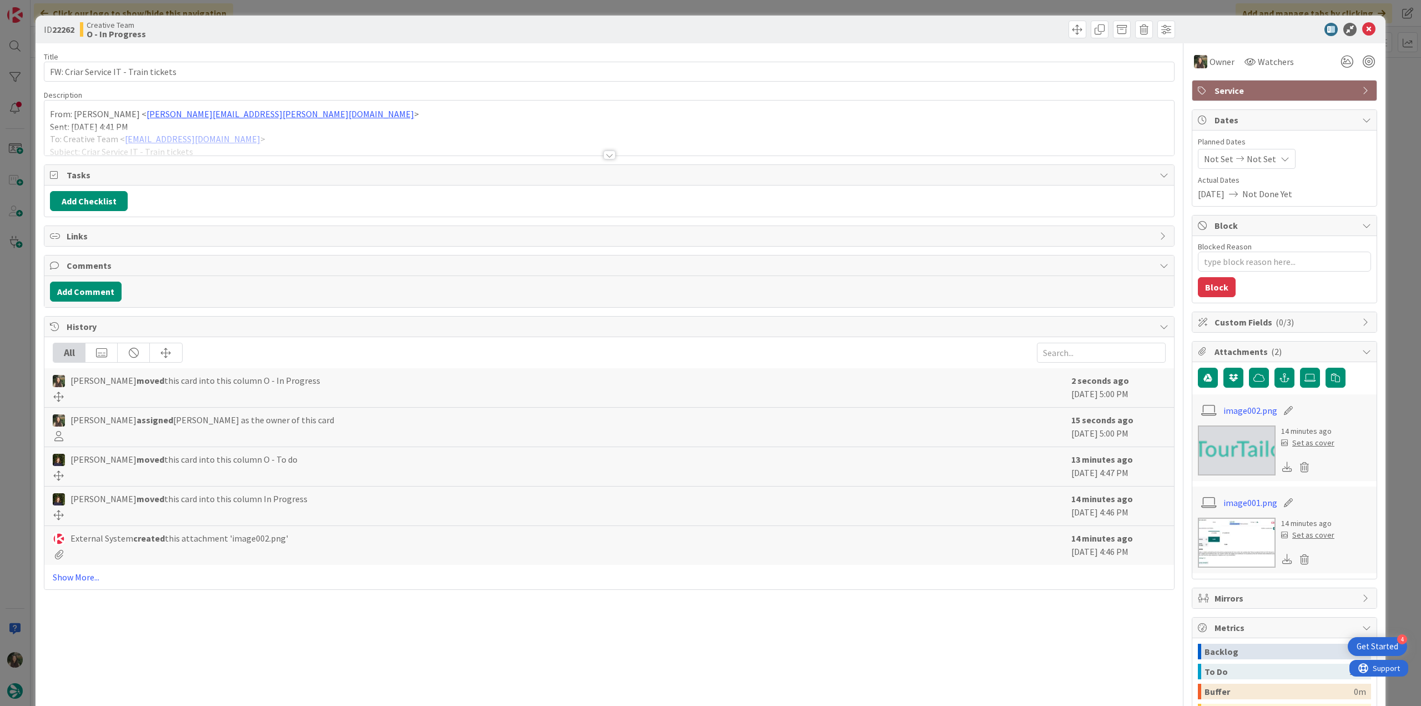
click at [336, 140] on div at bounding box center [609, 141] width 1130 height 28
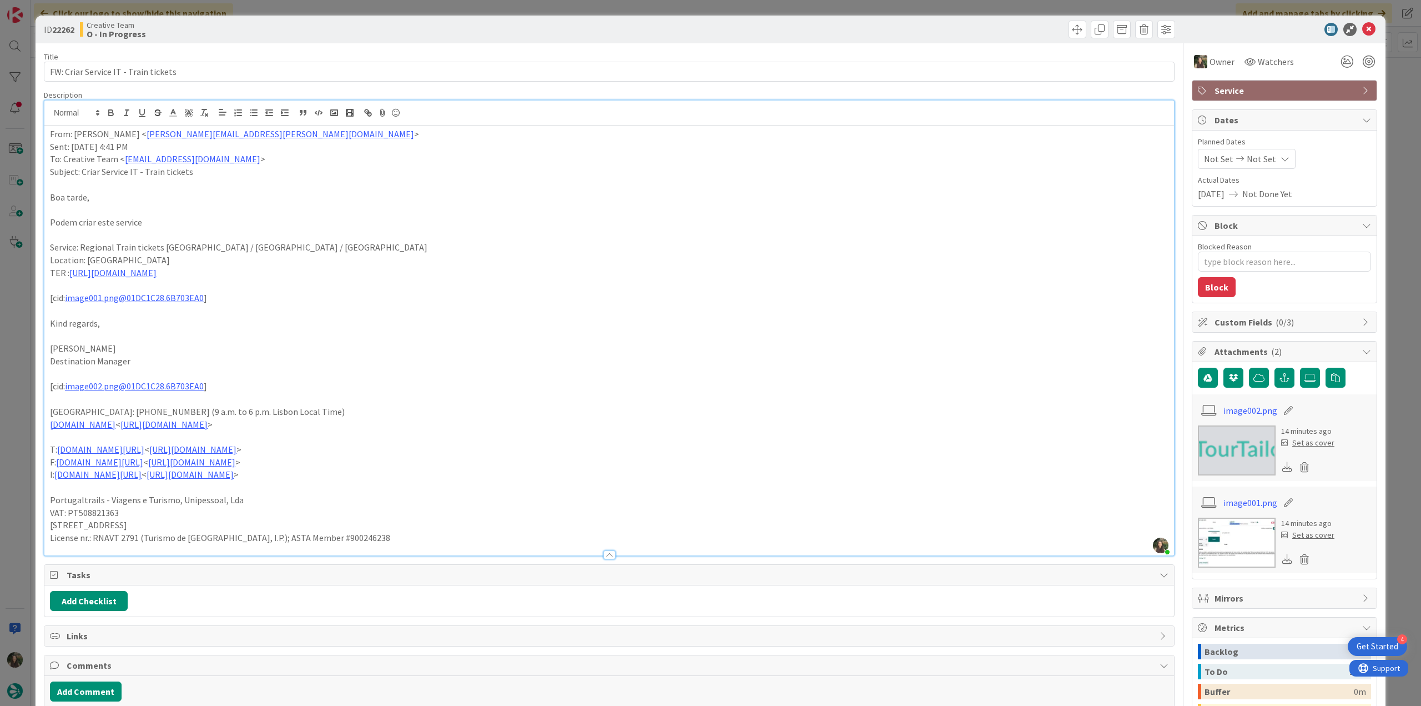
click at [32, 380] on div "ID 22262 Creative Team O - In Progress Title 36 / 128 FW: Criar Service IT - Tr…" at bounding box center [710, 353] width 1421 height 706
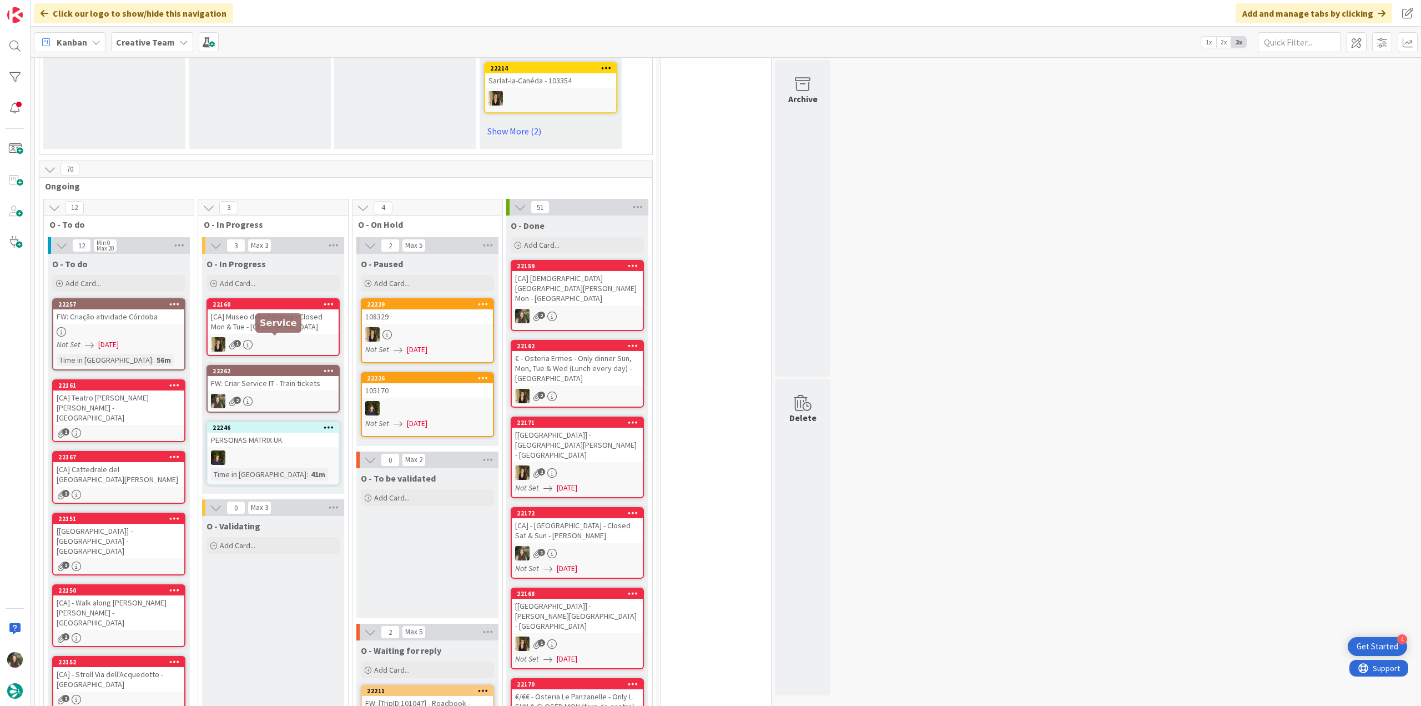
click at [265, 376] on div "FW: Criar Service IT - Train tickets" at bounding box center [273, 383] width 131 height 14
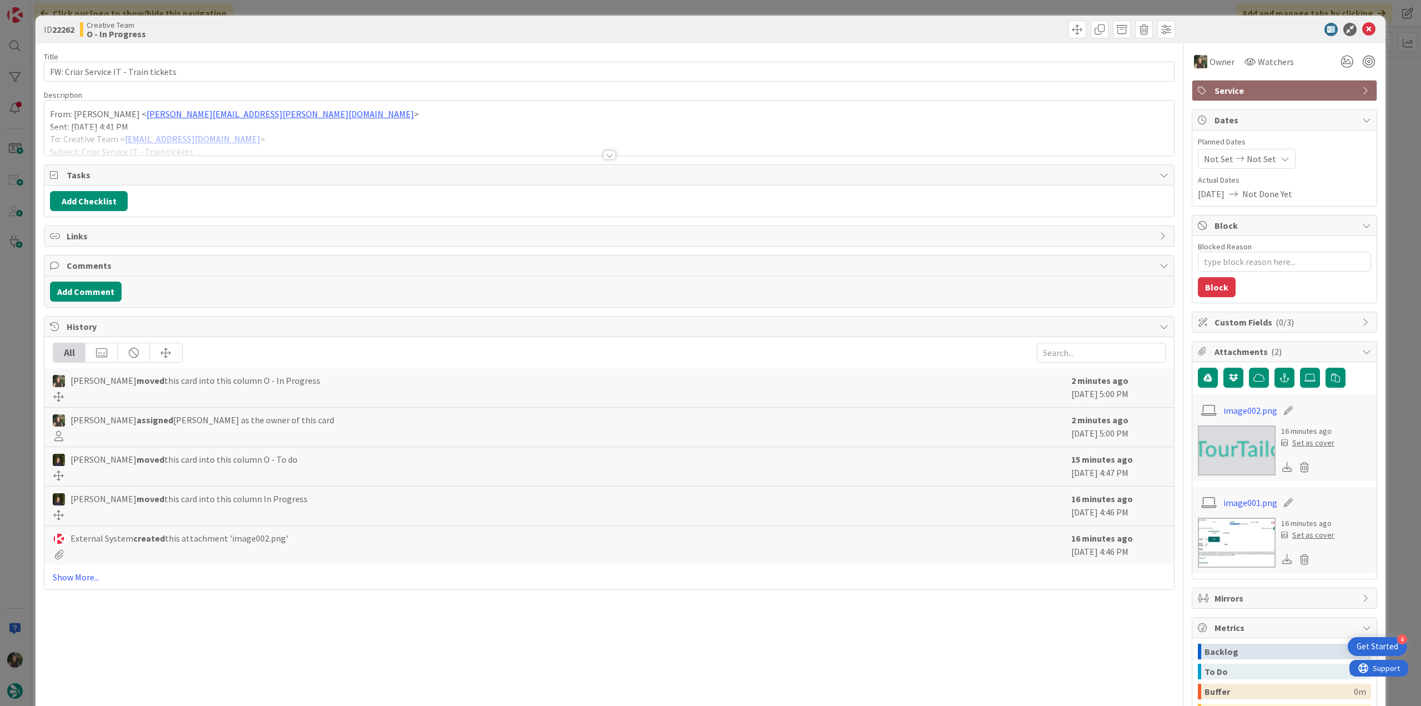
type textarea "x"
click at [338, 122] on p "Sent: [DATE] 4:41 PM" at bounding box center [609, 126] width 1119 height 13
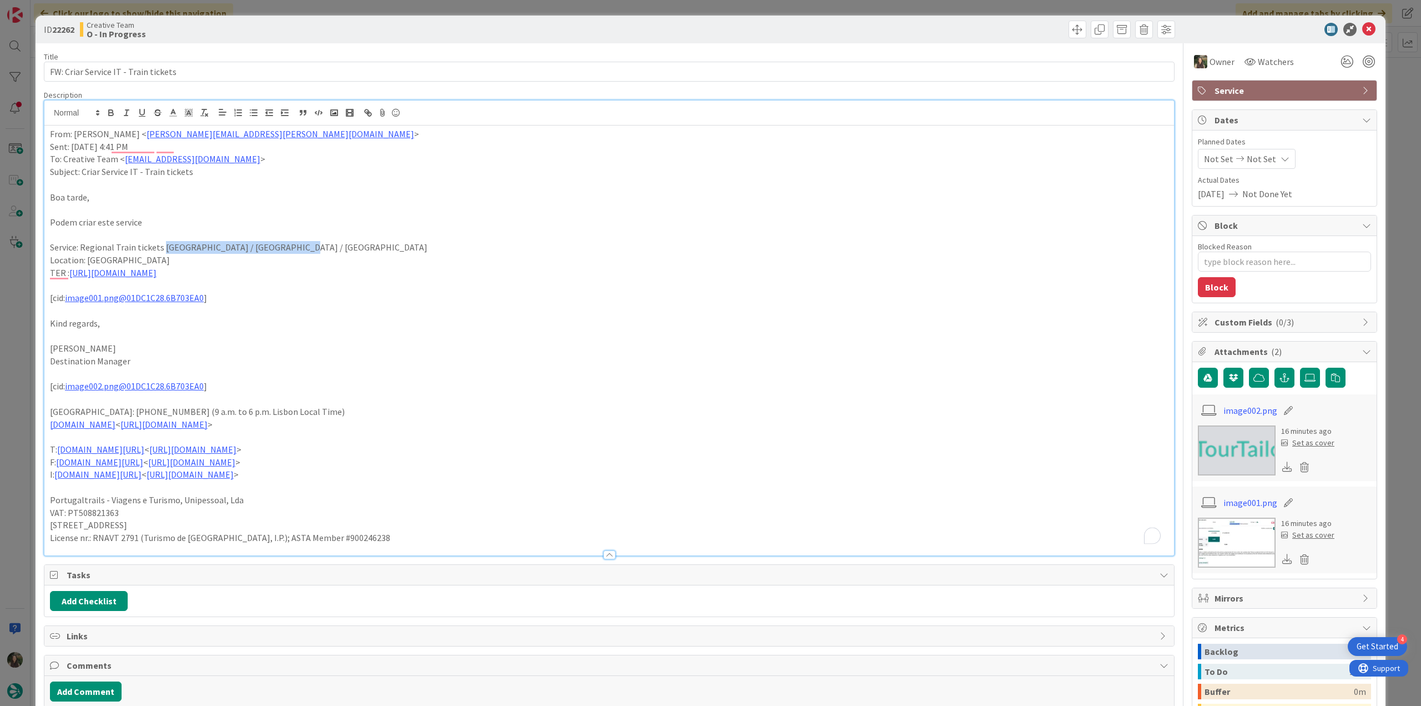
drag, startPoint x: 295, startPoint y: 247, endPoint x: 162, endPoint y: 245, distance: 133.3
click at [162, 245] on p "Service: Regional Train tickets [GEOGRAPHIC_DATA] / [GEOGRAPHIC_DATA] / [GEOGRA…" at bounding box center [609, 247] width 1119 height 13
copy p "Lucca / Montecatini Terme / Lucca"
click at [157, 272] on link "[URL][DOMAIN_NAME]" at bounding box center [112, 272] width 87 height 11
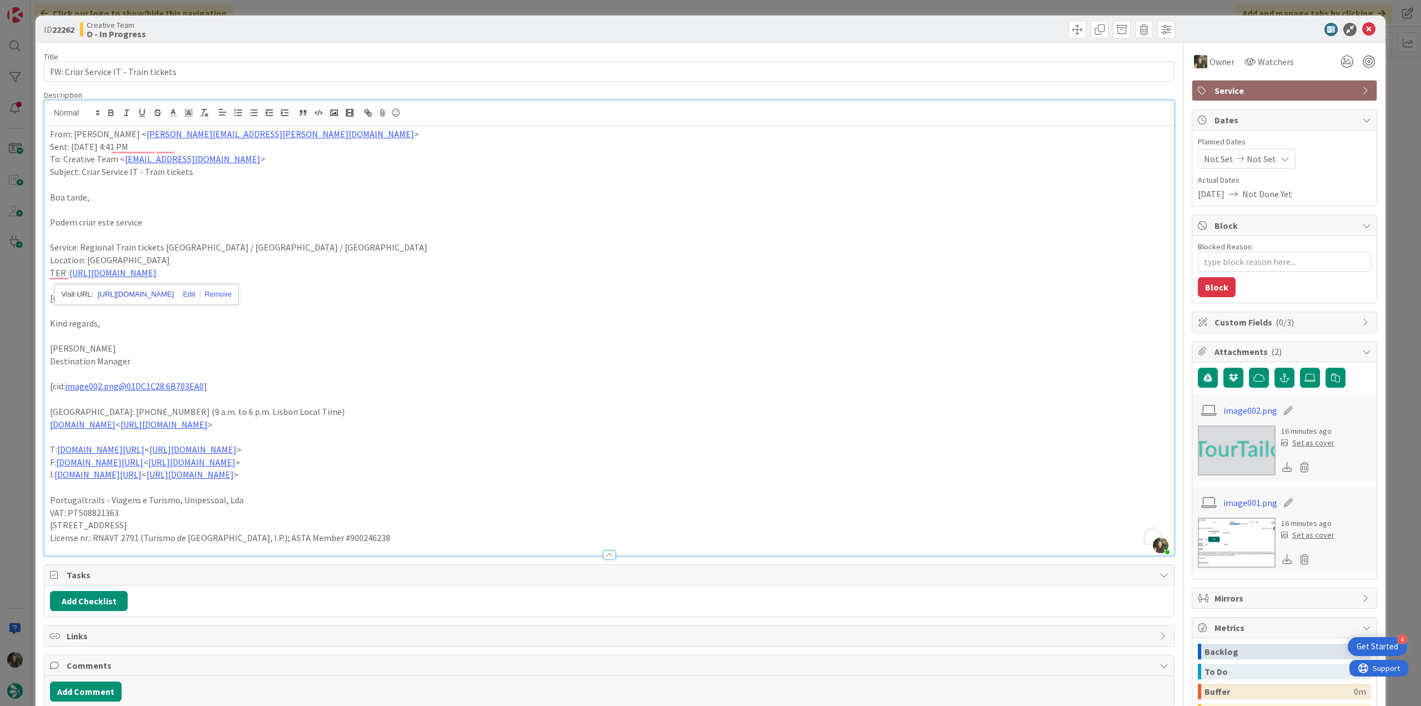
click at [173, 292] on link "[URL][DOMAIN_NAME]" at bounding box center [136, 294] width 76 height 14
click at [462, 262] on p "Location: [GEOGRAPHIC_DATA]" at bounding box center [609, 260] width 1119 height 13
drag, startPoint x: 187, startPoint y: 72, endPoint x: 66, endPoint y: 75, distance: 121.1
click at [66, 75] on input "FW: Criar Service IT - Train tickets" at bounding box center [609, 72] width 1131 height 20
click at [26, 360] on div "ID 22262 Creative Team O - In Progress Title 36 / 128 FW: Criar Service IT - Tr…" at bounding box center [710, 353] width 1421 height 706
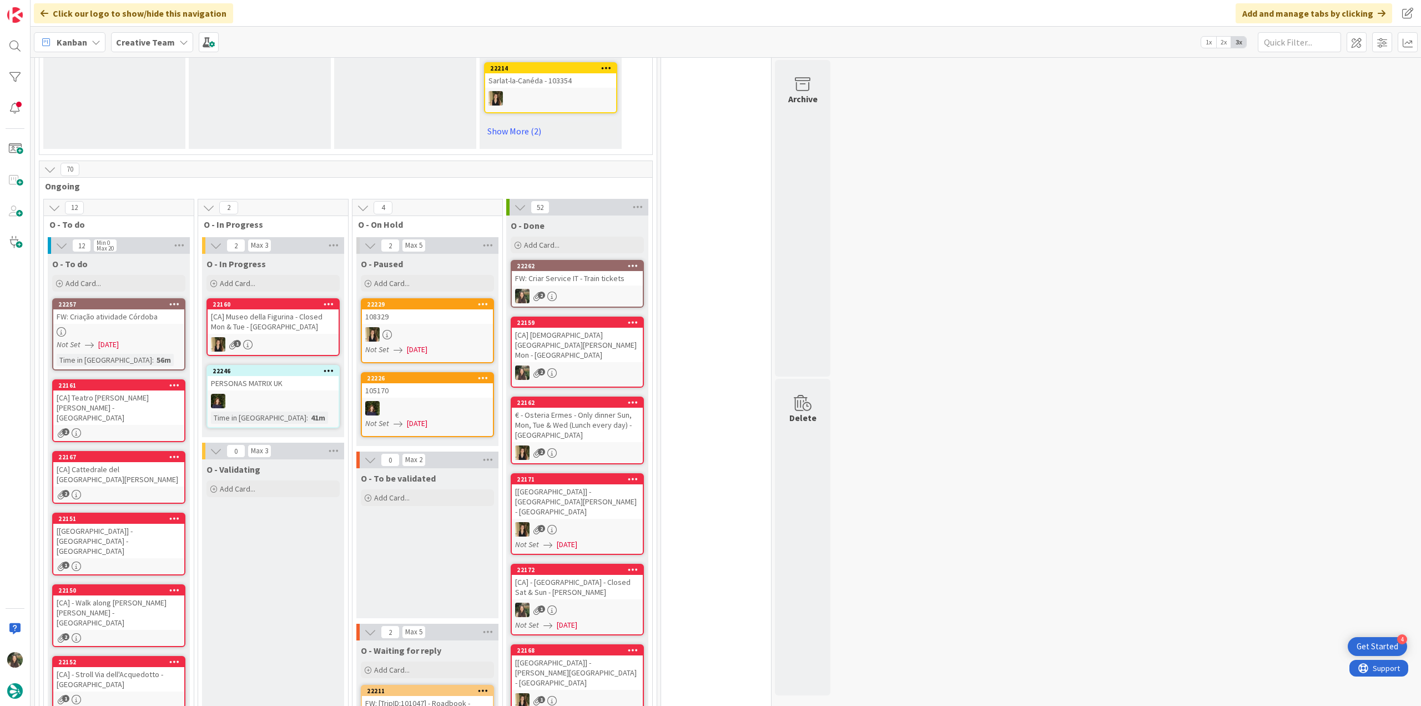
click at [598, 289] on div "2" at bounding box center [577, 296] width 131 height 14
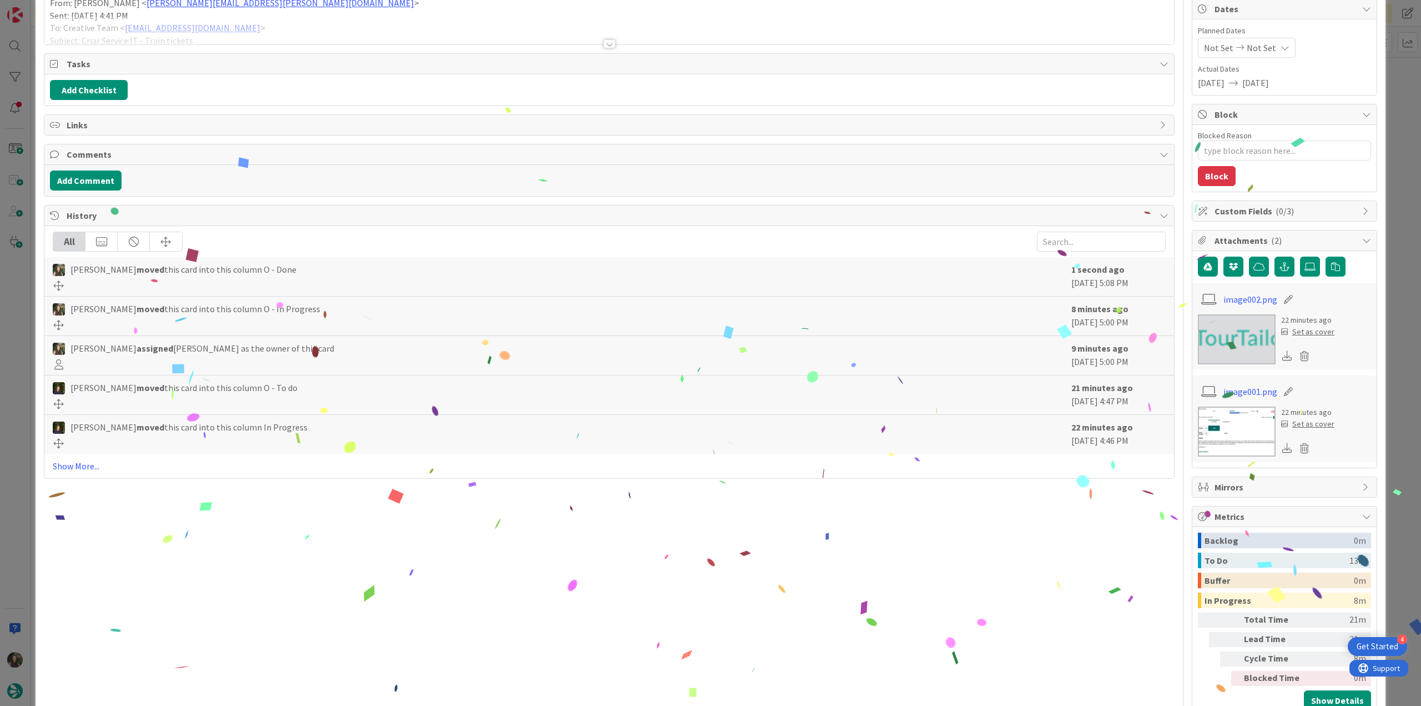
click at [1393, 531] on div "ID 22262 Creative Team O - Done Title 36 / 128 FW: Criar Service IT - Train tic…" at bounding box center [710, 353] width 1421 height 706
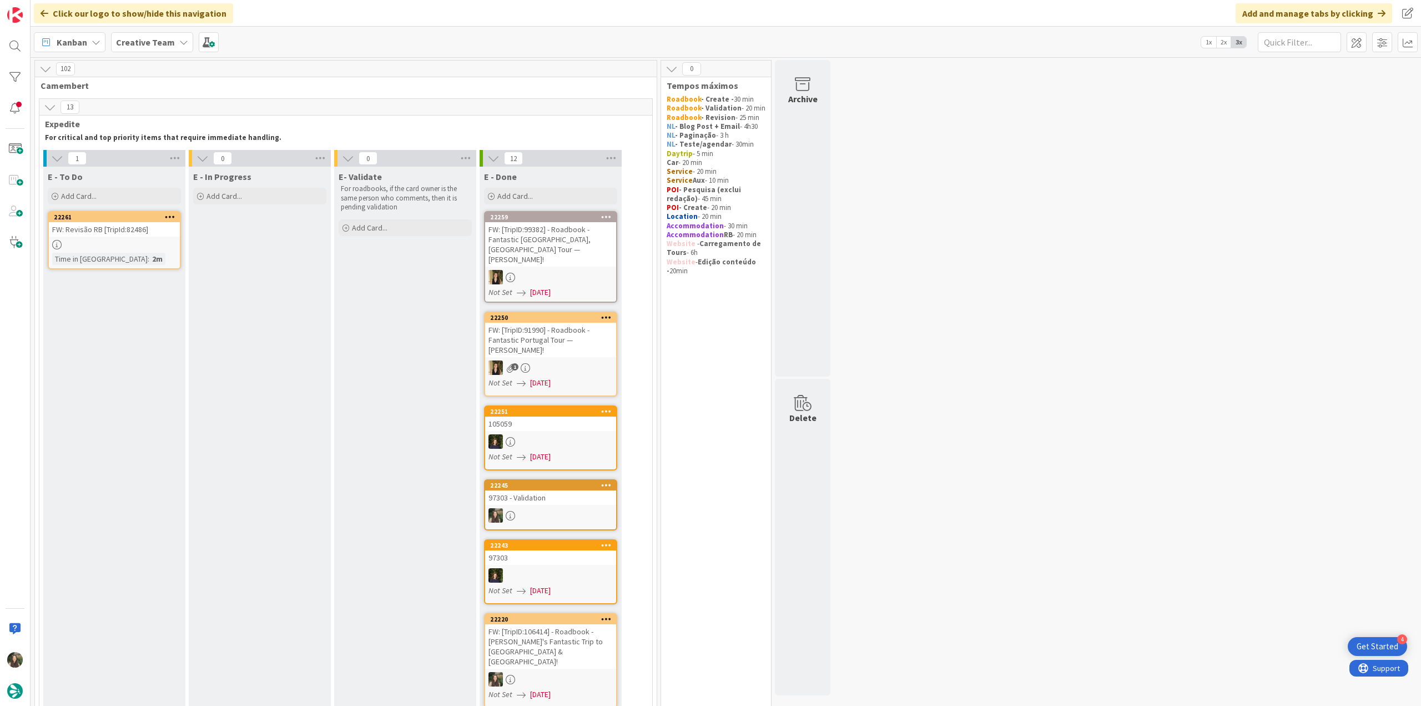
click at [146, 256] on div "Time in Column : 2m" at bounding box center [114, 259] width 124 height 12
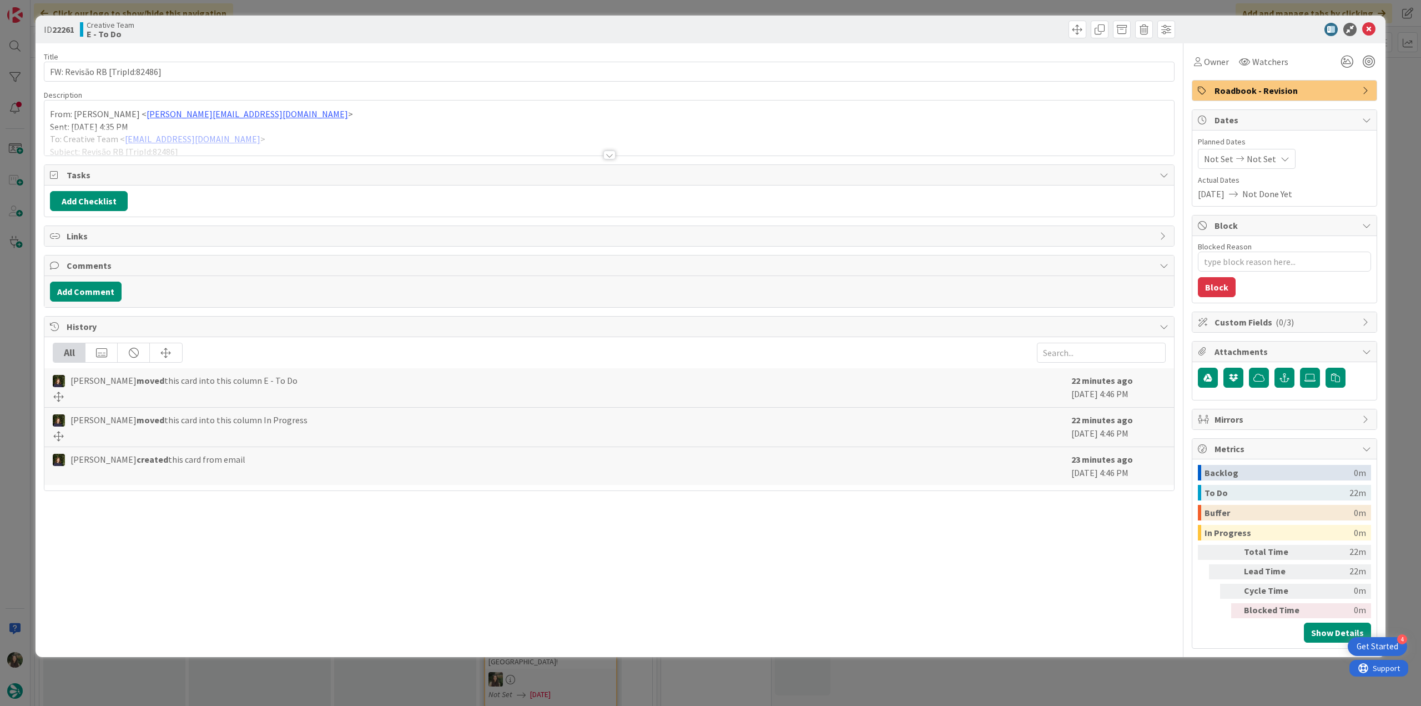
click at [31, 315] on div "ID 22261 Creative Team E - To Do Title 30 / 128 FW: Revisão RB [TripId:82486] D…" at bounding box center [710, 353] width 1421 height 706
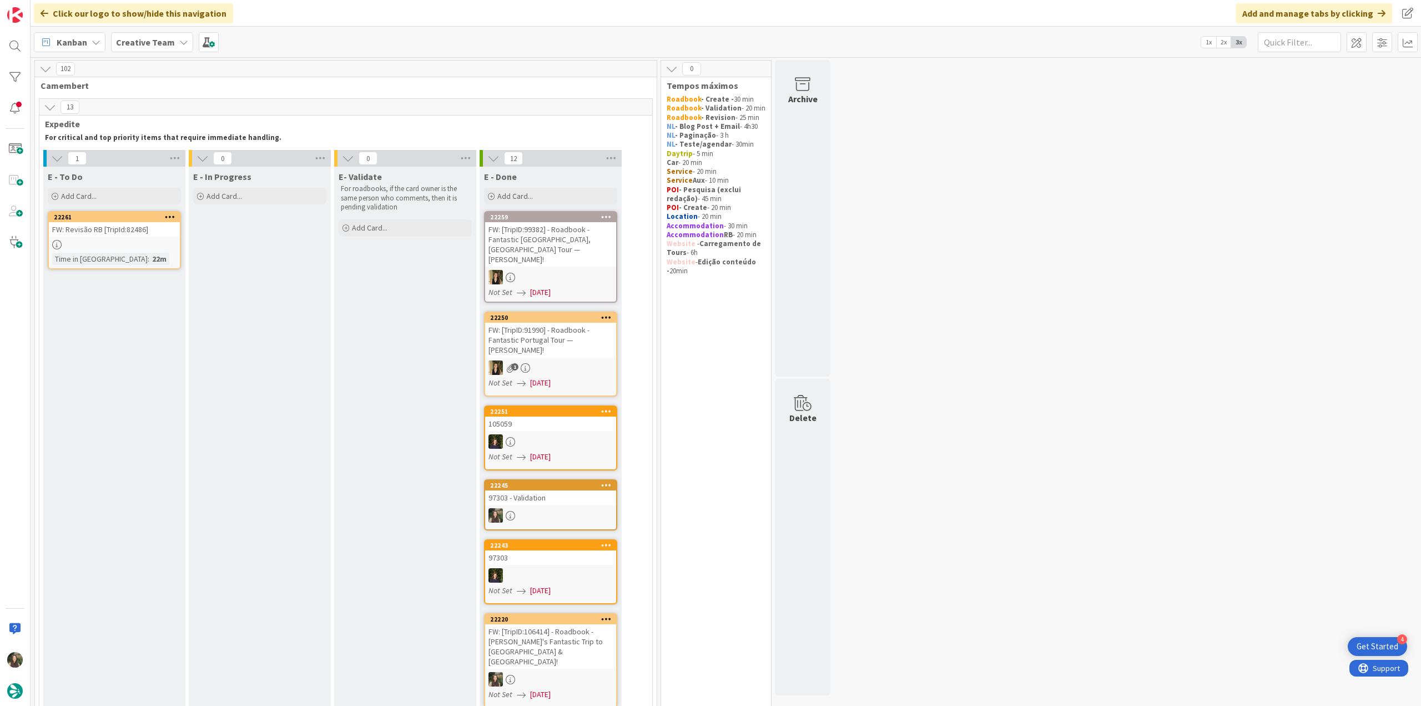
click at [134, 237] on link "22261 FW: Revisão RB [TripId:82486] Time in [GEOGRAPHIC_DATA] : 22m" at bounding box center [114, 240] width 133 height 58
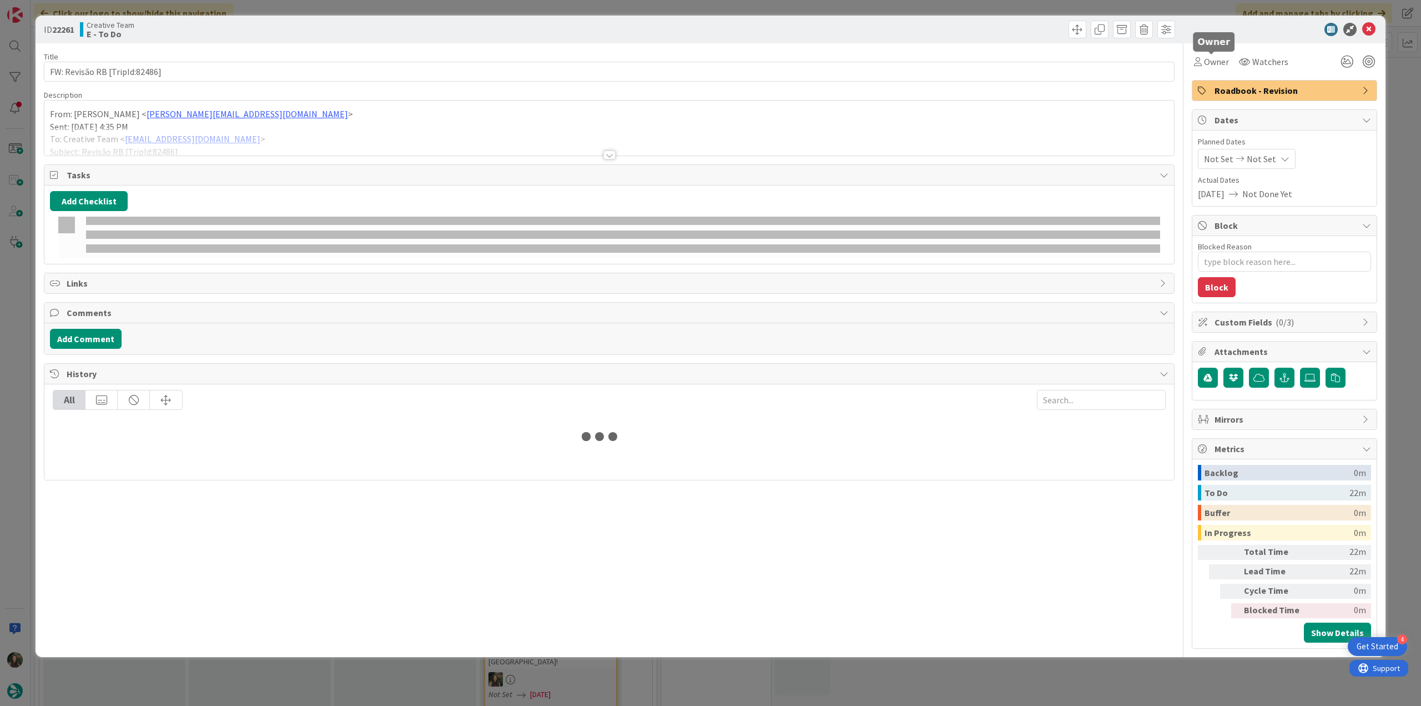
click at [1215, 67] on span "Owner" at bounding box center [1216, 61] width 25 height 13
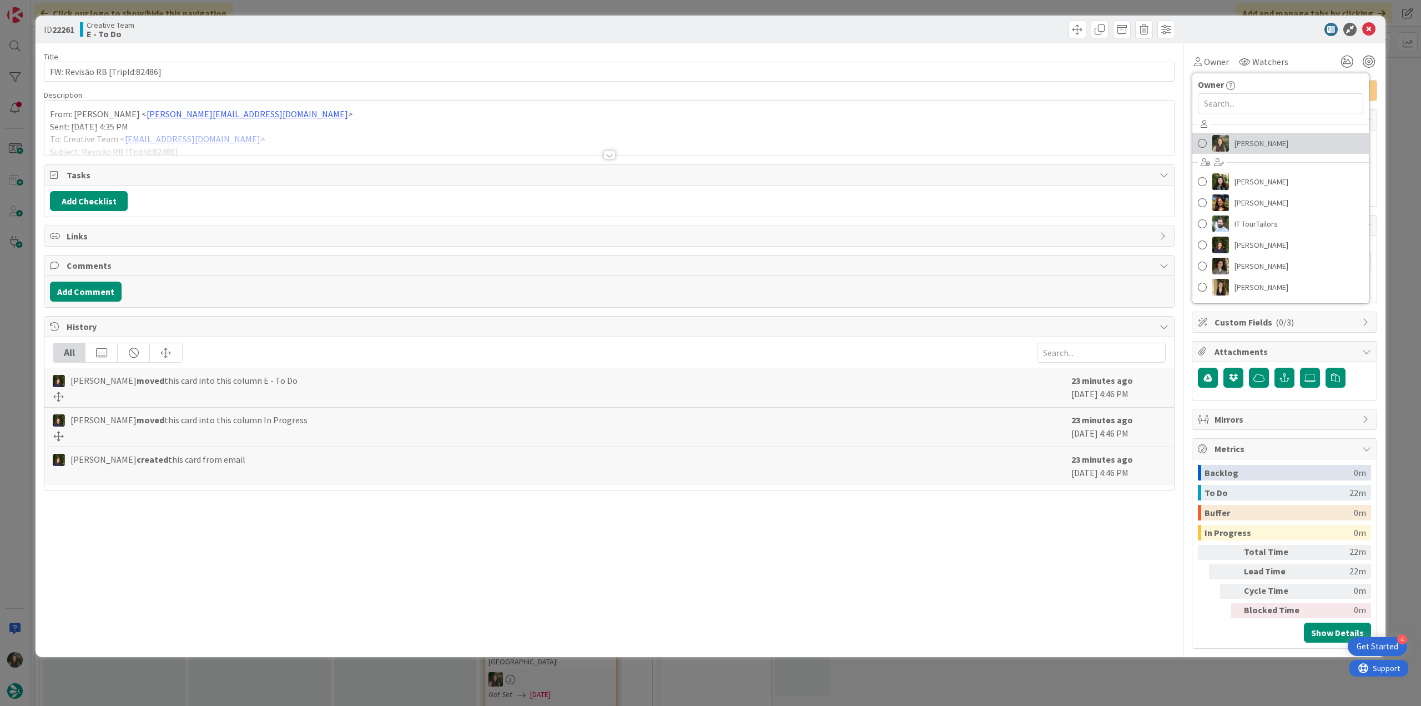
click at [1231, 143] on link "[PERSON_NAME]" at bounding box center [1281, 143] width 177 height 21
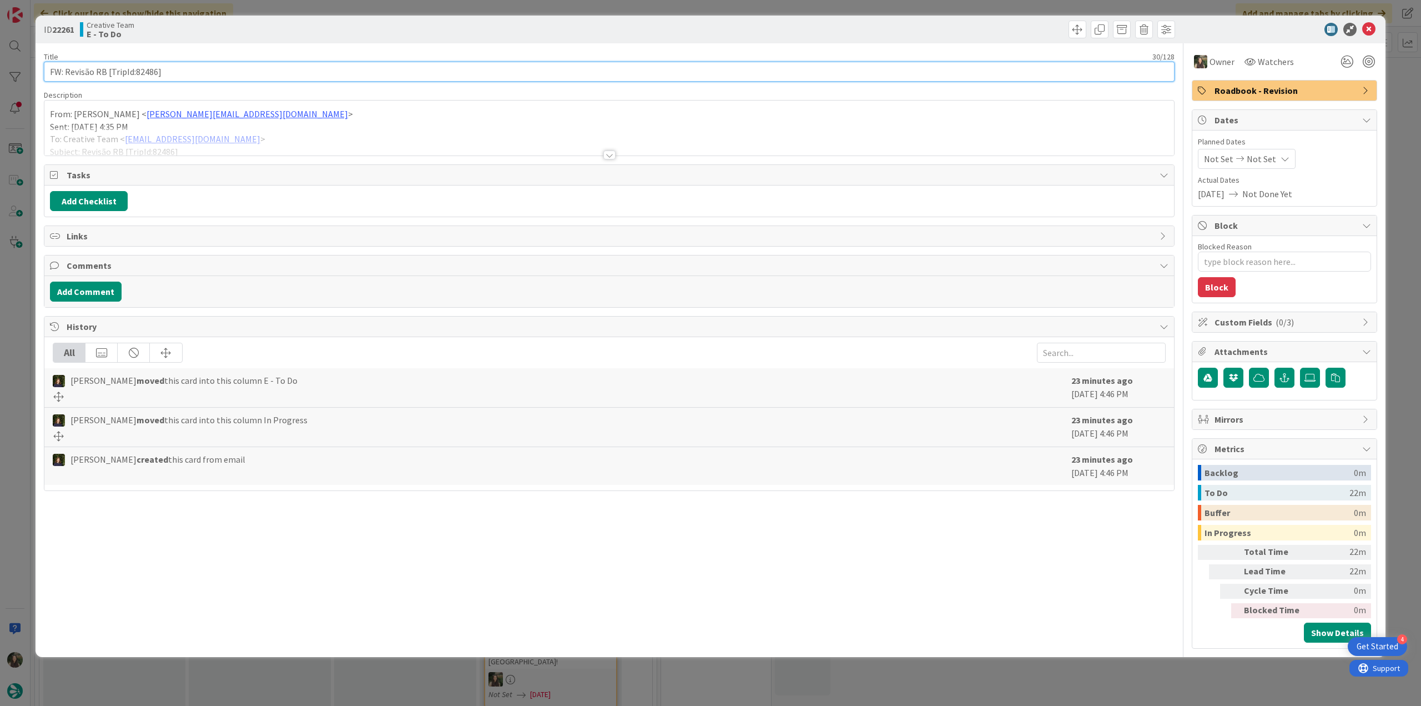
click at [153, 77] on input "FW: Revisão RB [TripId:82486]" at bounding box center [609, 72] width 1131 height 20
click at [13, 282] on div "ID 22261 Creative Team E - To Do Title 30 / 128 FW: Revisão RB [TripId:82486] D…" at bounding box center [710, 353] width 1421 height 706
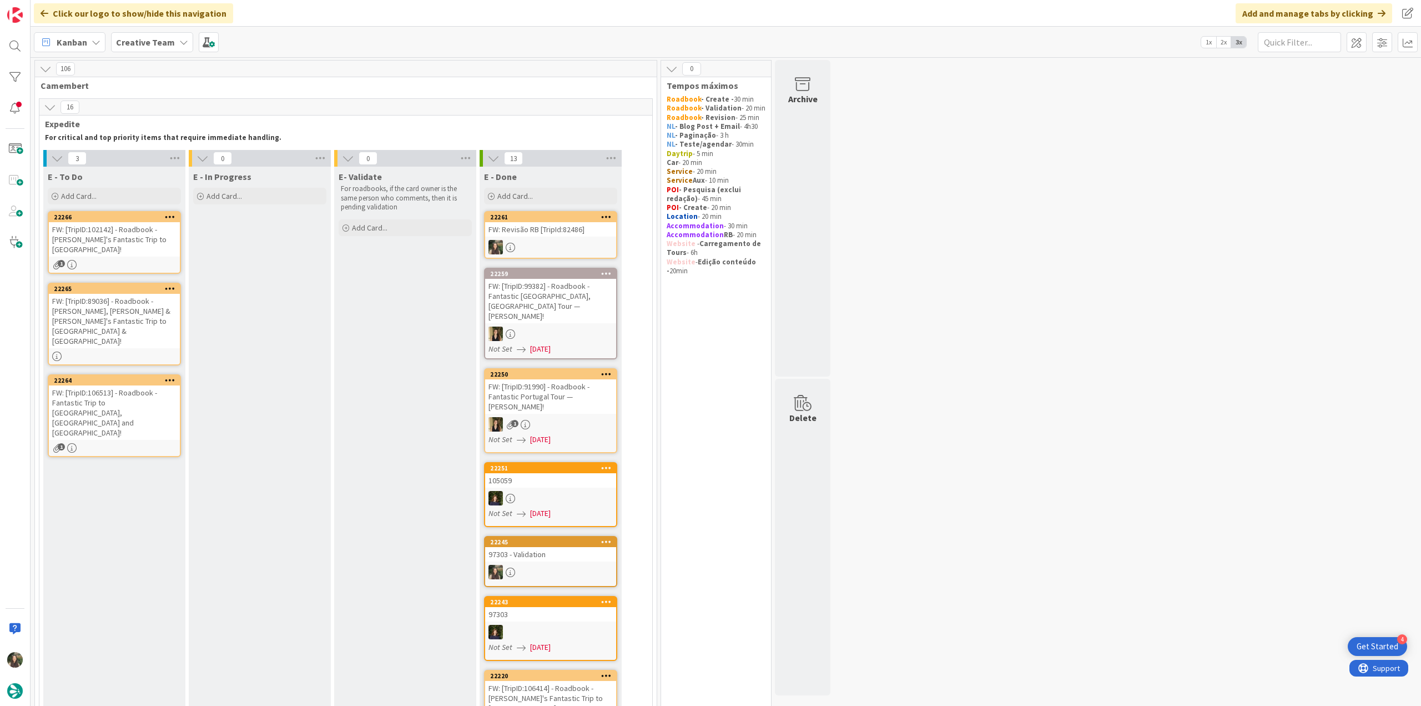
click at [563, 225] on div "FW: Revisão RB [TripId:82486]" at bounding box center [550, 229] width 131 height 14
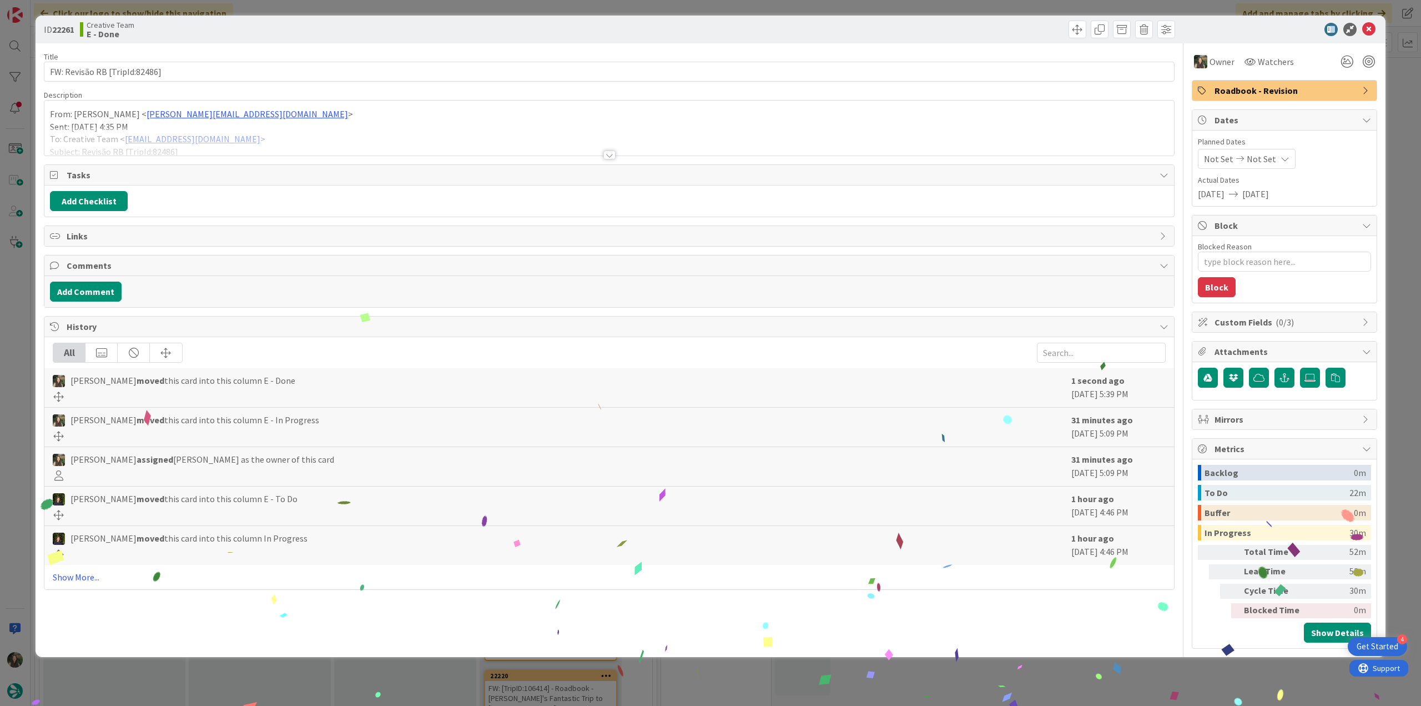
click at [1147, 677] on div "ID 22261 Creative Team E - Done Title 30 / 128 FW: Revisão RB [TripId:82486] De…" at bounding box center [710, 353] width 1421 height 706
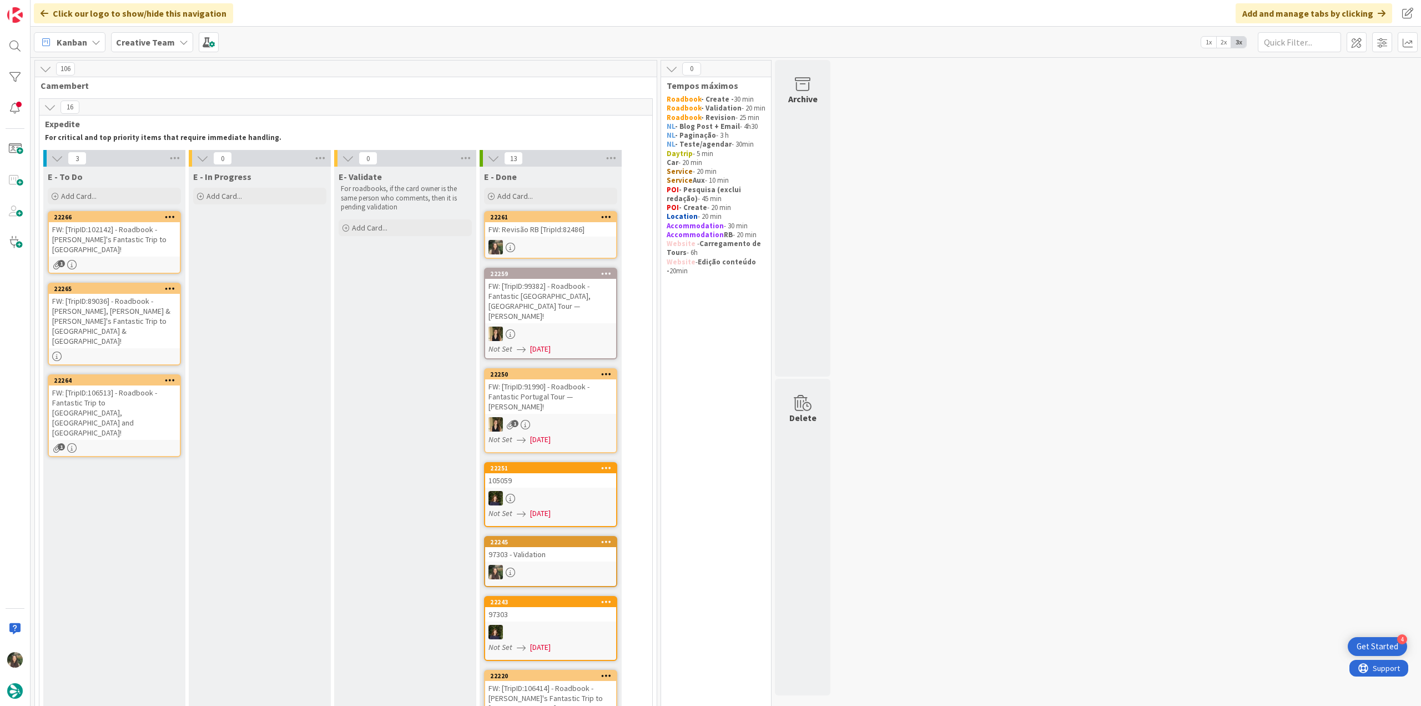
click at [154, 260] on div "1" at bounding box center [114, 264] width 131 height 9
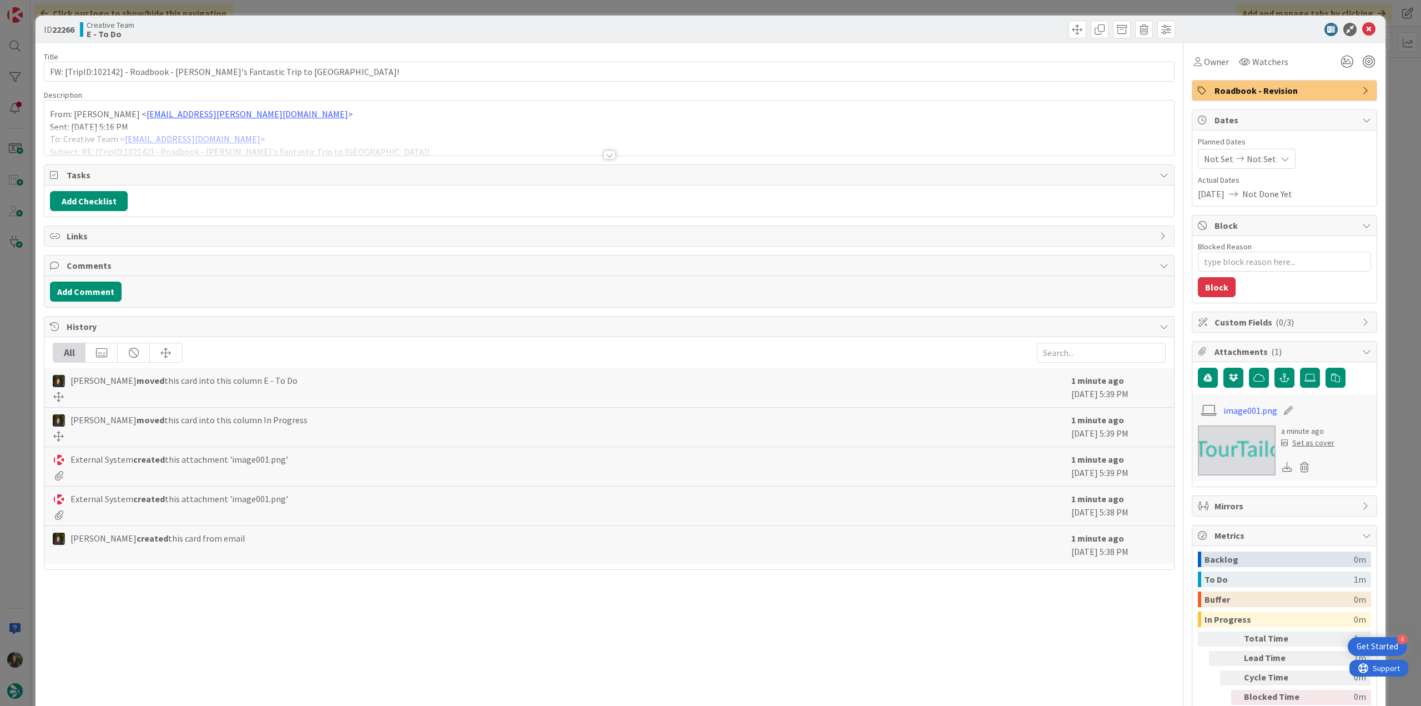
click at [344, 134] on div at bounding box center [609, 141] width 1130 height 28
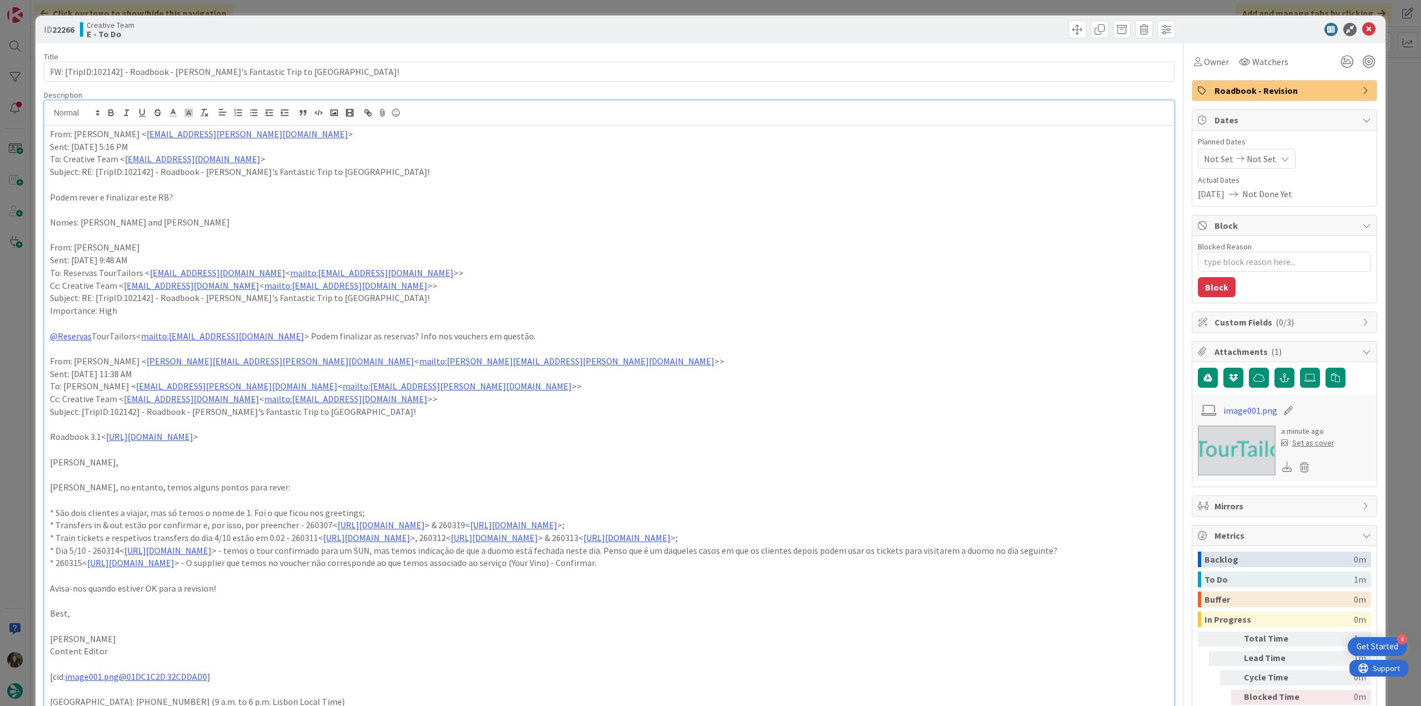
click at [19, 379] on div "ID 22266 Creative Team E - To Do Title 63 / 128 FW: [TripID:102142] - Roadbook …" at bounding box center [710, 353] width 1421 height 706
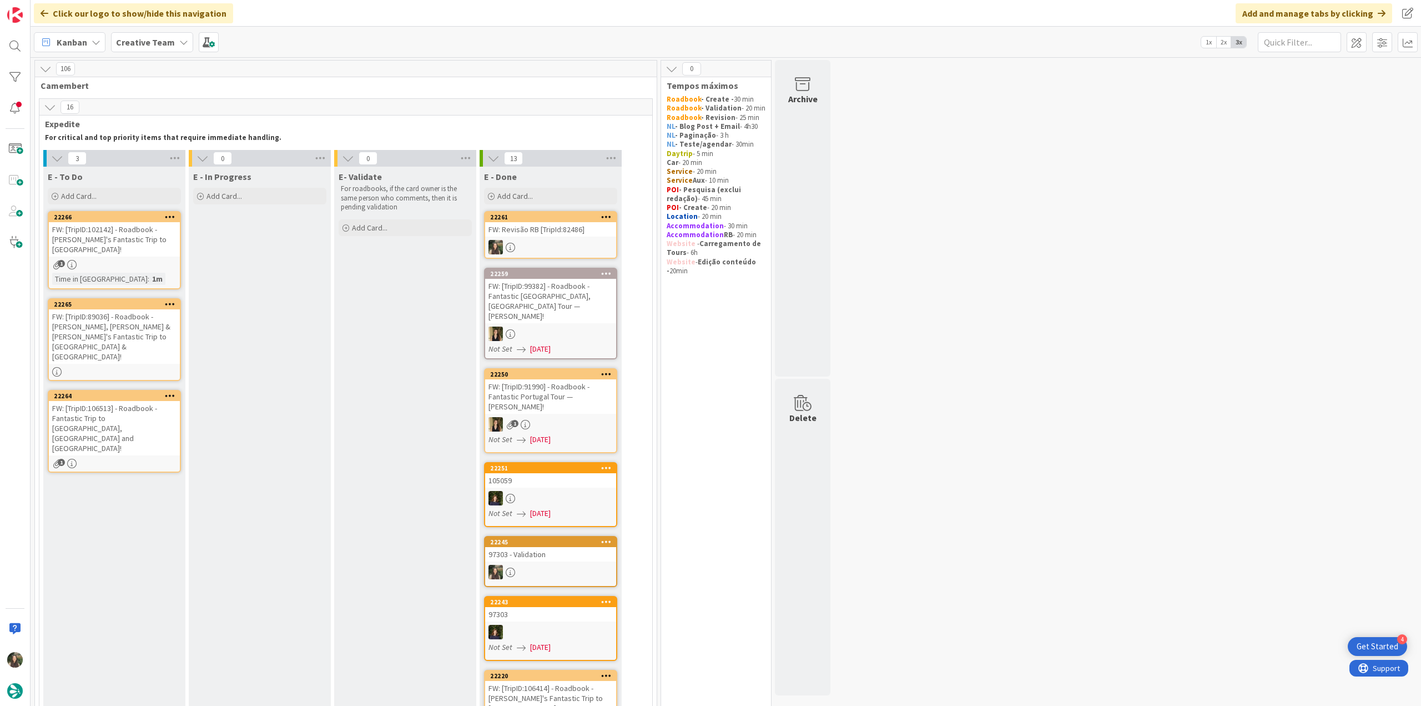
click at [131, 323] on div "FW: [TripID:89036] - Roadbook - [PERSON_NAME], [PERSON_NAME] & [PERSON_NAME]'s …" at bounding box center [114, 336] width 131 height 54
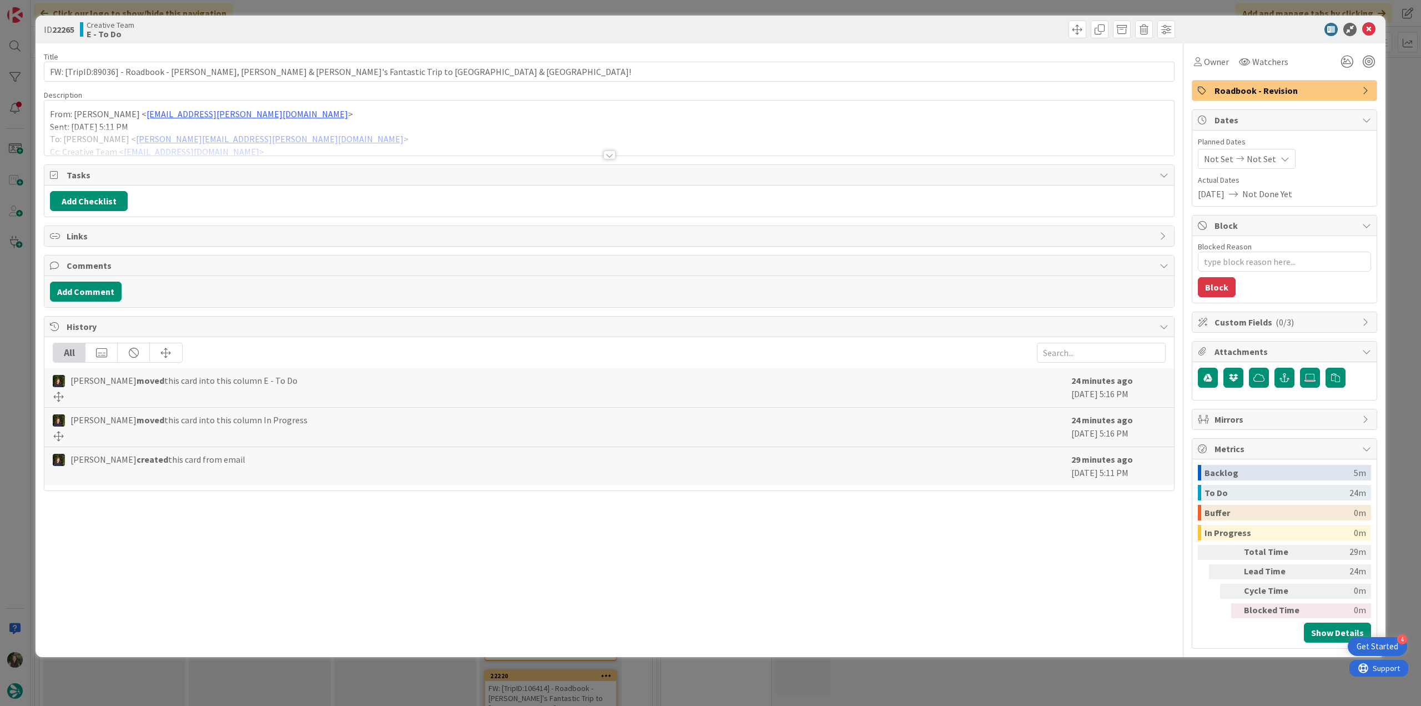
click at [298, 125] on p "Sent: [DATE] 5:11 PM" at bounding box center [609, 126] width 1119 height 13
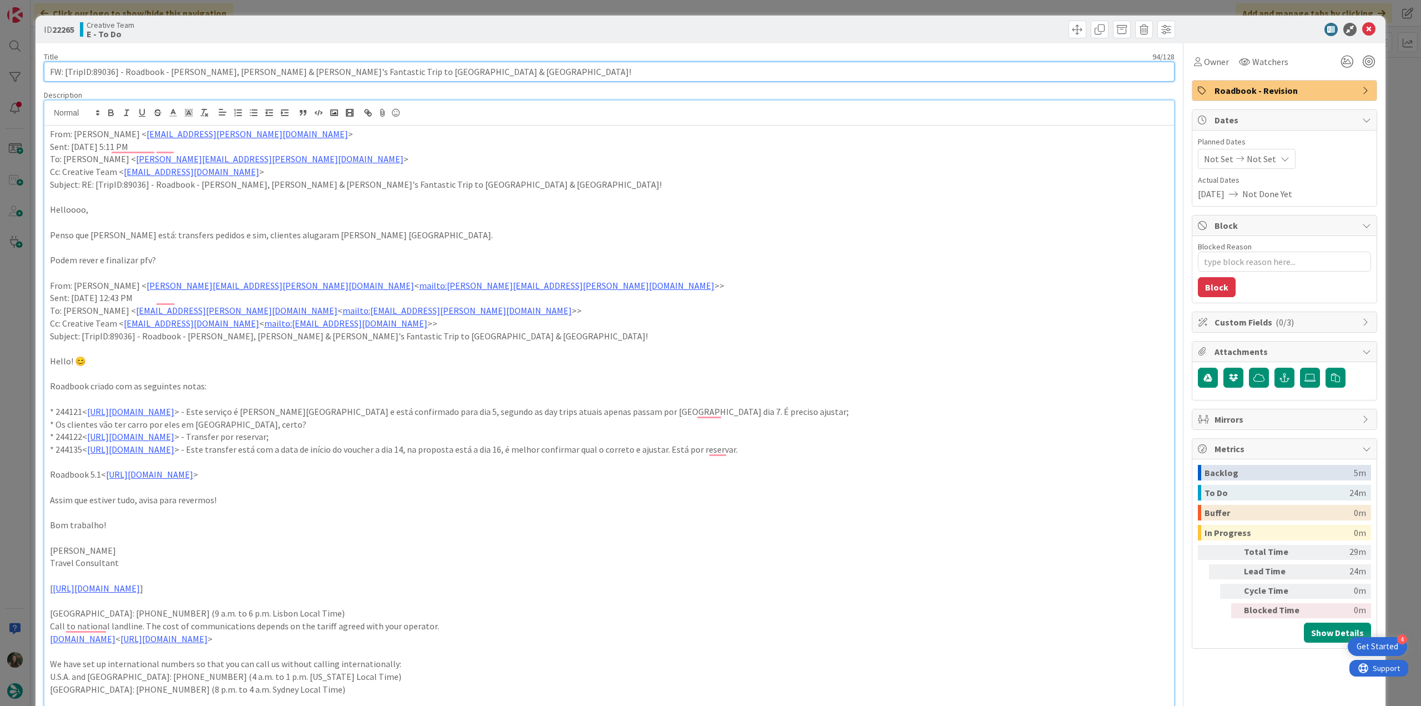
click at [104, 72] on input "FW: [TripID:89036] - Roadbook - [PERSON_NAME], [PERSON_NAME] & [PERSON_NAME]'s …" at bounding box center [609, 72] width 1131 height 20
click at [1219, 62] on span "Owner" at bounding box center [1216, 61] width 25 height 13
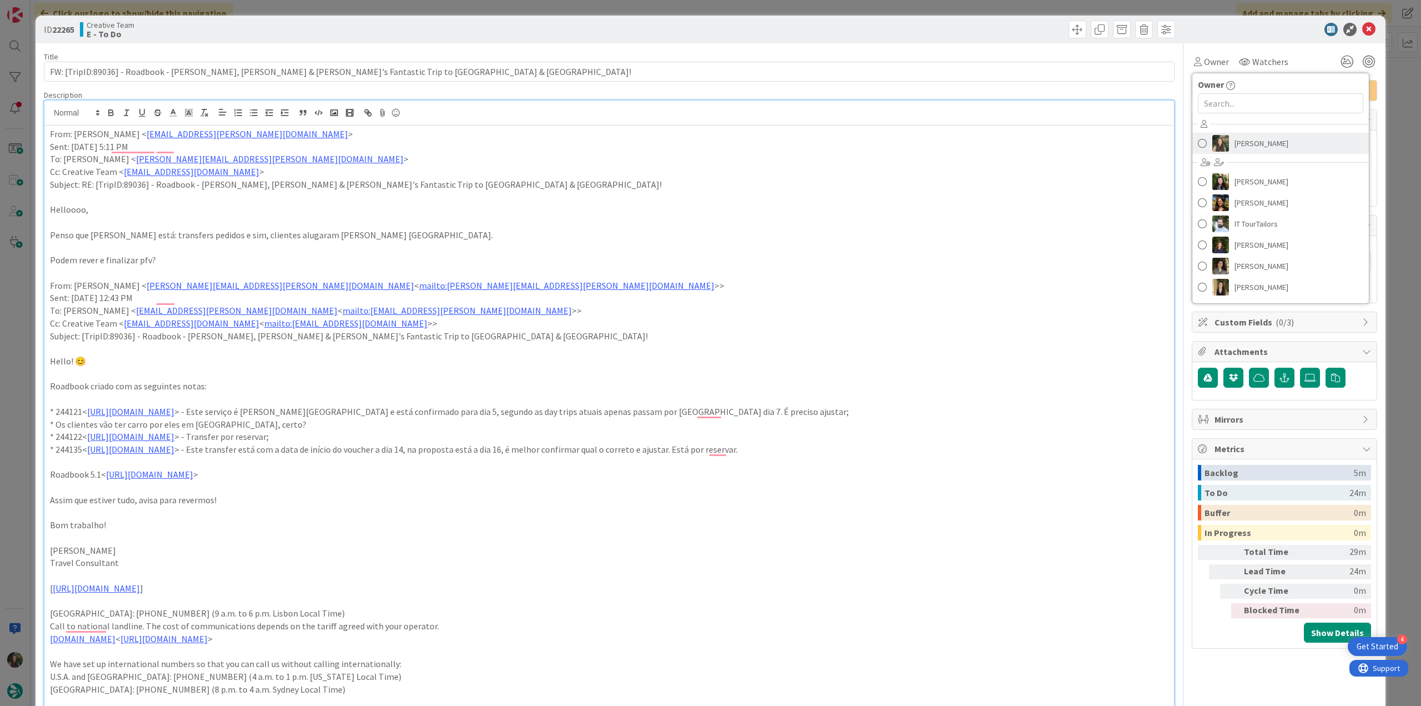
click at [1245, 139] on span "[PERSON_NAME]" at bounding box center [1262, 143] width 54 height 17
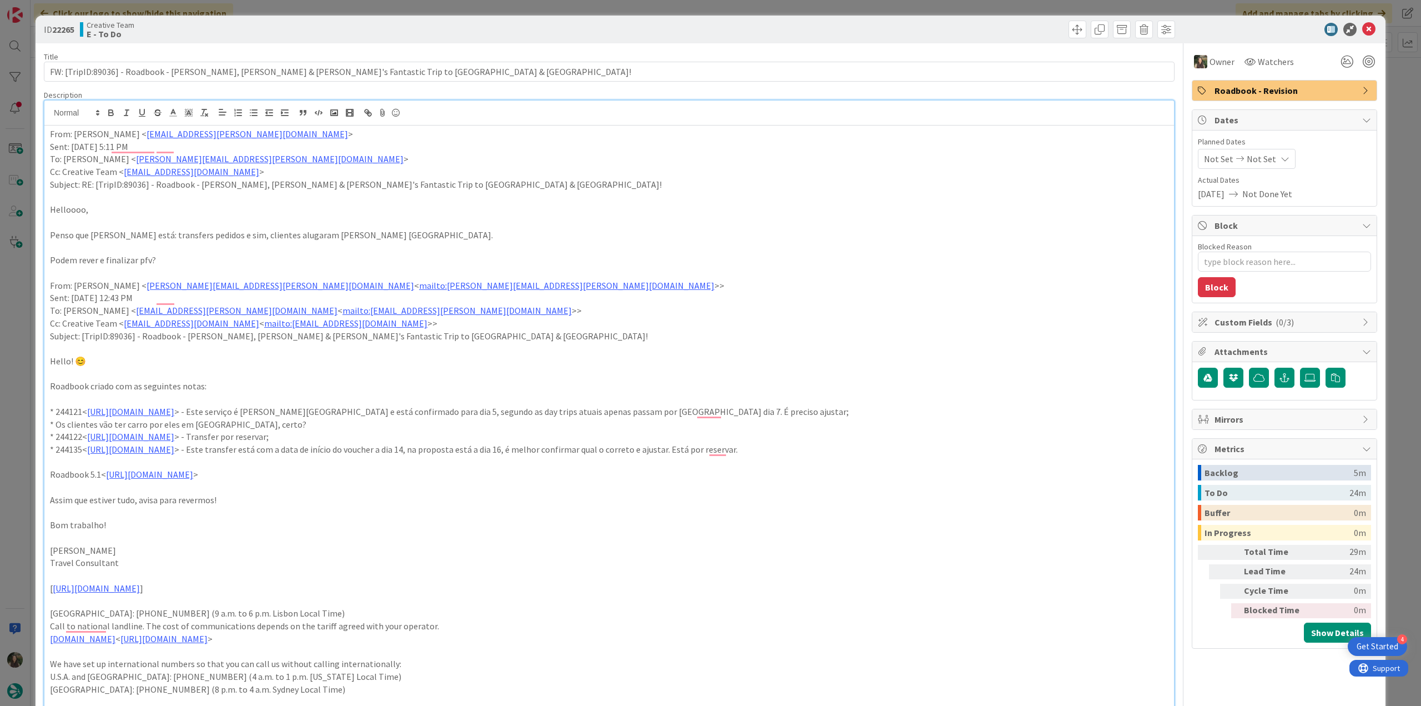
drag, startPoint x: 1382, startPoint y: 124, endPoint x: 1177, endPoint y: 179, distance: 212.3
click at [1383, 123] on div "ID 22265 Creative Team E - To Do Title 94 / 128 FW: [TripID:89036] - Roadbook -…" at bounding box center [710, 353] width 1421 height 706
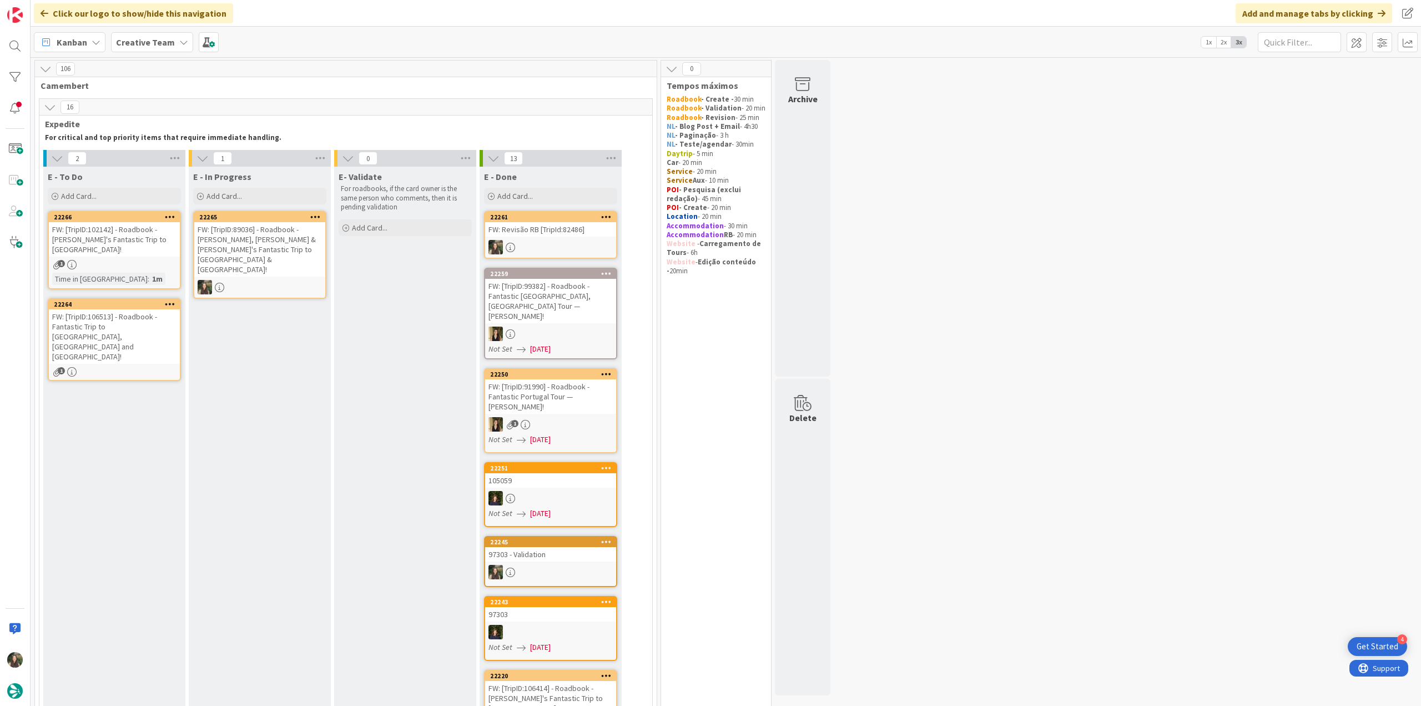
click at [248, 252] on div "FW: [TripID:89036] - Roadbook - [PERSON_NAME], [PERSON_NAME] & [PERSON_NAME]'s …" at bounding box center [259, 249] width 131 height 54
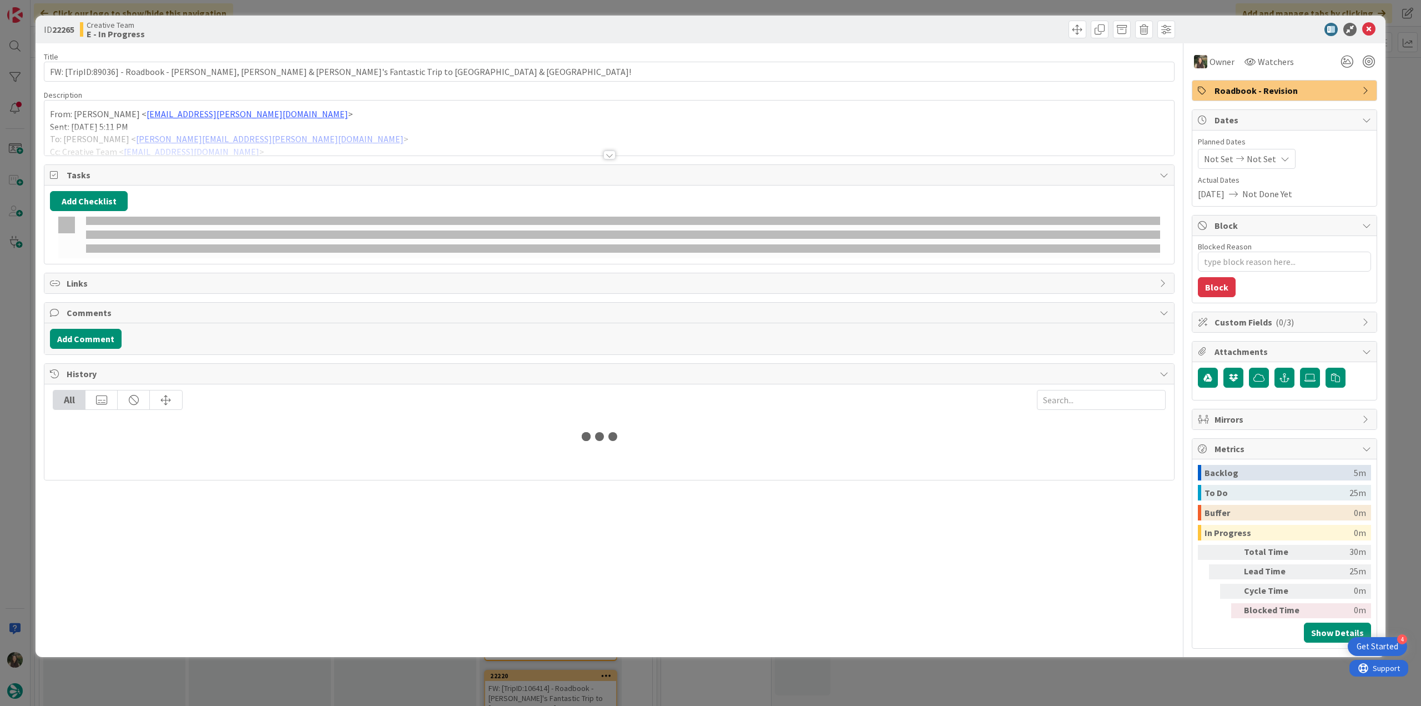
type textarea "x"
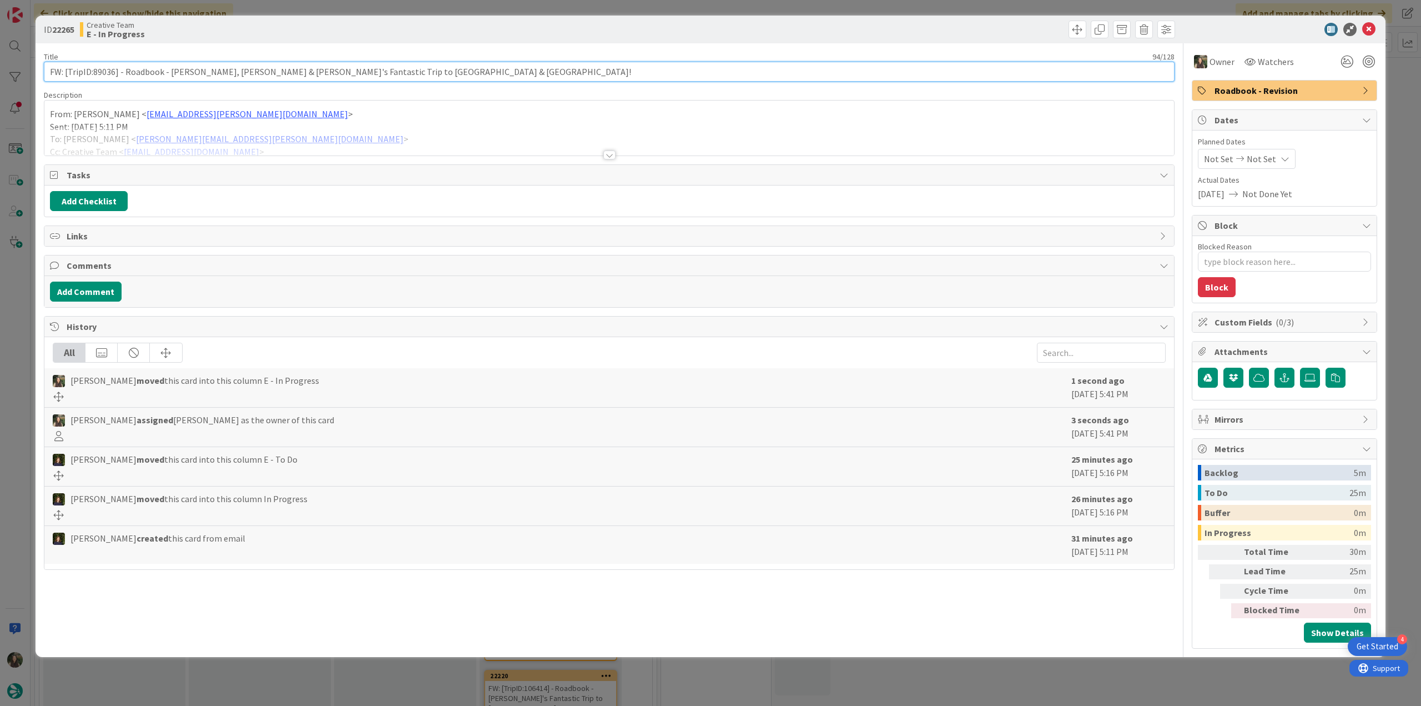
click at [104, 69] on input "FW: [TripID:89036] - Roadbook - [PERSON_NAME], [PERSON_NAME] & [PERSON_NAME]'s …" at bounding box center [609, 72] width 1131 height 20
click at [359, 125] on div "From: [PERSON_NAME] < [EMAIL_ADDRESS][PERSON_NAME][DOMAIN_NAME] > Sent: [DATE] …" at bounding box center [609, 130] width 1130 height 50
